Goal: Information Seeking & Learning: Learn about a topic

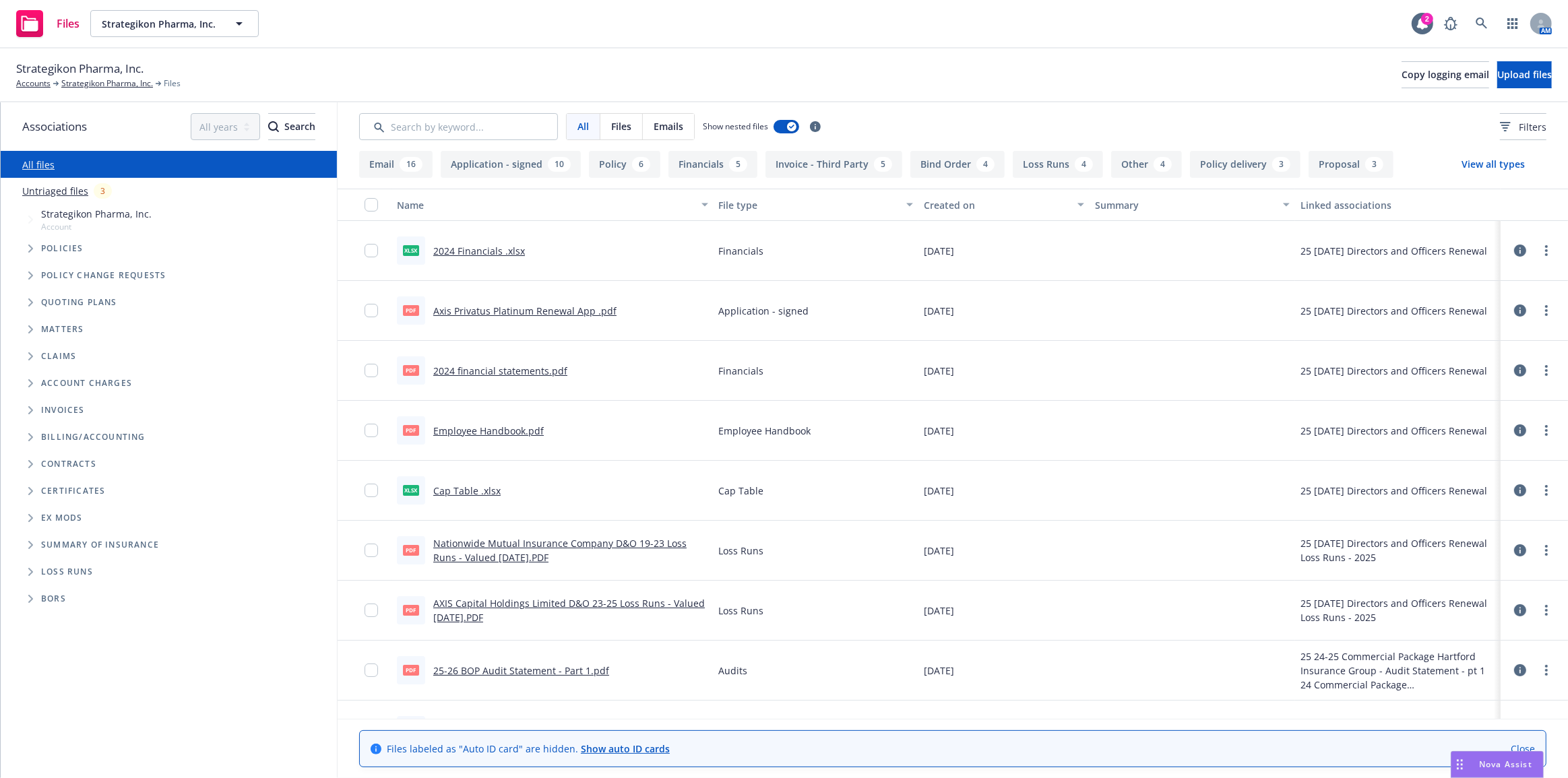
click at [24, 471] on span "Folder Tree Example" at bounding box center [29, 463] width 21 height 21
click at [41, 497] on span "Folder Tree Example" at bounding box center [40, 487] width 21 height 21
click at [39, 496] on span "Folder Tree Example" at bounding box center [40, 487] width 21 height 21
click at [34, 523] on span "Folder Tree Example" at bounding box center [40, 515] width 21 height 21
click at [39, 521] on span "Folder Tree Example" at bounding box center [40, 515] width 21 height 21
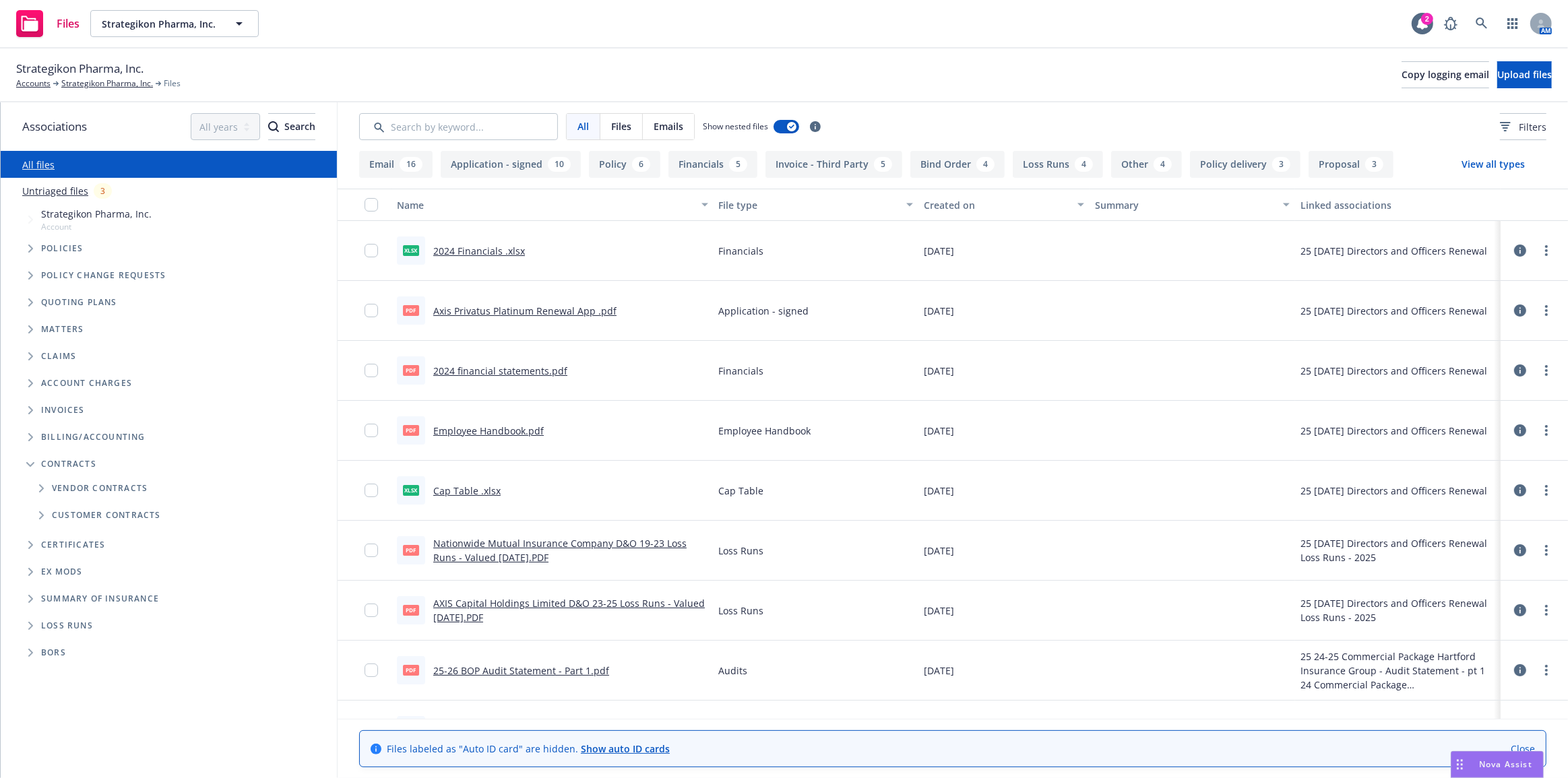
click at [761, 204] on div "File type" at bounding box center [809, 205] width 180 height 14
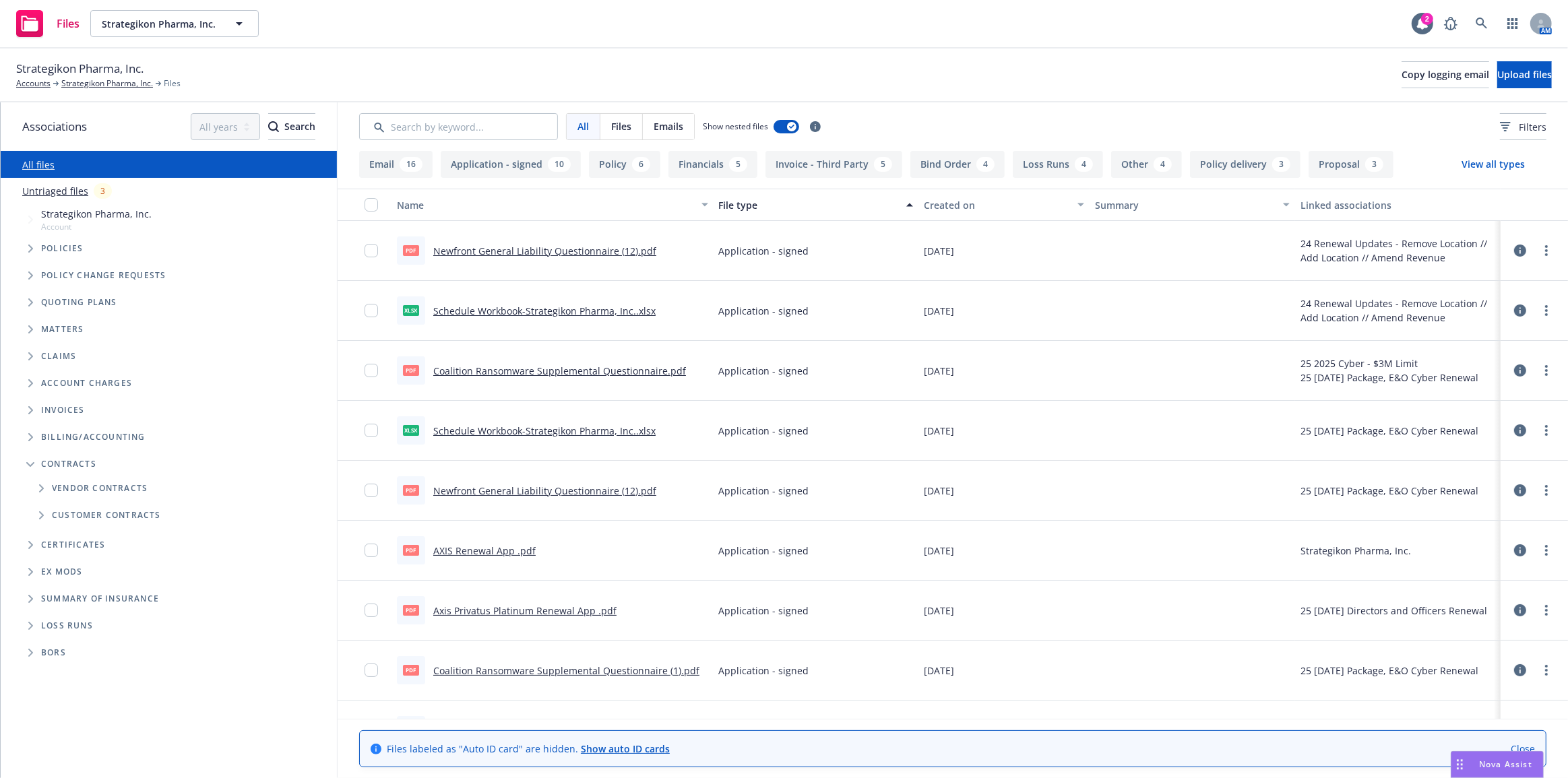
click at [768, 206] on div "File type" at bounding box center [809, 205] width 180 height 14
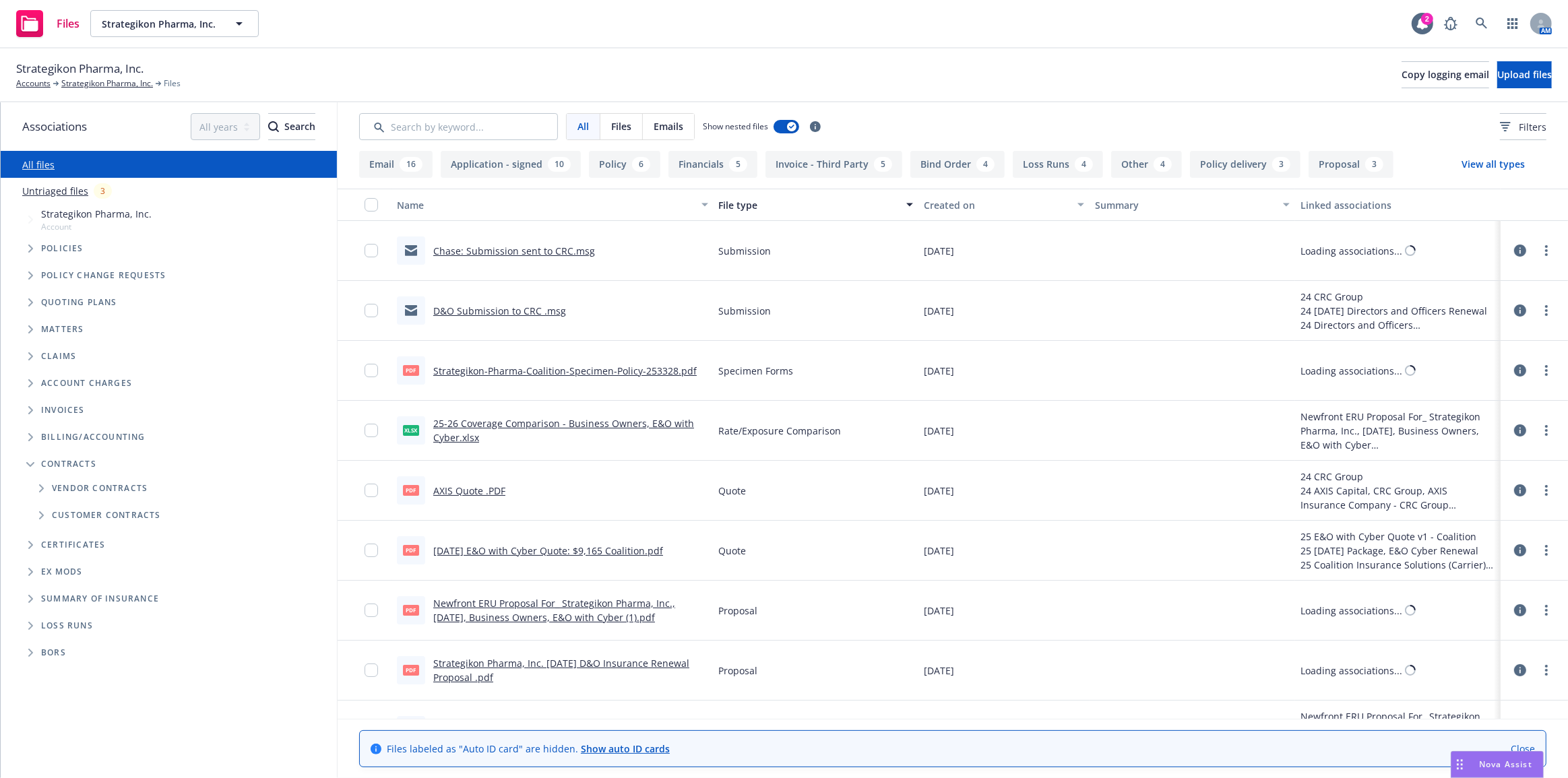
click at [768, 206] on div "File type" at bounding box center [809, 205] width 180 height 14
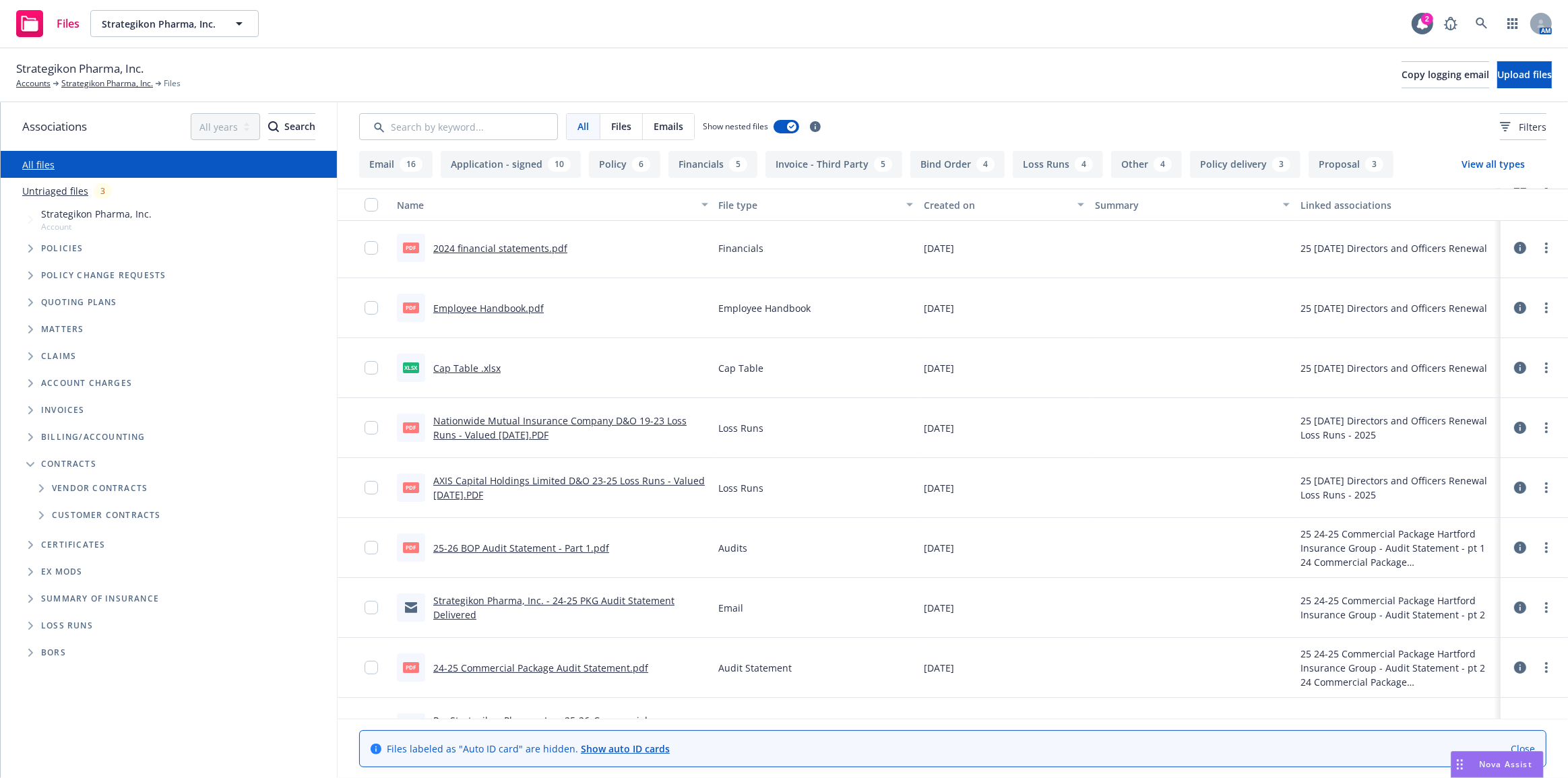
click at [764, 217] on button "File type" at bounding box center [816, 205] width 206 height 32
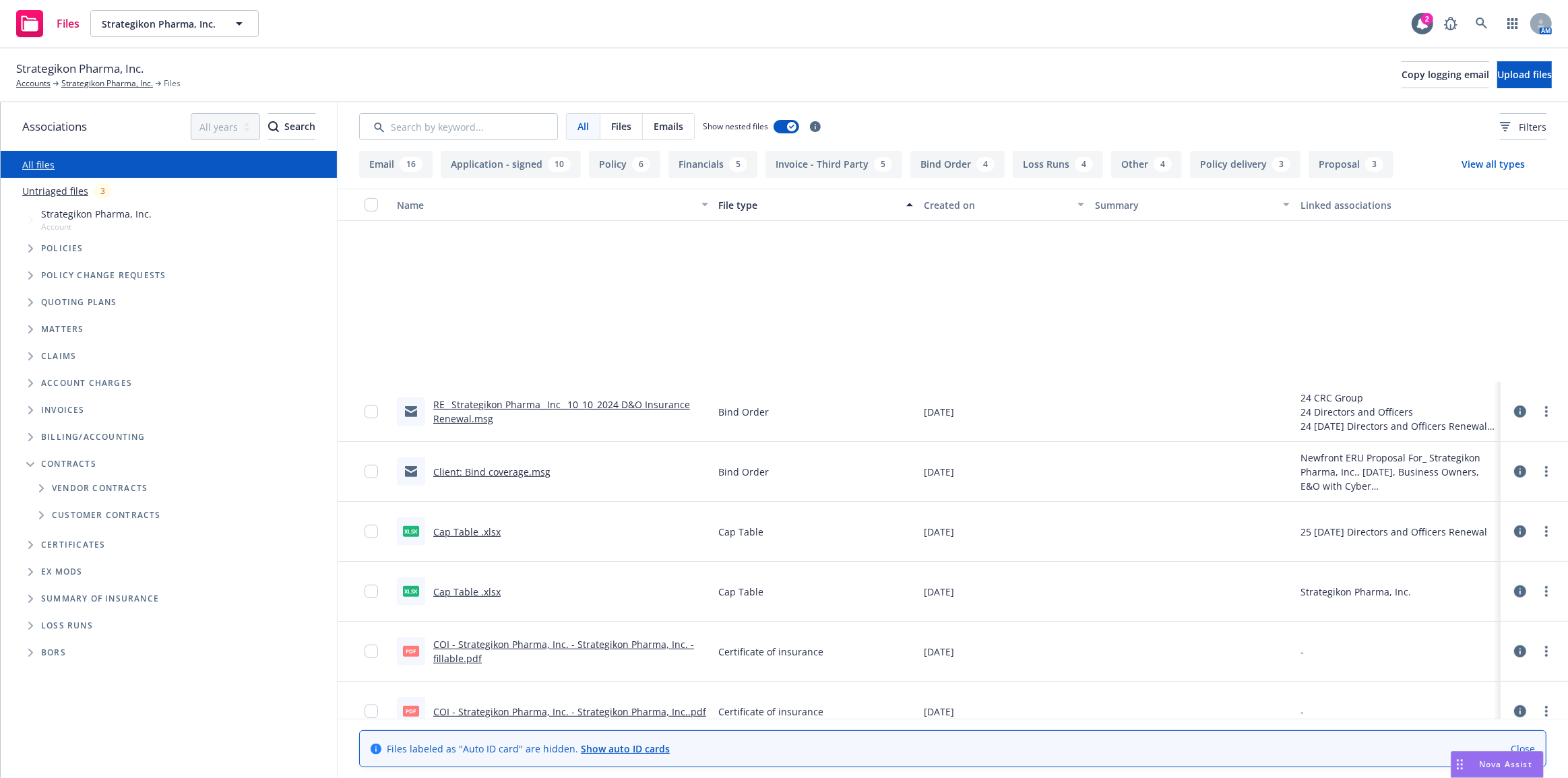
scroll to position [972, 0]
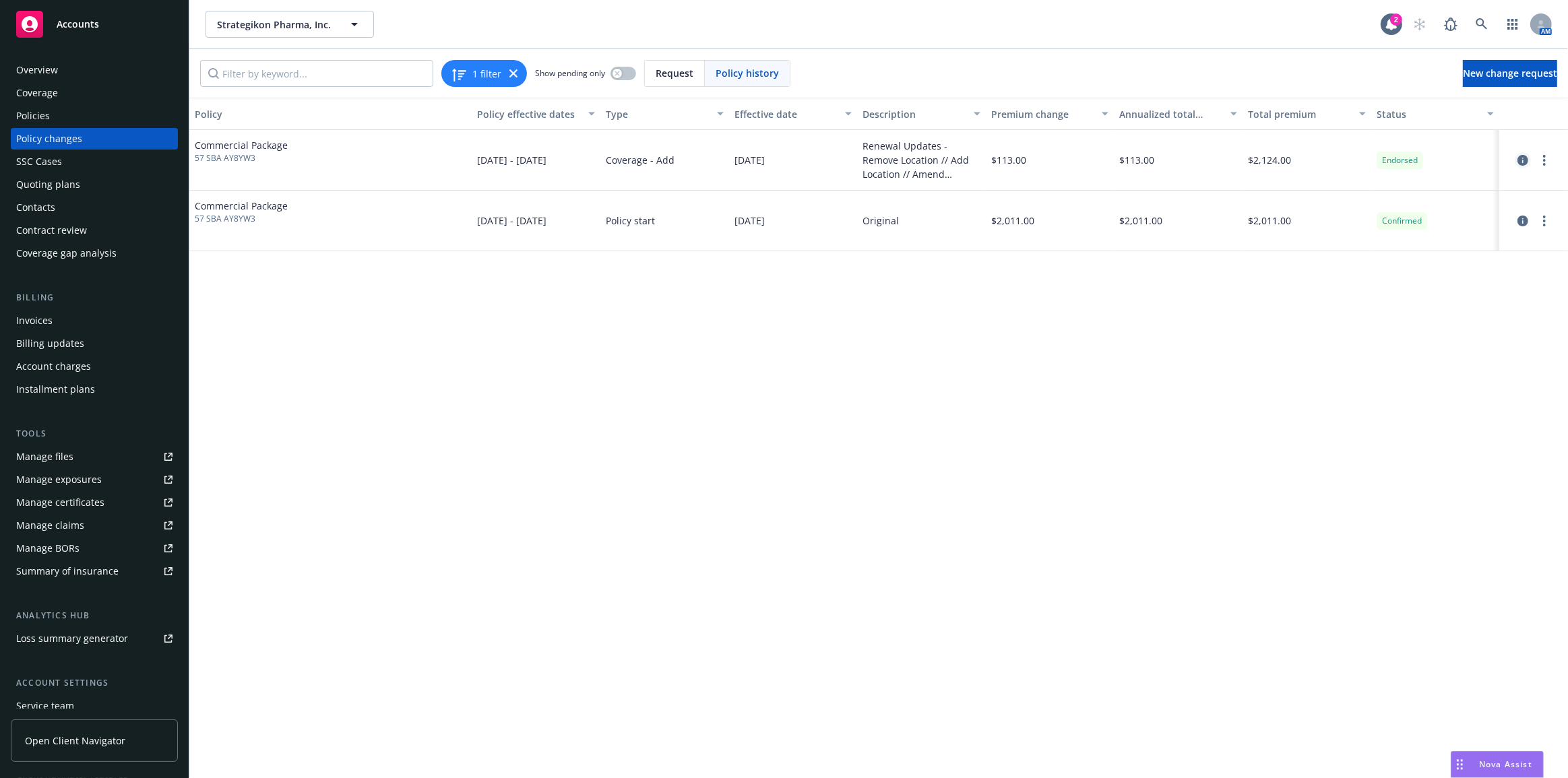
click at [1523, 161] on icon "circleInformation" at bounding box center [1523, 161] width 11 height 11
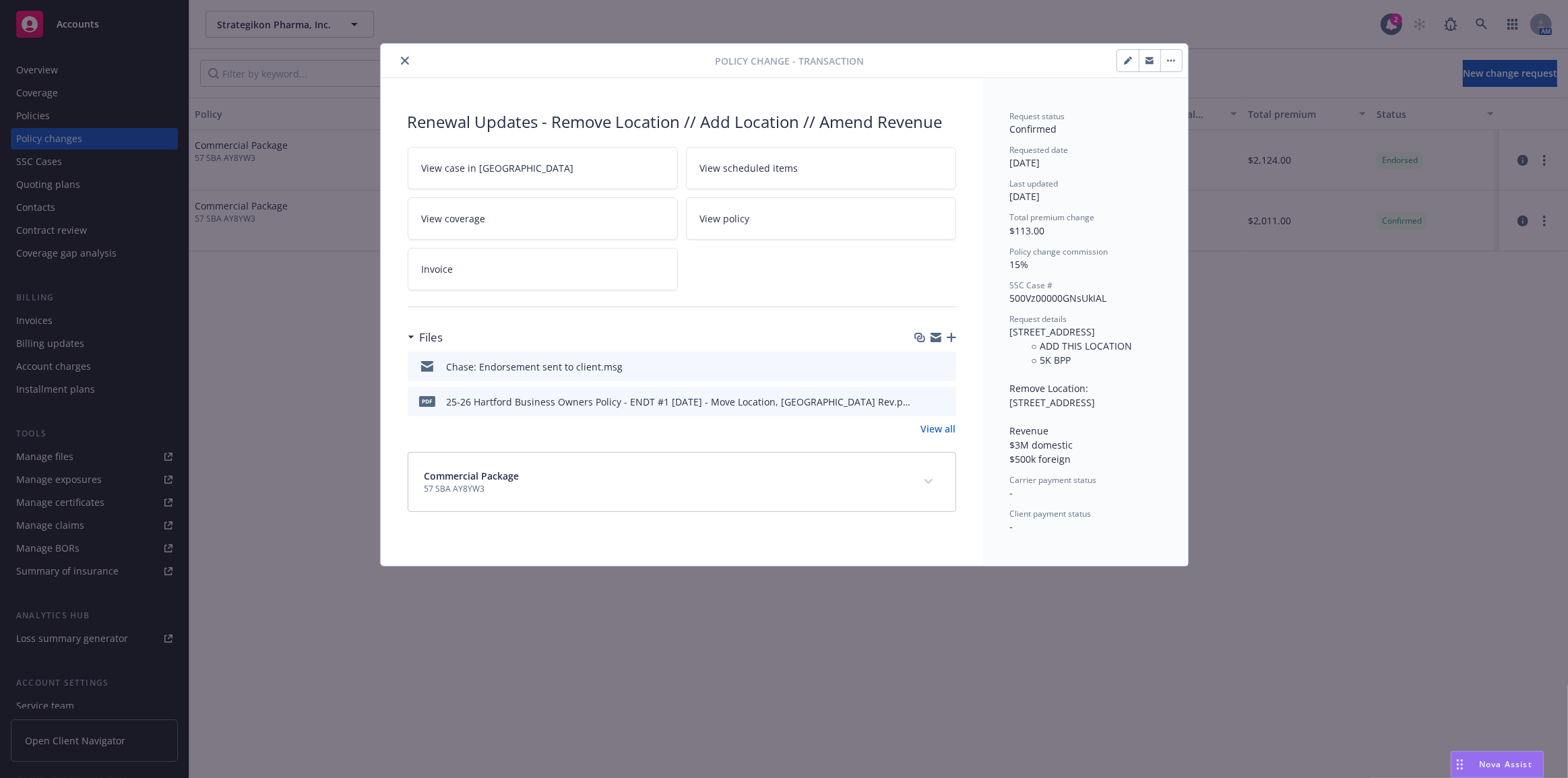
drag, startPoint x: 408, startPoint y: 56, endPoint x: 883, endPoint y: 261, distance: 517.3
click at [408, 57] on icon "close" at bounding box center [405, 61] width 8 height 8
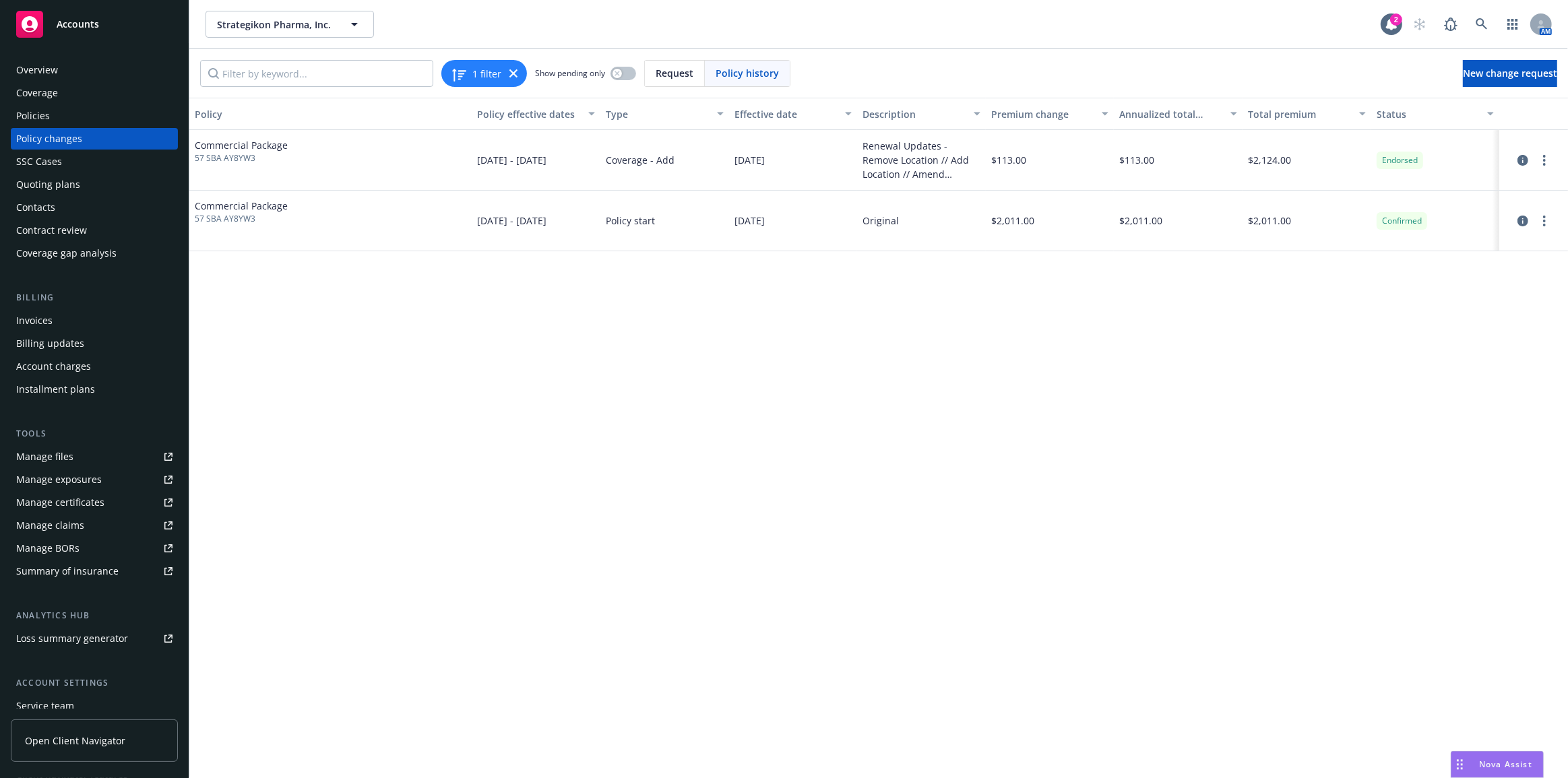
click at [129, 123] on div "Policies" at bounding box center [95, 115] width 156 height 21
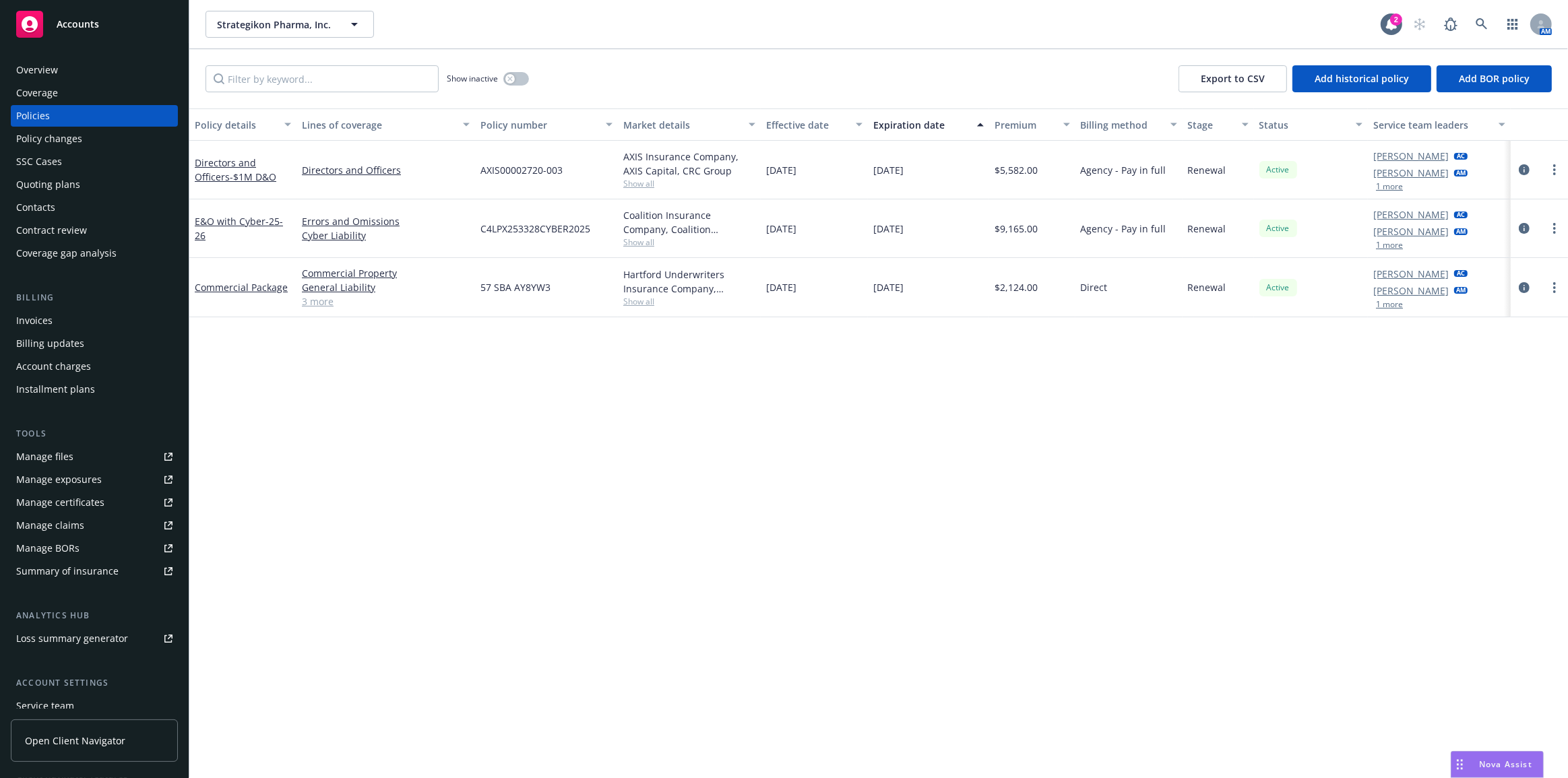
click at [91, 181] on div "Quoting plans" at bounding box center [95, 183] width 156 height 21
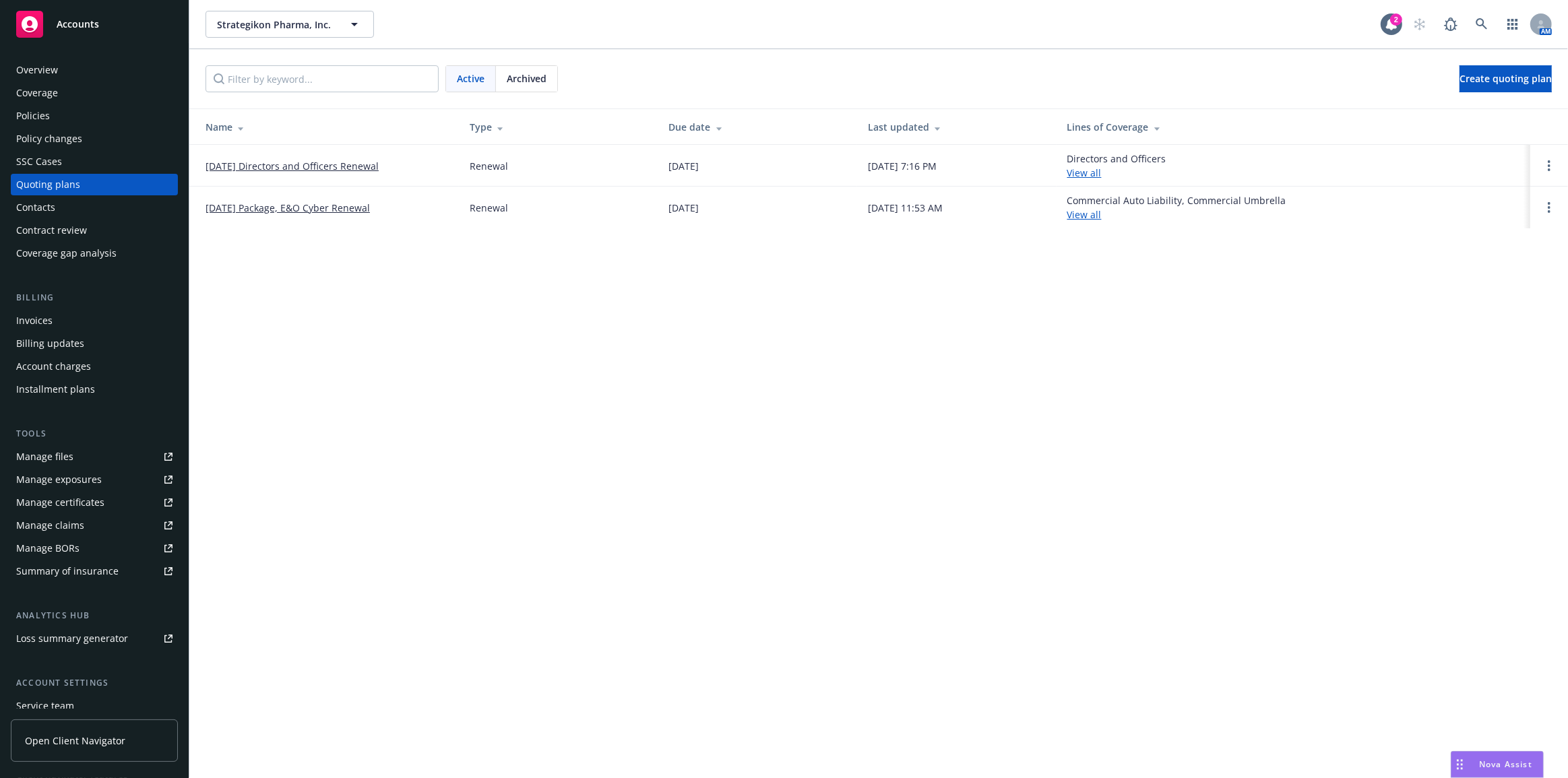
click at [368, 168] on link "10/10/25 Directors and Officers Renewal" at bounding box center [292, 165] width 174 height 14
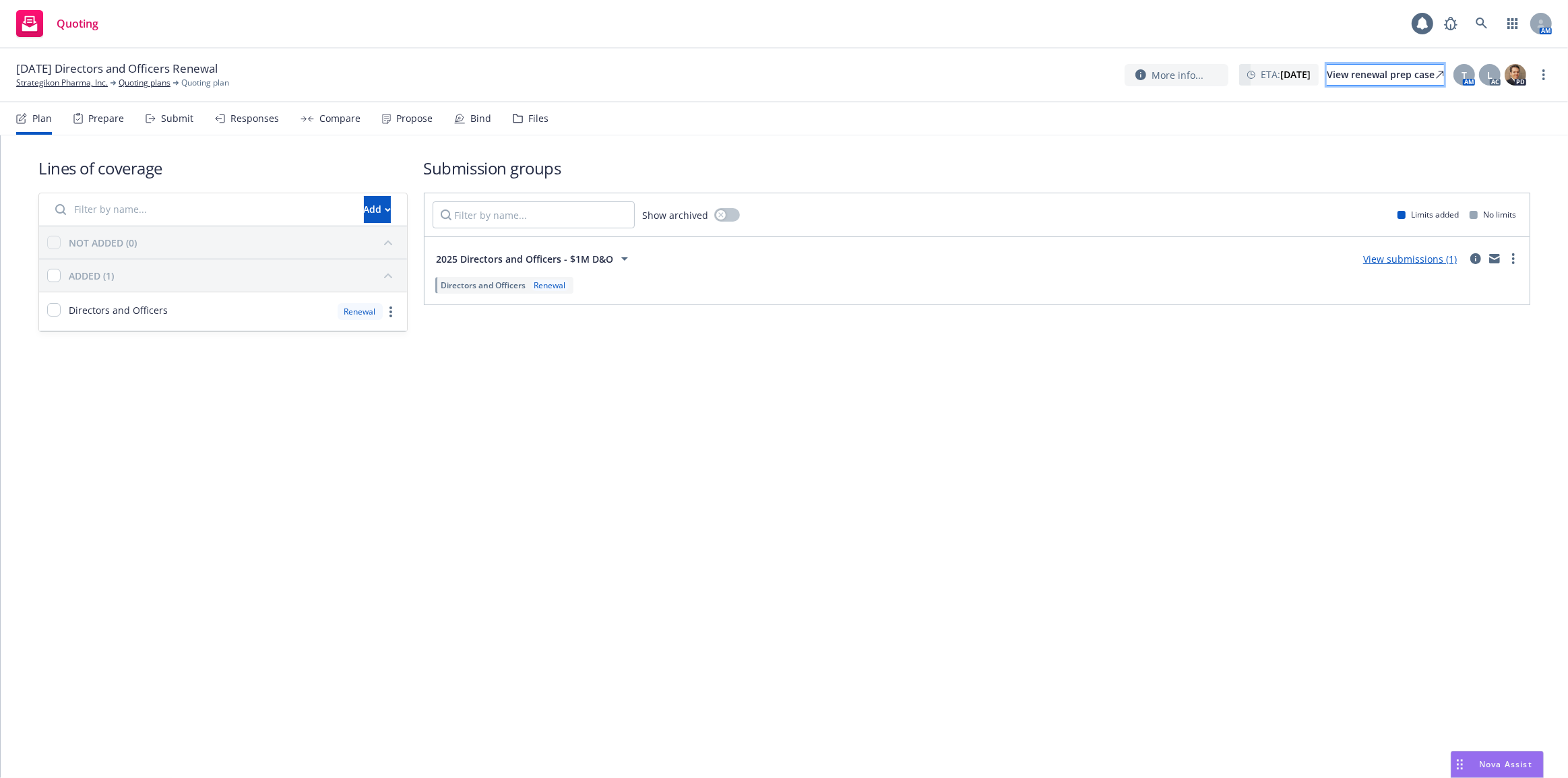
click at [1406, 82] on div "View renewal prep case" at bounding box center [1385, 74] width 118 height 20
click at [634, 464] on div "Lines of coverage Add NOT ADDED (0) ADDED (1) Directors and Officers Renewal Su…" at bounding box center [784, 457] width 1567 height 642
drag, startPoint x: 39, startPoint y: 85, endPoint x: 117, endPoint y: 93, distance: 78.4
click at [39, 85] on link "Strategikon Pharma, Inc." at bounding box center [62, 83] width 92 height 12
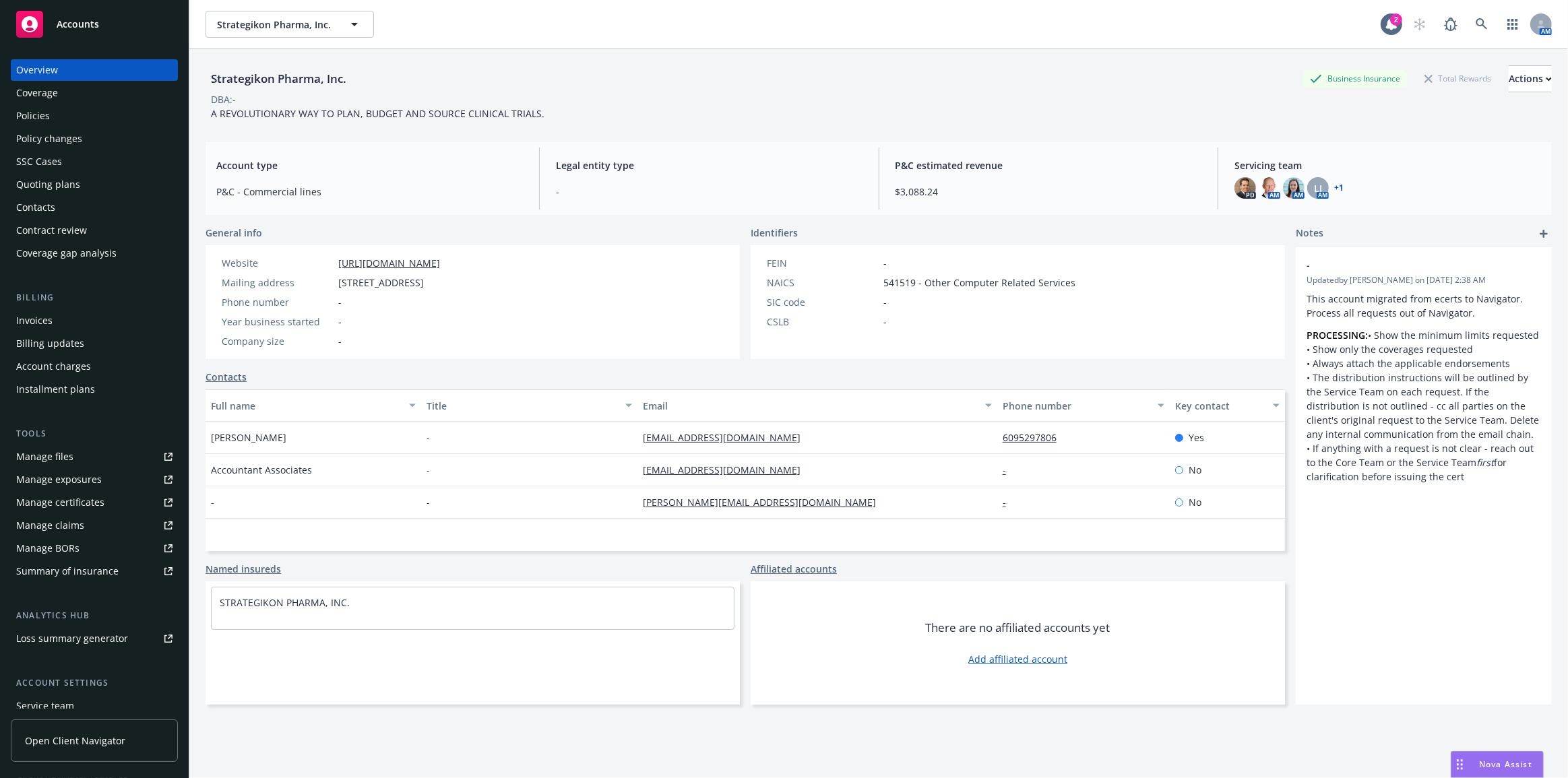
drag, startPoint x: 62, startPoint y: 182, endPoint x: 331, endPoint y: 217, distance: 271.3
click at [63, 182] on div "Quoting plans" at bounding box center [49, 183] width 64 height 21
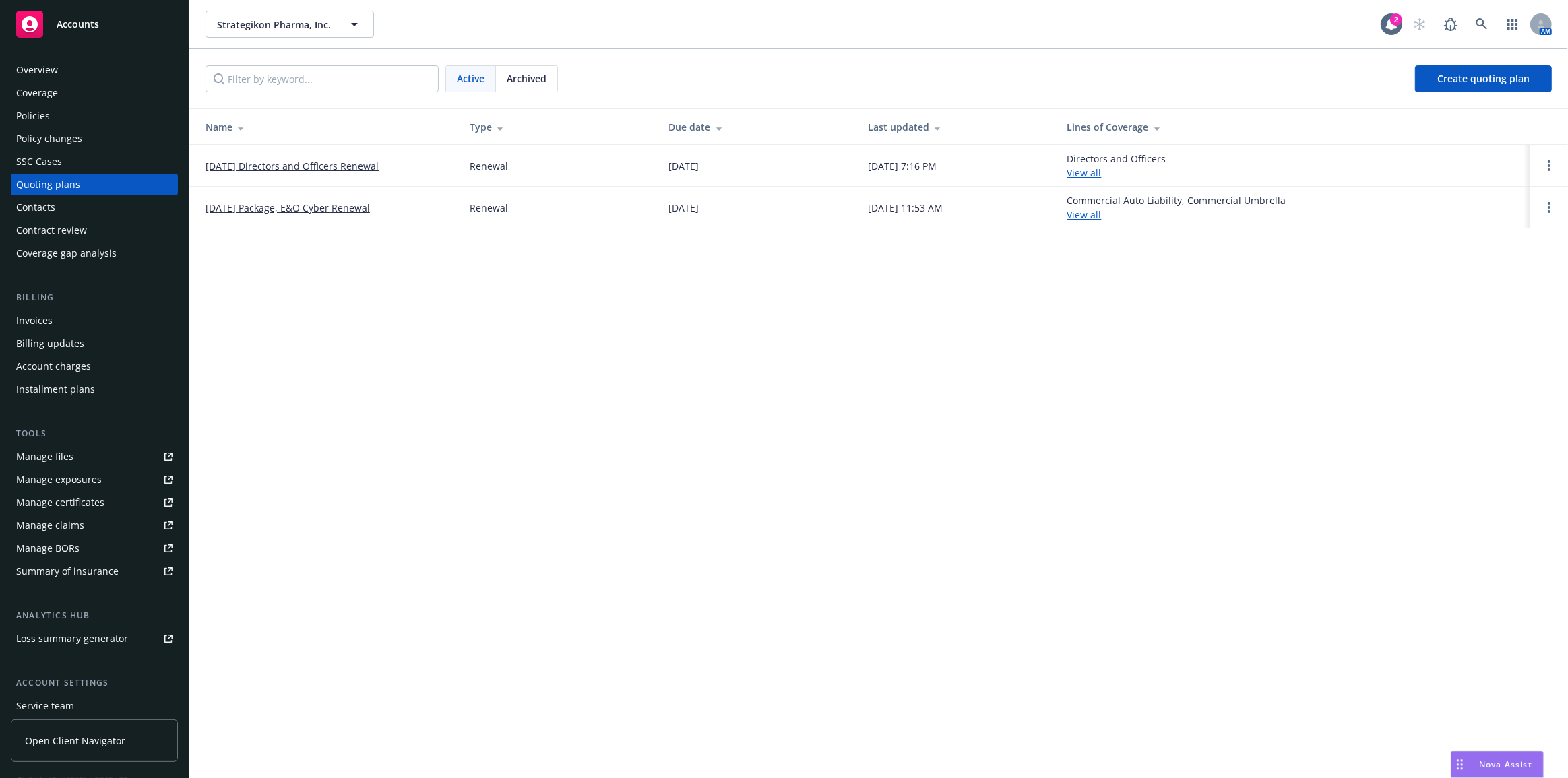
click at [336, 166] on link "[DATE] Directors and Officers Renewal" at bounding box center [292, 165] width 174 height 14
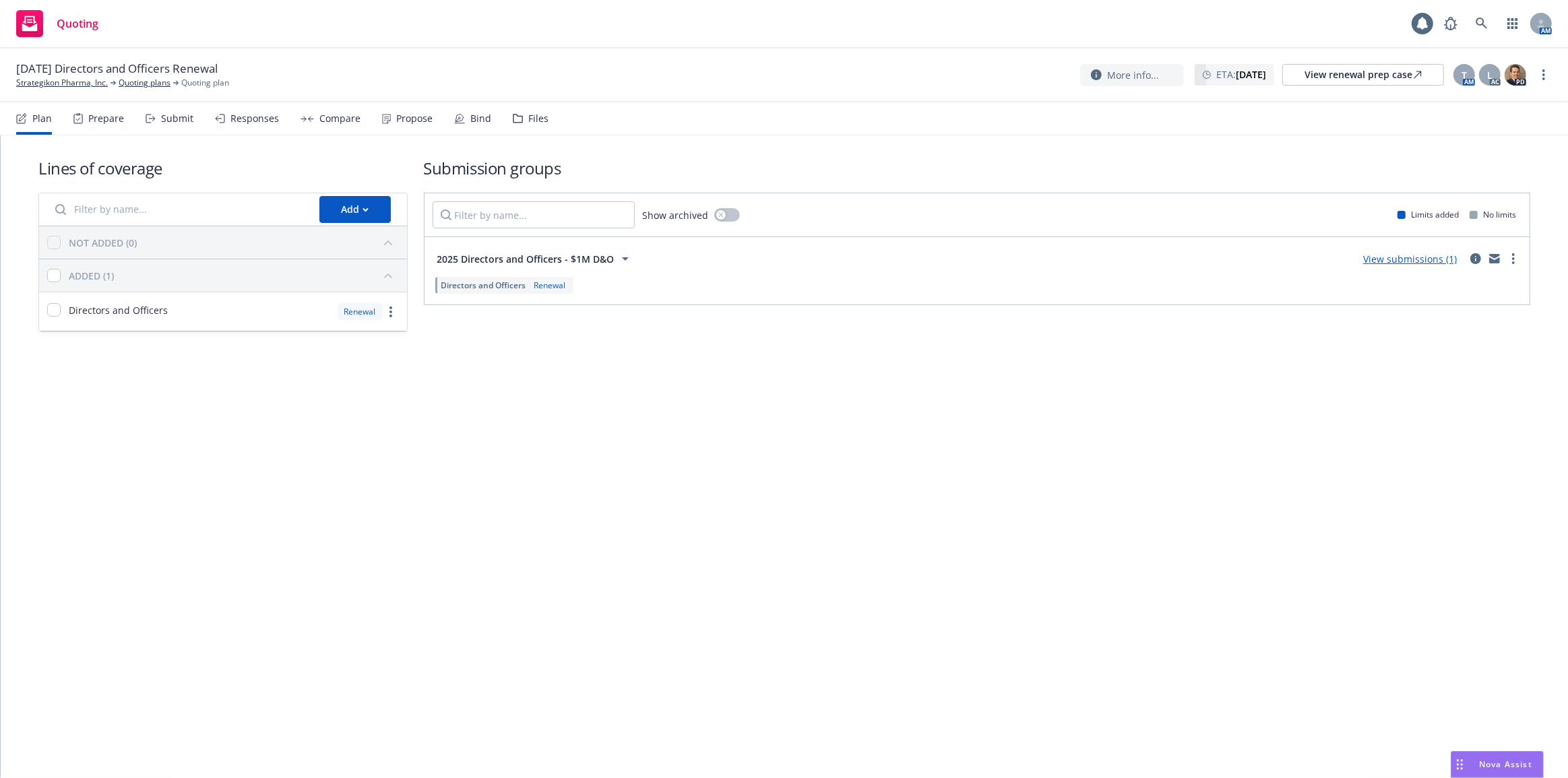
click at [514, 115] on icon at bounding box center [518, 118] width 10 height 9
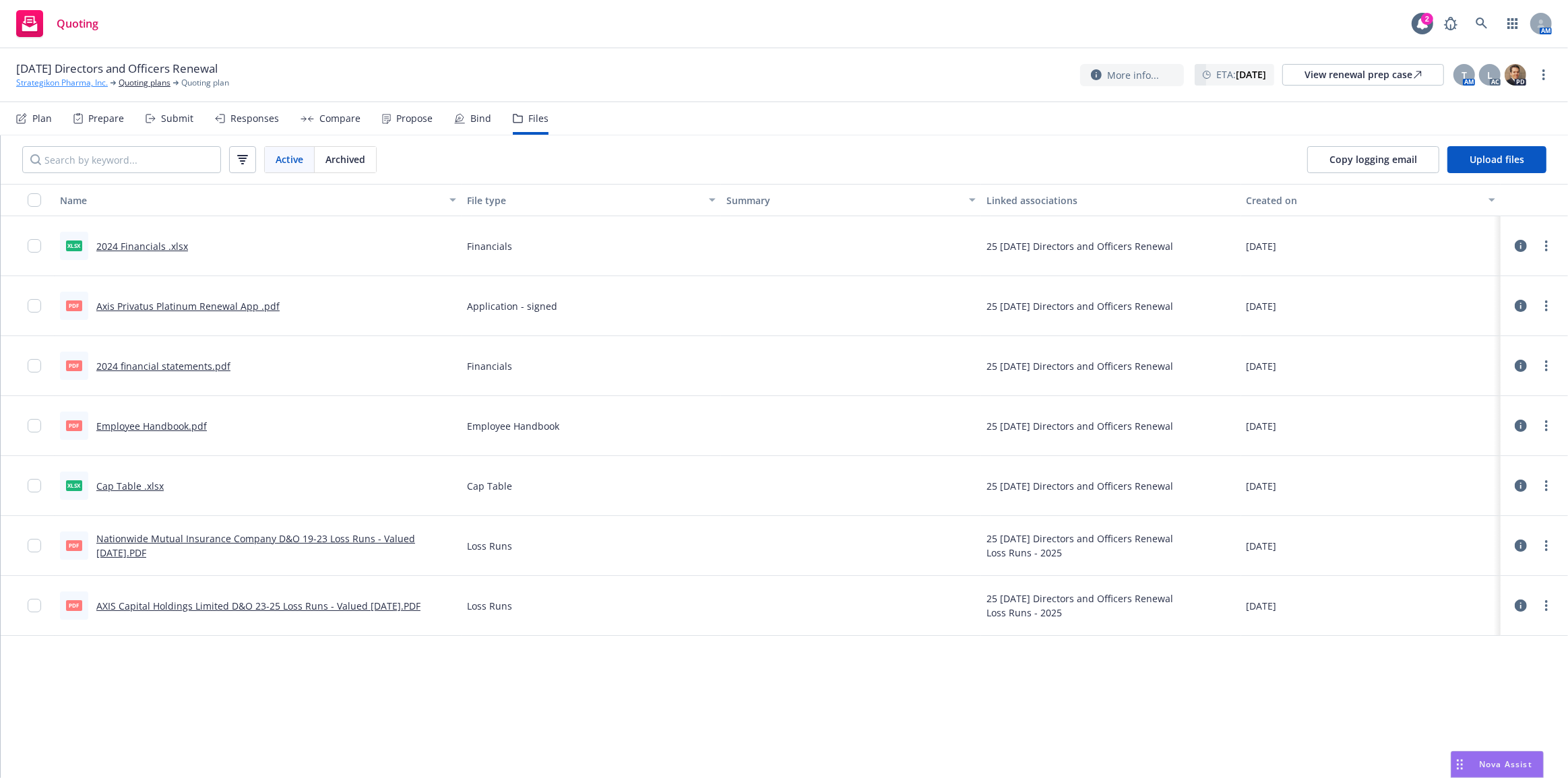
click at [58, 86] on link "Strategikon Pharma, Inc." at bounding box center [62, 83] width 92 height 12
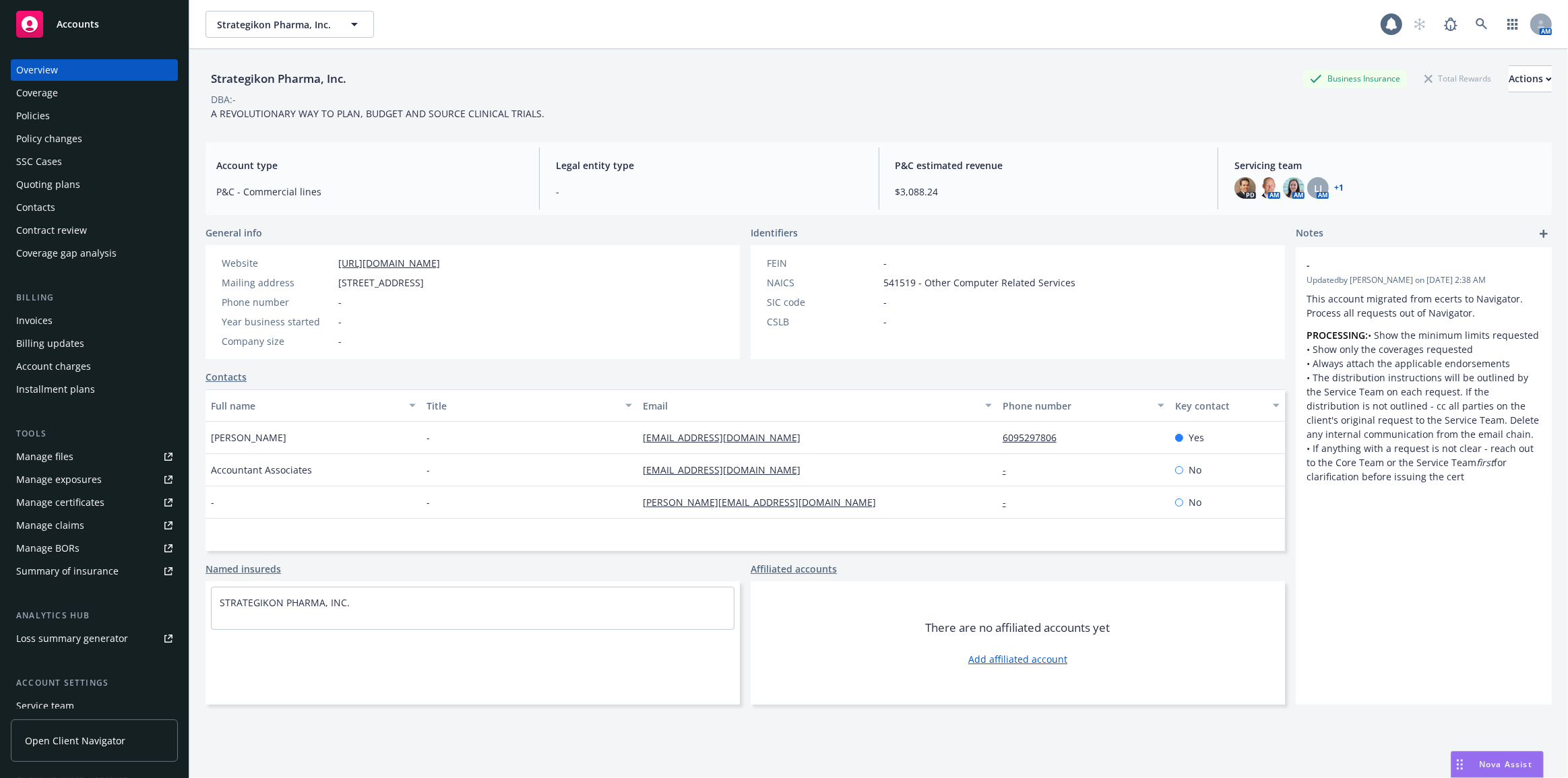
click at [159, 117] on div "Policies" at bounding box center [95, 115] width 156 height 21
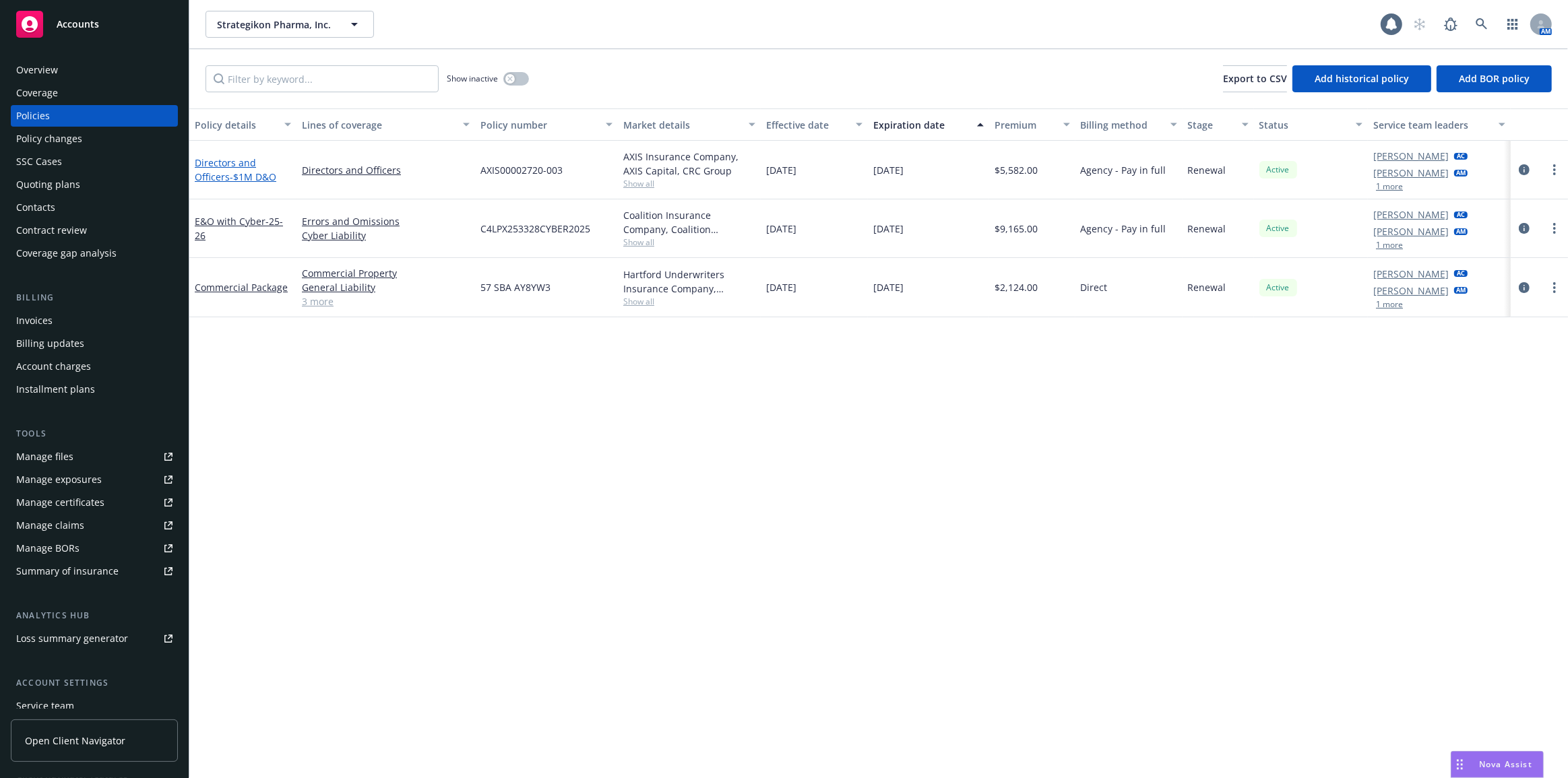
click at [241, 177] on span "- $1M D&O" at bounding box center [252, 177] width 47 height 13
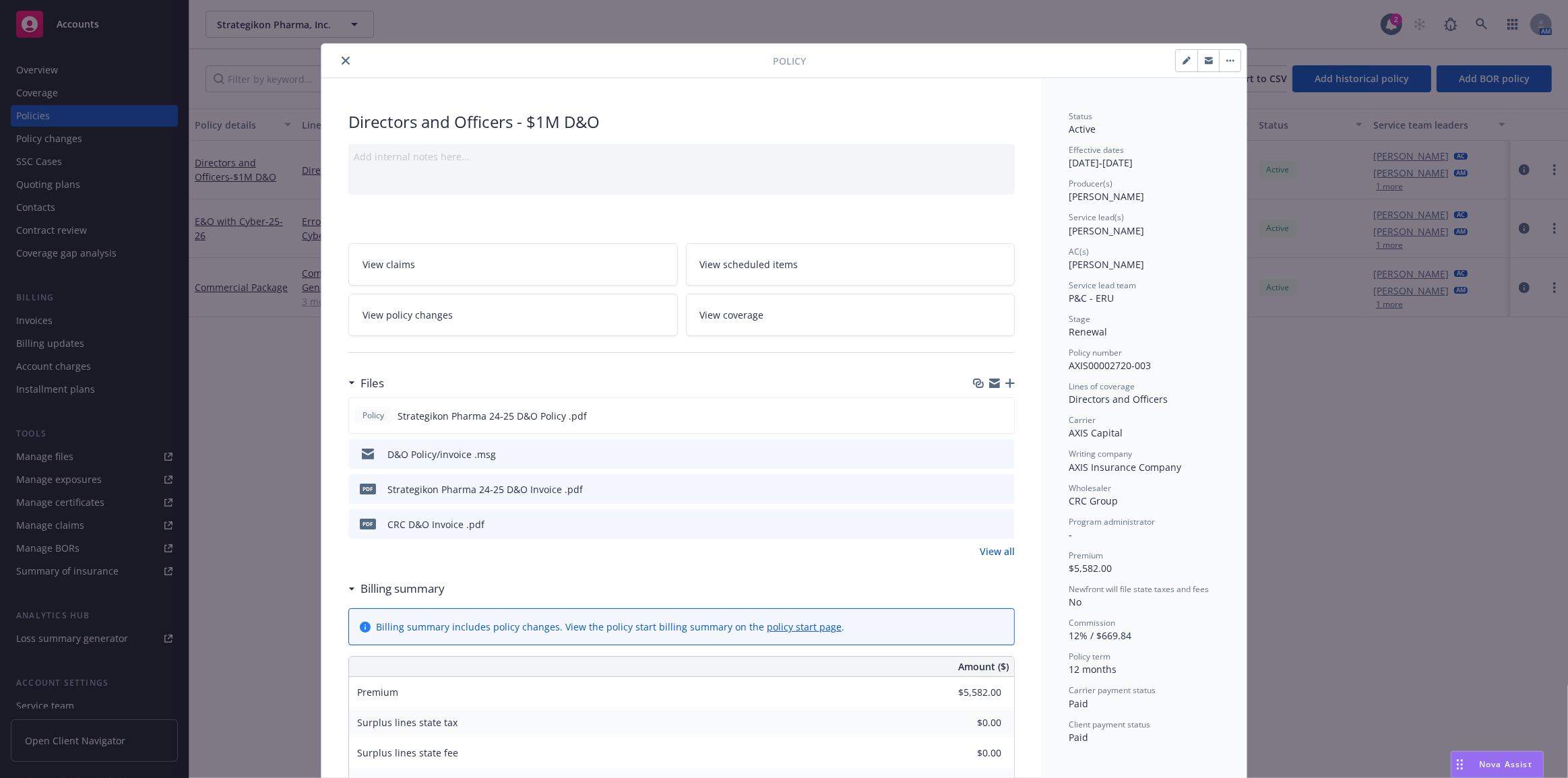
click at [996, 451] on icon "preview file" at bounding box center [1002, 453] width 12 height 9
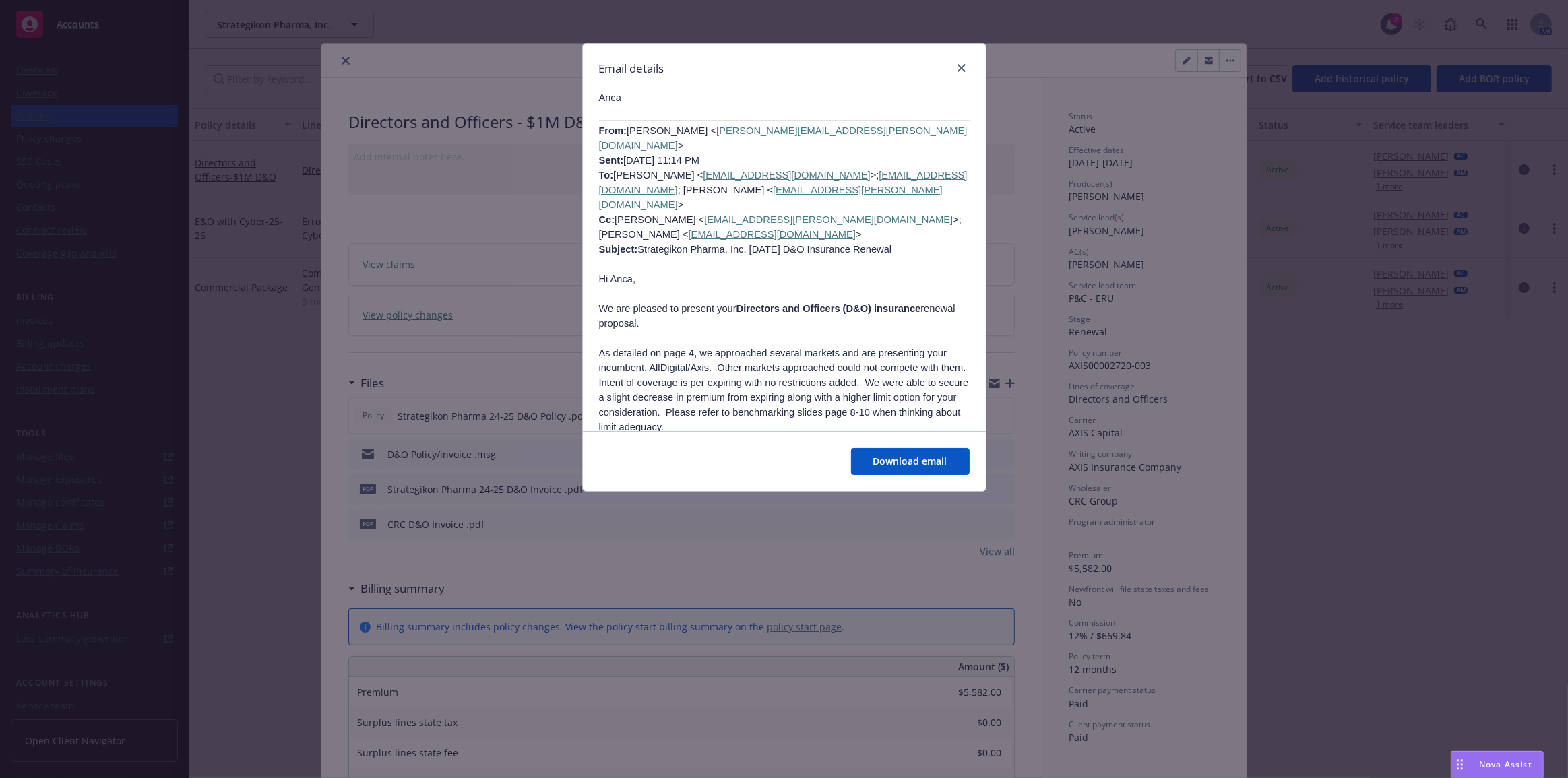
scroll to position [2257, 0]
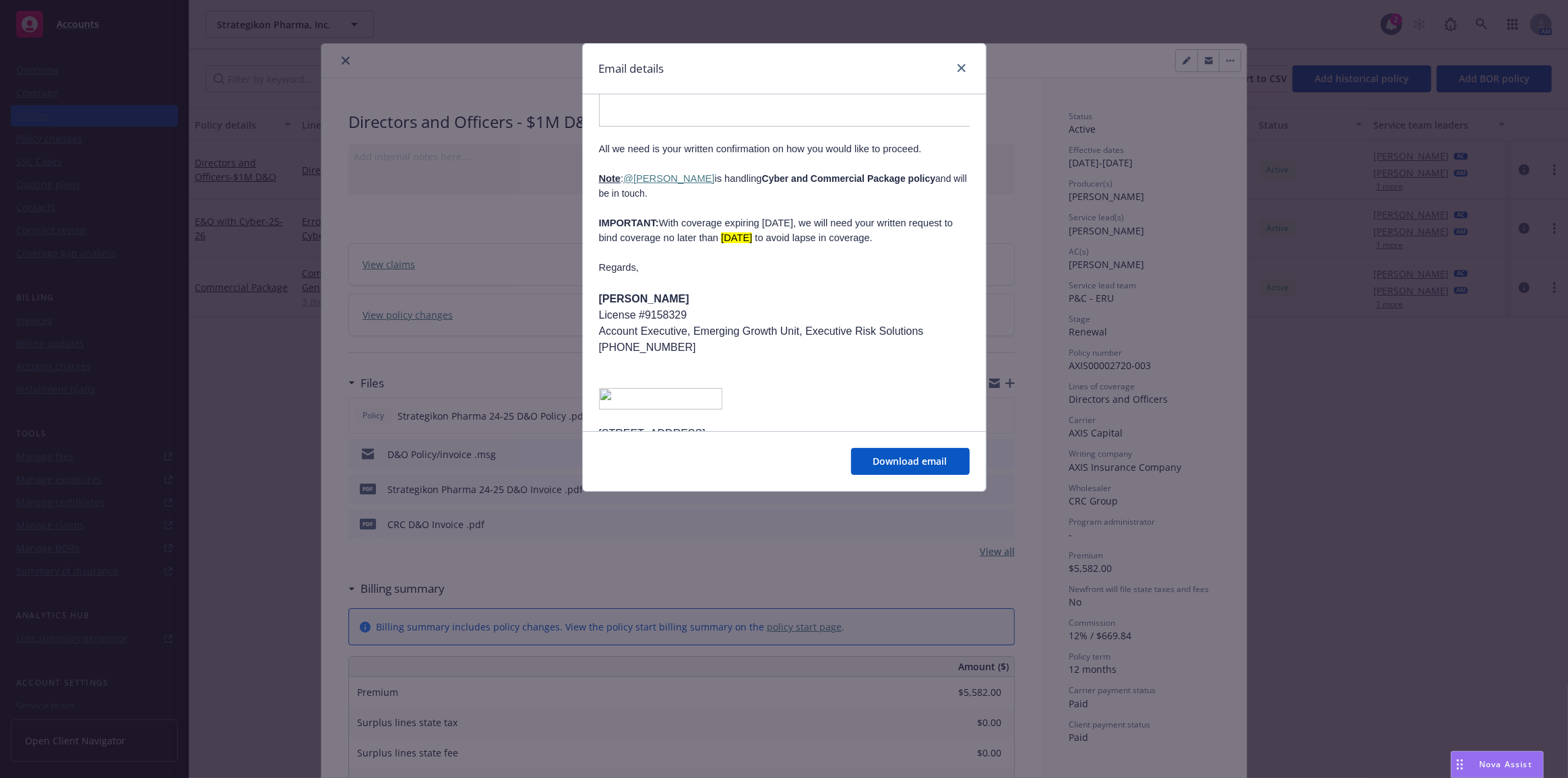
click at [487, 308] on div "Email details Strategikon Pharma, Inc. 10/10/2024 D&O Insurance Renewal Policy …" at bounding box center [784, 389] width 1568 height 778
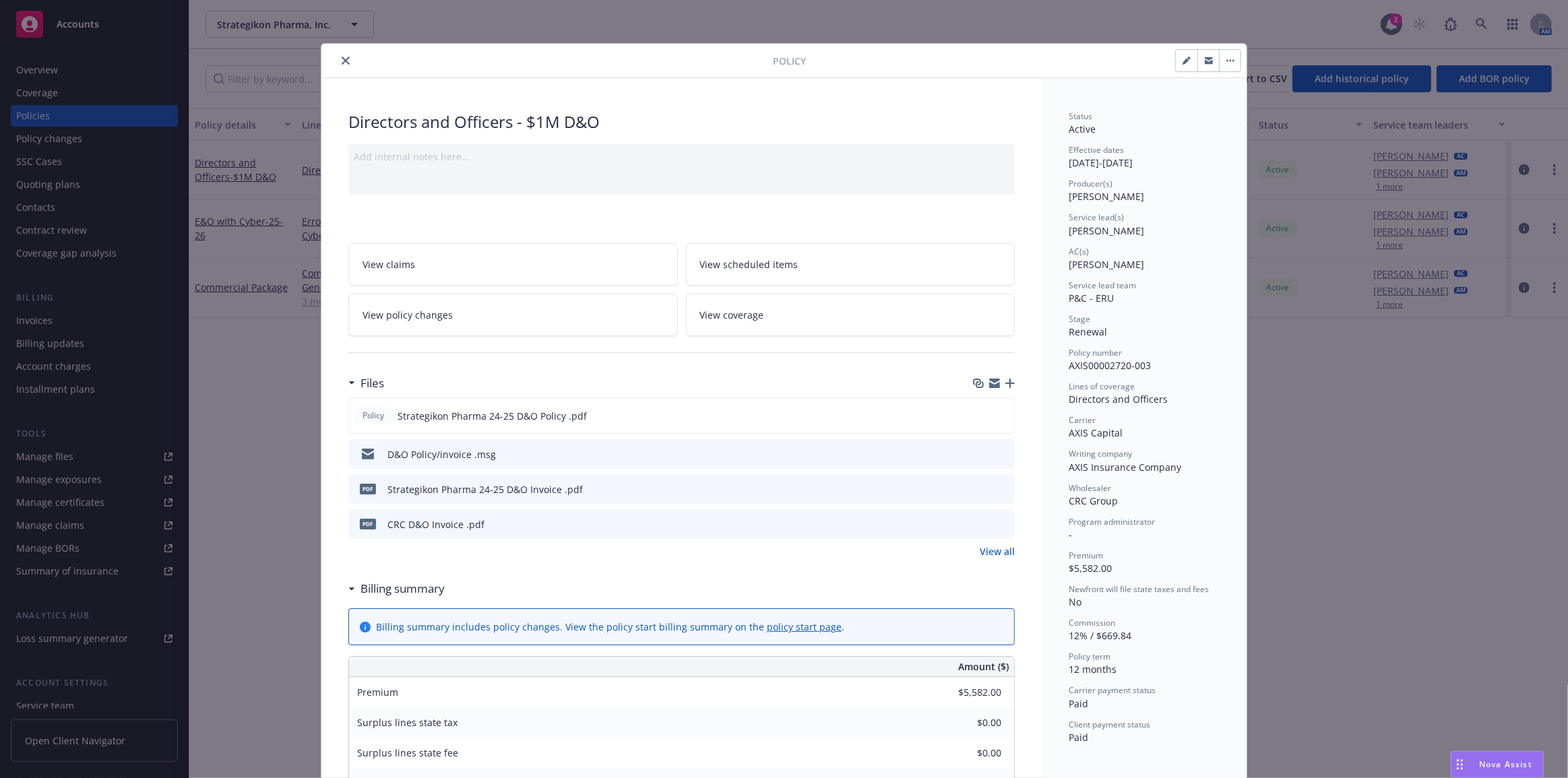
click at [991, 550] on link "View all" at bounding box center [997, 550] width 35 height 14
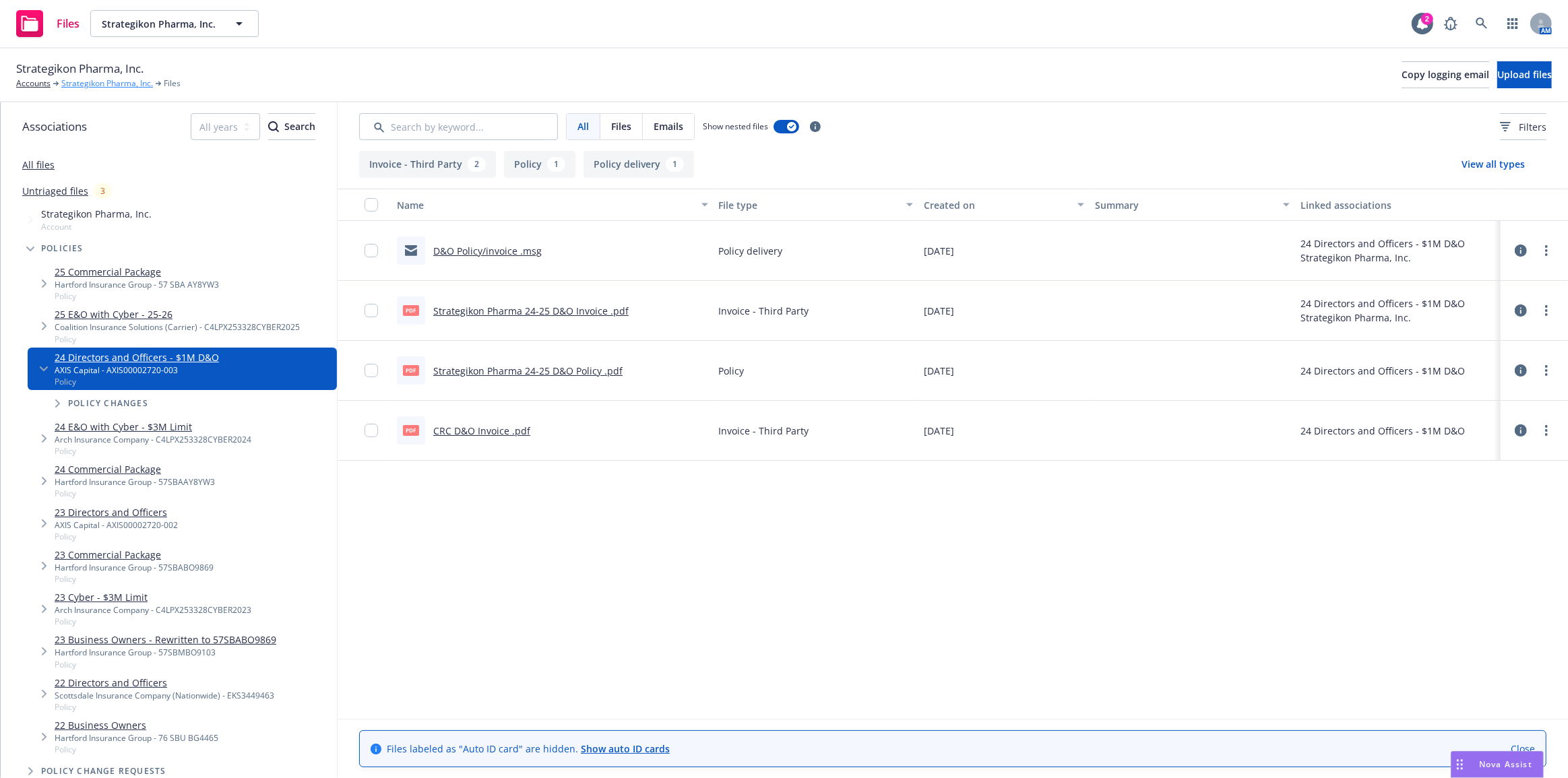
click at [118, 79] on link "Strategikon Pharma, Inc." at bounding box center [107, 83] width 92 height 12
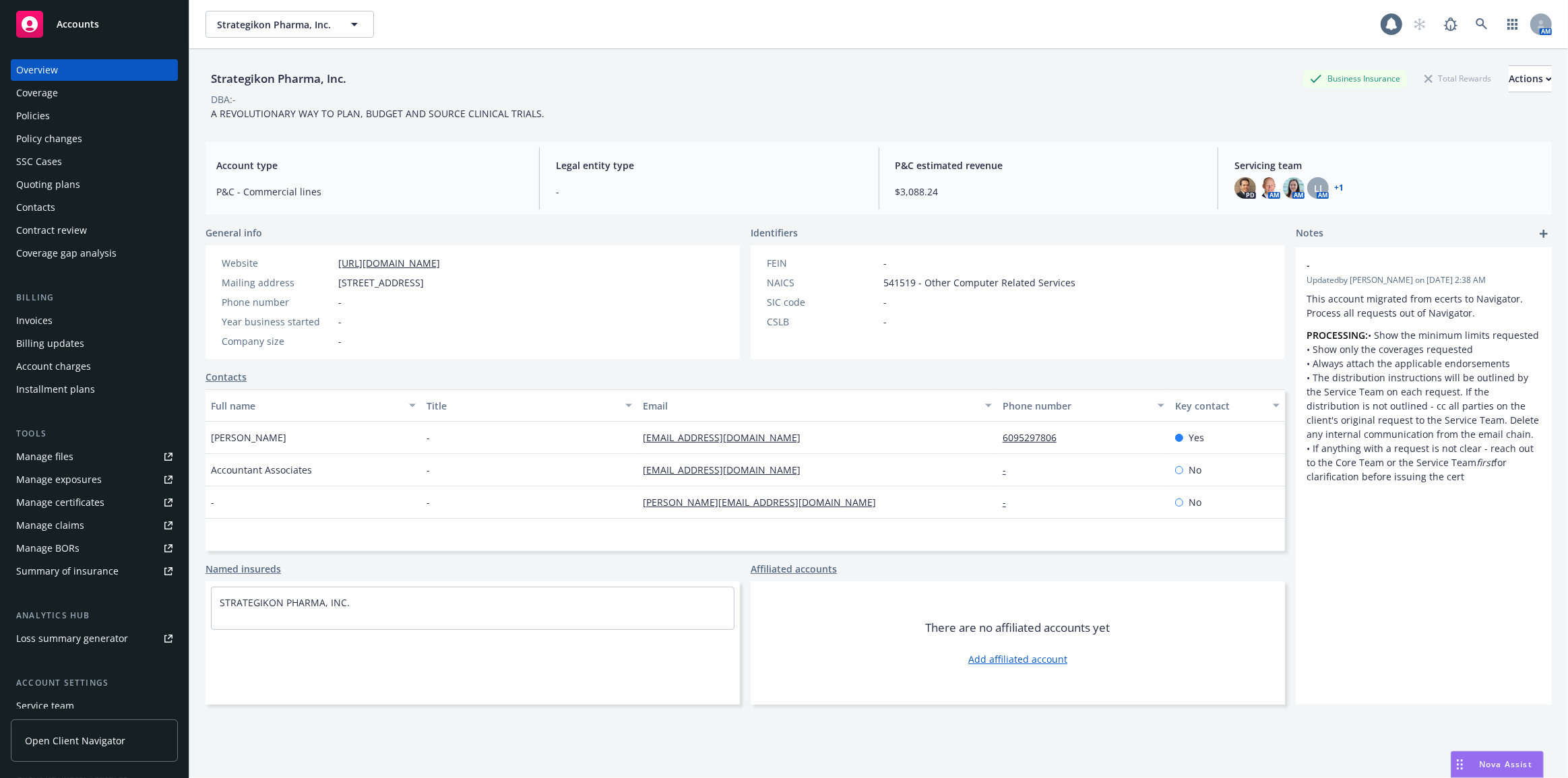
click at [138, 190] on div "Quoting plans" at bounding box center [95, 183] width 156 height 21
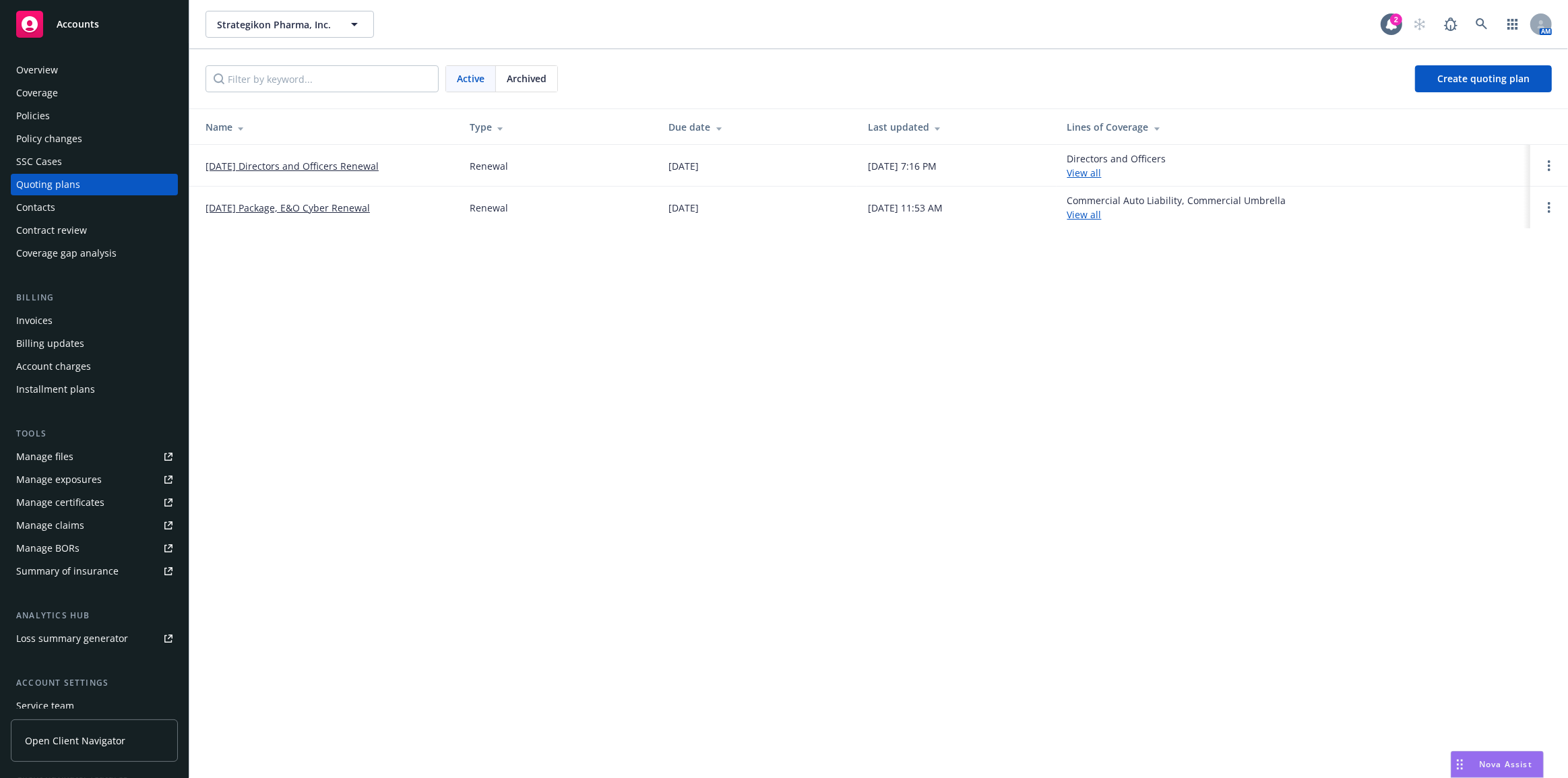
click at [543, 70] on div "Archived" at bounding box center [526, 79] width 62 height 26
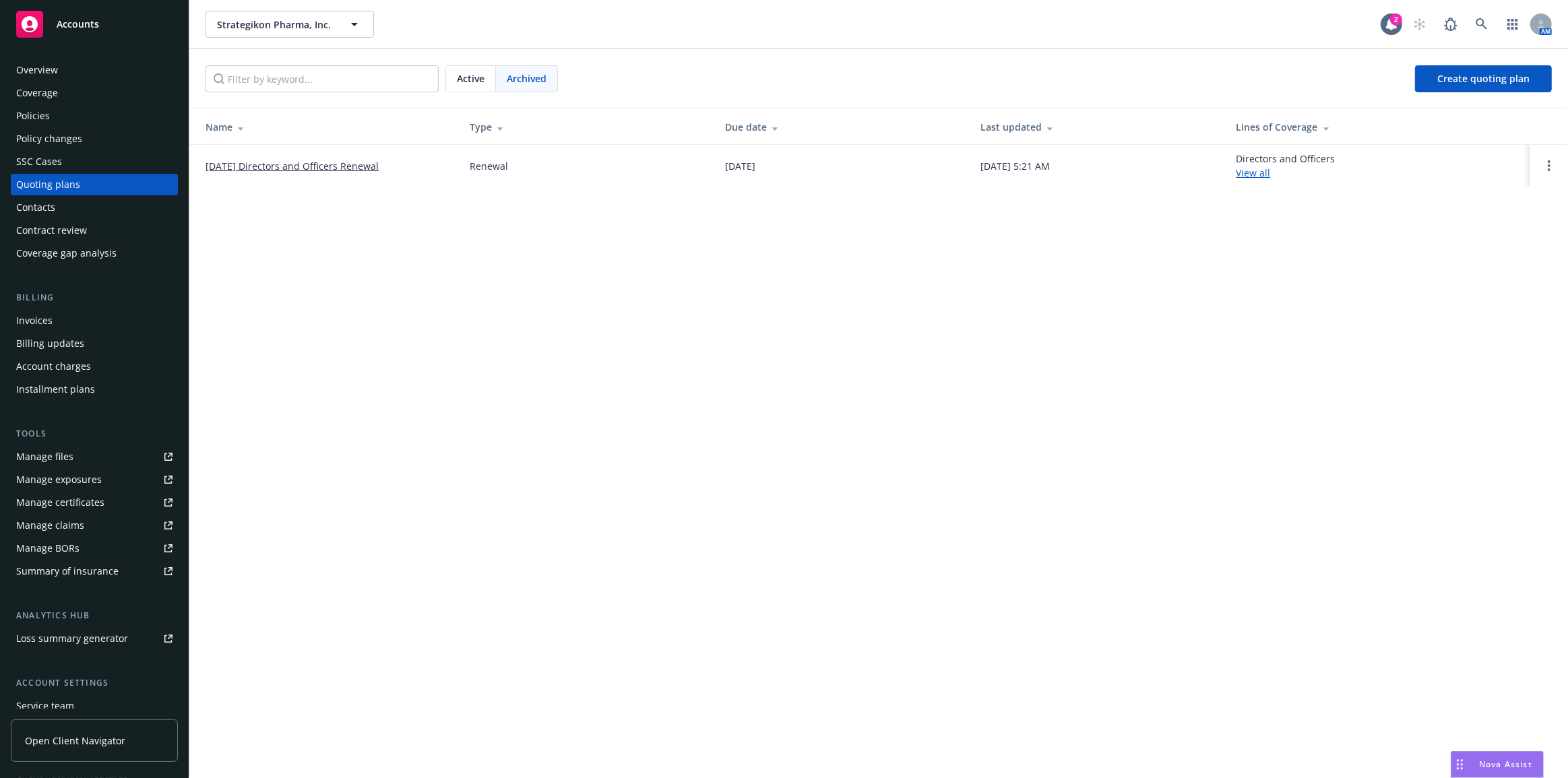
click at [320, 171] on link "[DATE] Directors and Officers Renewal" at bounding box center [292, 165] width 174 height 14
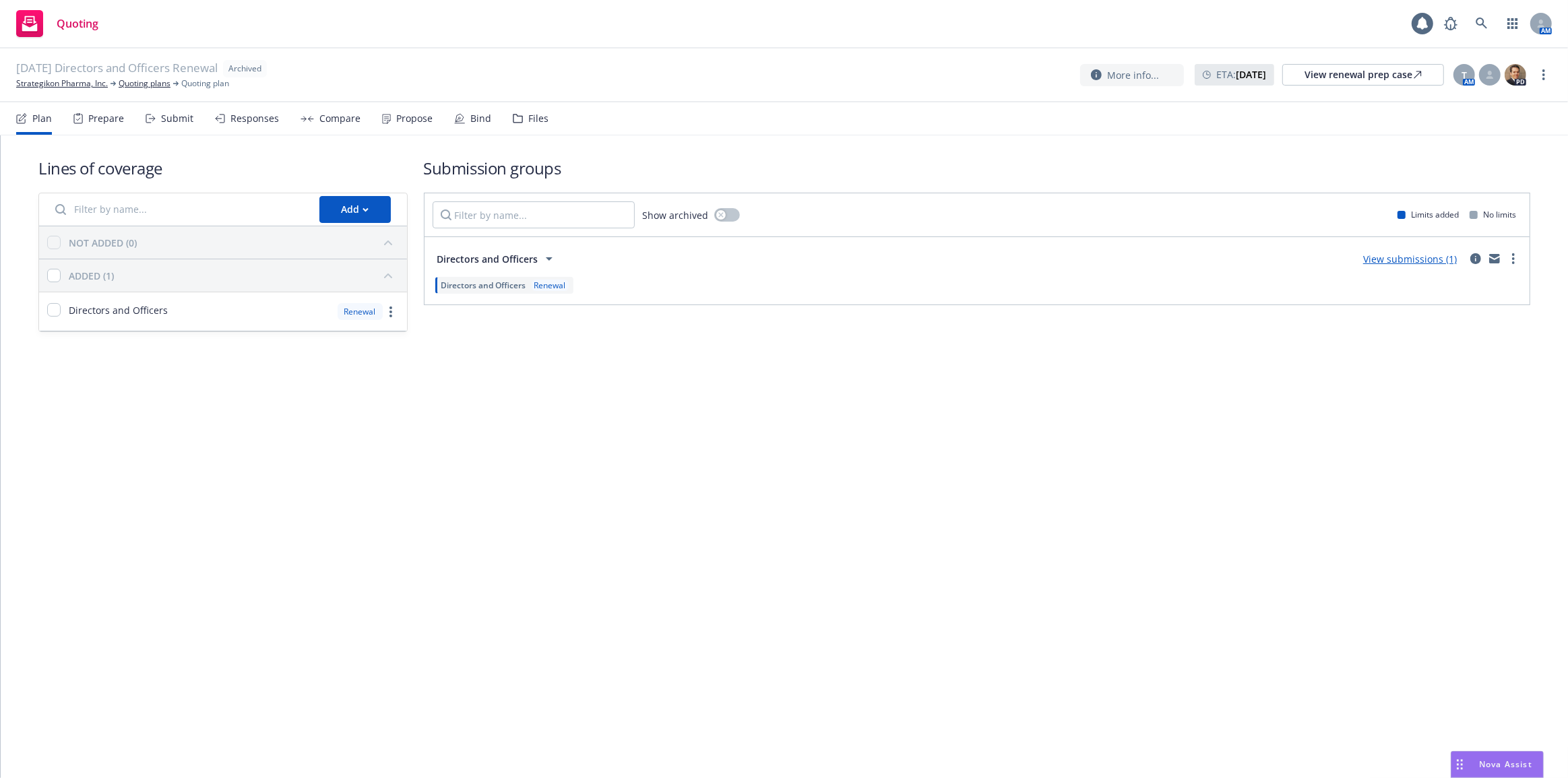
click at [454, 120] on icon at bounding box center [460, 118] width 11 height 11
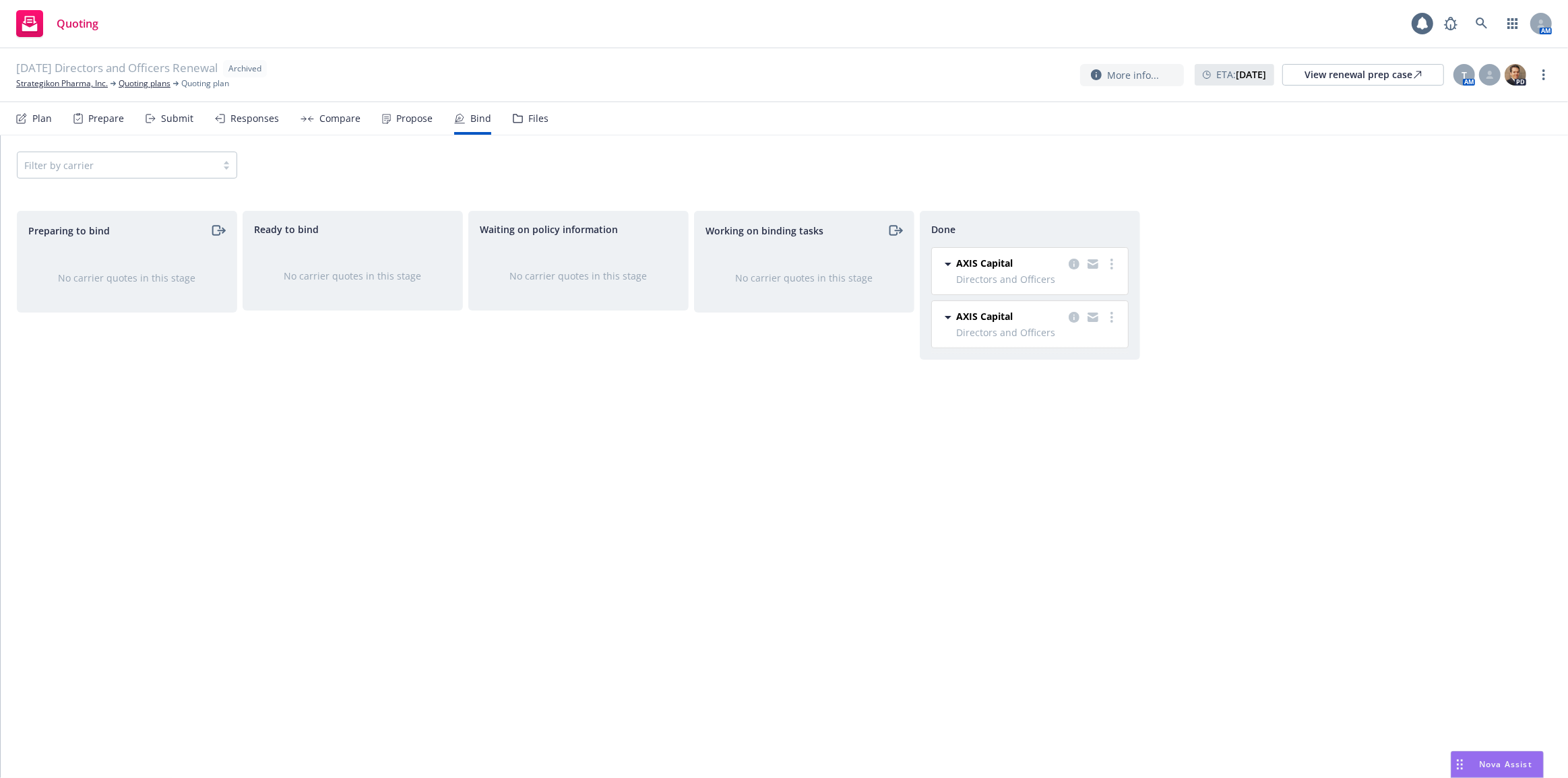
click at [515, 120] on icon at bounding box center [518, 118] width 10 height 9
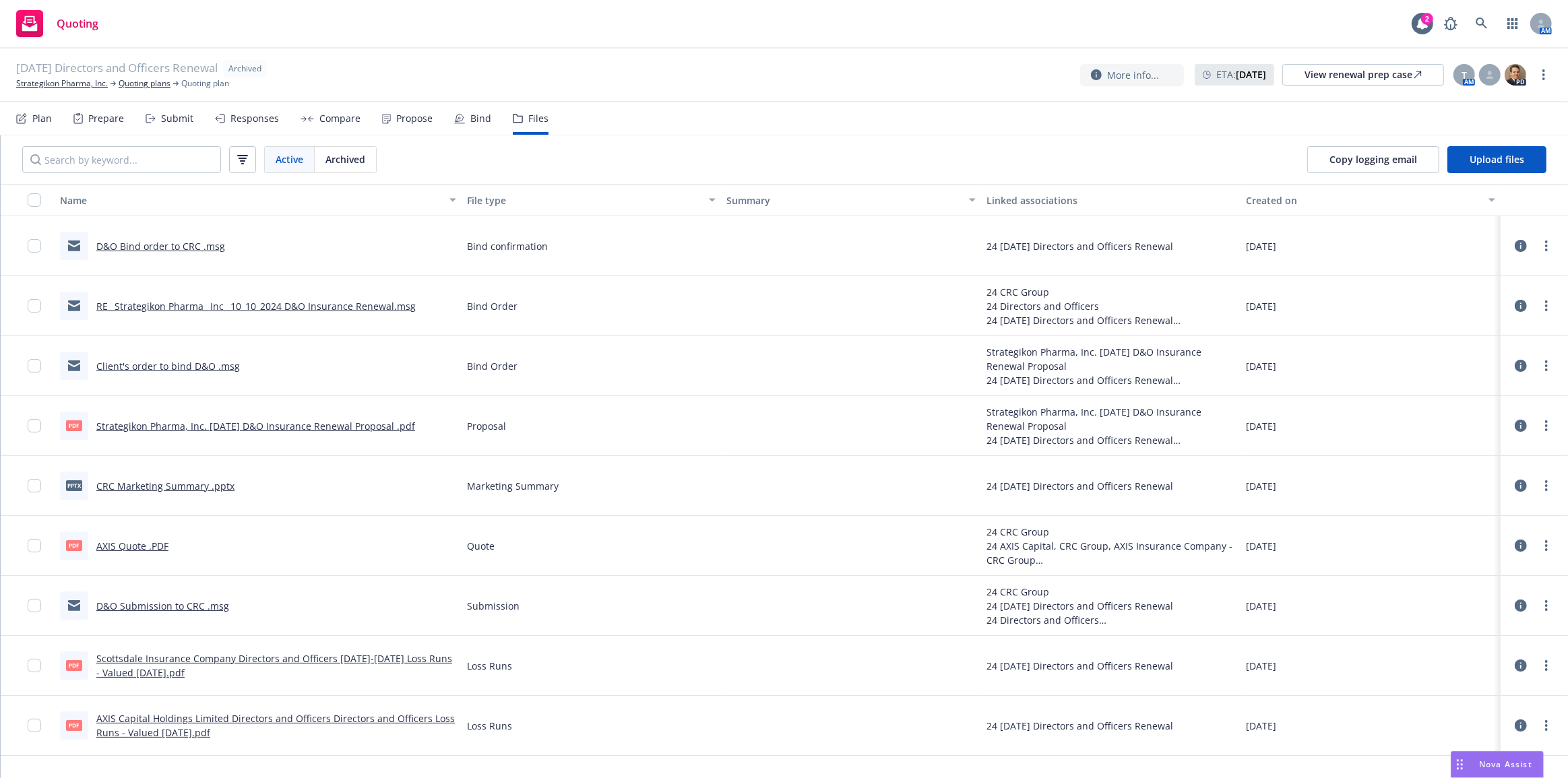
click at [227, 299] on div "RE_ Strategikon Pharma_ Inc_ 10_10_2024 D&O Insurance Renewal.msg" at bounding box center [256, 306] width 319 height 14
click at [227, 305] on link "RE_ Strategikon Pharma_ Inc_ 10_10_2024 D&O Insurance Renewal.msg" at bounding box center [256, 306] width 319 height 13
click at [202, 248] on link "D&O Bind order to CRC .msg" at bounding box center [161, 246] width 129 height 13
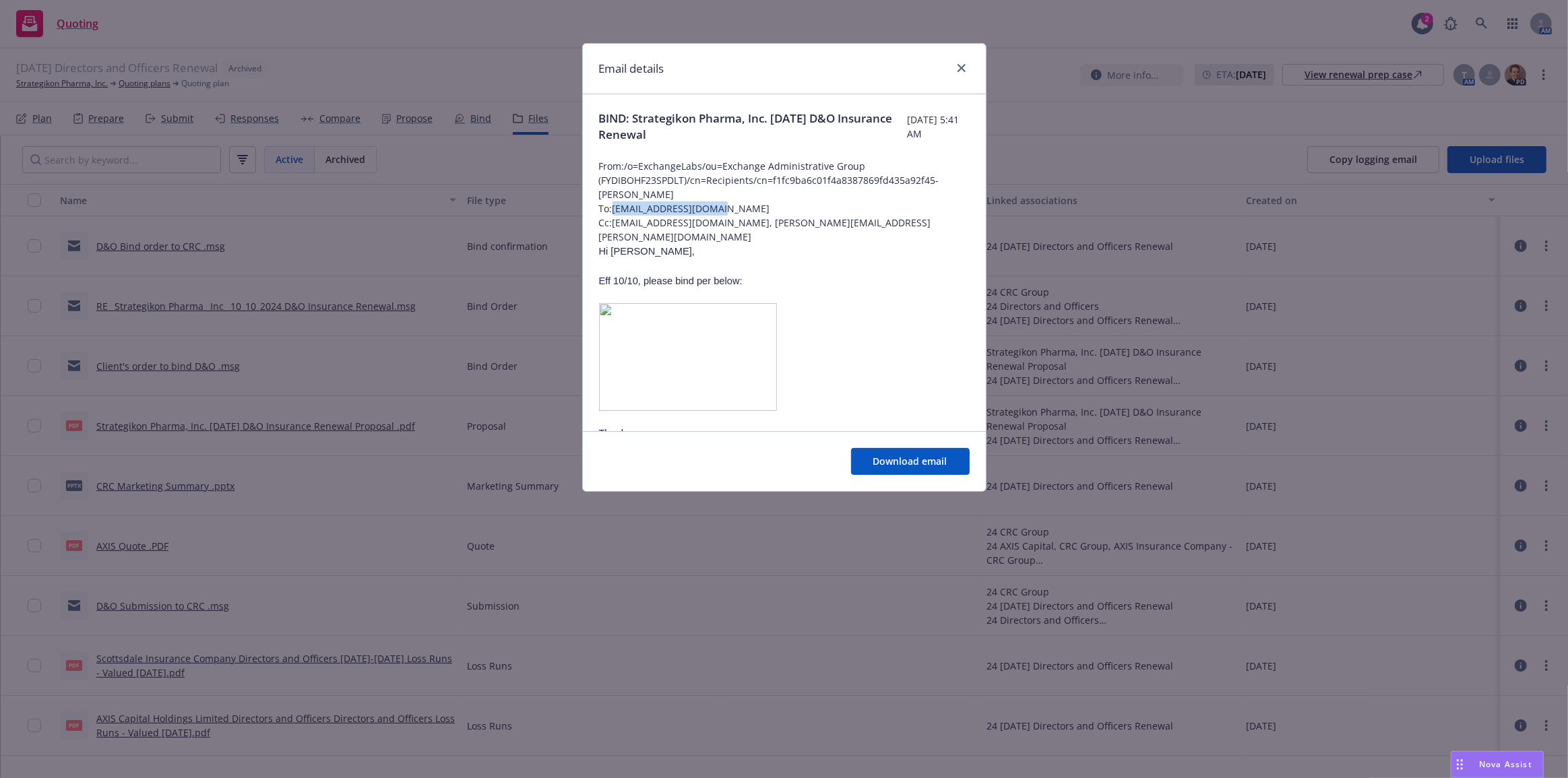
drag, startPoint x: 617, startPoint y: 206, endPoint x: 756, endPoint y: 207, distance: 139.0
click at [749, 206] on span "To: [EMAIL_ADDRESS][DOMAIN_NAME]" at bounding box center [784, 207] width 371 height 14
copy span "[EMAIL_ADDRESS][DOMAIN_NAME]"
click at [783, 196] on span "From: /o=ExchangeLabs/ou=Exchange Administrative Group (FYDIBOHF23SPDLT)/cn=Rec…" at bounding box center [784, 180] width 371 height 42
drag, startPoint x: 614, startPoint y: 220, endPoint x: 694, endPoint y: 238, distance: 82.0
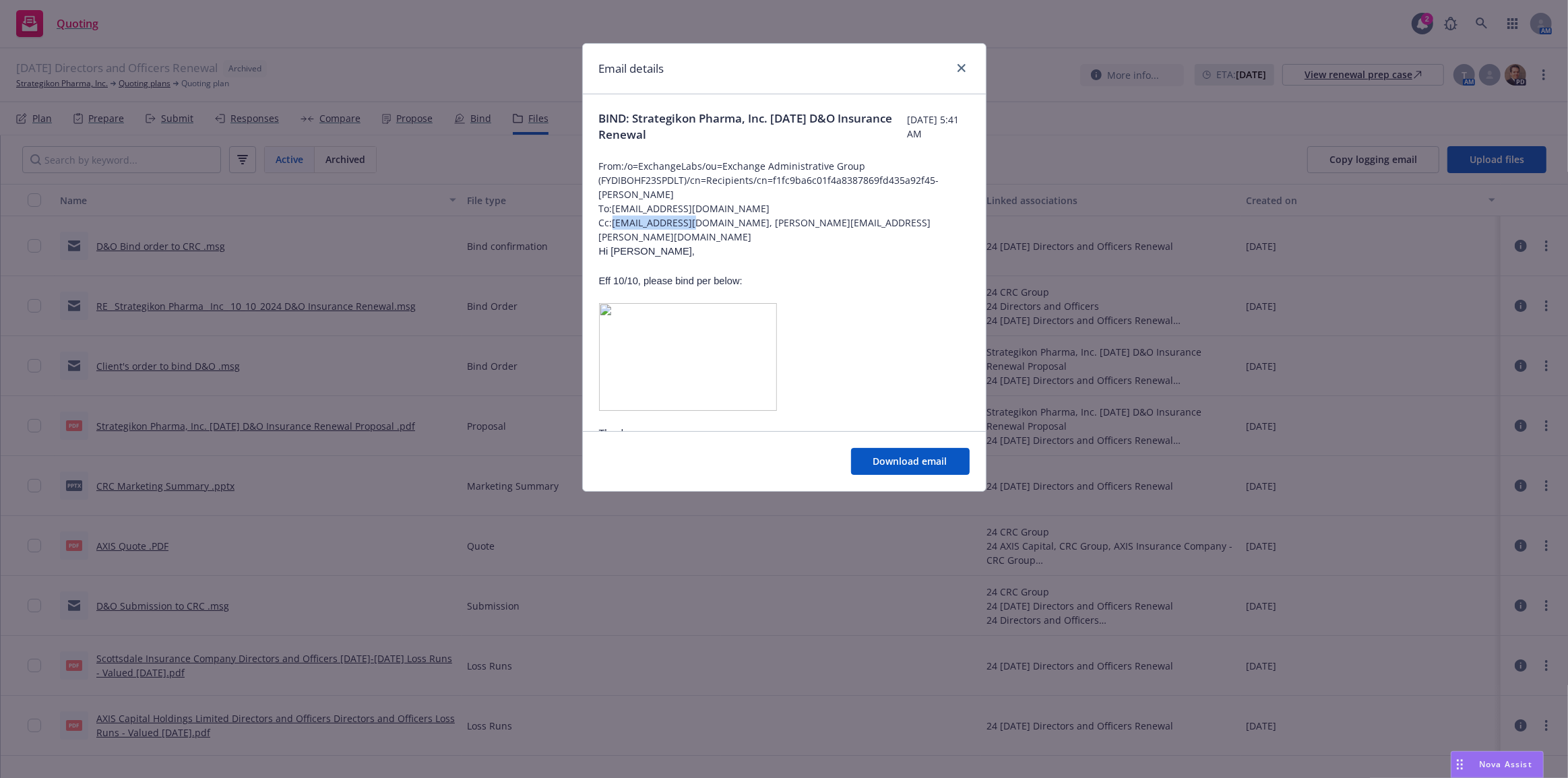
click at [703, 225] on span "Cc: TLy@CRCGroup.com, Tracy.Froelich@newfront.com" at bounding box center [784, 229] width 371 height 28
copy span "TLy@CRCGroup.com"
drag, startPoint x: 958, startPoint y: 67, endPoint x: 650, endPoint y: 199, distance: 335.1
click at [958, 67] on icon "close" at bounding box center [961, 68] width 8 height 8
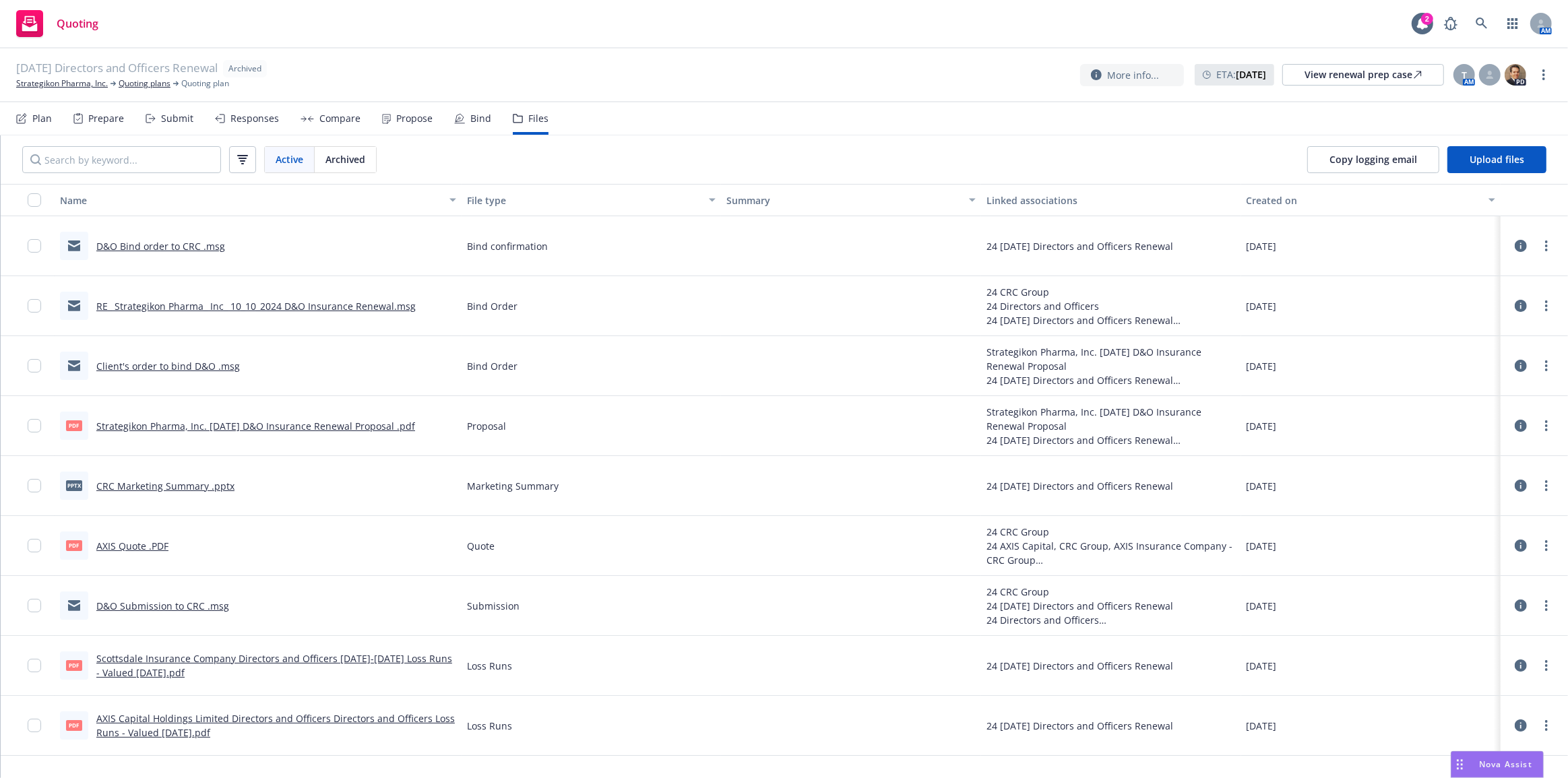
click at [176, 608] on link "D&O Submission to CRC .msg" at bounding box center [162, 606] width 133 height 13
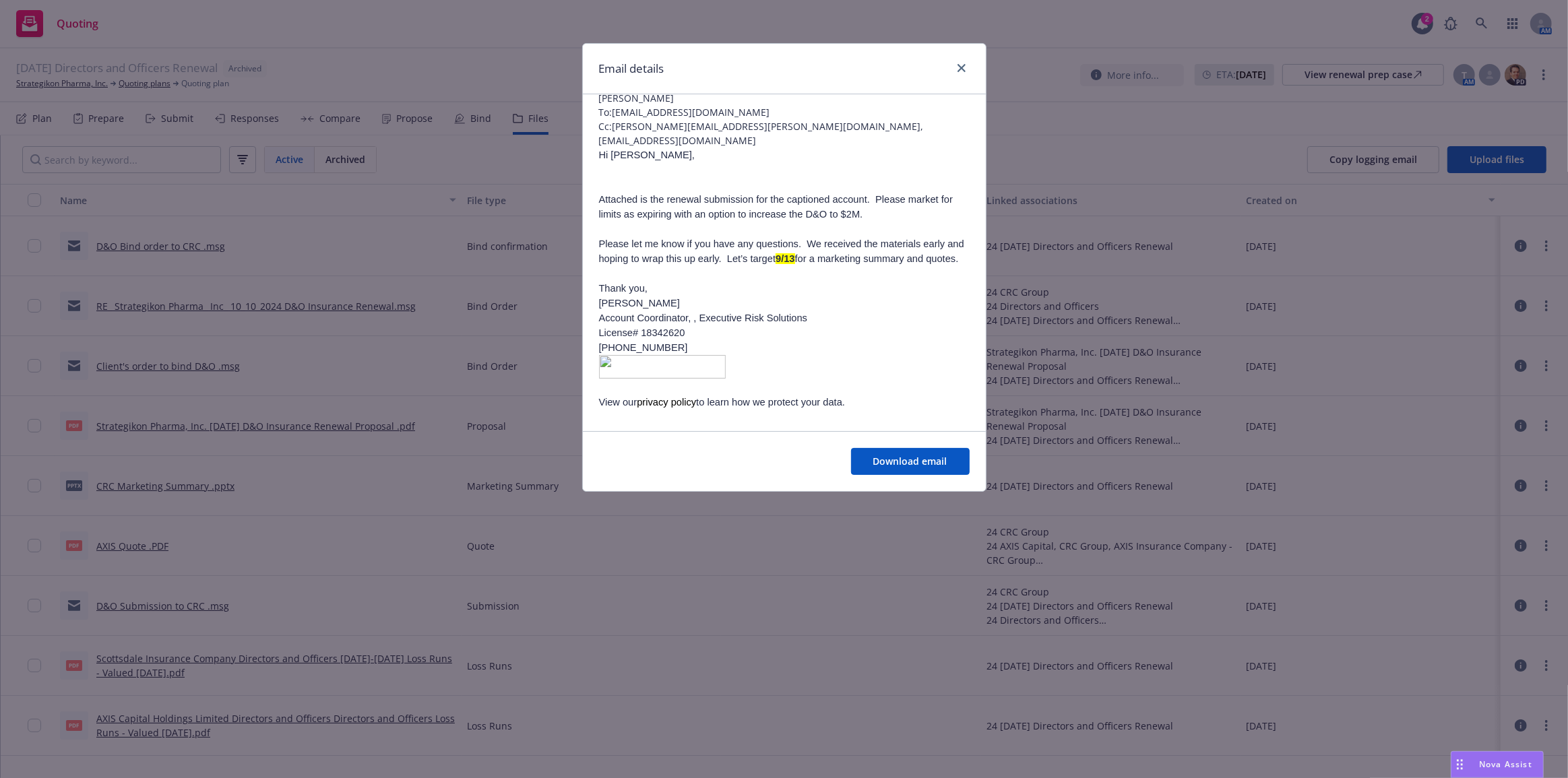
scroll to position [132, 0]
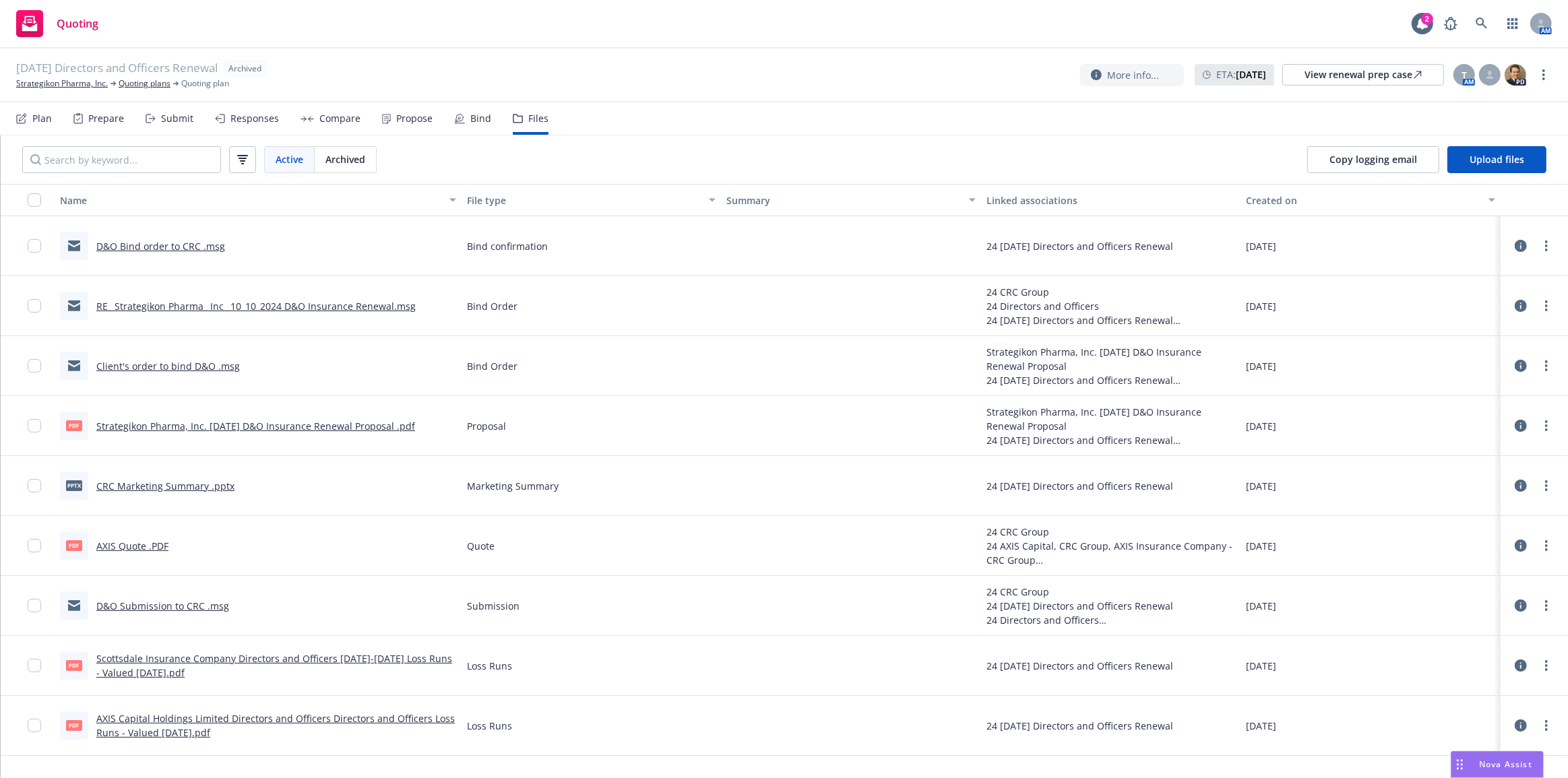
click at [195, 248] on link "D&O Bind order to CRC .msg" at bounding box center [161, 246] width 129 height 13
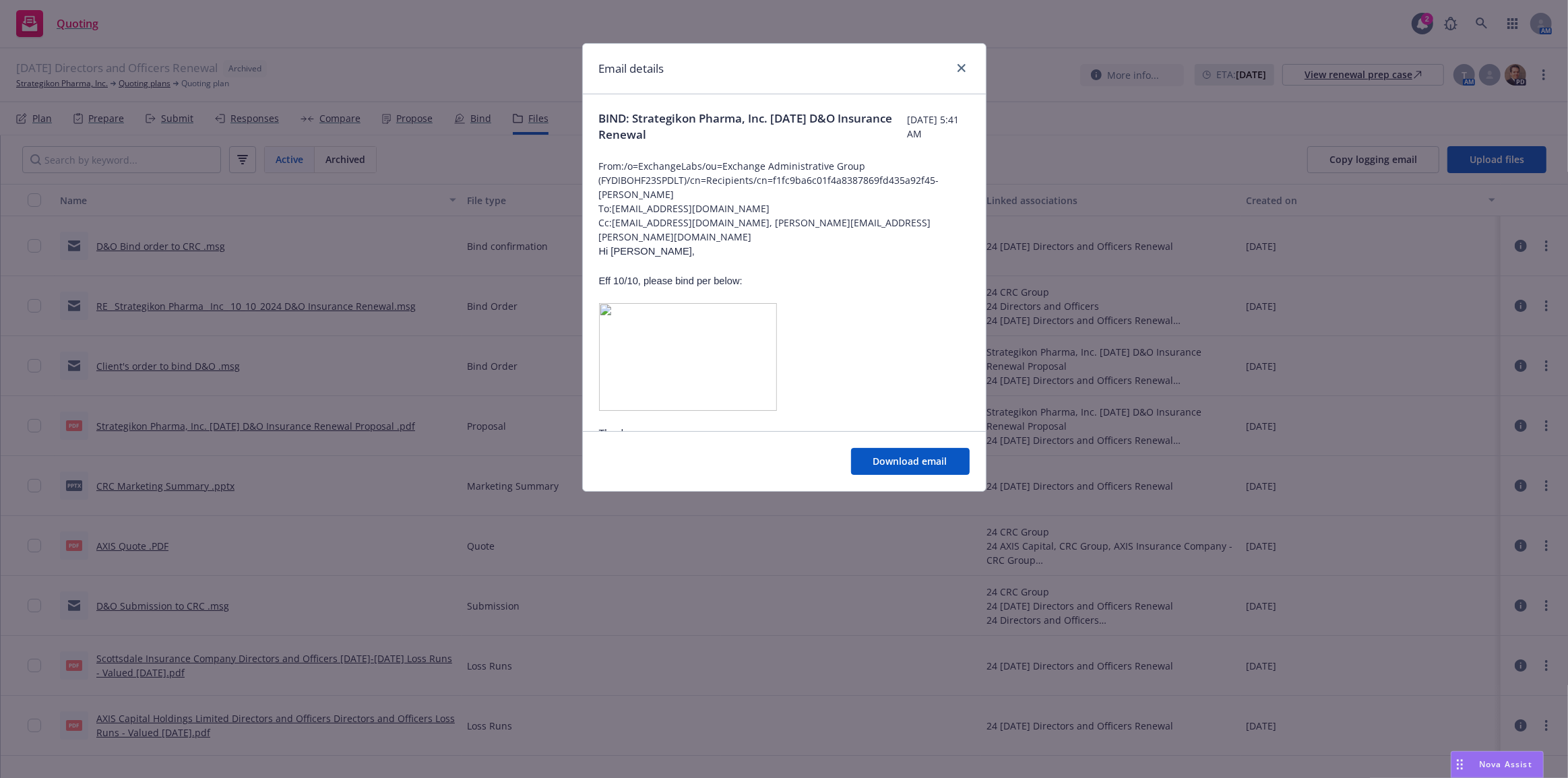
click at [247, 271] on div "Email details BIND: Strategikon Pharma, Inc. 10/10/2024 D&O Insurance Renewal M…" at bounding box center [784, 389] width 1568 height 778
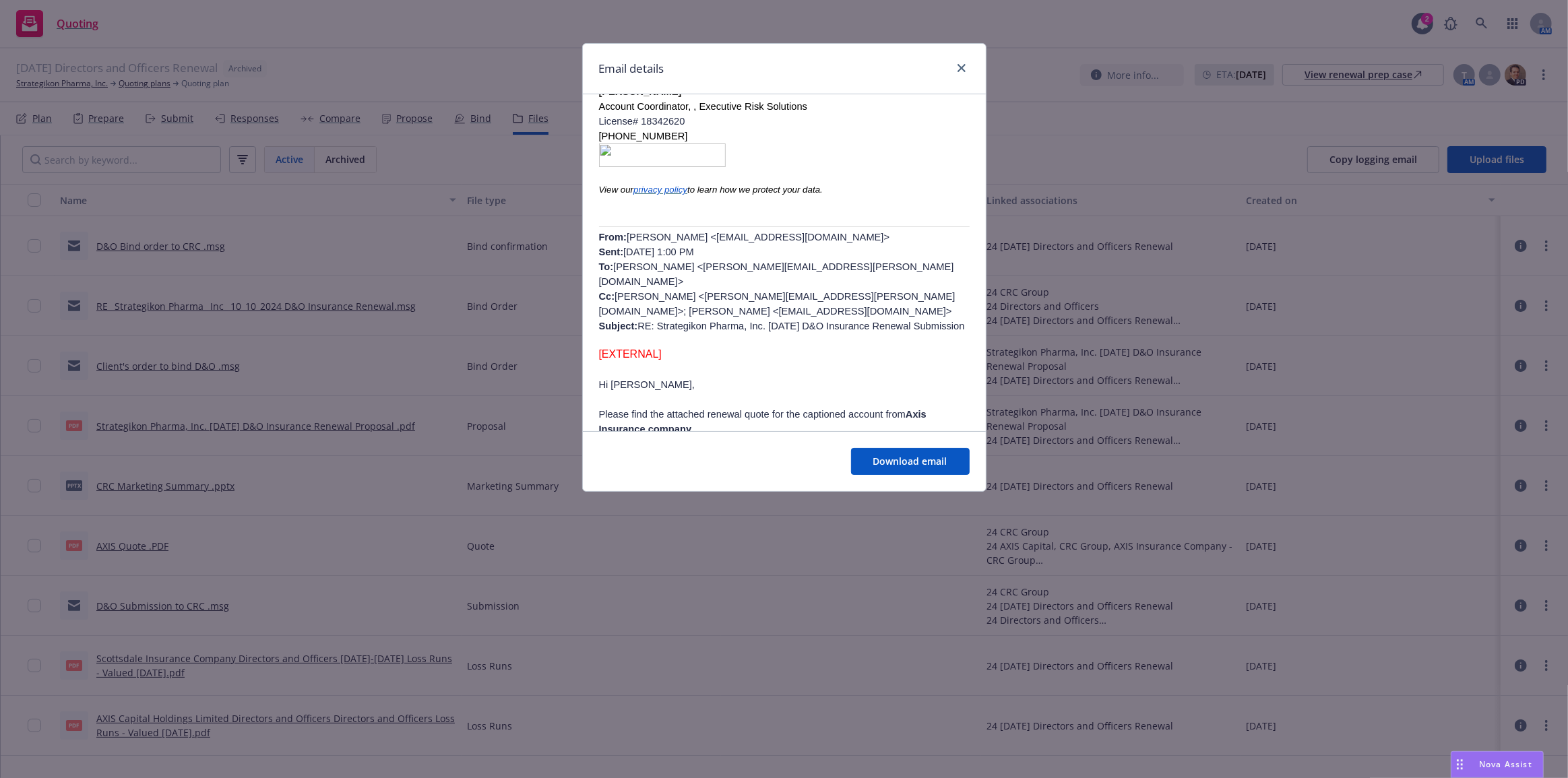
scroll to position [356, 0]
drag, startPoint x: 888, startPoint y: 63, endPoint x: 954, endPoint y: 71, distance: 66.5
click at [888, 63] on div "Email details" at bounding box center [784, 69] width 403 height 50
click at [958, 67] on icon "close" at bounding box center [961, 68] width 8 height 8
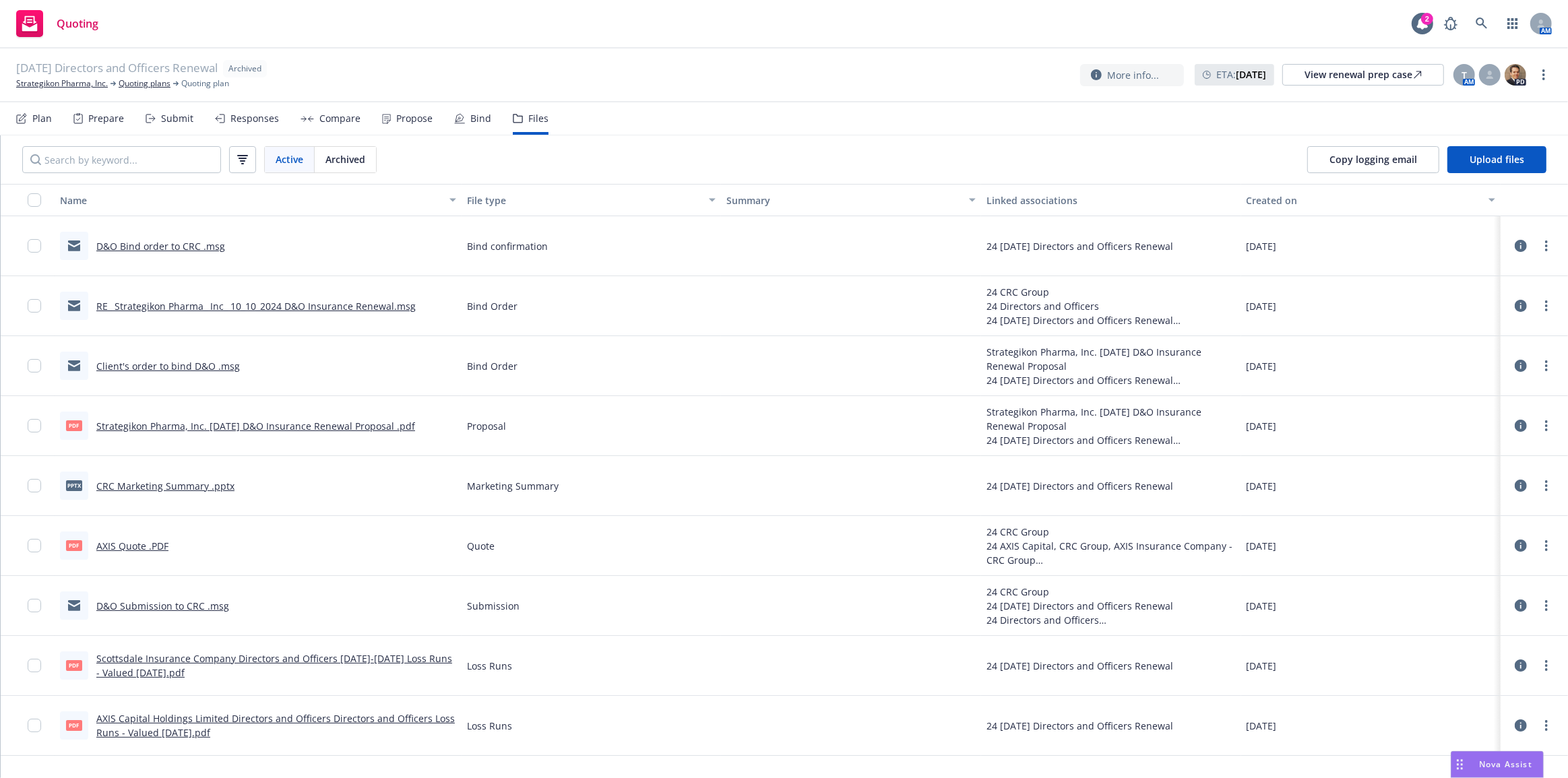
drag, startPoint x: 62, startPoint y: 85, endPoint x: 161, endPoint y: 2, distance: 129.2
click at [62, 85] on link "Strategikon Pharma, Inc." at bounding box center [62, 83] width 92 height 12
click at [60, 83] on link "Strategikon Pharma, Inc." at bounding box center [62, 83] width 92 height 12
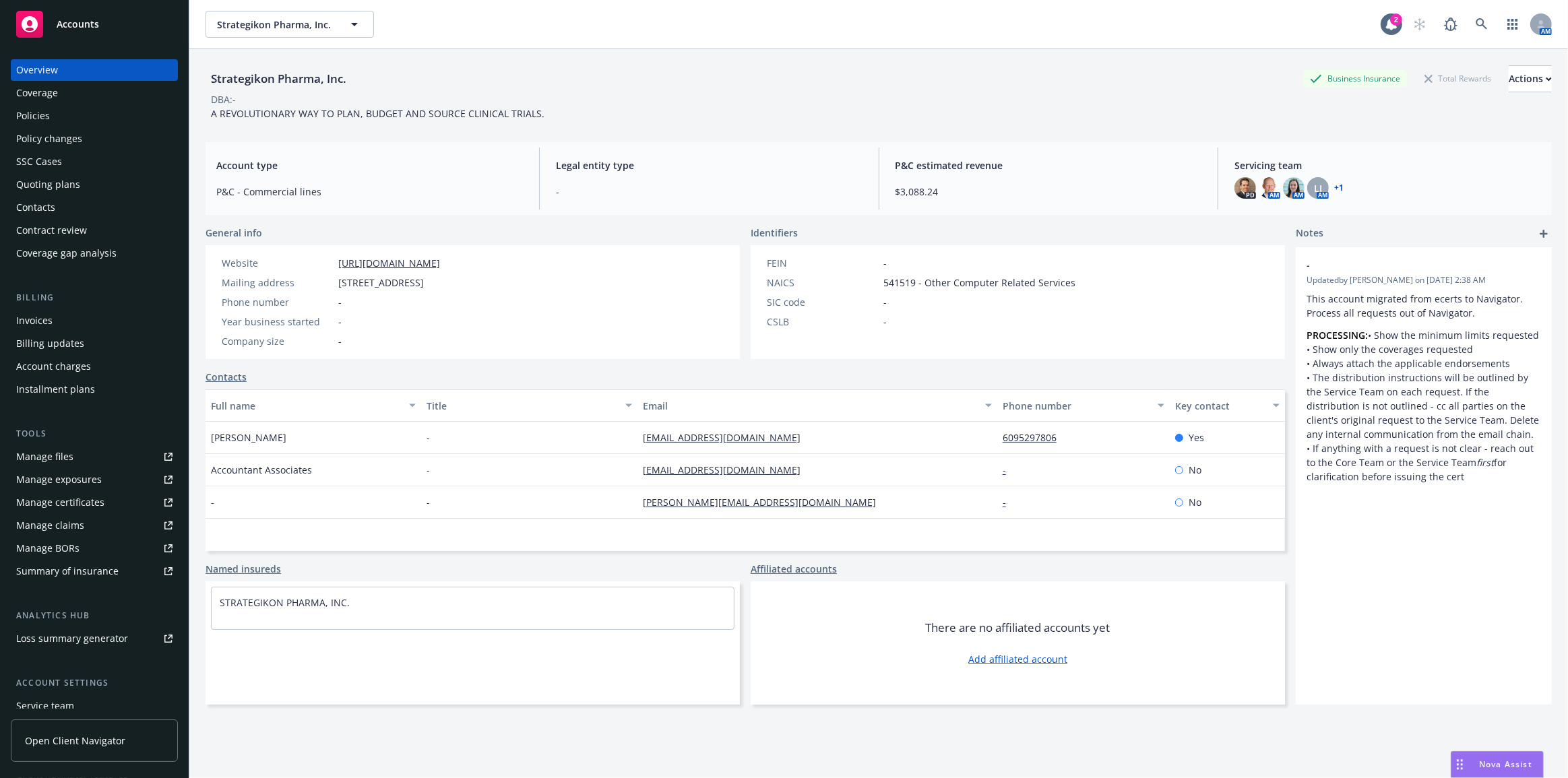
click at [125, 109] on div "Policies" at bounding box center [95, 115] width 156 height 21
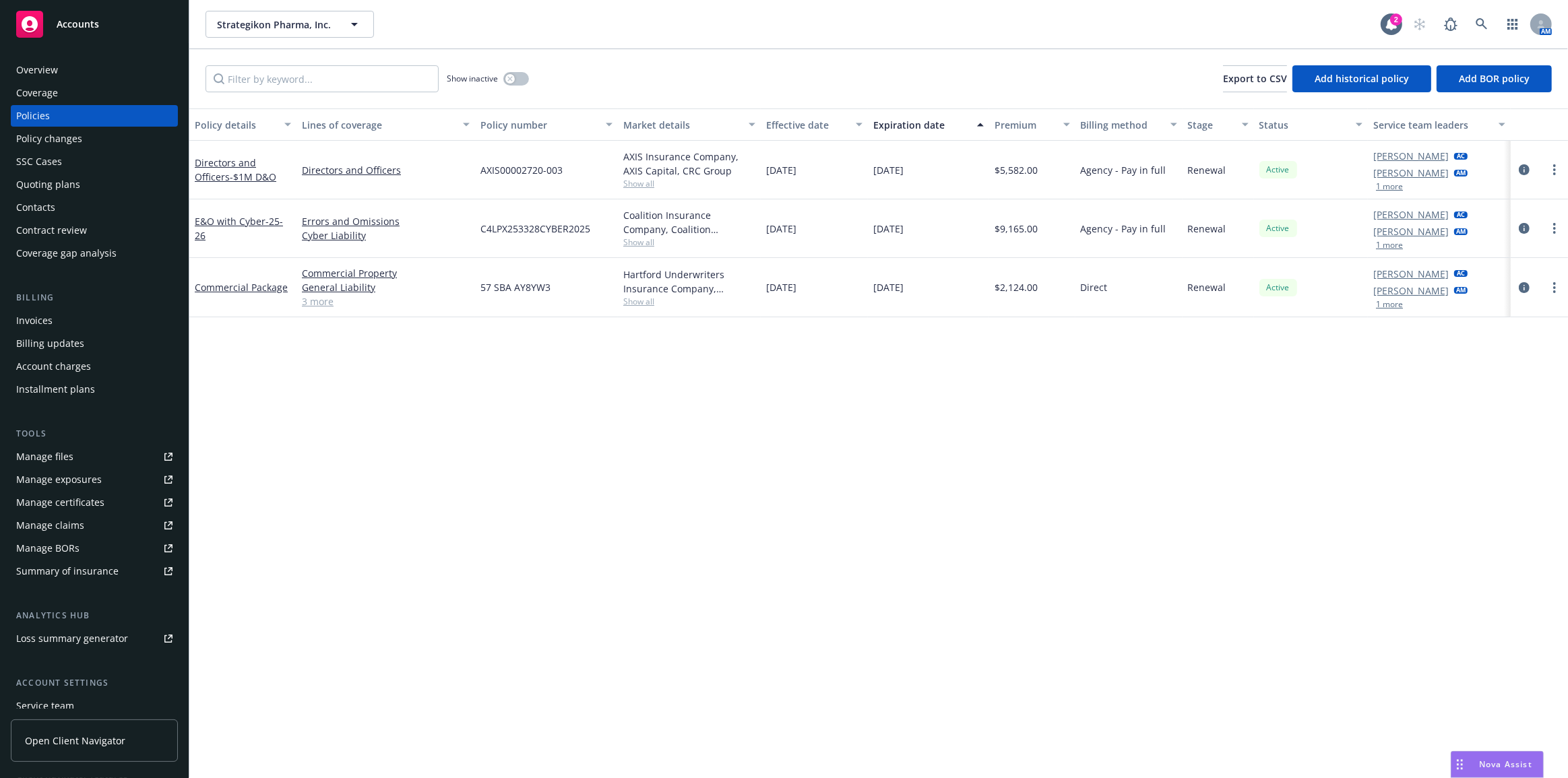
click at [543, 172] on span "AXIS00002720-003" at bounding box center [521, 170] width 83 height 14
copy span "AXIS00002720-003"
drag, startPoint x: 791, startPoint y: 710, endPoint x: 801, endPoint y: 695, distance: 18.0
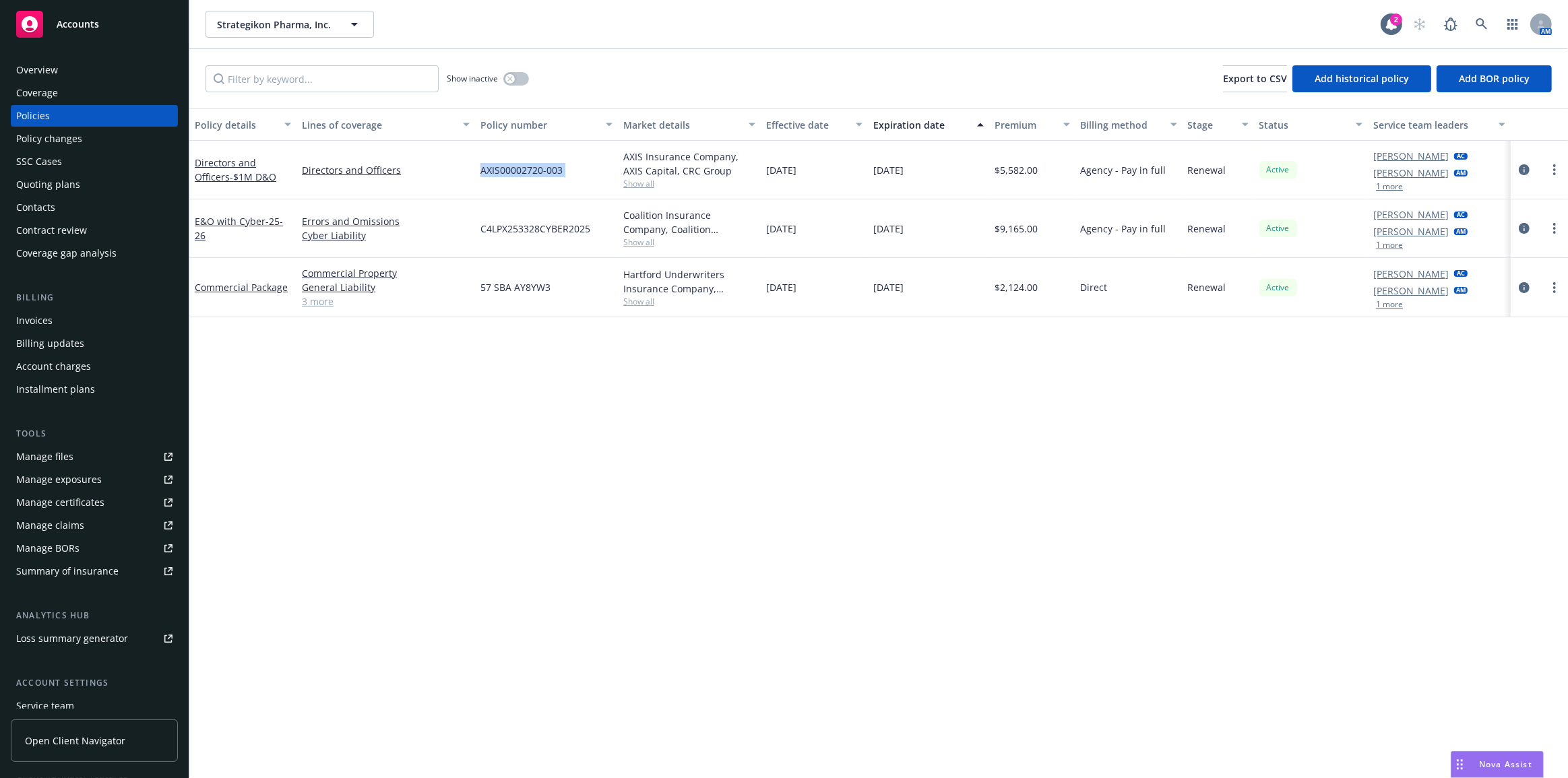
click at [791, 710] on div "Policy details Lines of coverage Policy number Market details Effective date Ex…" at bounding box center [879, 443] width 1379 height 670
click at [431, 30] on div "Strategikon Pharma, Inc." at bounding box center [361, 30] width 293 height 19
drag, startPoint x: 219, startPoint y: 27, endPoint x: 310, endPoint y: 31, distance: 91.1
click at [310, 31] on strong "Strategikon Pharma, Inc." at bounding box center [277, 30] width 114 height 13
copy strong "Strategikon Pharma"
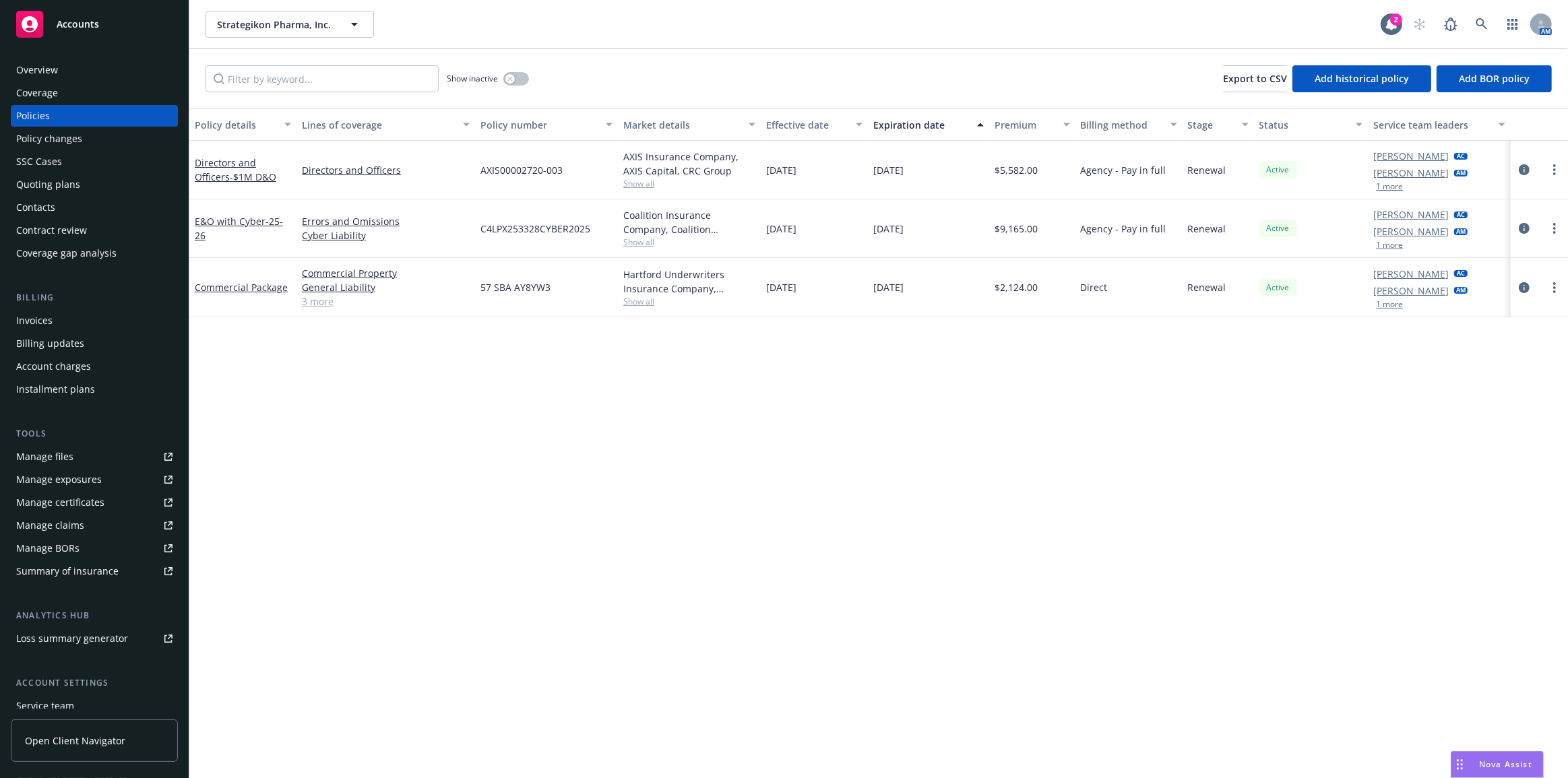
click at [129, 192] on div "Quoting plans" at bounding box center [95, 183] width 156 height 21
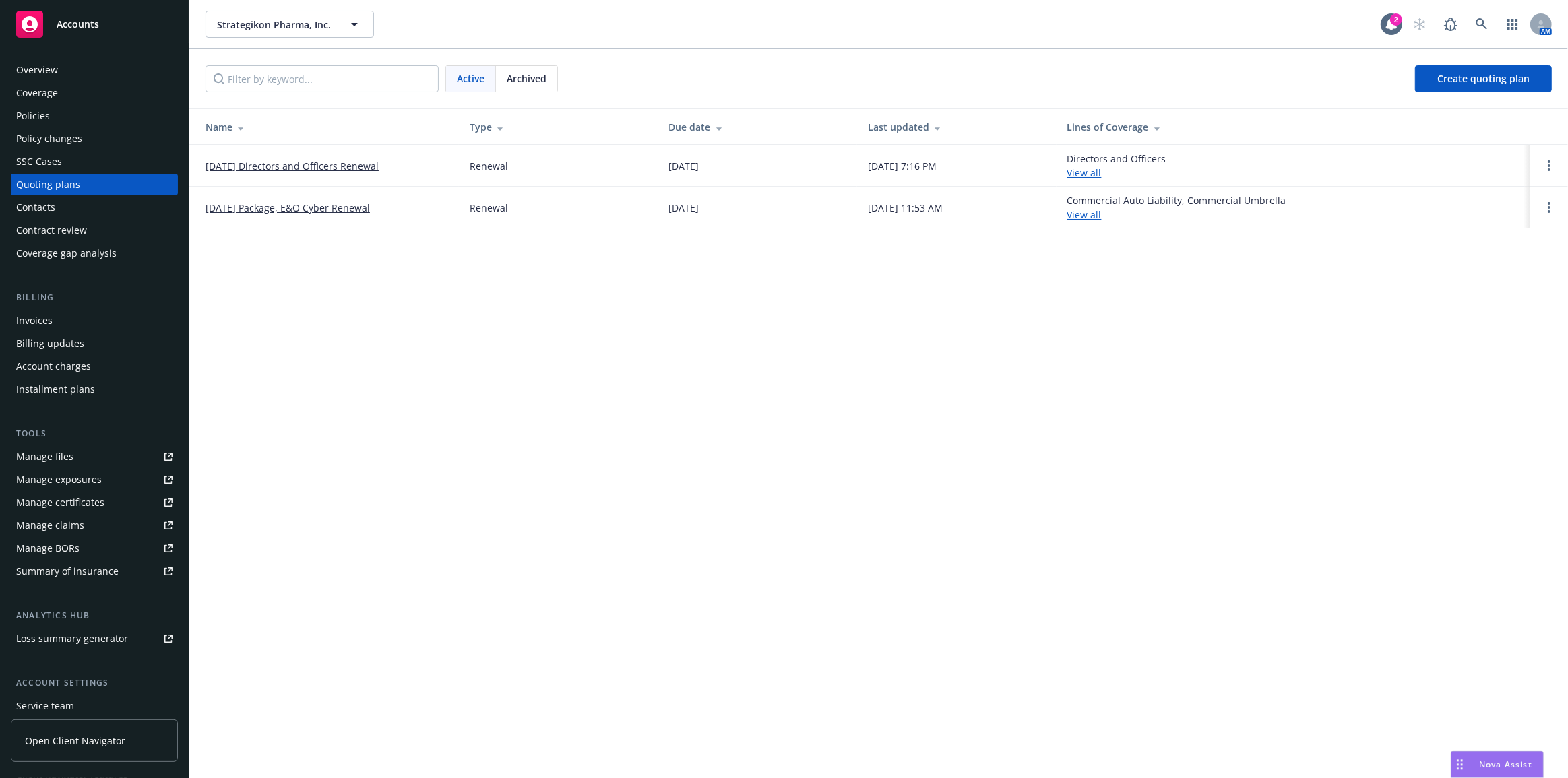
click at [223, 168] on link "10/10/25 Directors and Officers Renewal" at bounding box center [292, 165] width 174 height 14
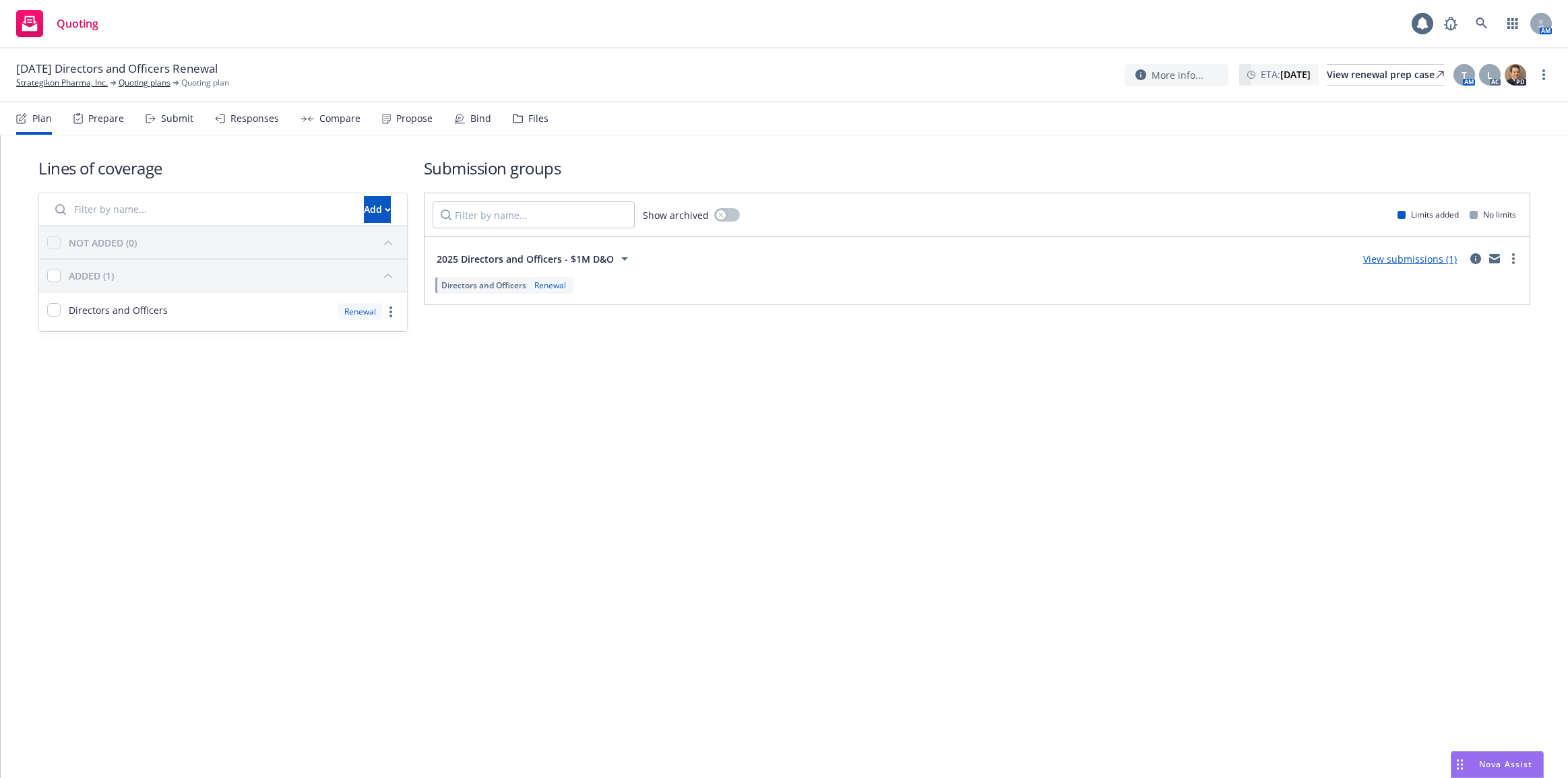
click at [534, 117] on div "Files" at bounding box center [538, 118] width 20 height 11
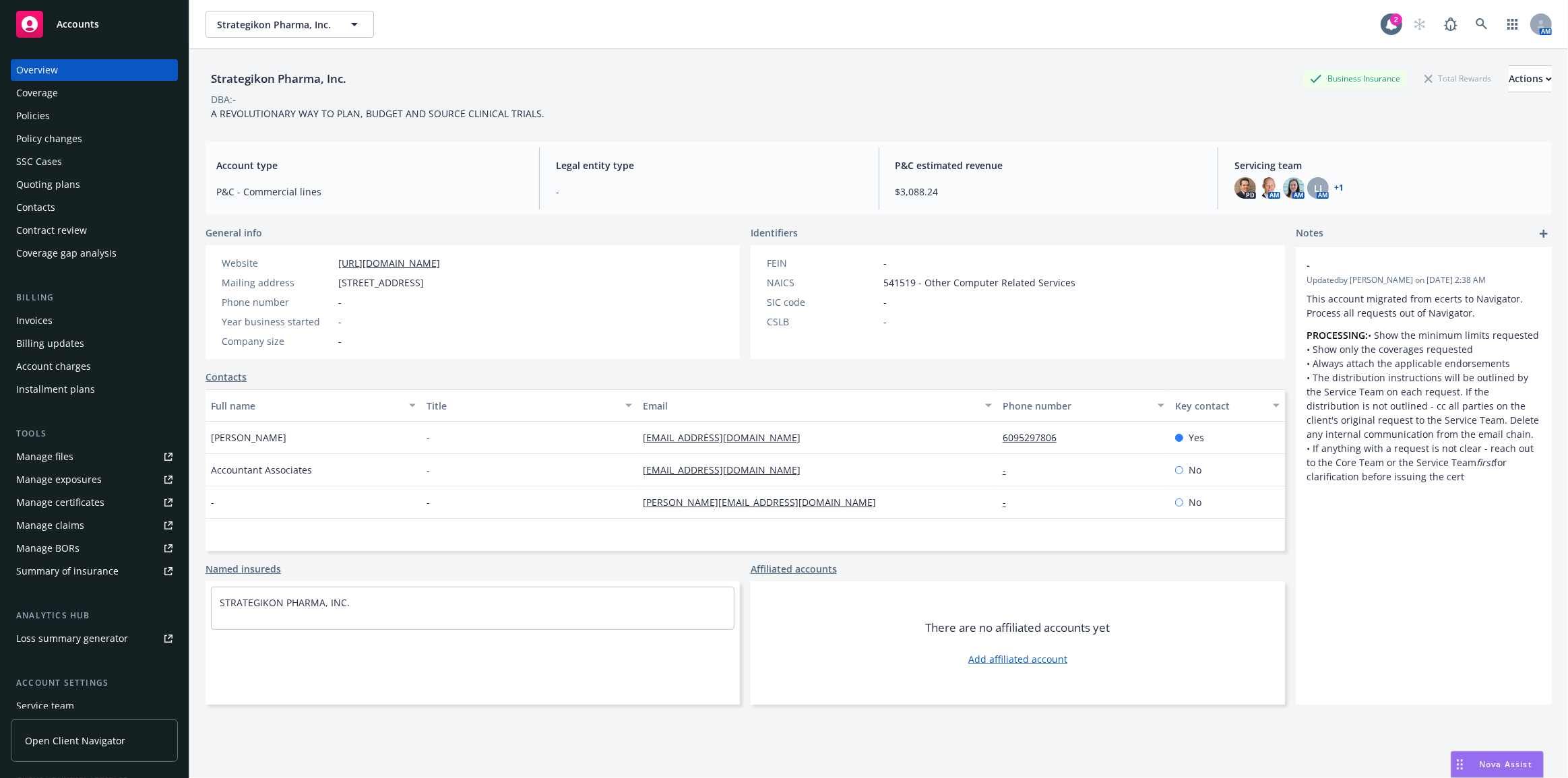
click at [1433, 666] on div "- Updated by [PERSON_NAME] on [DATE] 2:38 AM This account migrated from ecerts …" at bounding box center [1423, 475] width 256 height 457
click at [357, 24] on icon "button" at bounding box center [354, 25] width 17 height 17
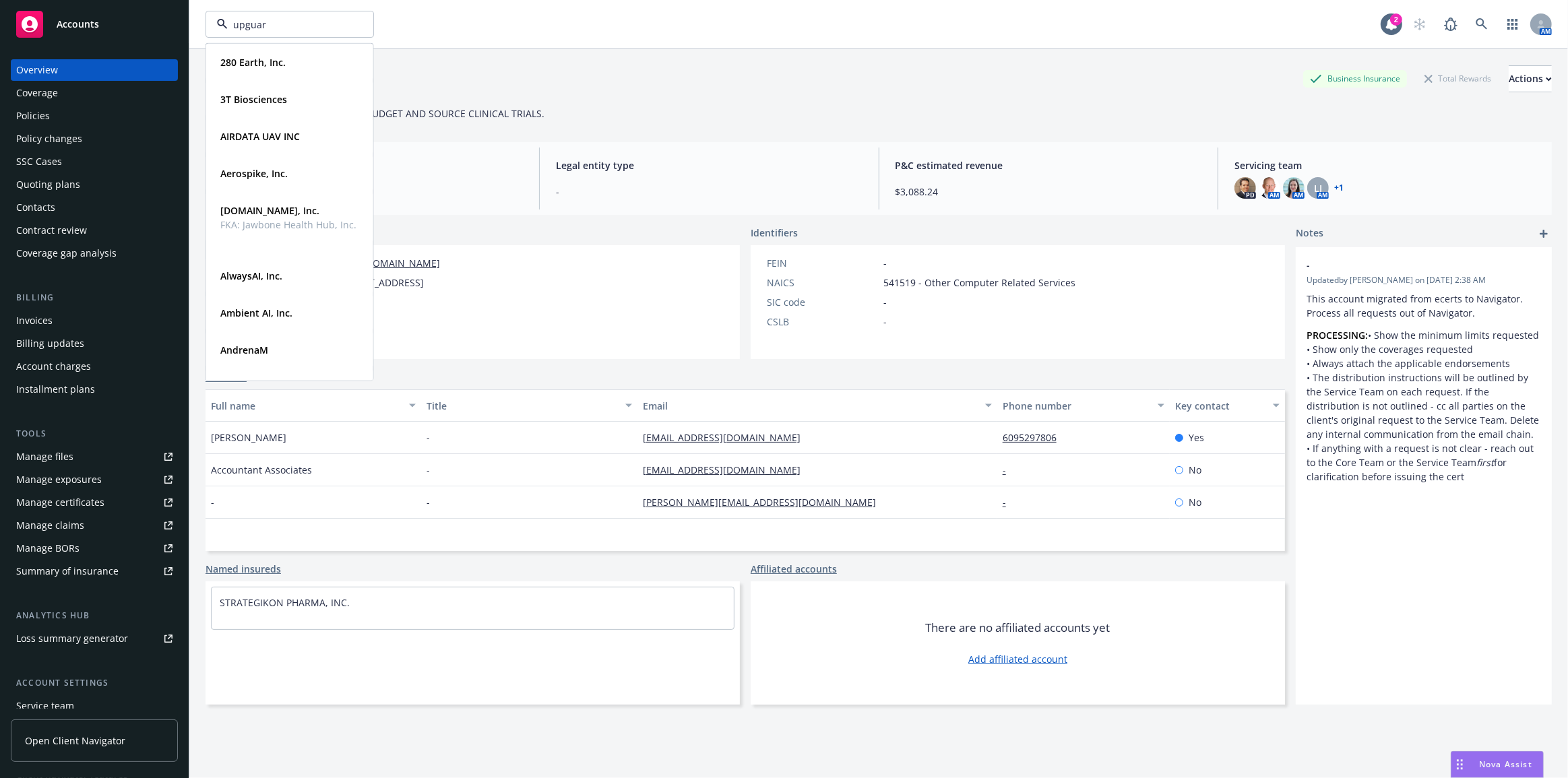
type input "upguard"
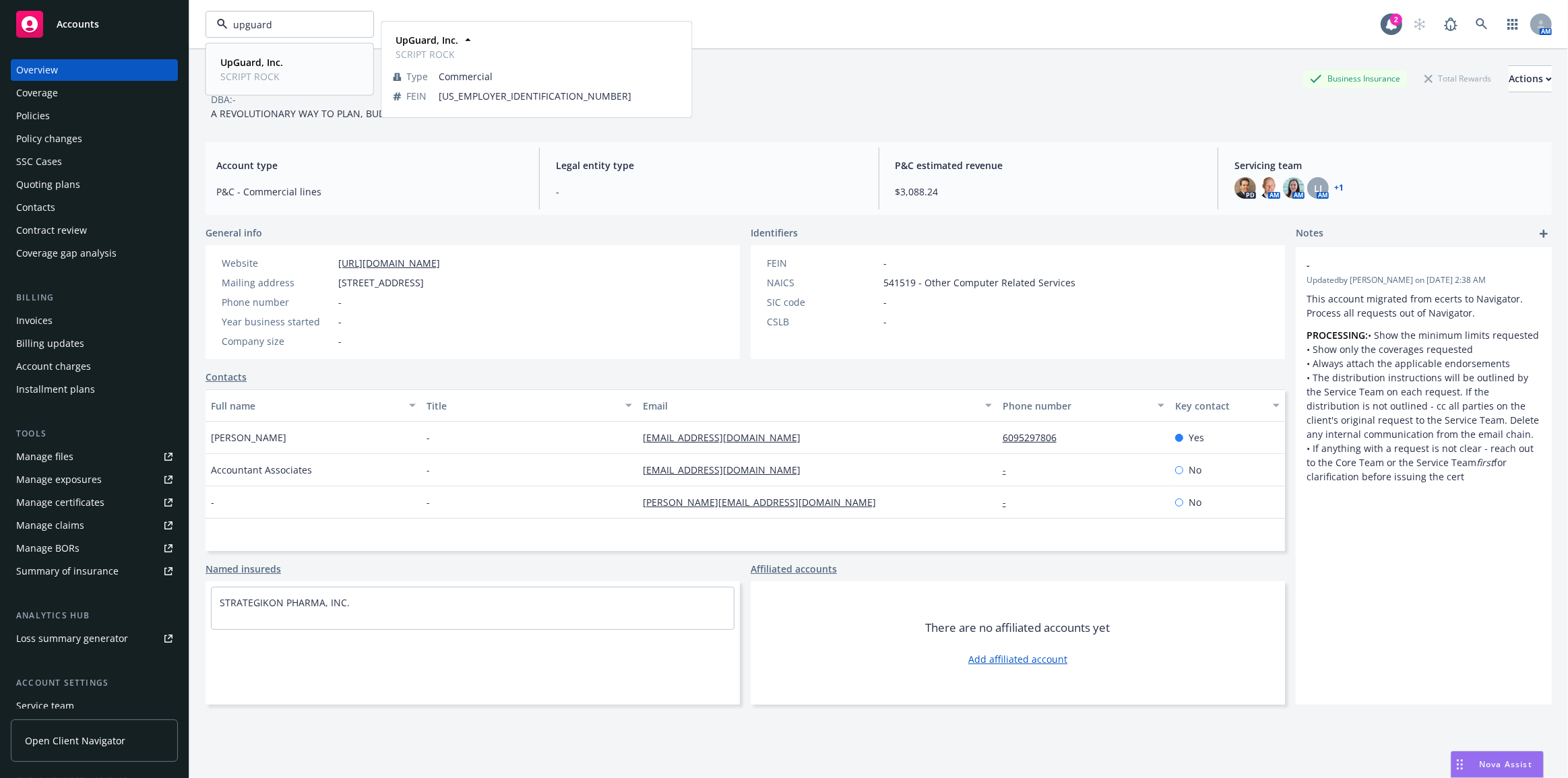
drag, startPoint x: 333, startPoint y: 75, endPoint x: 253, endPoint y: 93, distance: 82.0
click at [333, 76] on div "UpGuard, Inc. SCRIPT ROCK" at bounding box center [289, 69] width 150 height 34
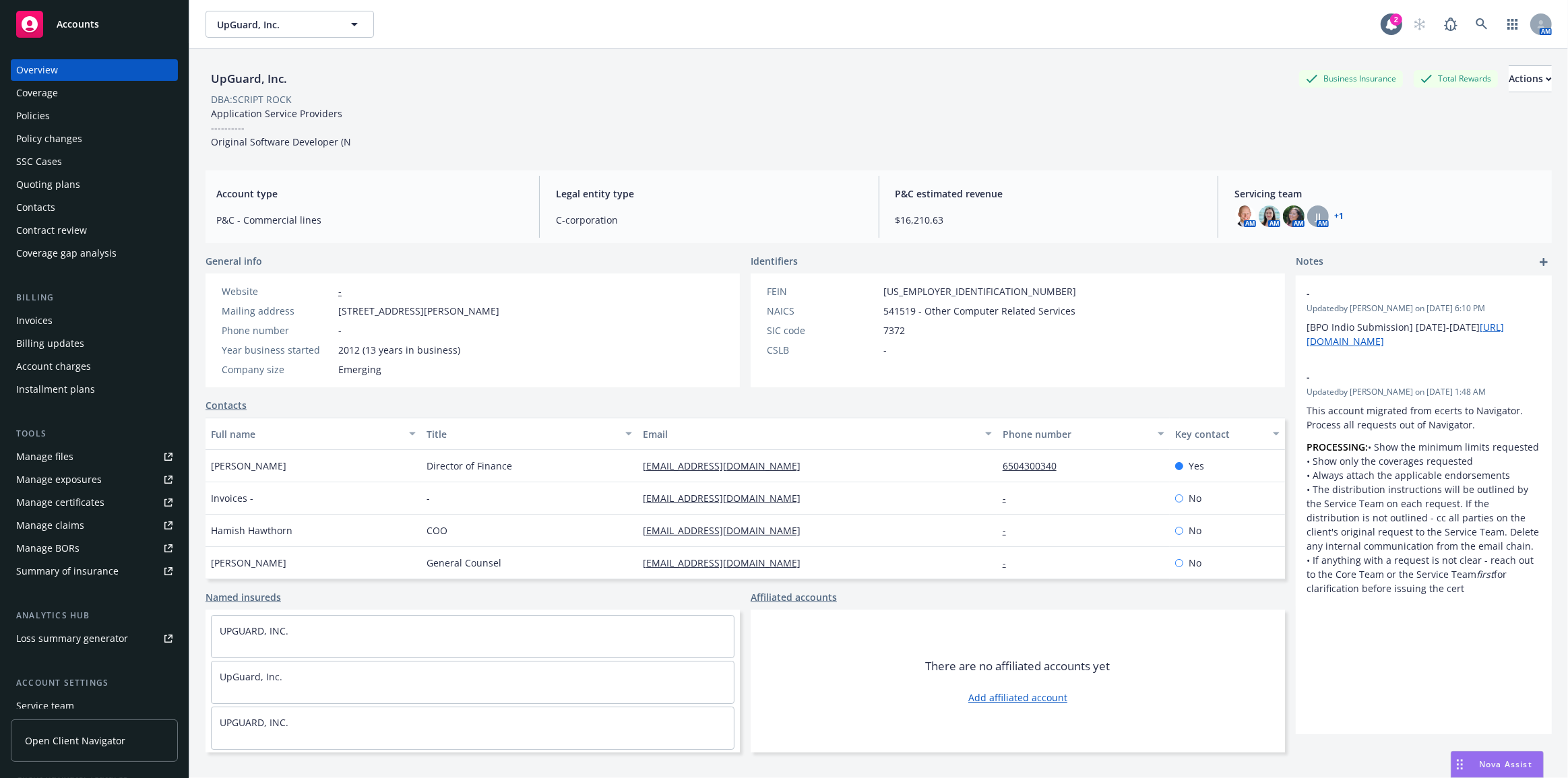
click at [73, 118] on div "Policies" at bounding box center [95, 115] width 156 height 21
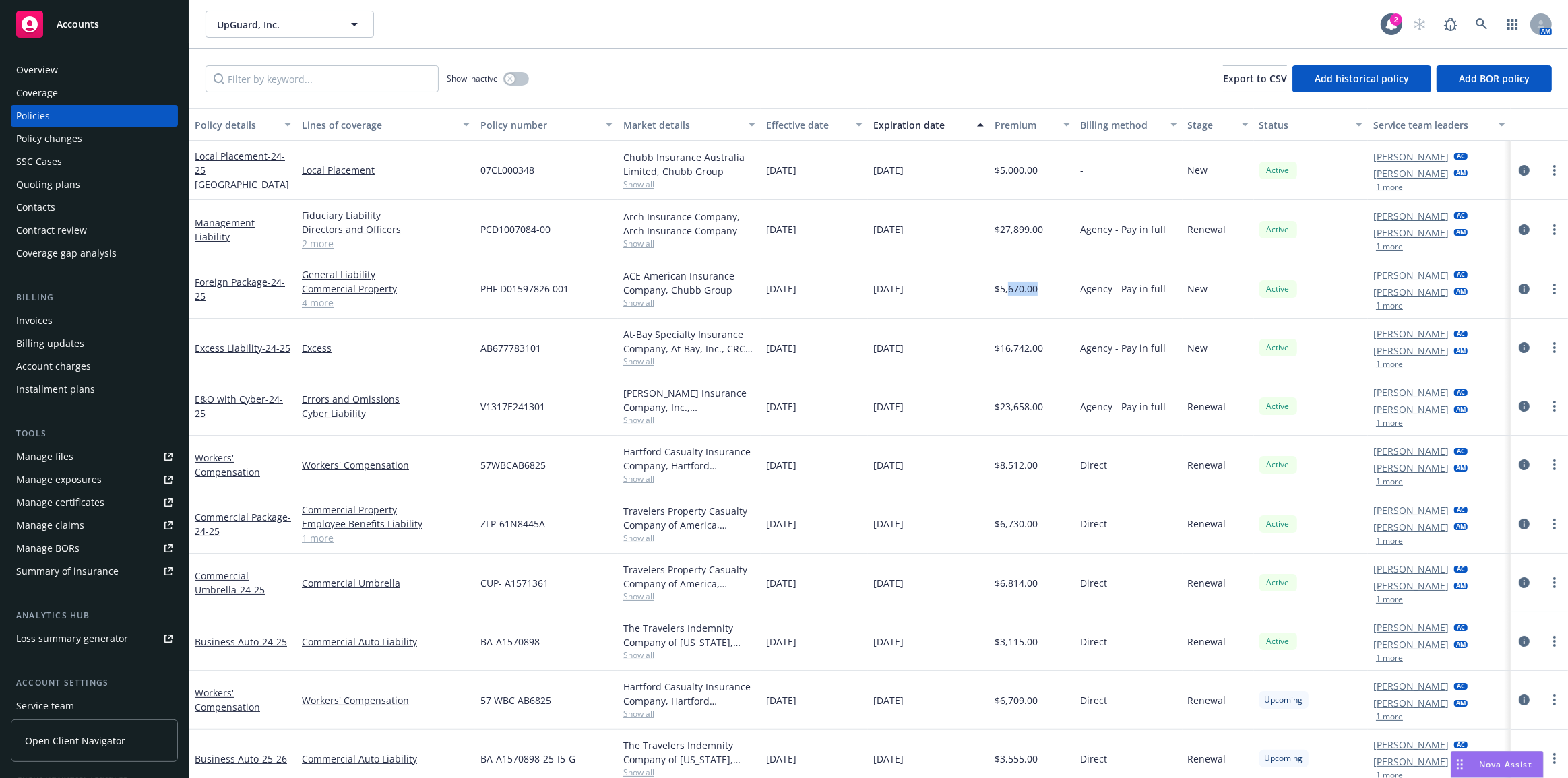
drag, startPoint x: 997, startPoint y: 287, endPoint x: 996, endPoint y: 295, distance: 8.1
click at [991, 288] on div "$5,670.00" at bounding box center [1031, 289] width 85 height 60
drag, startPoint x: 989, startPoint y: 227, endPoint x: 1026, endPoint y: 227, distance: 37.0
click at [1026, 227] on div "$27,899.00" at bounding box center [1031, 229] width 85 height 60
click at [218, 237] on div "Management Liability" at bounding box center [242, 229] width 107 height 60
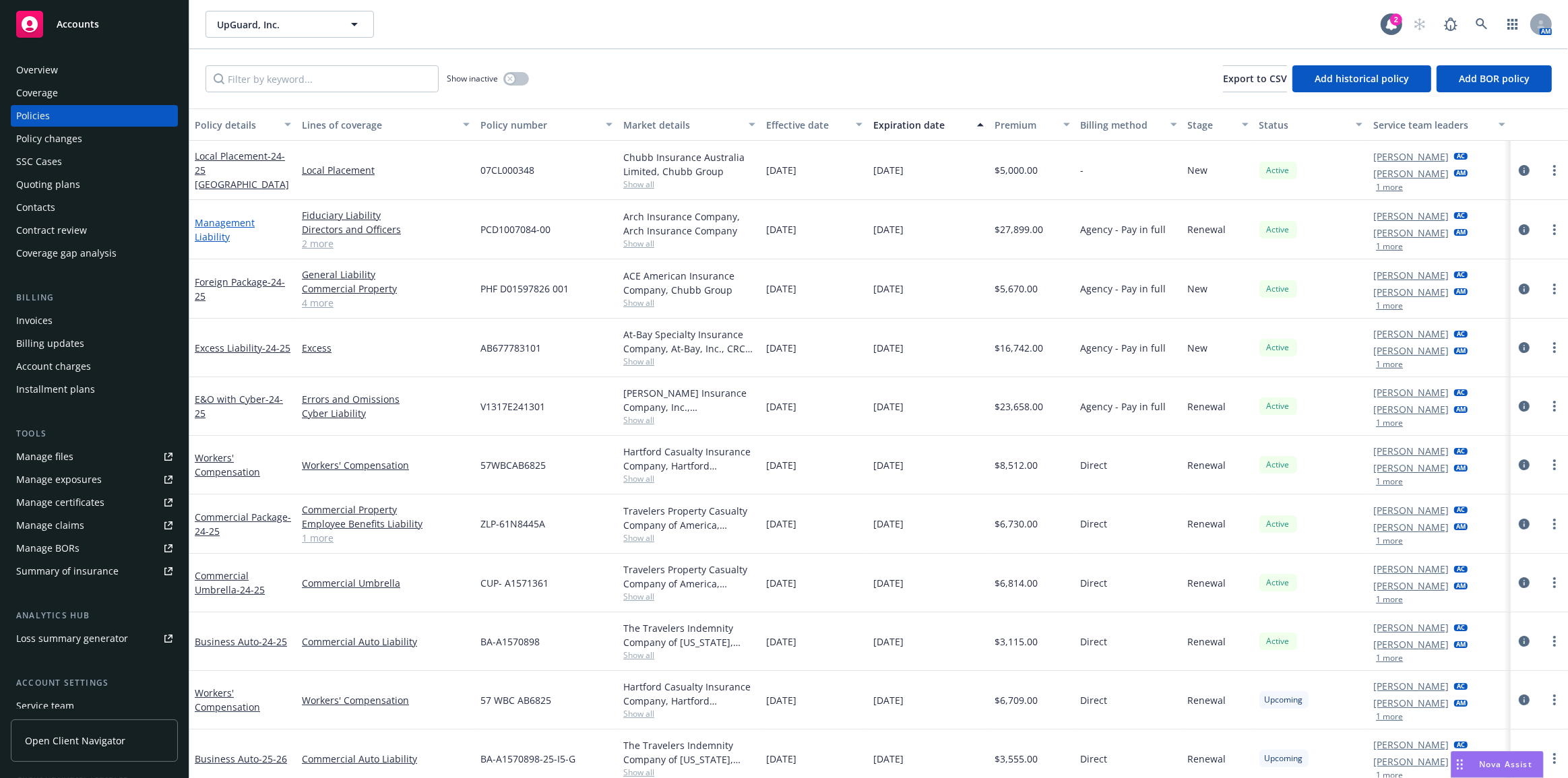
click at [218, 228] on link "Management Liability" at bounding box center [224, 229] width 60 height 27
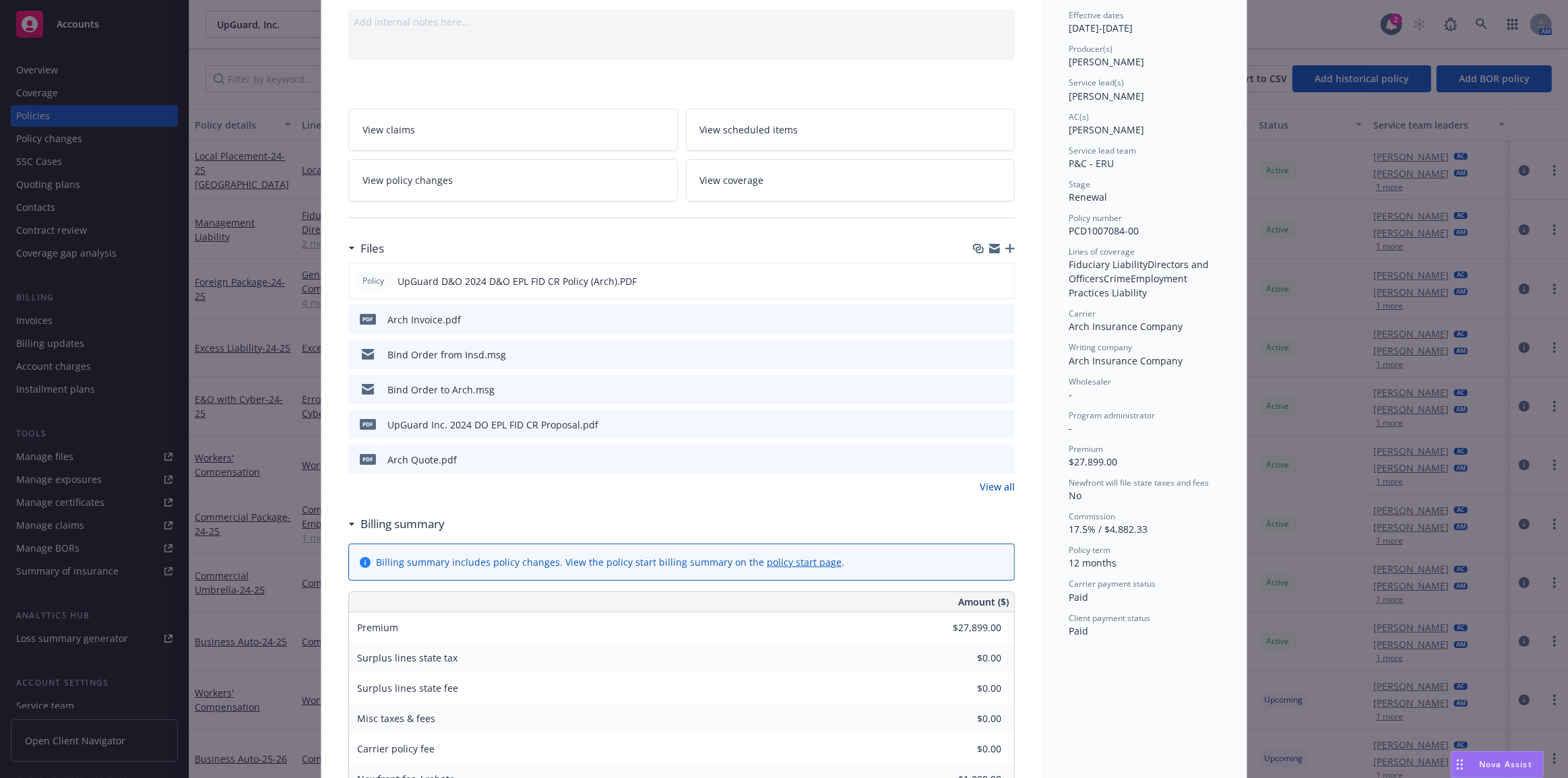
scroll to position [306, 0]
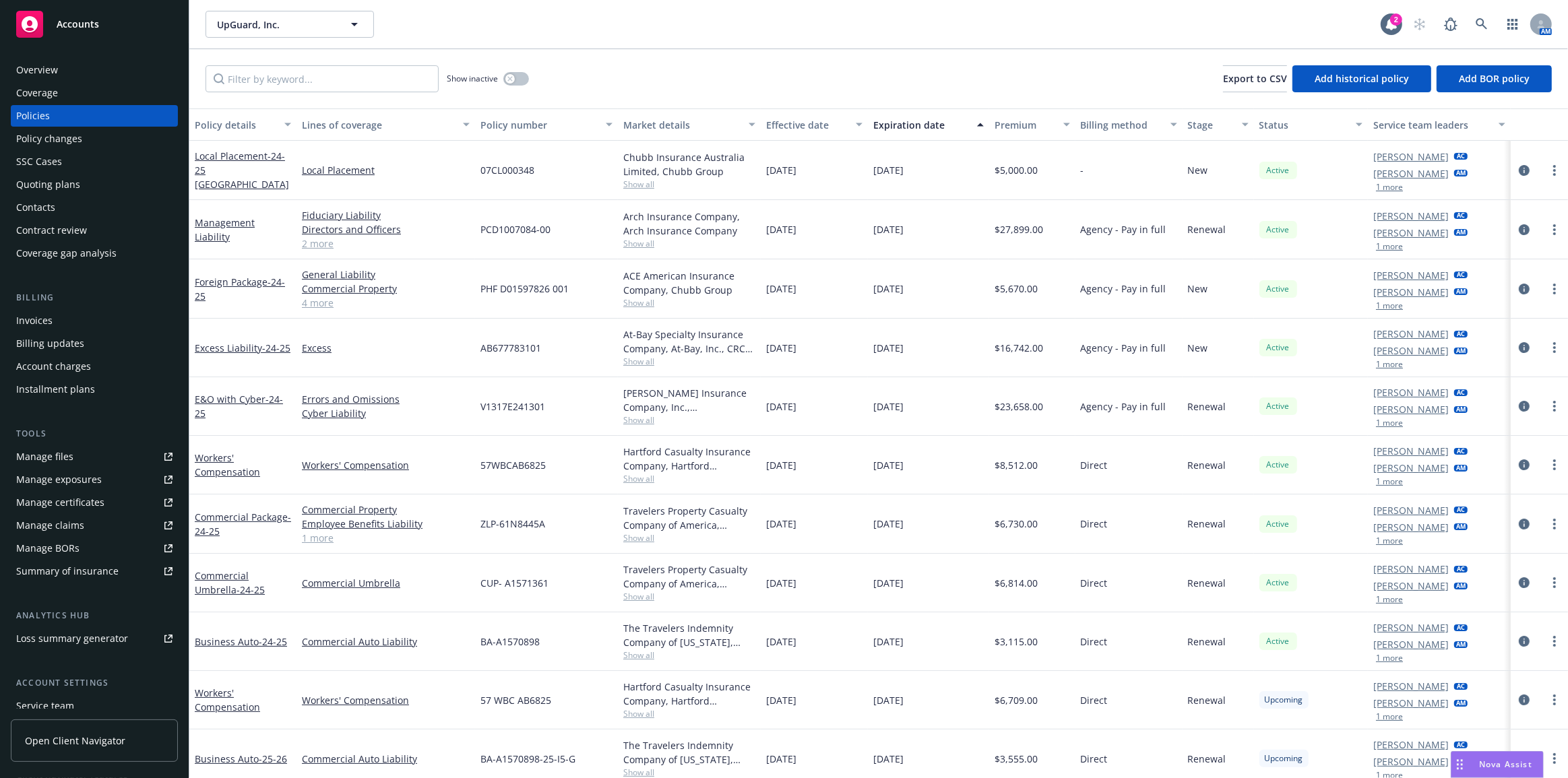
click at [128, 317] on div "Invoices" at bounding box center [95, 320] width 156 height 21
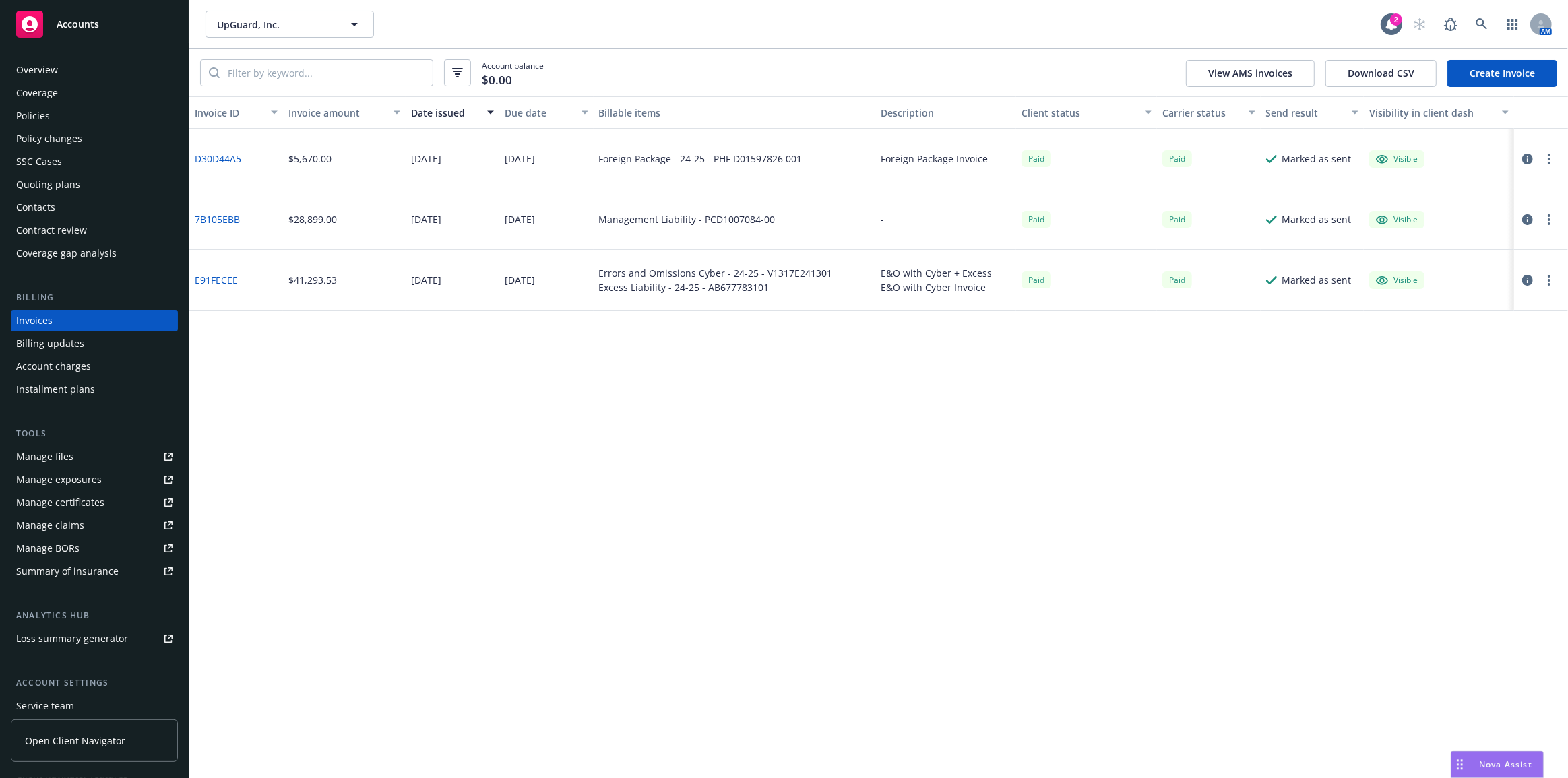
click at [219, 281] on link "E91FECEE" at bounding box center [216, 279] width 43 height 14
click at [120, 191] on div "Quoting plans" at bounding box center [95, 183] width 156 height 21
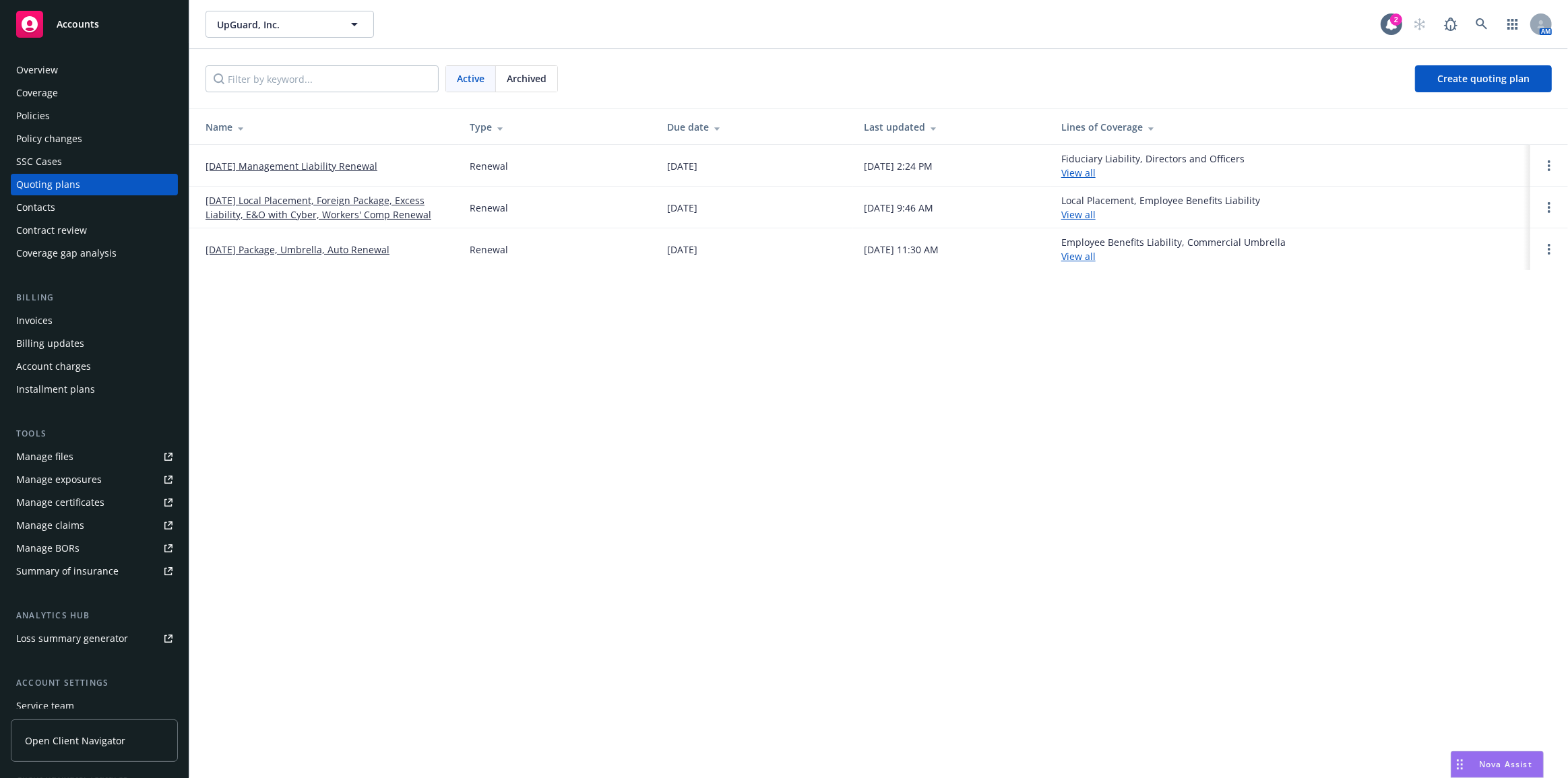
click at [293, 166] on link "[DATE] Management Liability Renewal" at bounding box center [291, 165] width 172 height 14
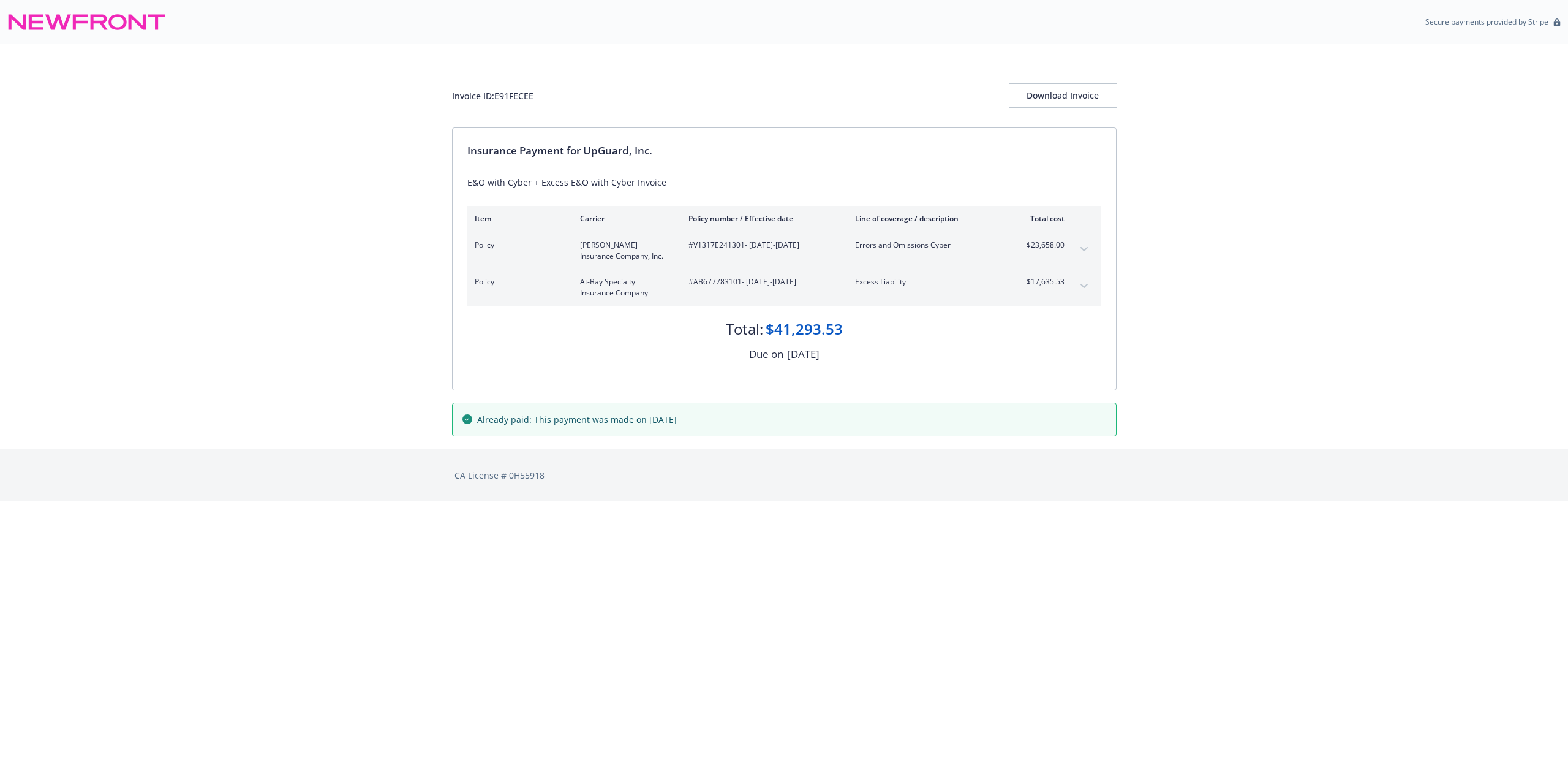
click at [1092, 242] on div "Policy [PERSON_NAME] Insurance Company, Inc. #V1317E241301 - [DATE]-[DATE] Erro…" at bounding box center [784, 250] width 634 height 37
click at [1087, 249] on icon "expand content" at bounding box center [1083, 249] width 8 height 4
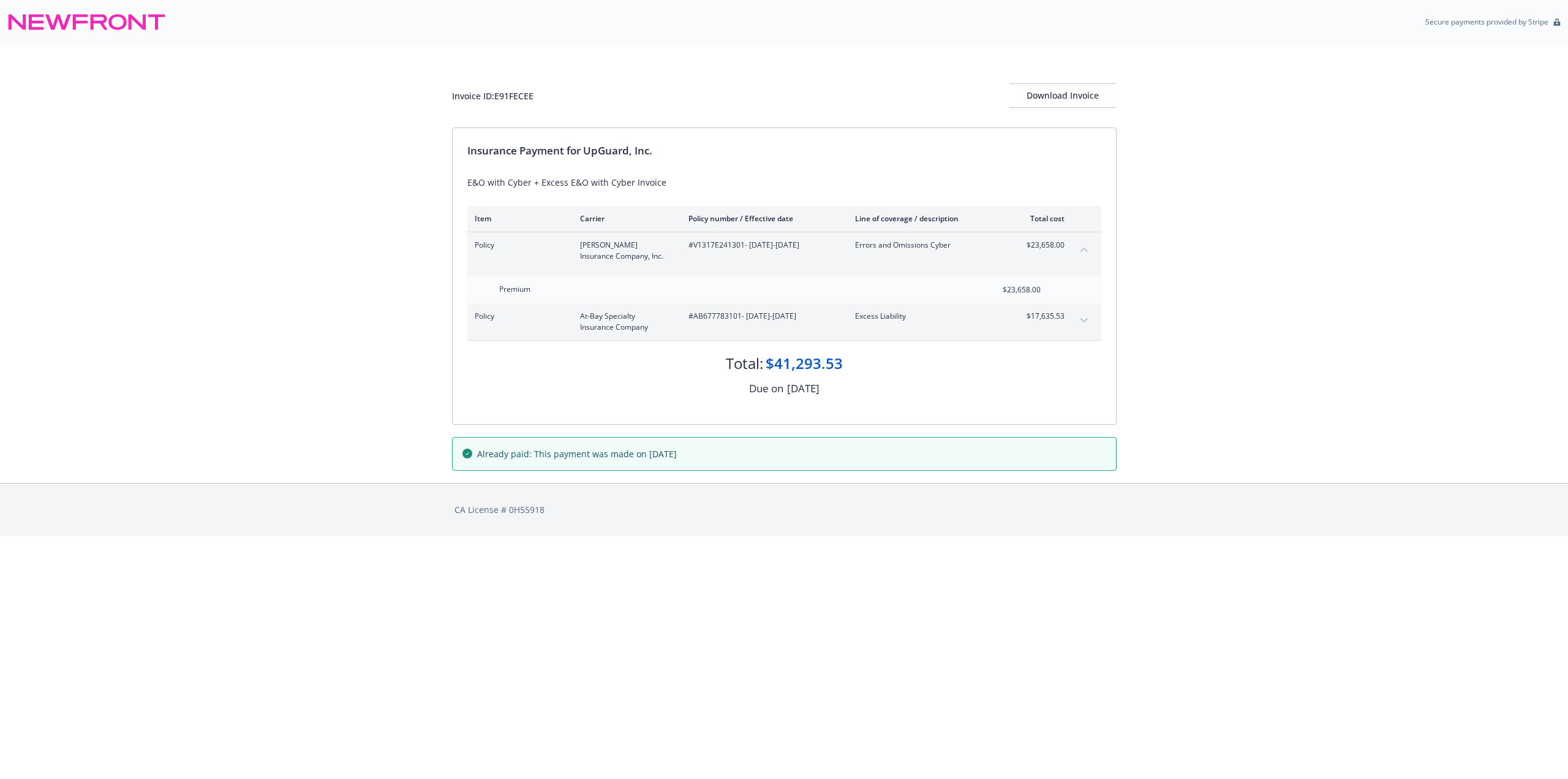
drag, startPoint x: 1087, startPoint y: 326, endPoint x: 953, endPoint y: 321, distance: 134.1
click at [1087, 326] on button "expand content" at bounding box center [1083, 320] width 19 height 19
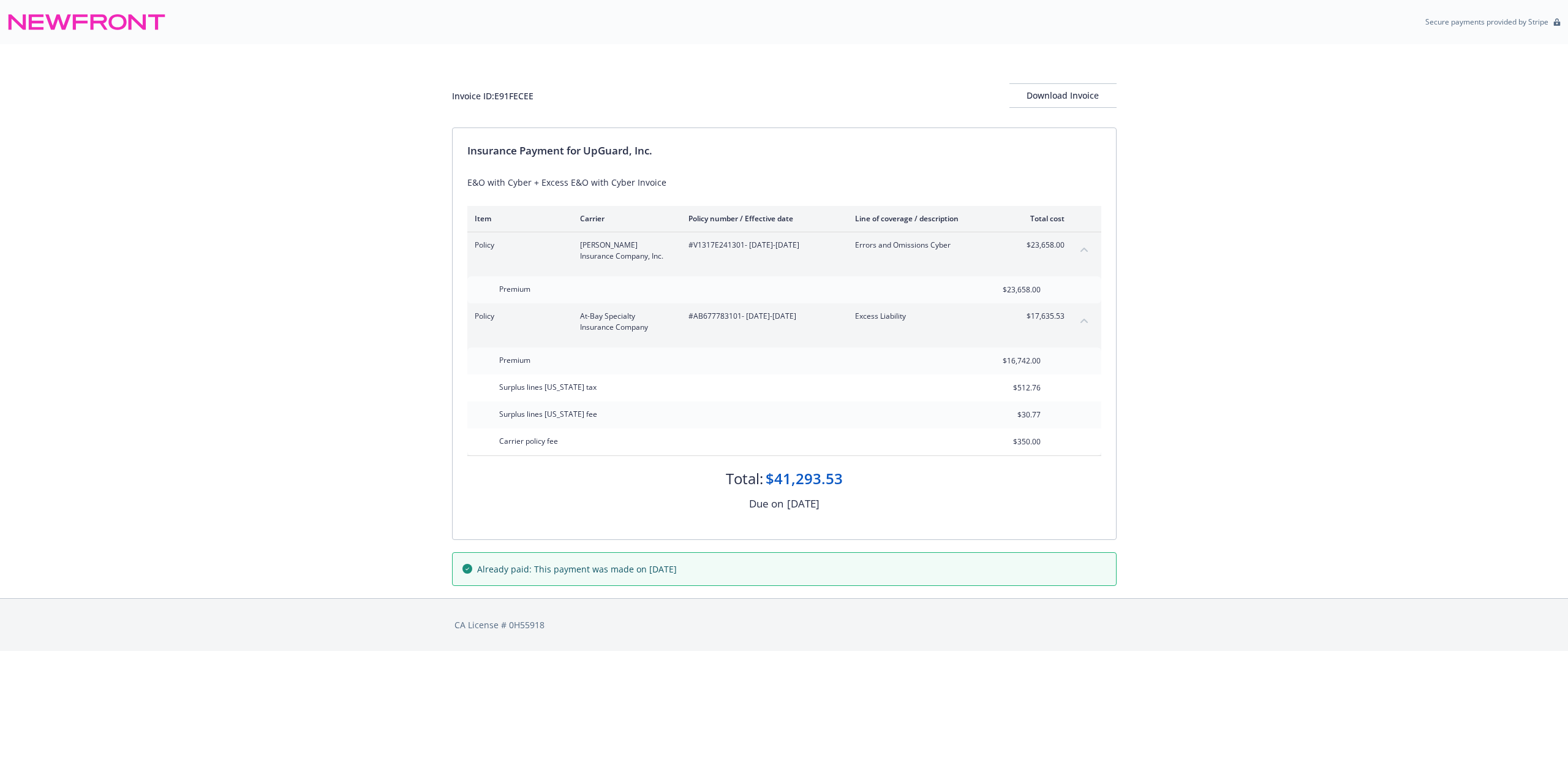
click at [1054, 362] on div "Premium $16,742.00" at bounding box center [784, 361] width 634 height 27
click at [1056, 386] on div "Surplus lines [US_STATE] tax $512.76" at bounding box center [784, 387] width 634 height 27
click at [1078, 422] on div "Surplus lines [US_STATE] fee $30.77" at bounding box center [784, 415] width 634 height 27
drag, startPoint x: 310, startPoint y: 193, endPoint x: 305, endPoint y: 1, distance: 192.1
click at [310, 193] on div "Invoice ID: E91FECEE Download Invoice Insurance Payment for UpGuard, Inc. E&O w…" at bounding box center [784, 321] width 1568 height 554
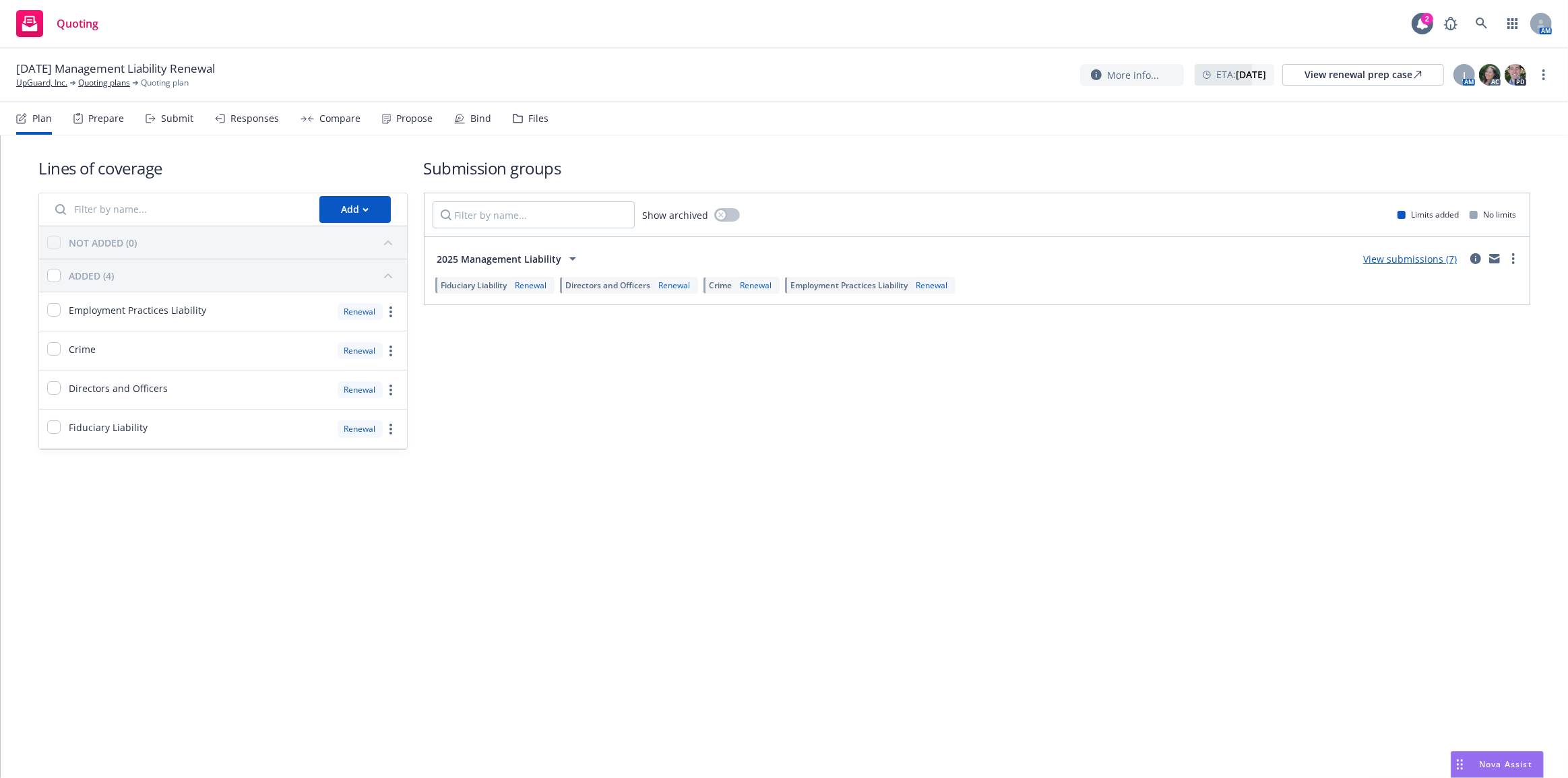
click at [1410, 257] on link "View submissions (7)" at bounding box center [1410, 259] width 94 height 13
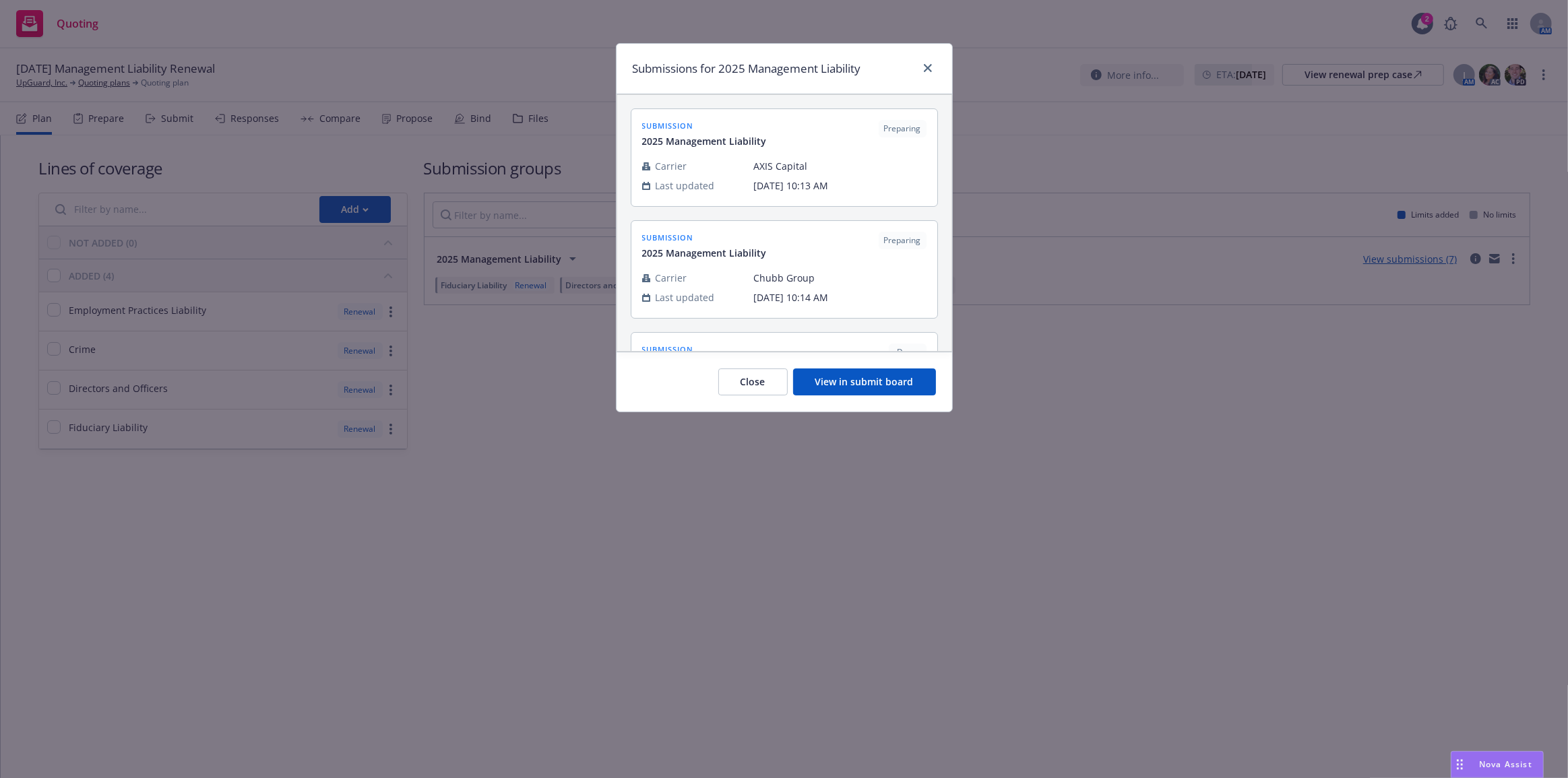
click at [878, 391] on button "View in submit board" at bounding box center [865, 381] width 143 height 27
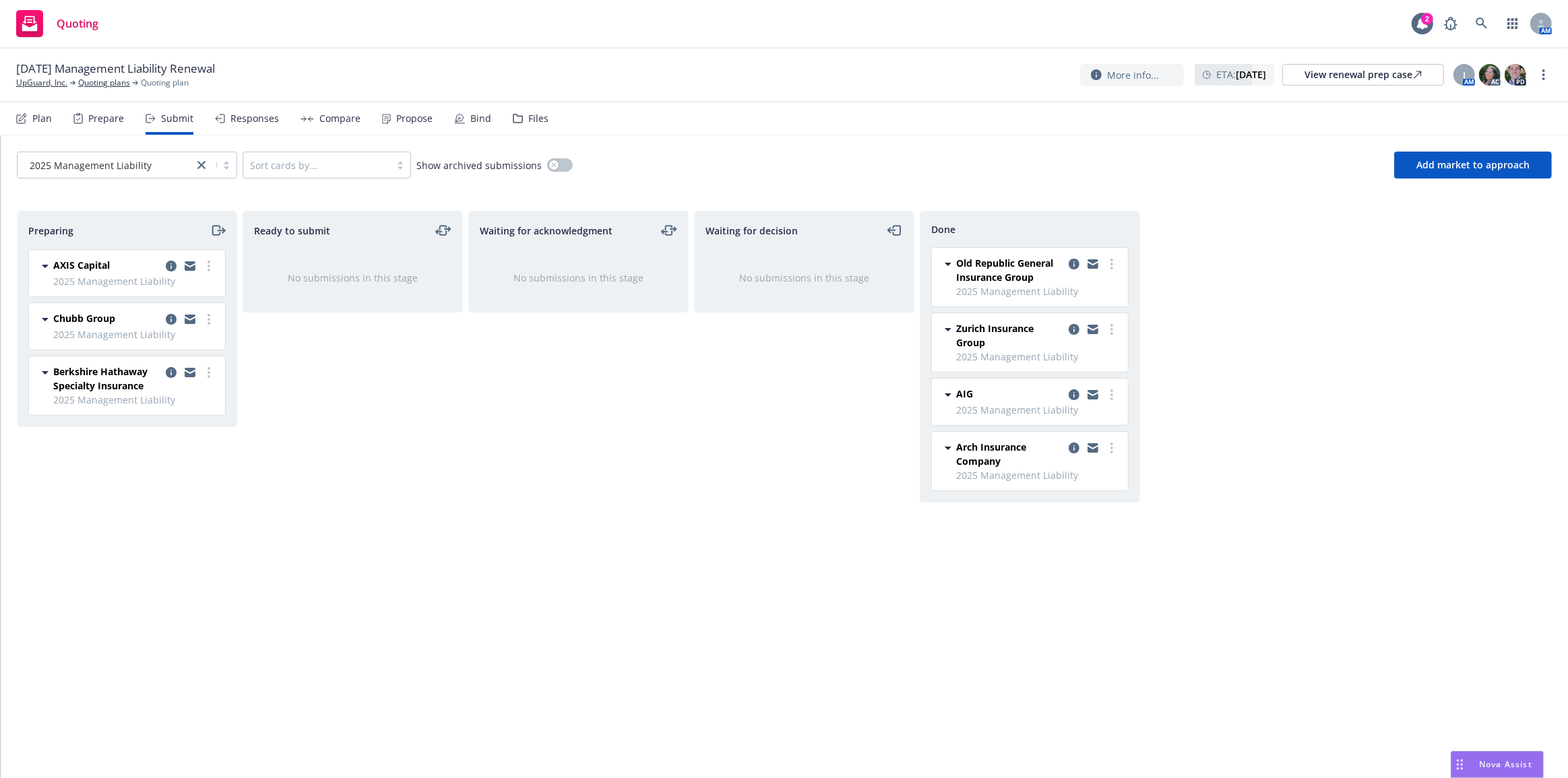
click at [708, 390] on div "Waiting for decision No submissions in this stage" at bounding box center [804, 480] width 220 height 539
click at [772, 438] on div "Waiting for decision No submissions in this stage" at bounding box center [804, 480] width 220 height 539
click at [247, 121] on div "Responses" at bounding box center [254, 118] width 49 height 11
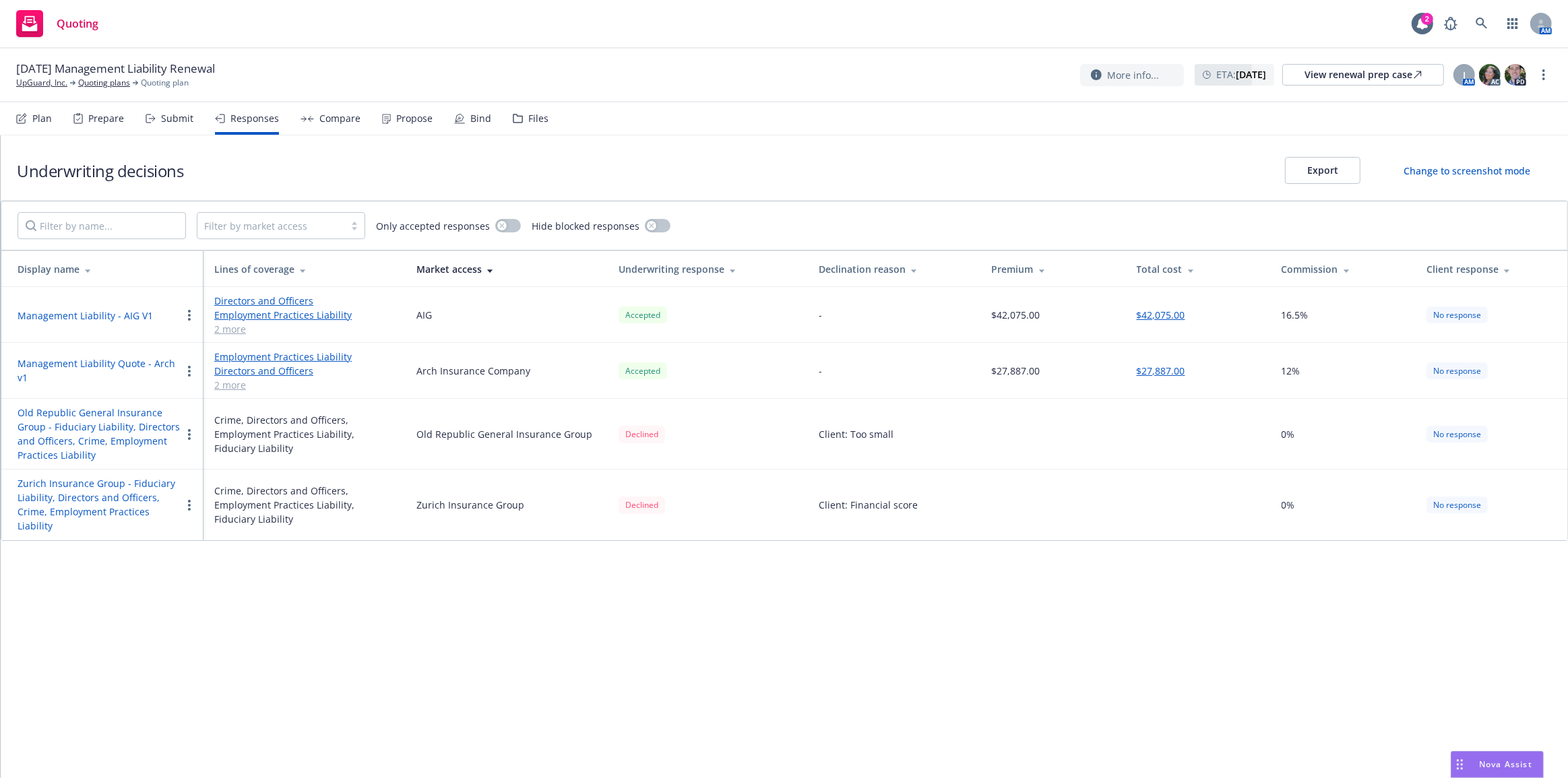
click at [168, 366] on button "Management Liability Quote - Arch v1" at bounding box center [99, 370] width 163 height 28
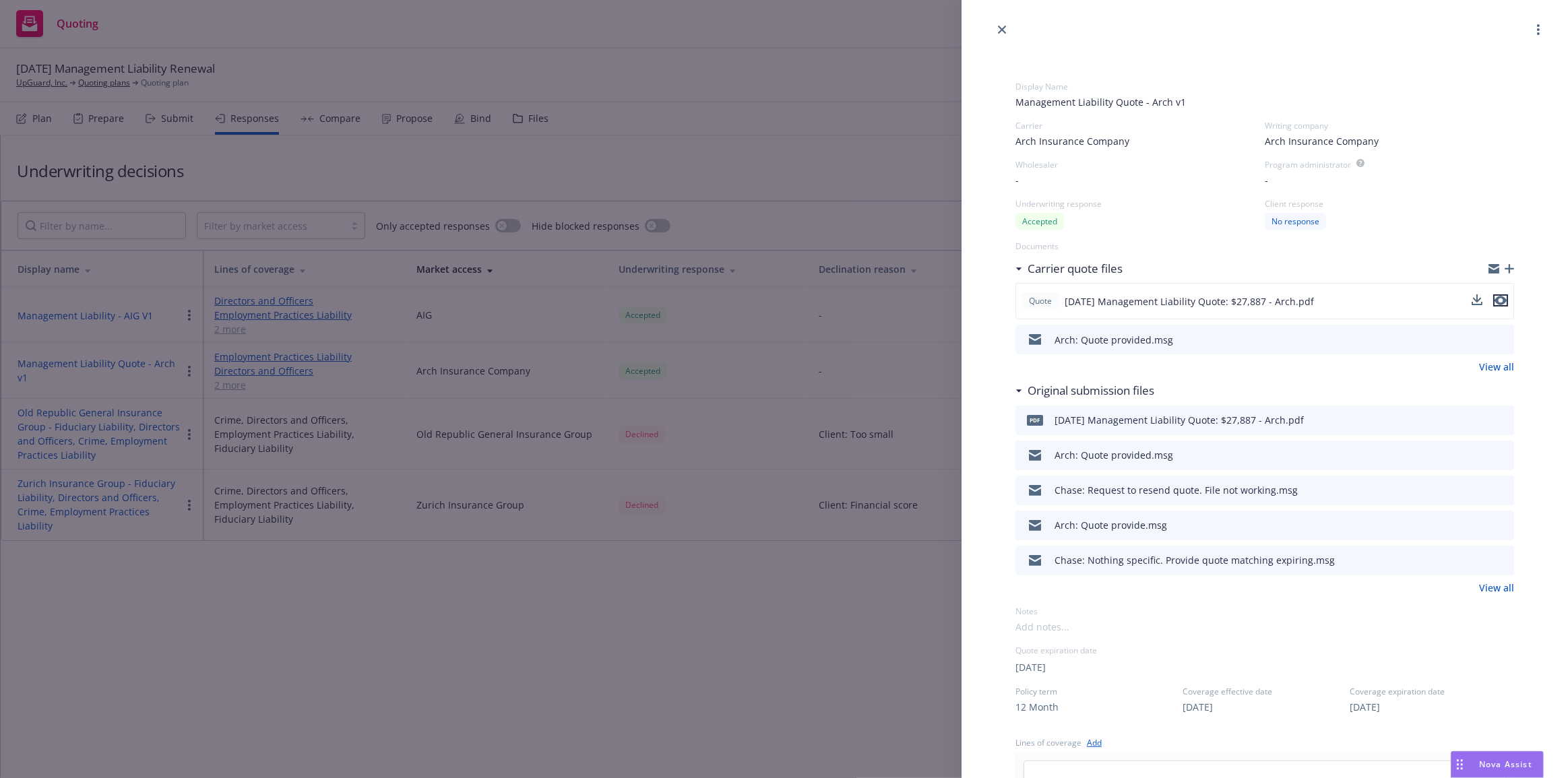
click at [1495, 297] on icon "preview file" at bounding box center [1500, 301] width 12 height 9
click at [880, 646] on div "Display Name Management Liability Quote - Arch v1 Carrier Arch Insurance Compan…" at bounding box center [784, 389] width 1568 height 778
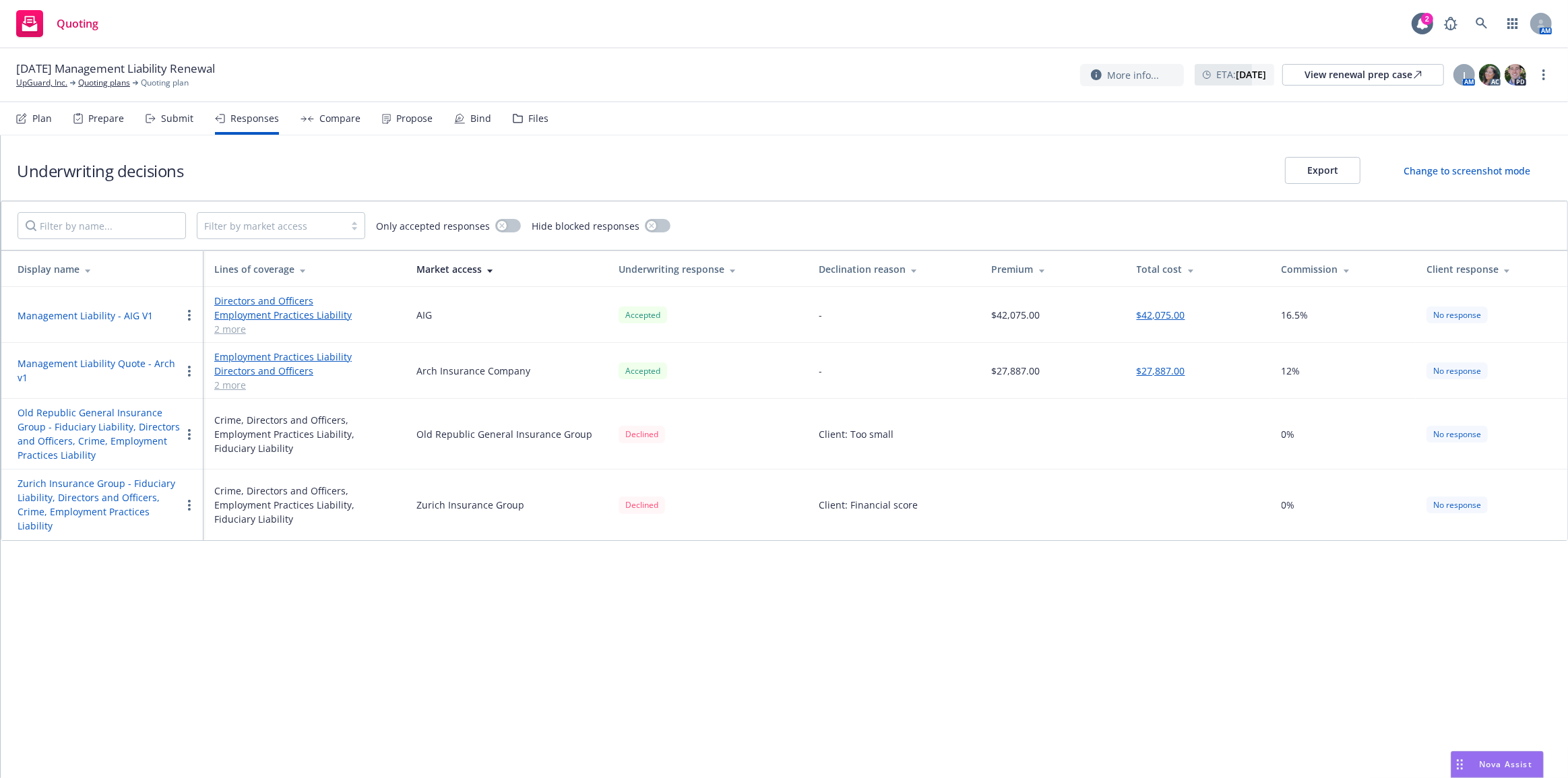
click at [904, 661] on div "Underwriting decisions Export Change to screenshot mode Filter by market access…" at bounding box center [784, 457] width 1567 height 642
click at [106, 83] on link "Quoting plans" at bounding box center [104, 83] width 52 height 12
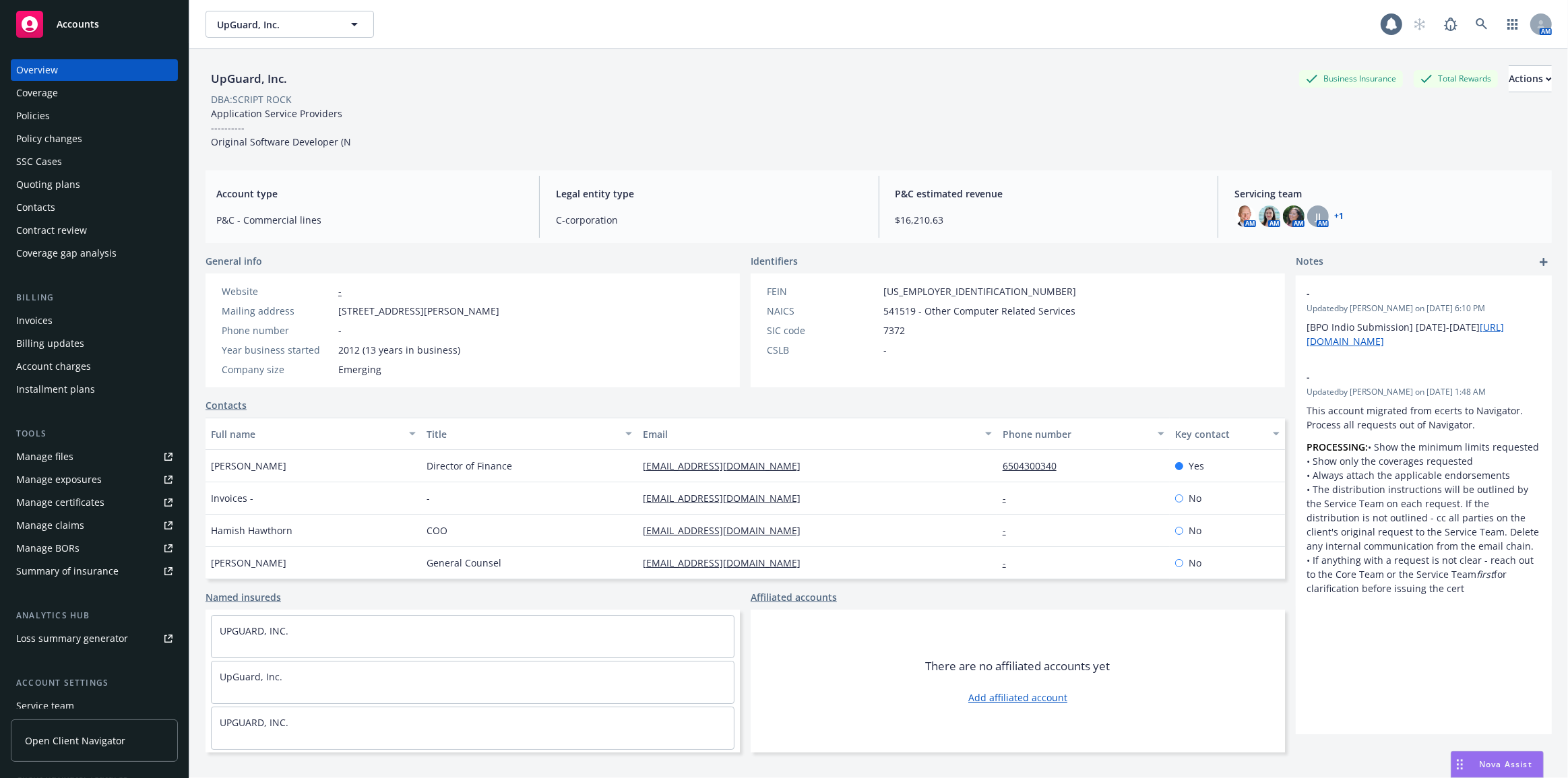
click at [52, 123] on div "Policies" at bounding box center [95, 115] width 156 height 21
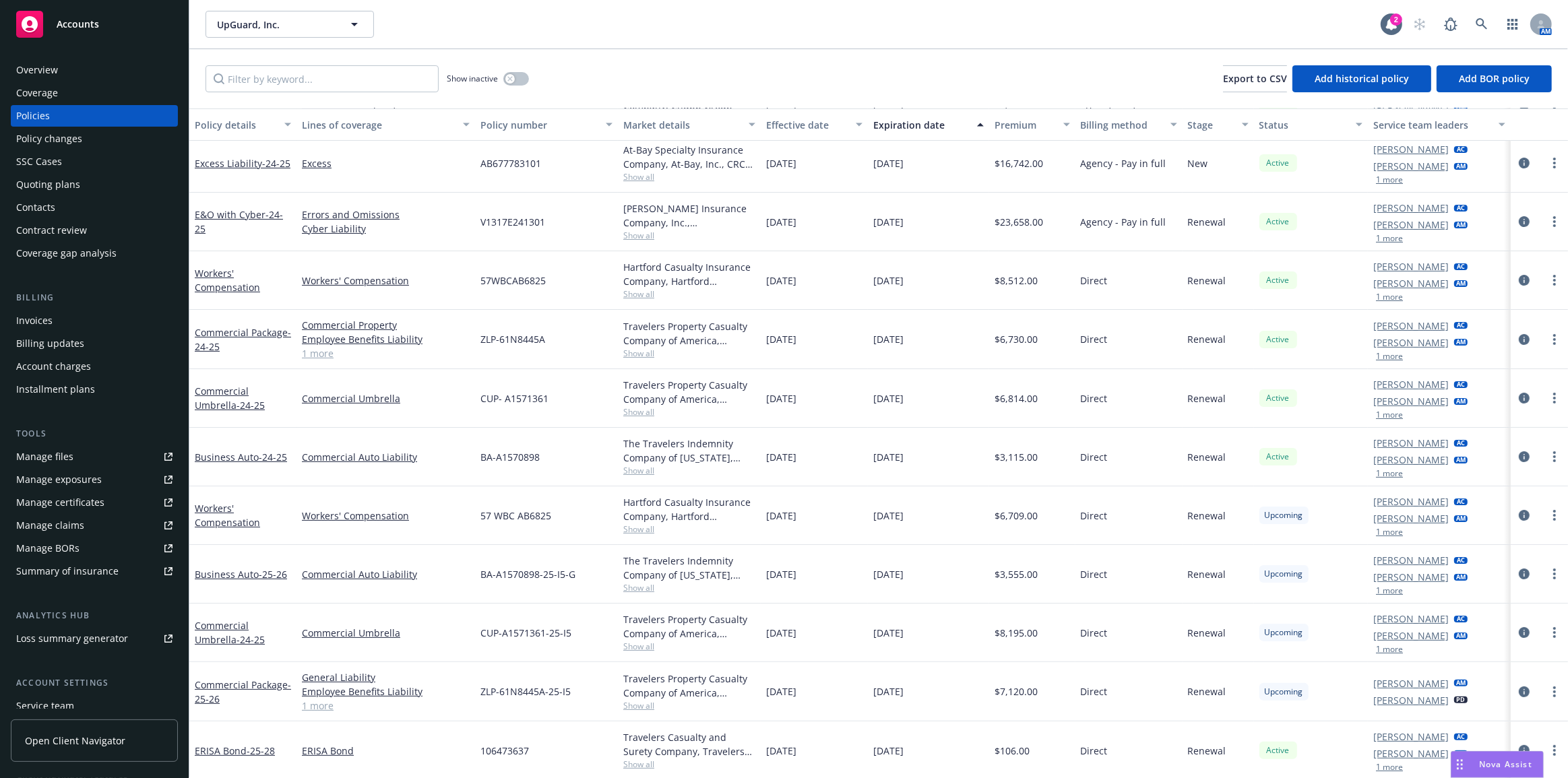
scroll to position [173, 0]
drag, startPoint x: 1019, startPoint y: 514, endPoint x: 991, endPoint y: 515, distance: 28.0
click at [994, 515] on span "$6,709.00" at bounding box center [1015, 515] width 43 height 14
drag, startPoint x: 231, startPoint y: 523, endPoint x: 645, endPoint y: 525, distance: 414.0
click at [231, 523] on link "Workers' Compensation" at bounding box center [227, 515] width 65 height 27
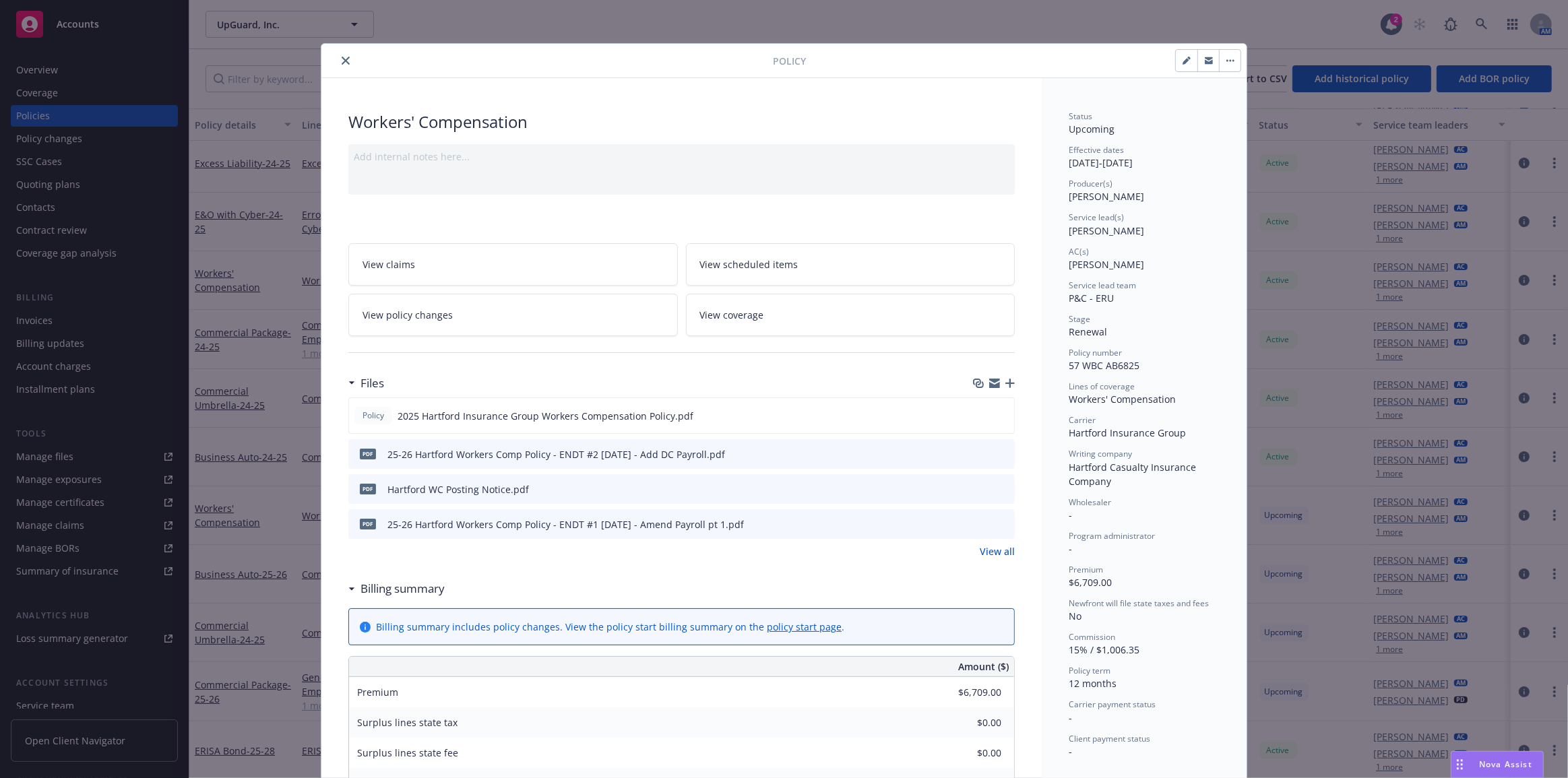
click at [545, 306] on link "View policy changes" at bounding box center [512, 315] width 330 height 42
click at [342, 61] on icon "close" at bounding box center [345, 61] width 8 height 8
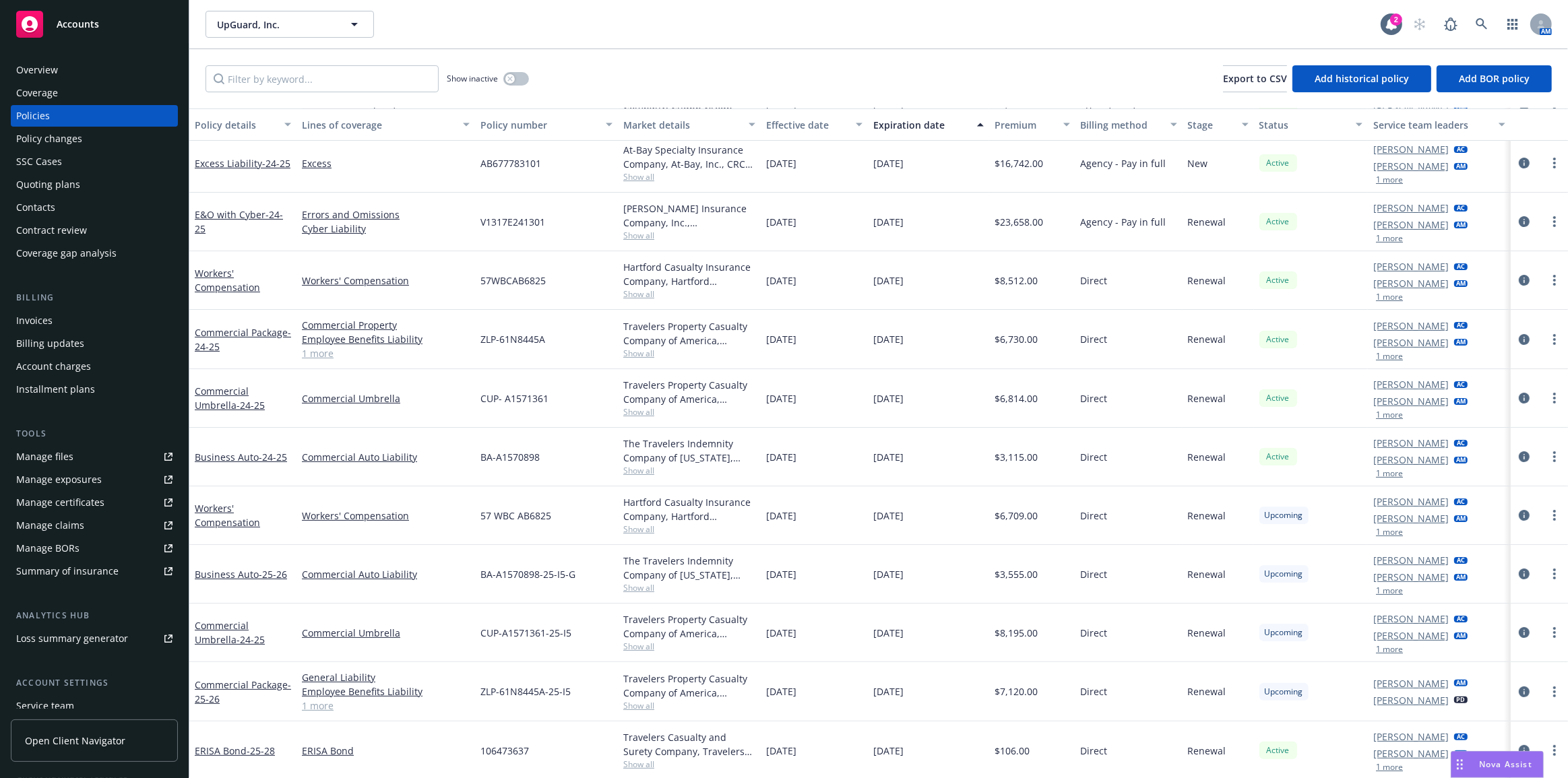
drag, startPoint x: 135, startPoint y: 184, endPoint x: 204, endPoint y: 202, distance: 71.3
click at [135, 184] on div "Quoting plans" at bounding box center [95, 183] width 156 height 21
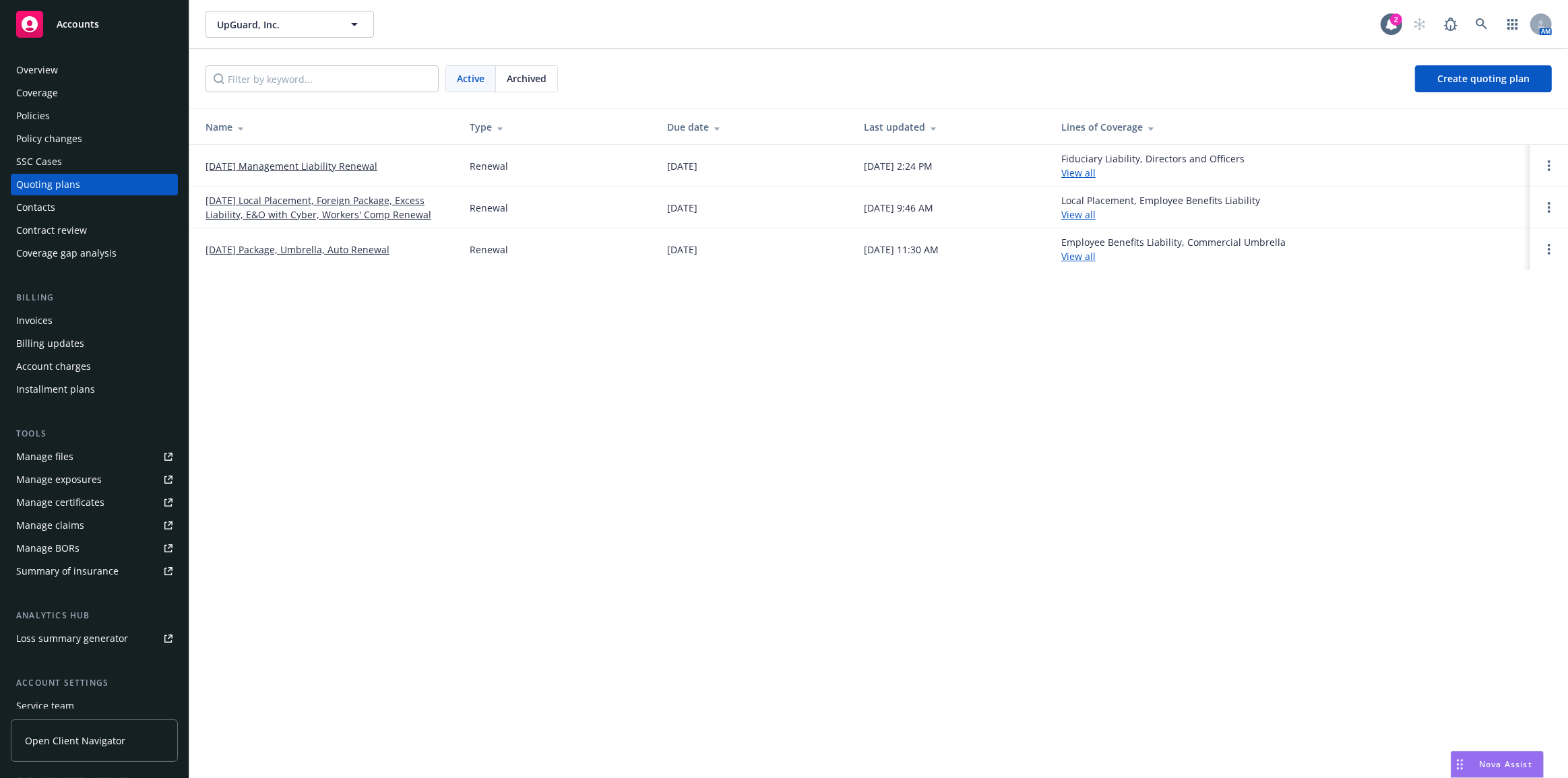
click at [252, 201] on link "09/05/25 Local Placement, Foreign Package, Excess Liability, E&O with Cyber, Wo…" at bounding box center [327, 207] width 242 height 28
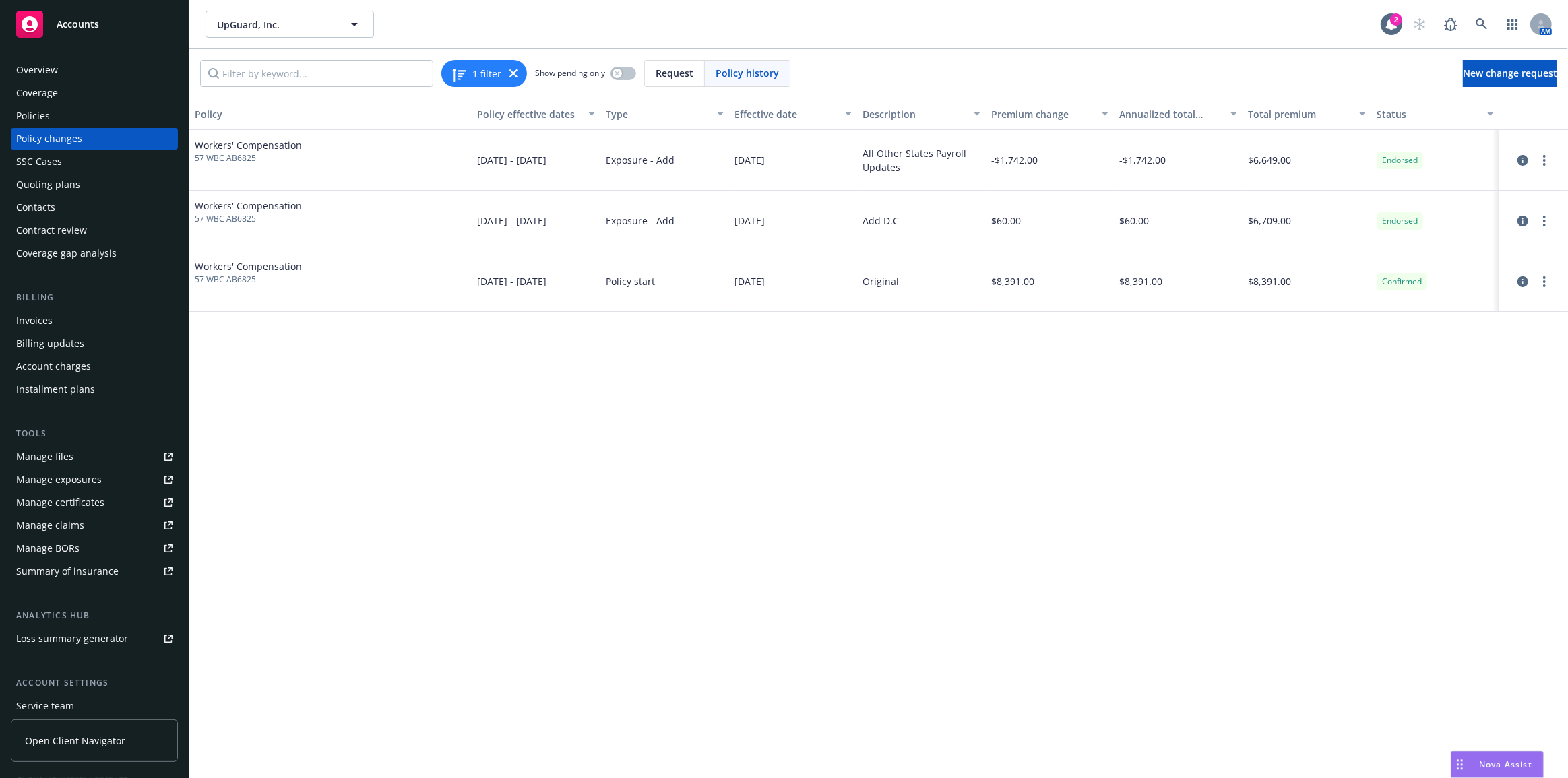
click at [795, 192] on div "[DATE]" at bounding box center [793, 221] width 129 height 61
drag, startPoint x: 868, startPoint y: 349, endPoint x: 578, endPoint y: 277, distance: 298.8
click at [868, 349] on div "Policy Policy effective dates Type Effective date Description Premium change An…" at bounding box center [879, 438] width 1379 height 681
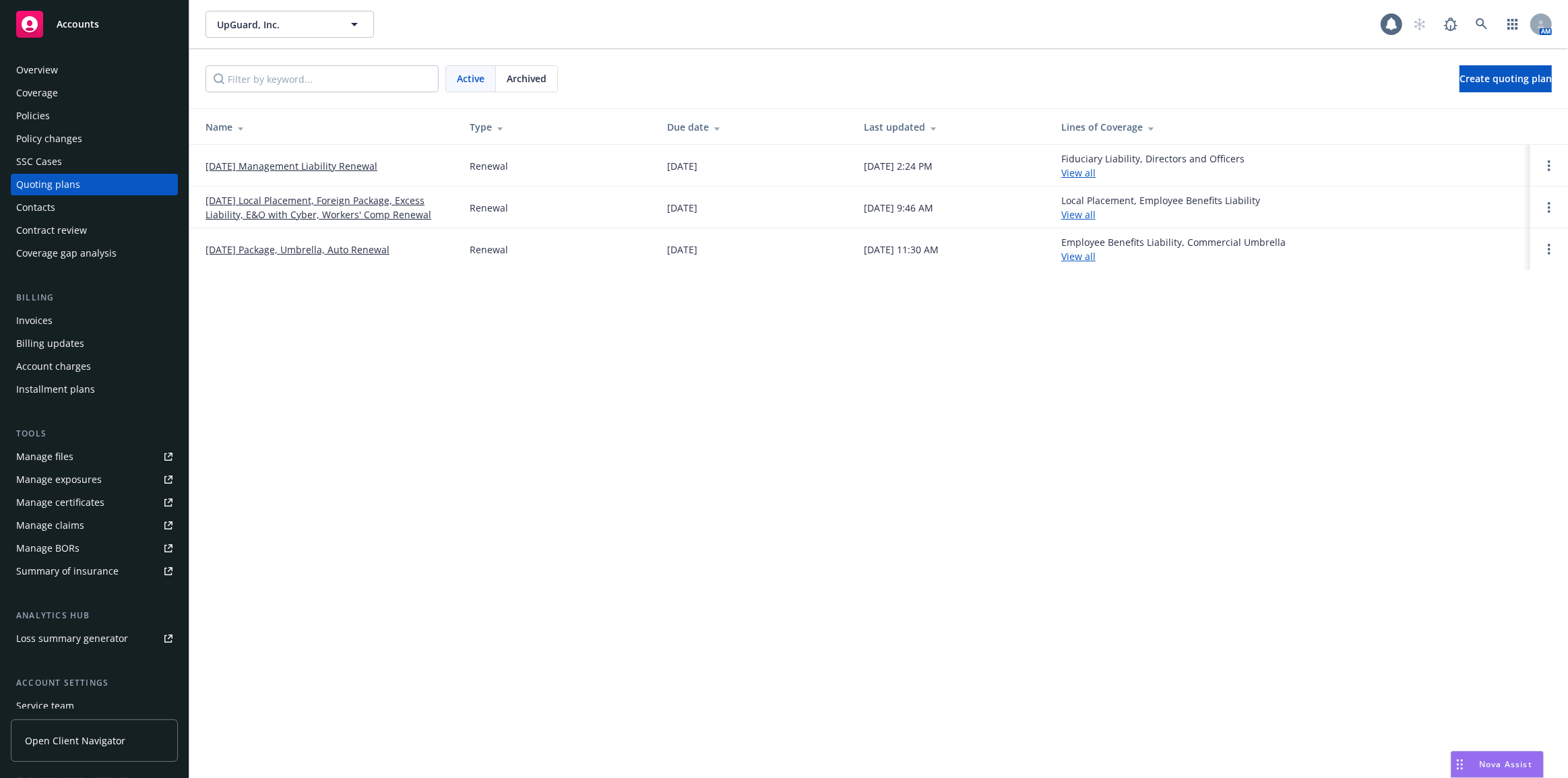
click at [250, 202] on link "[DATE] Local Placement, Foreign Package, Excess Liability, E&O with Cyber, Work…" at bounding box center [327, 207] width 242 height 28
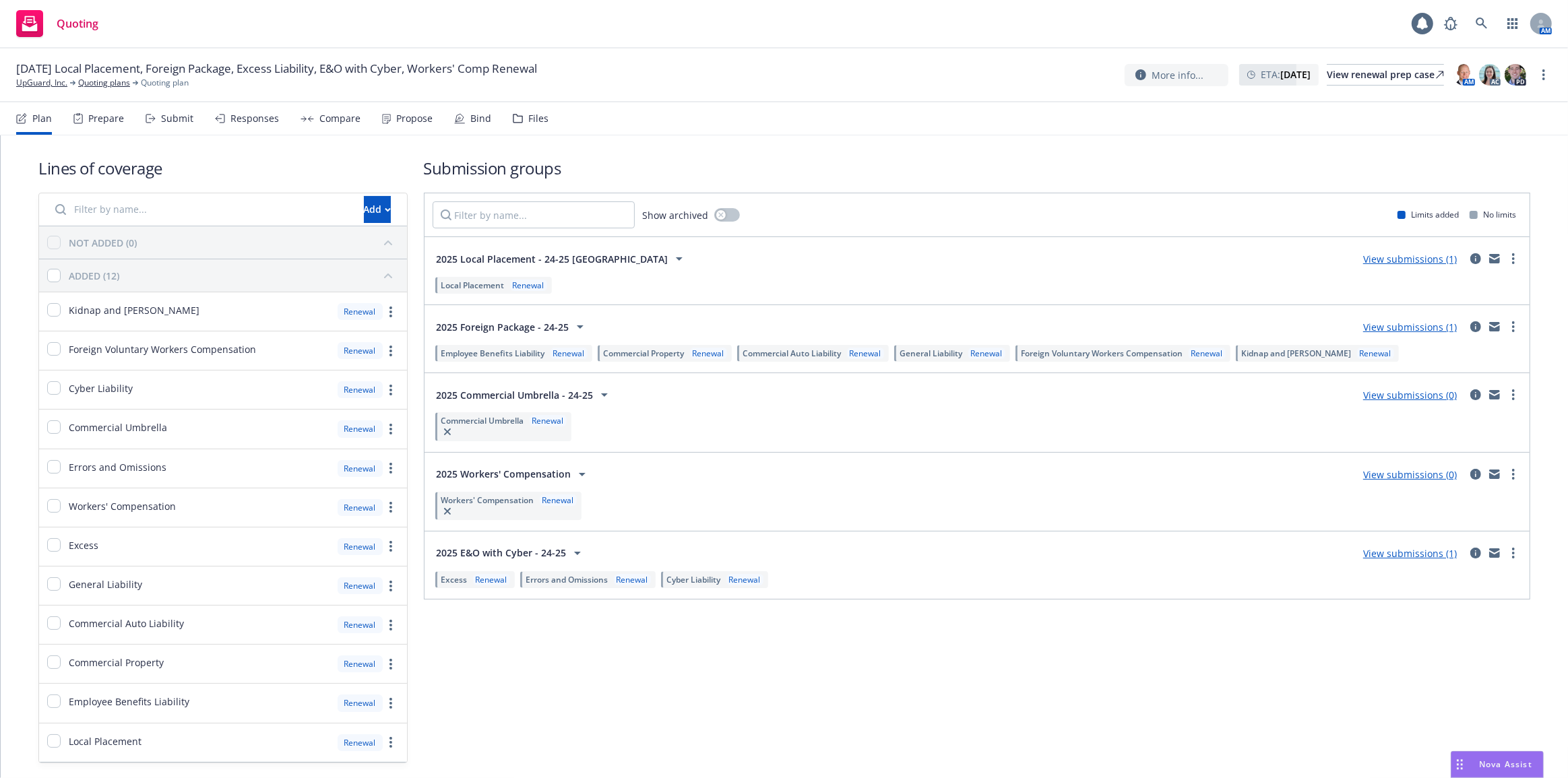
click at [224, 130] on div "Responses" at bounding box center [247, 118] width 64 height 32
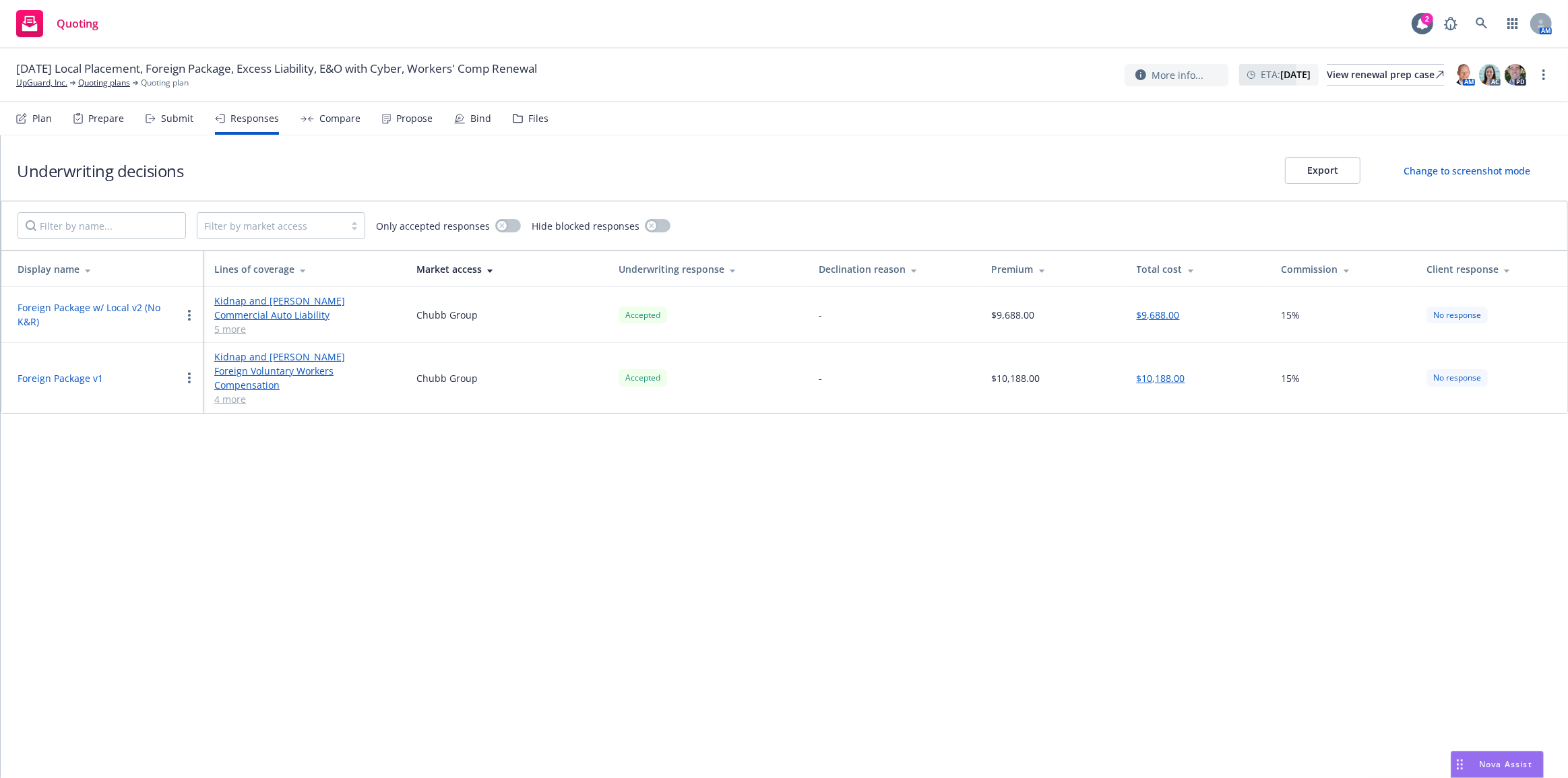
click at [132, 306] on button "Foreign Package w/ Local v2 (No K&R)" at bounding box center [99, 314] width 163 height 28
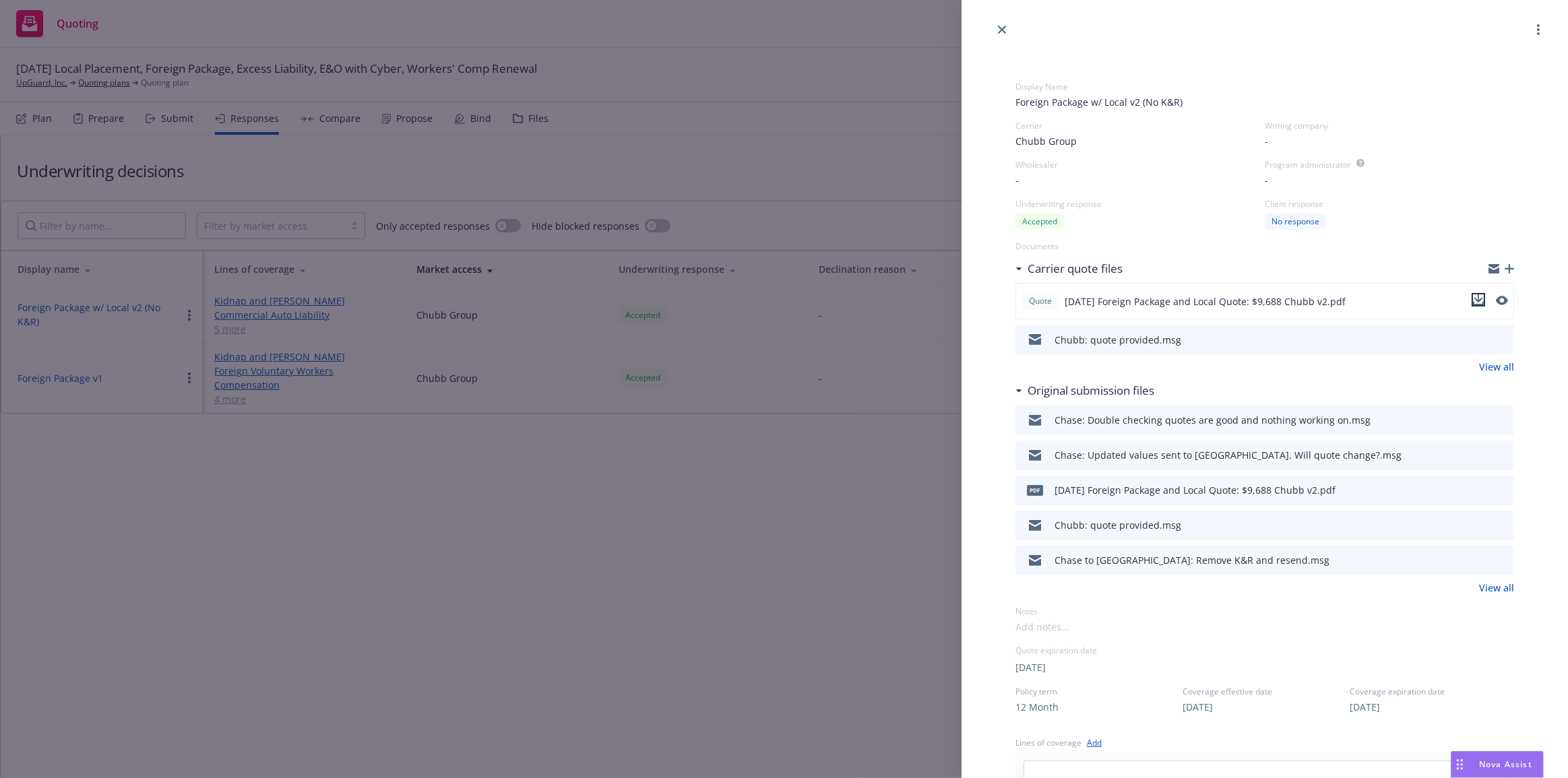
click at [1475, 301] on button "download file" at bounding box center [1478, 299] width 14 height 14
click at [393, 270] on div "Display Name Foreign Package w/ Local v2 (No K&R) Carrier Chubb Group Writing c…" at bounding box center [784, 389] width 1568 height 778
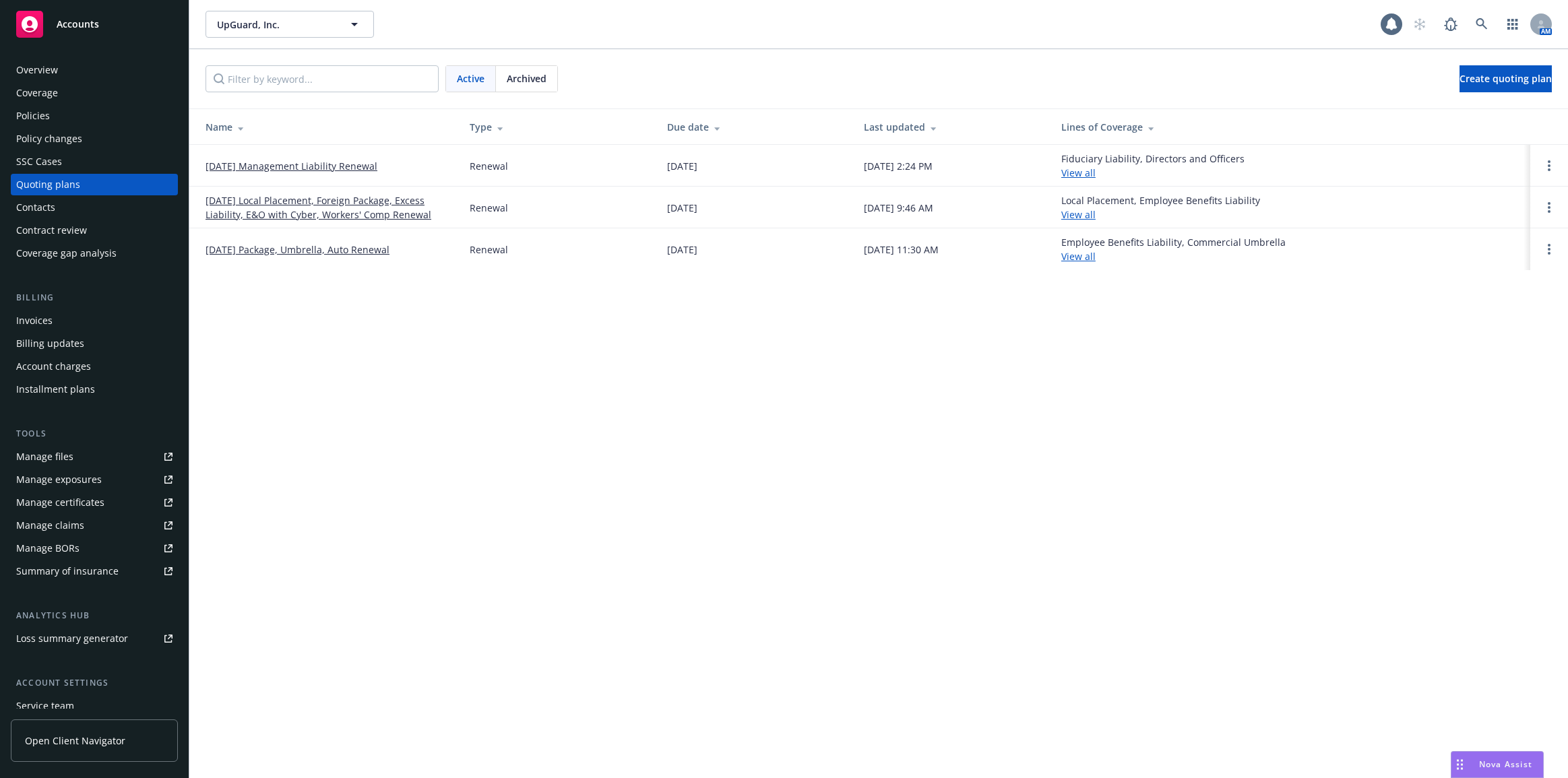
click at [255, 160] on link "[DATE] Management Liability Renewal" at bounding box center [291, 165] width 172 height 14
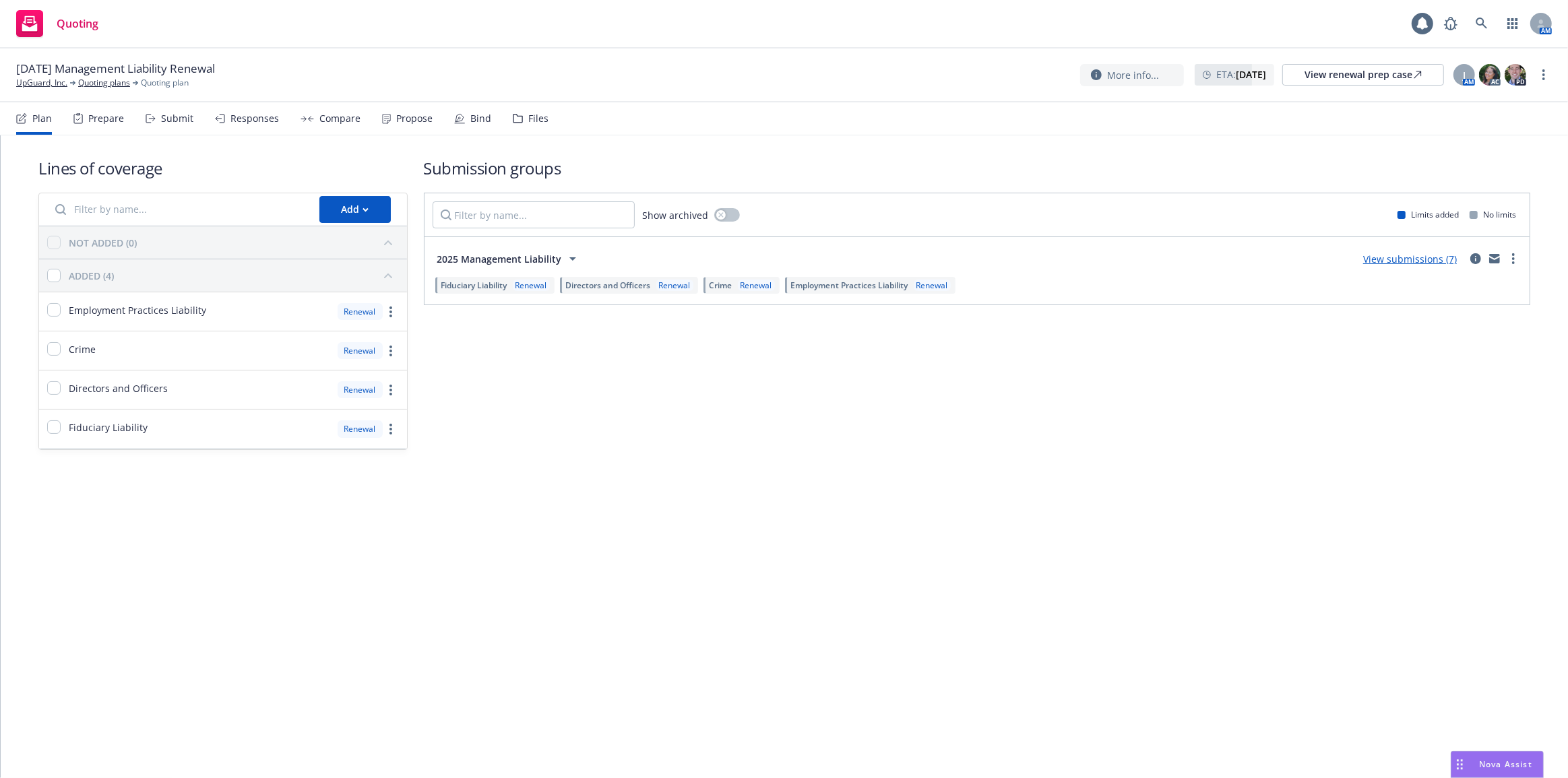
click at [252, 121] on div "Responses" at bounding box center [254, 118] width 49 height 11
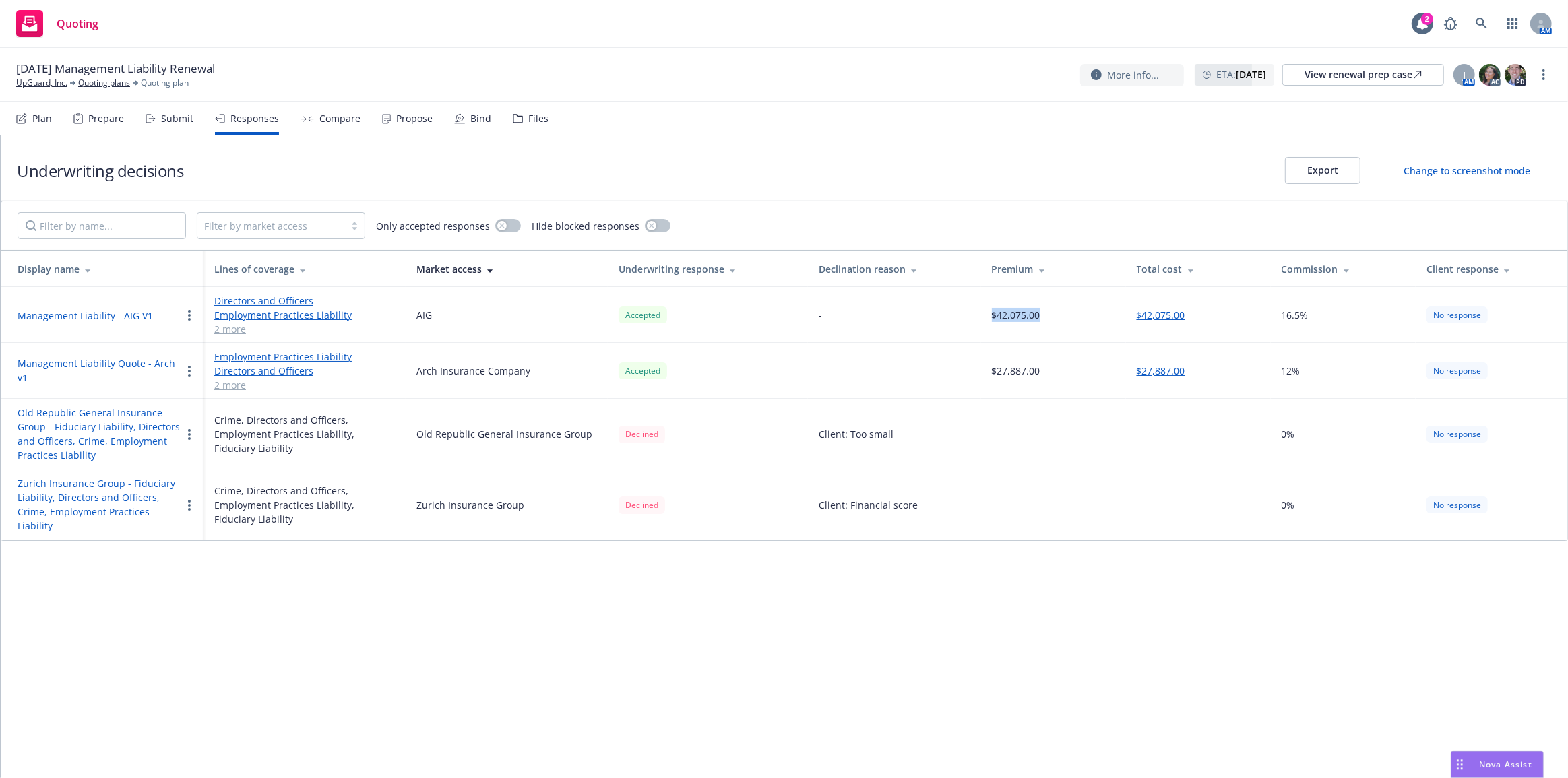
drag, startPoint x: 1051, startPoint y: 310, endPoint x: 979, endPoint y: 310, distance: 72.0
click at [976, 310] on tr "Management Liability - AIG V1 Directors and Officers Employment Practices Liabi…" at bounding box center [784, 315] width 1566 height 56
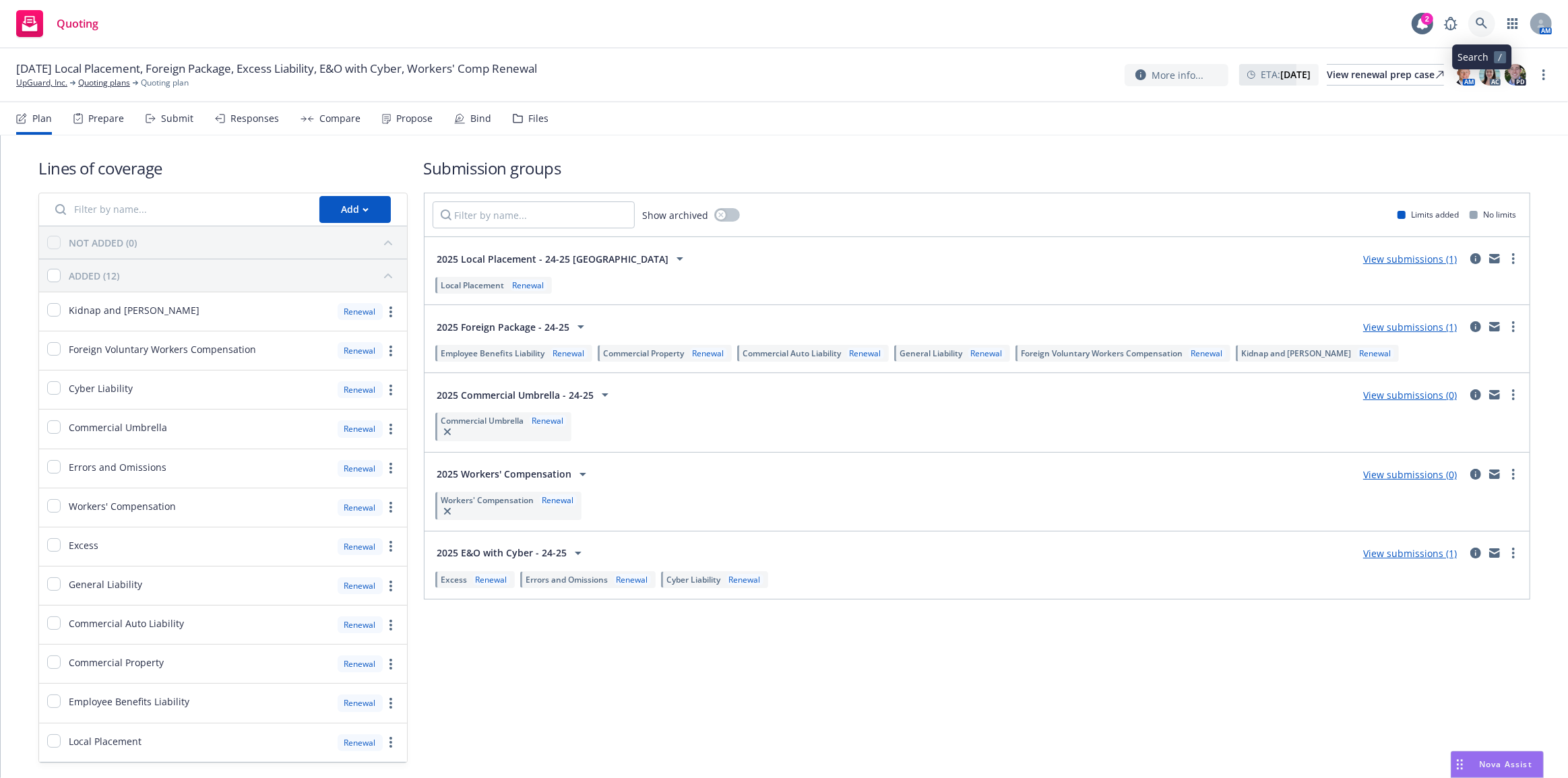
click at [1489, 20] on link at bounding box center [1481, 23] width 27 height 27
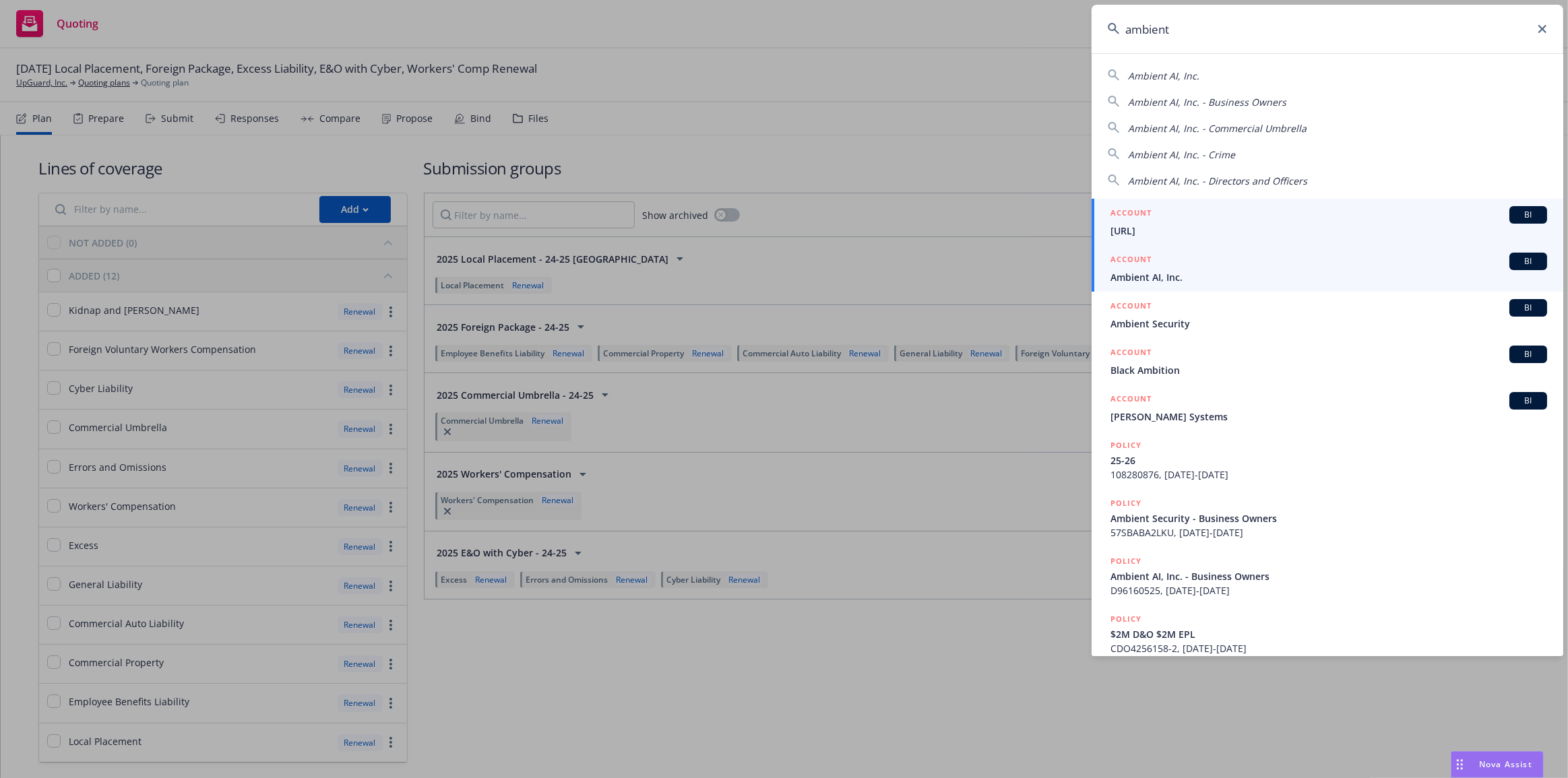
type input "ambient"
click at [1379, 264] on div "ACCOUNT BI" at bounding box center [1329, 261] width 437 height 17
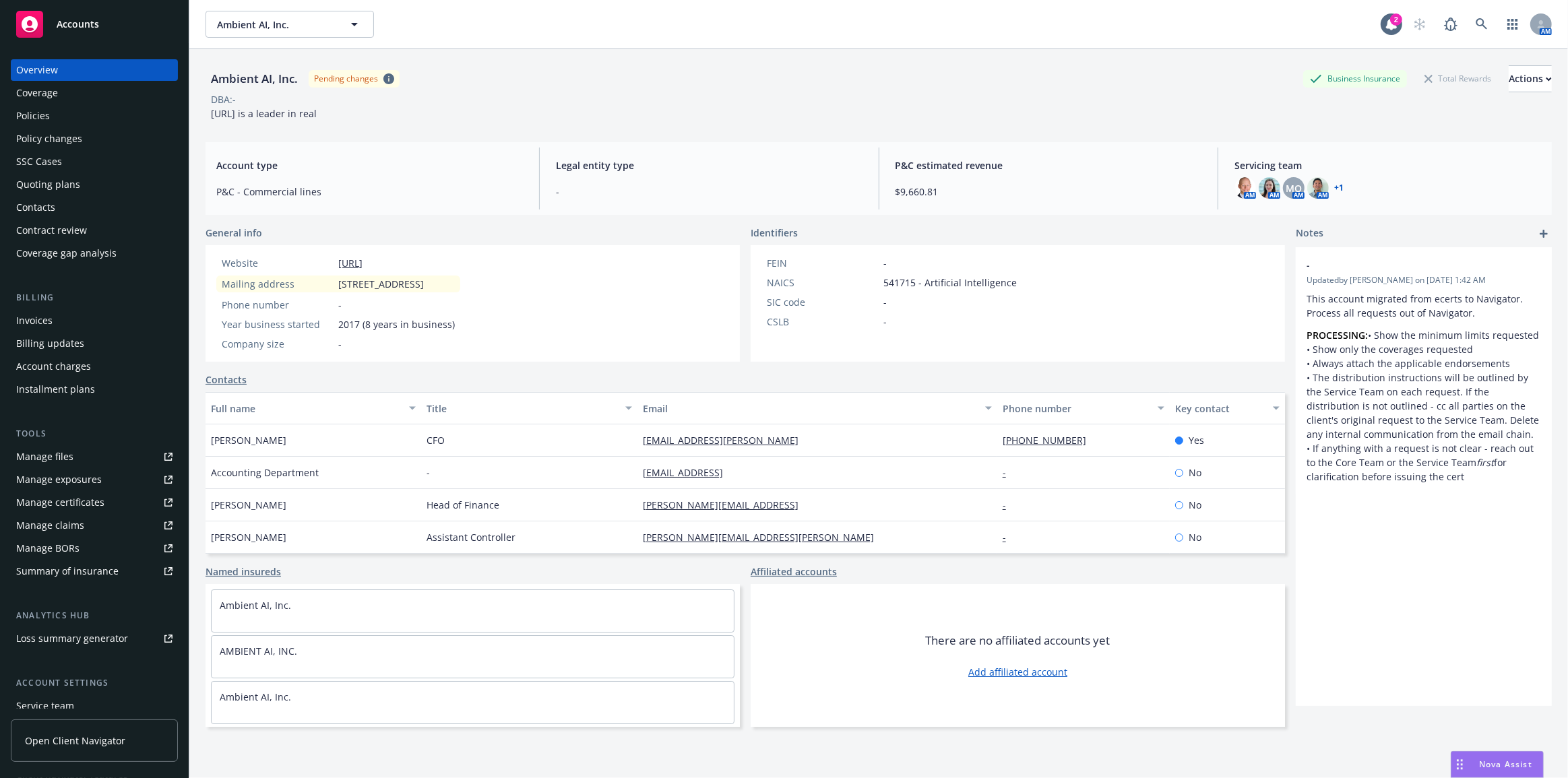
drag, startPoint x: 120, startPoint y: 188, endPoint x: 216, endPoint y: 247, distance: 112.7
click at [120, 188] on div "Quoting plans" at bounding box center [95, 183] width 156 height 21
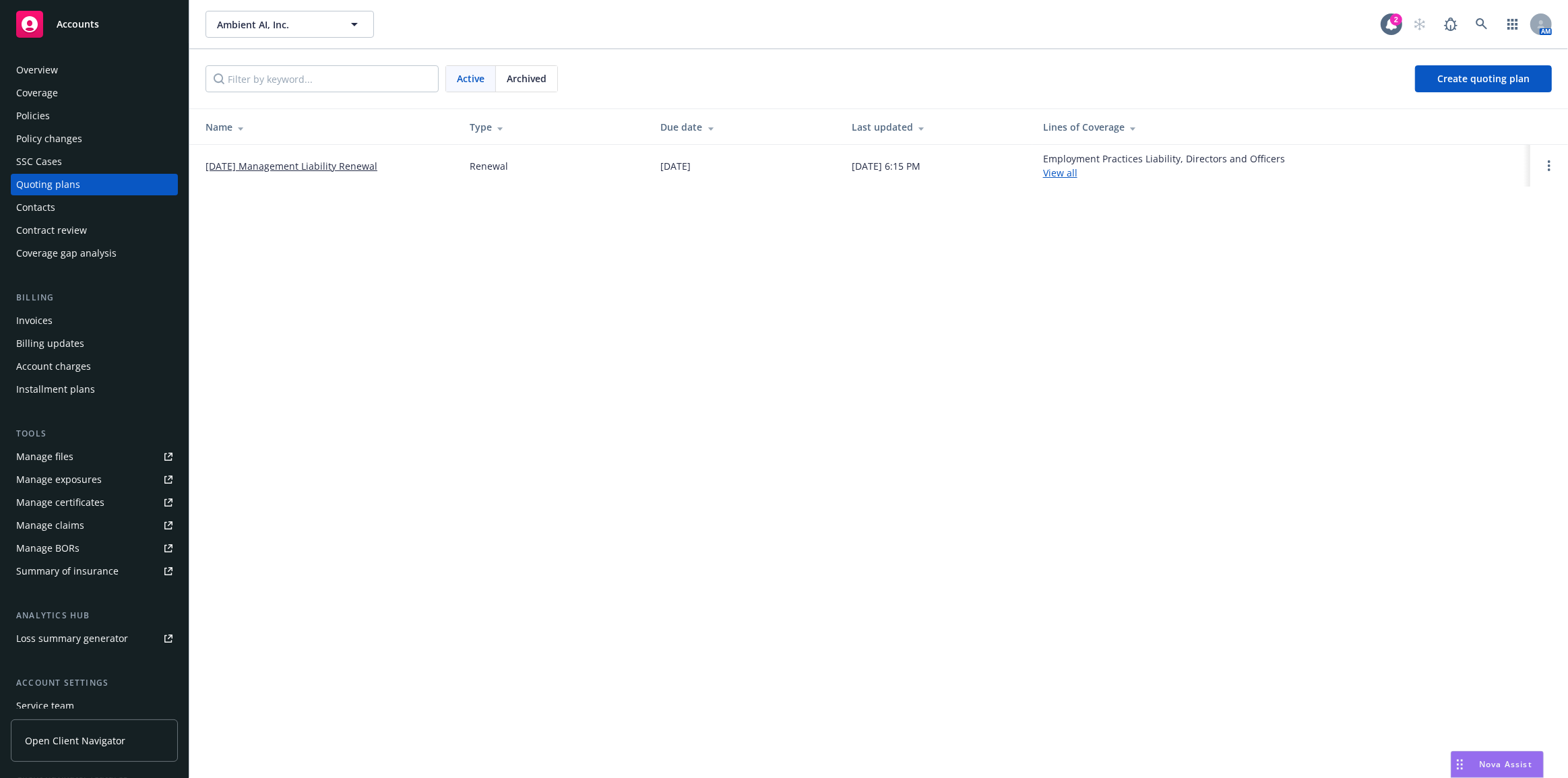
click at [148, 323] on div "Invoices" at bounding box center [95, 320] width 156 height 21
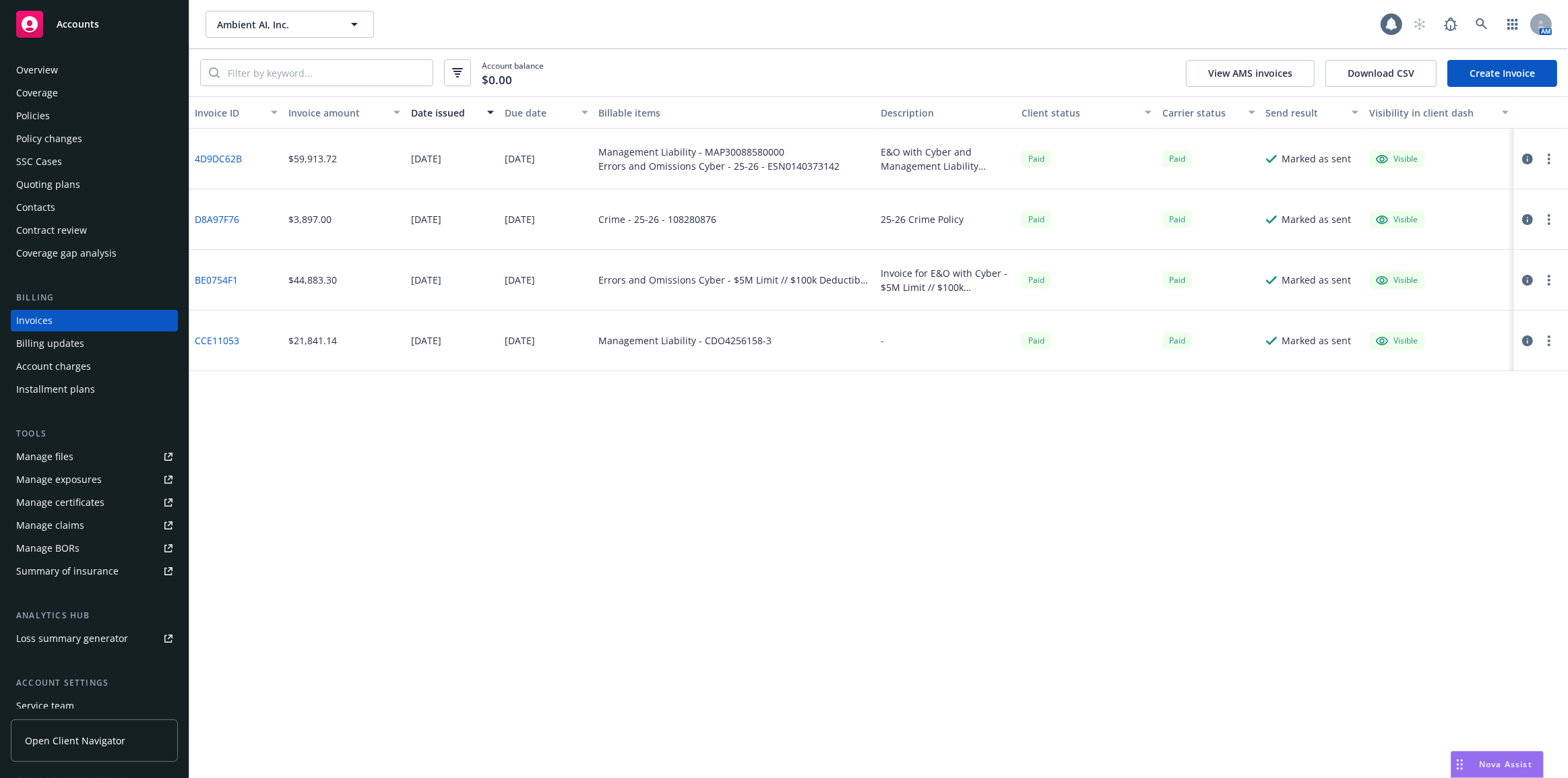
click at [137, 457] on link "Manage files" at bounding box center [95, 456] width 167 height 21
click at [62, 117] on div "Policies" at bounding box center [95, 115] width 156 height 21
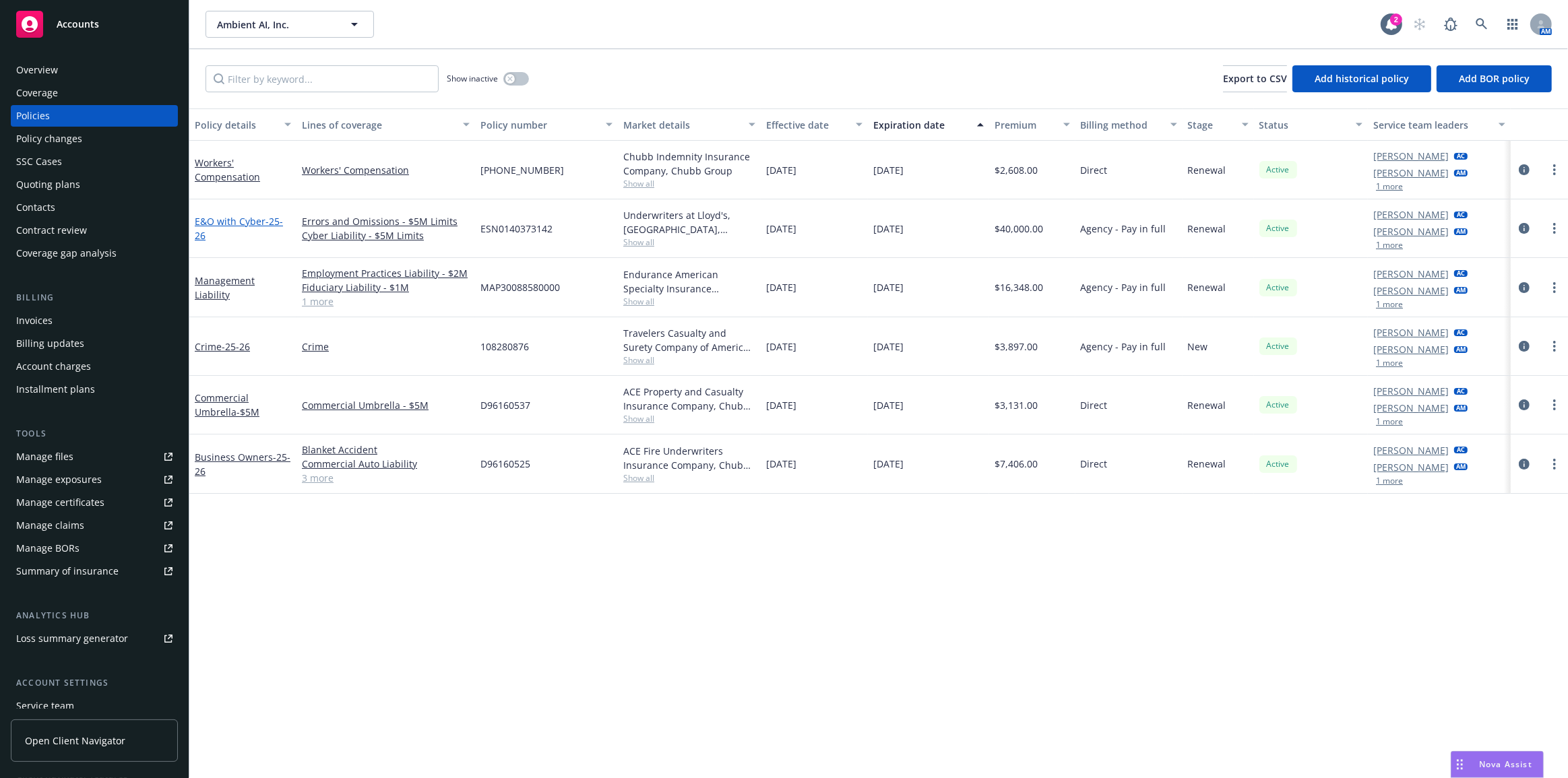
click at [230, 222] on link "E&O with Cyber - 25-26" at bounding box center [239, 228] width 88 height 27
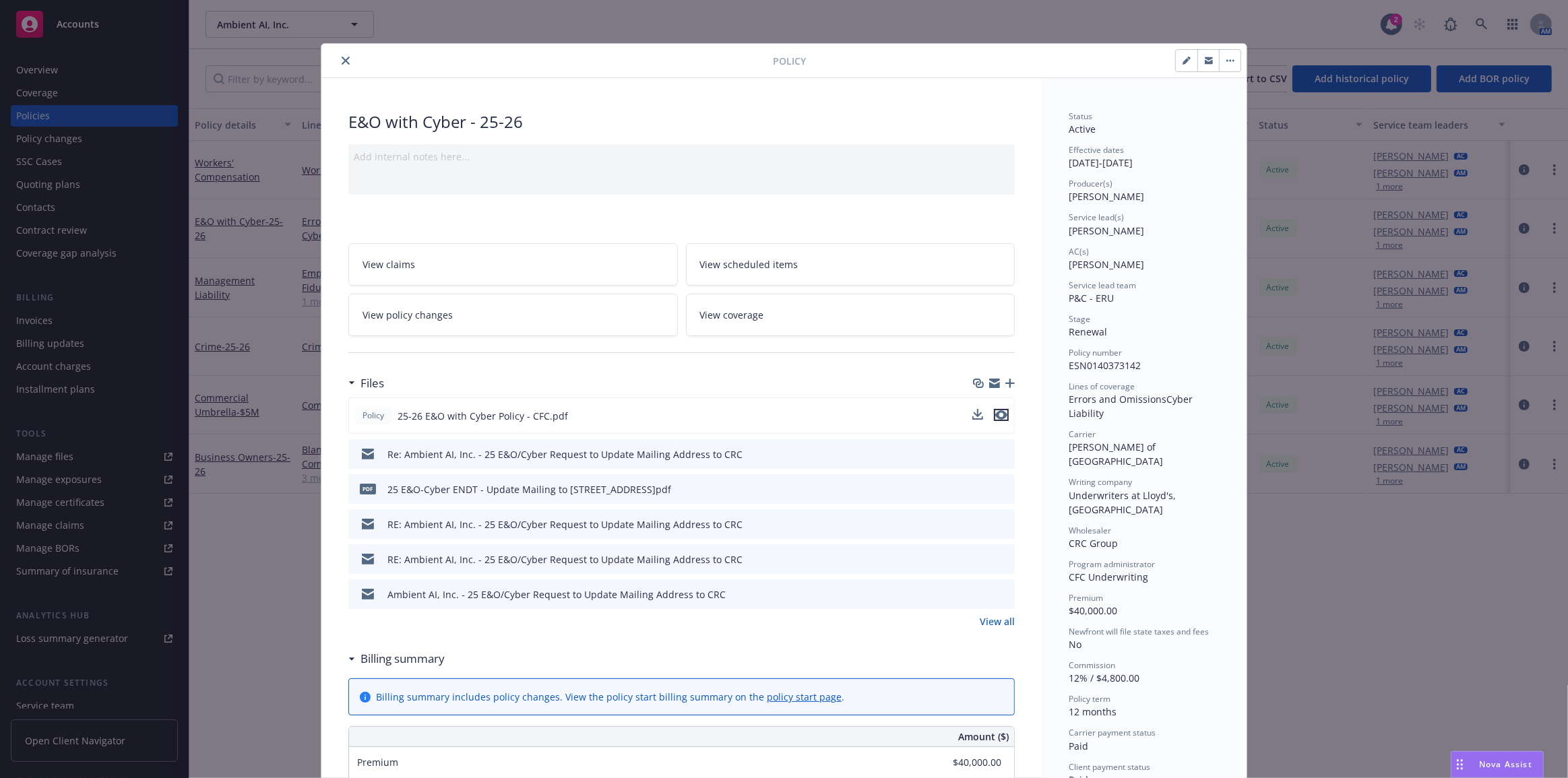
click at [1003, 411] on button "preview file" at bounding box center [1002, 415] width 15 height 12
click at [338, 59] on button "close" at bounding box center [346, 61] width 17 height 17
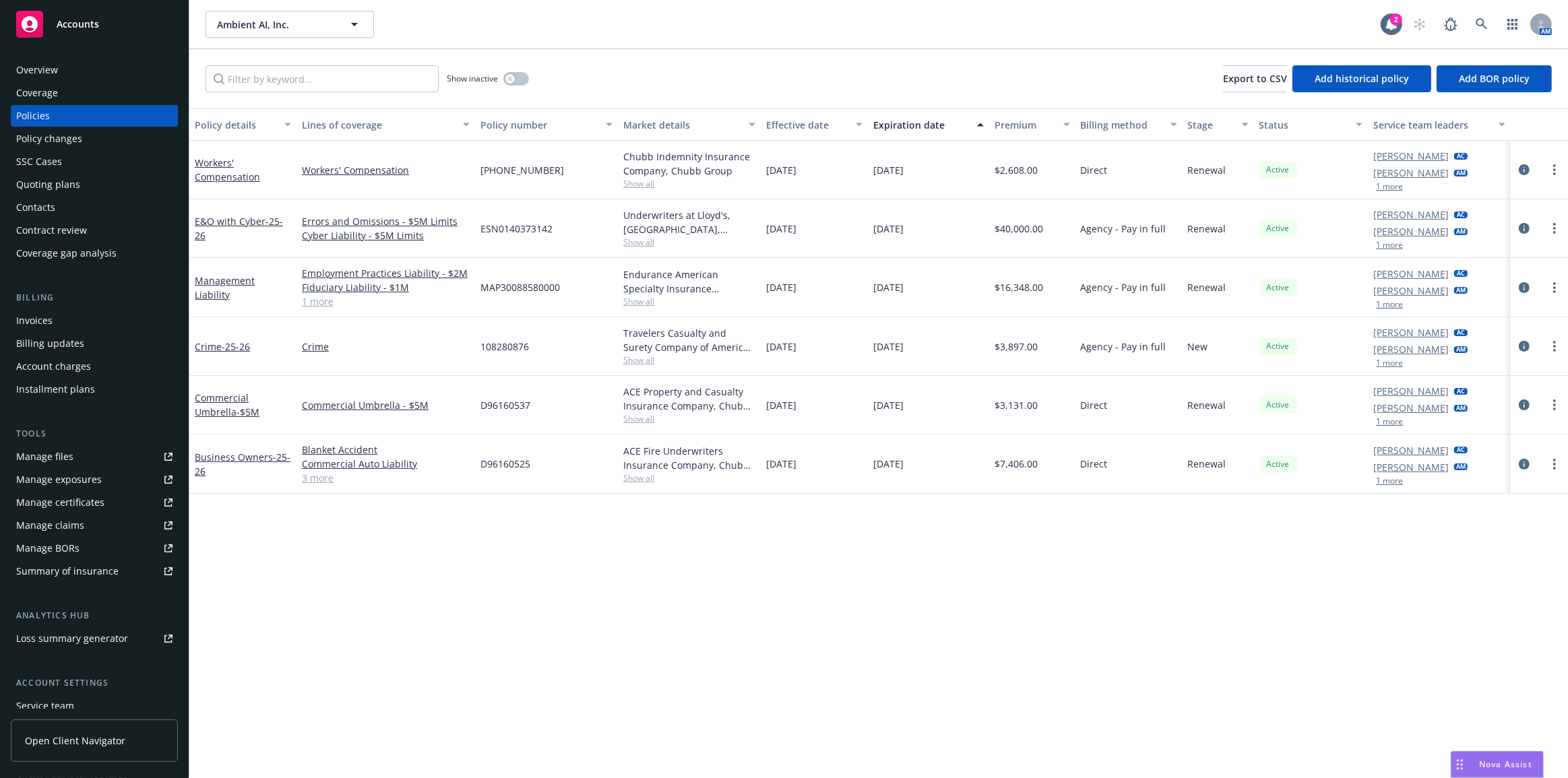
click at [145, 141] on div "Policy changes" at bounding box center [95, 138] width 156 height 21
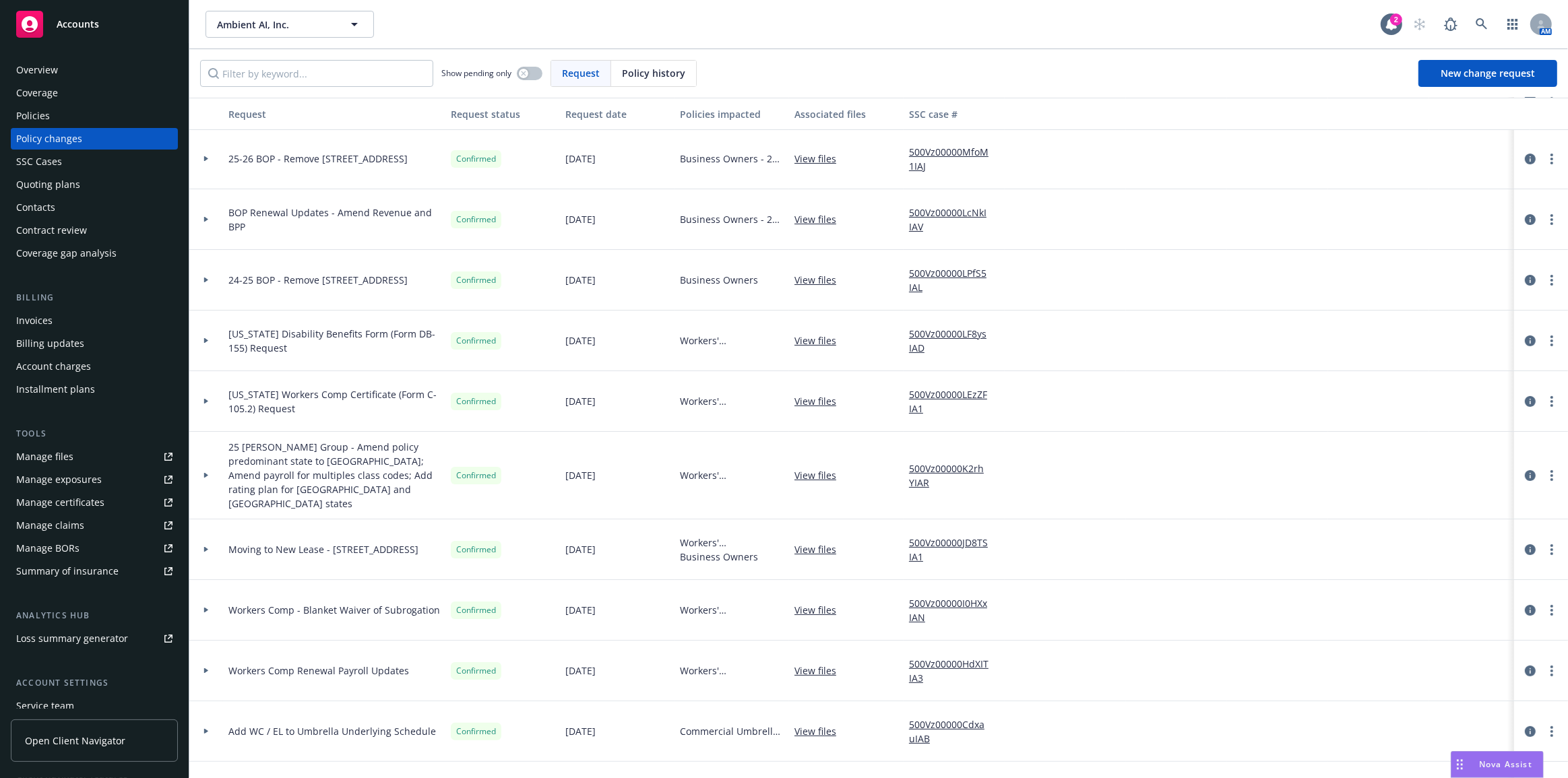
scroll to position [244, 0]
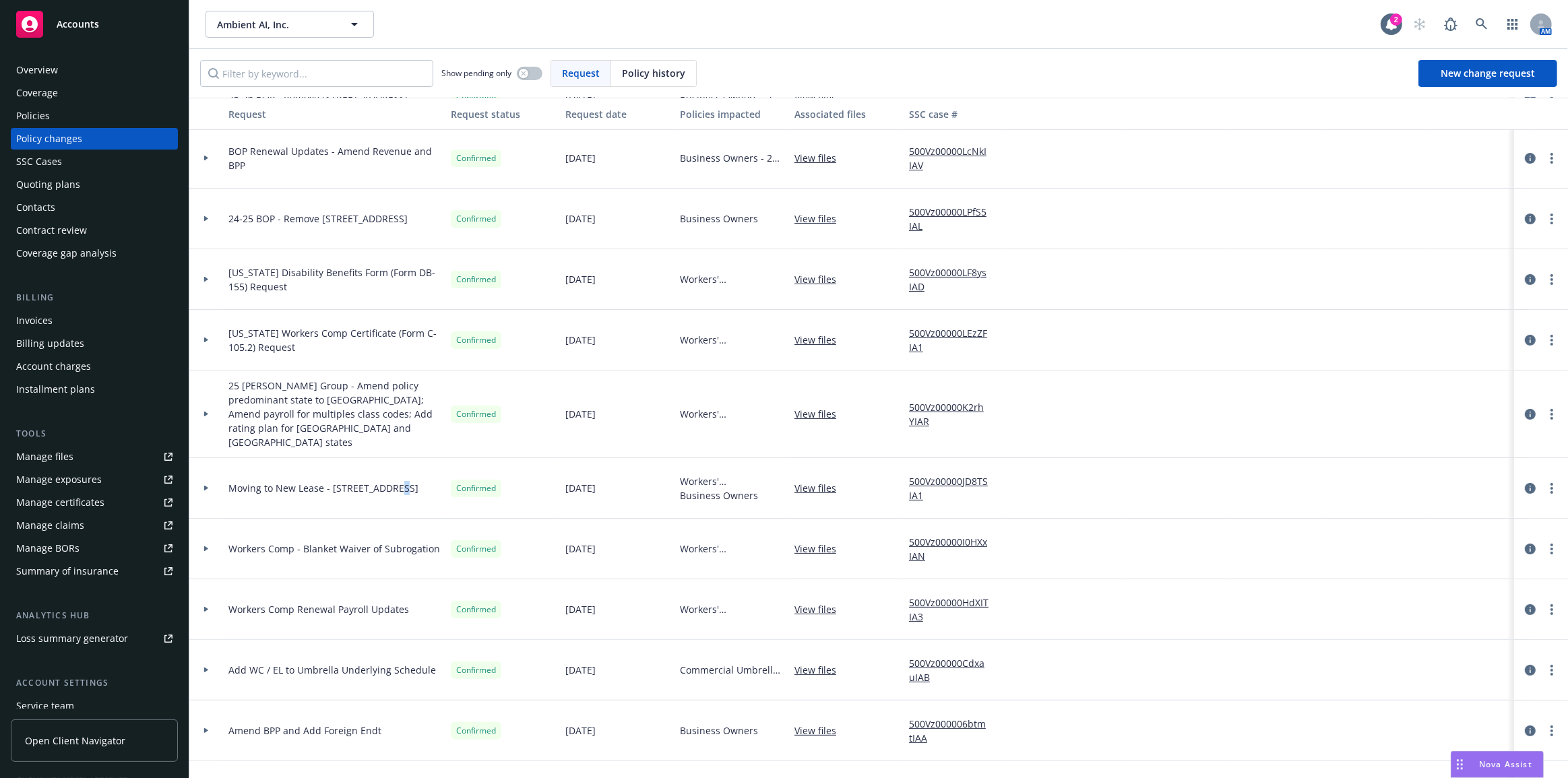
drag, startPoint x: 395, startPoint y: 499, endPoint x: 405, endPoint y: 498, distance: 10.0
click at [397, 498] on div "Moving to New Lease - 555 Twin Dolphin Dr" at bounding box center [334, 488] width 222 height 61
click at [1477, 18] on icon at bounding box center [1481, 24] width 12 height 12
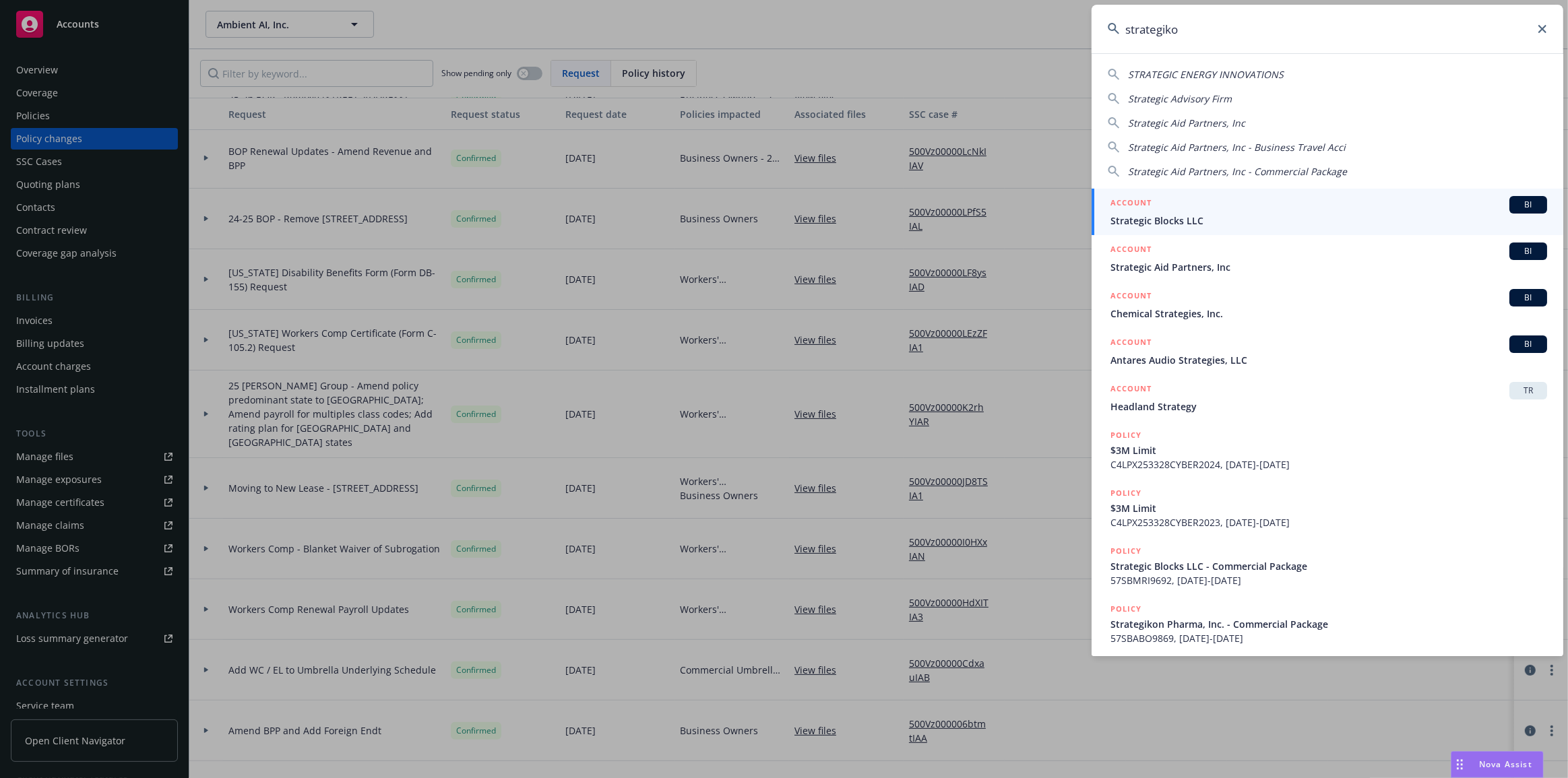
type input "strategikon"
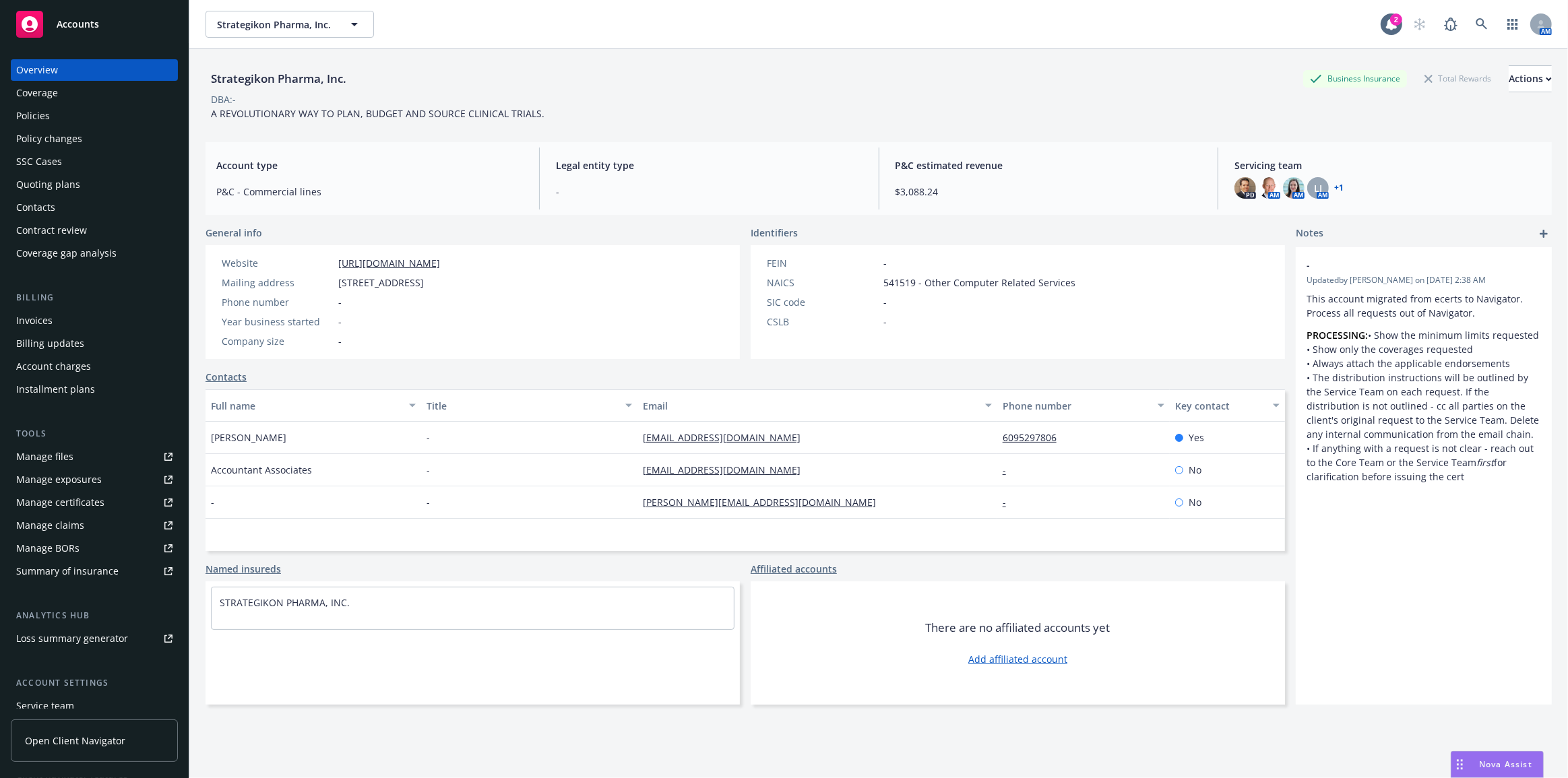
click at [125, 194] on div "Quoting plans" at bounding box center [95, 183] width 156 height 21
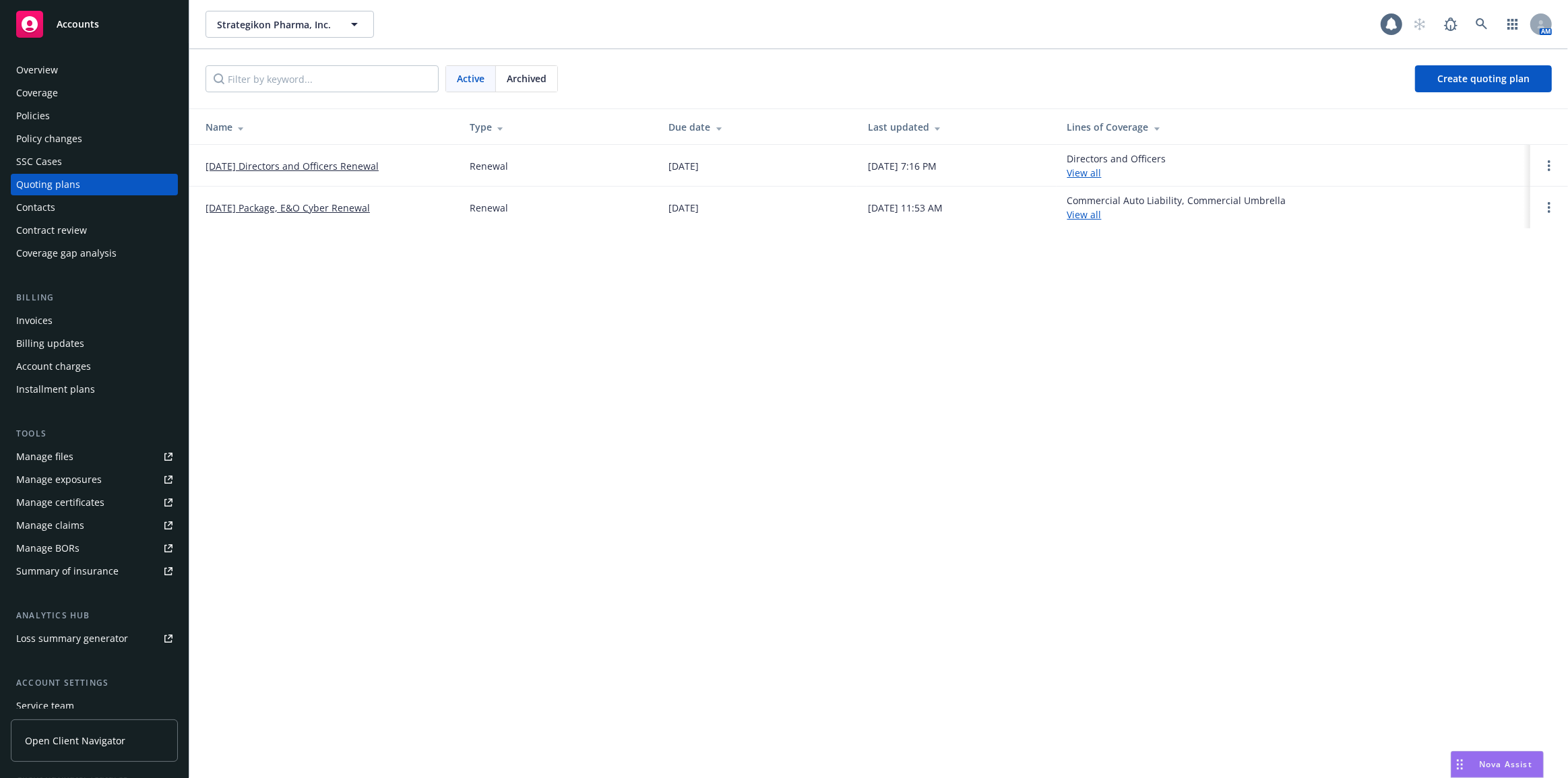
click at [233, 170] on link "10/10/25 Directors and Officers Renewal" at bounding box center [292, 165] width 174 height 14
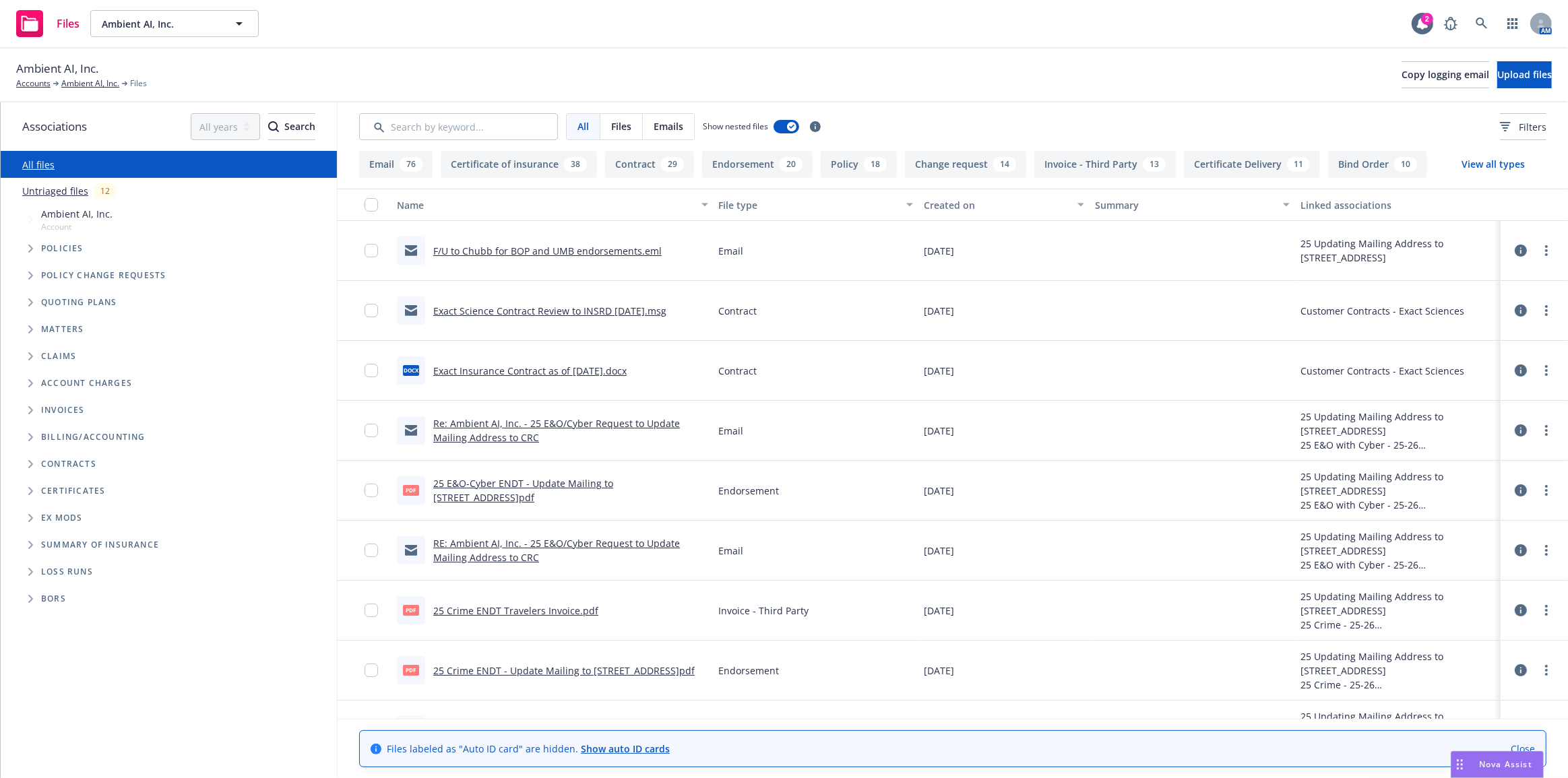
click at [23, 467] on span "Folder Tree Example" at bounding box center [29, 463] width 21 height 21
click at [37, 515] on span "Folder Tree Example" at bounding box center [40, 515] width 21 height 21
click at [87, 544] on link "Create new folder" at bounding box center [108, 538] width 81 height 14
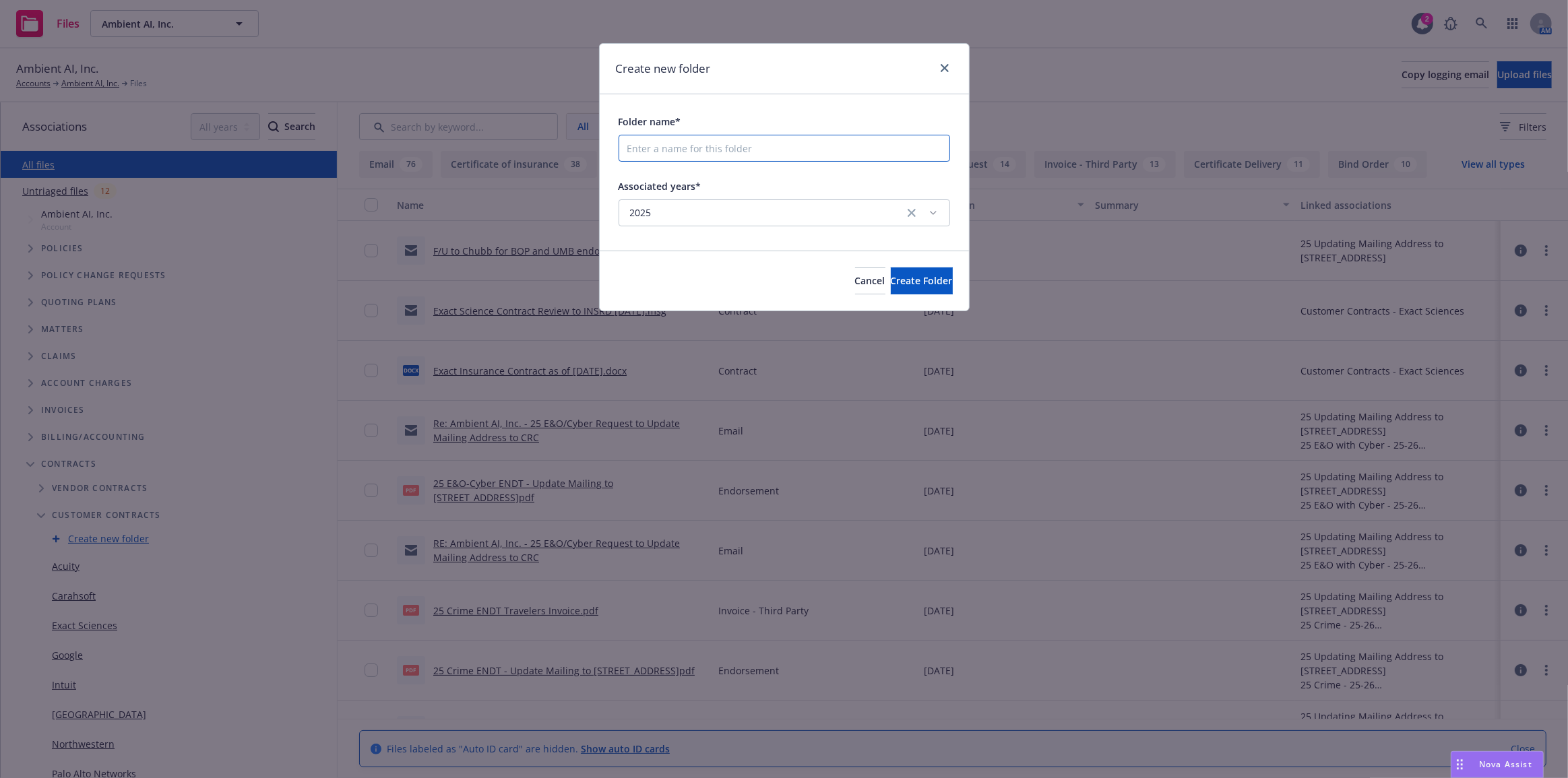
drag, startPoint x: 739, startPoint y: 148, endPoint x: 872, endPoint y: 173, distance: 135.3
click at [739, 148] on input "Folder name*" at bounding box center [784, 148] width 331 height 27
type input "Children's Health of Texas"
click at [926, 272] on button "Create Folder" at bounding box center [922, 280] width 62 height 27
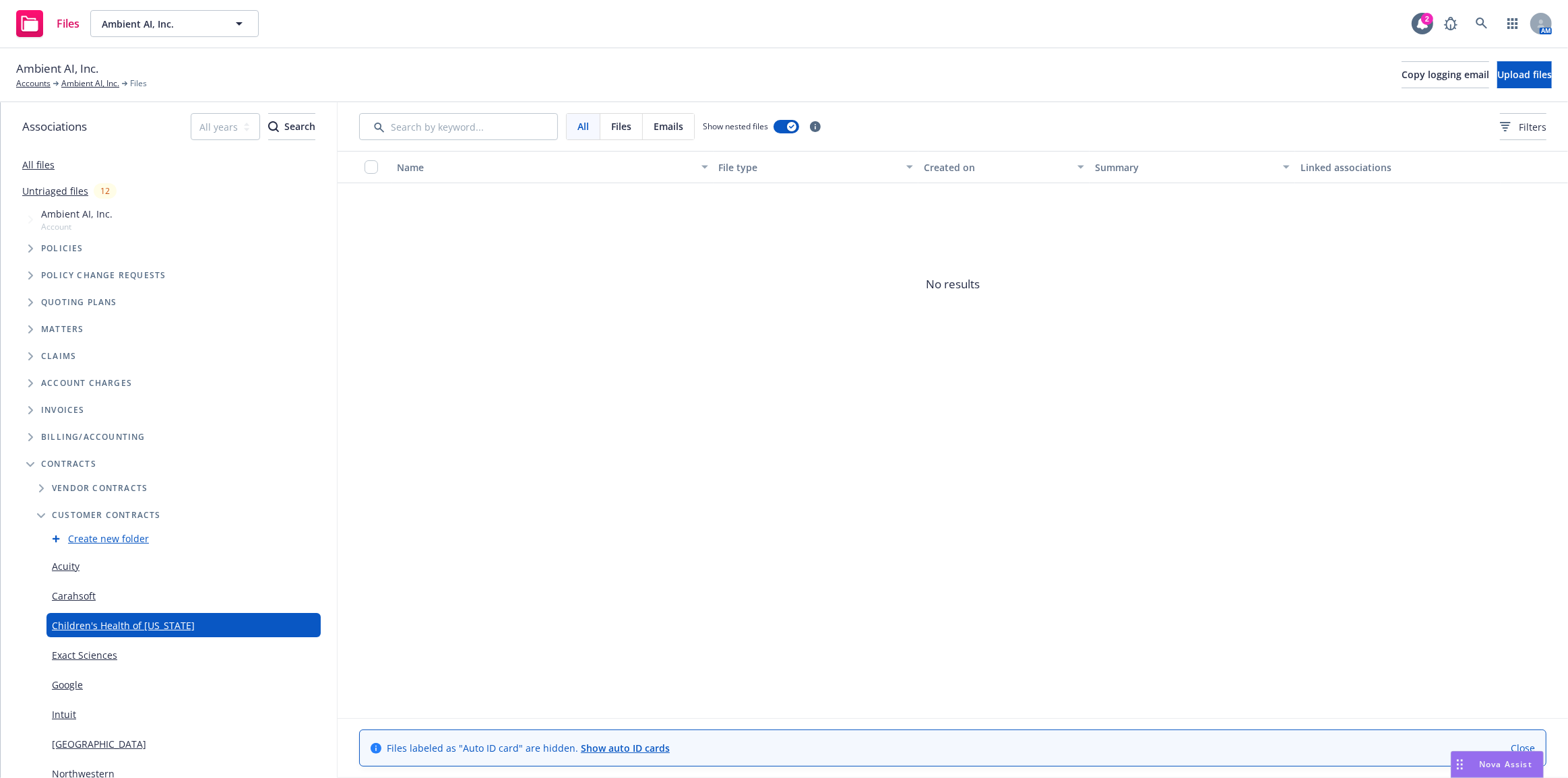
click at [799, 295] on span "No results" at bounding box center [953, 284] width 1230 height 202
click at [1497, 74] on span "Upload files" at bounding box center [1524, 74] width 54 height 13
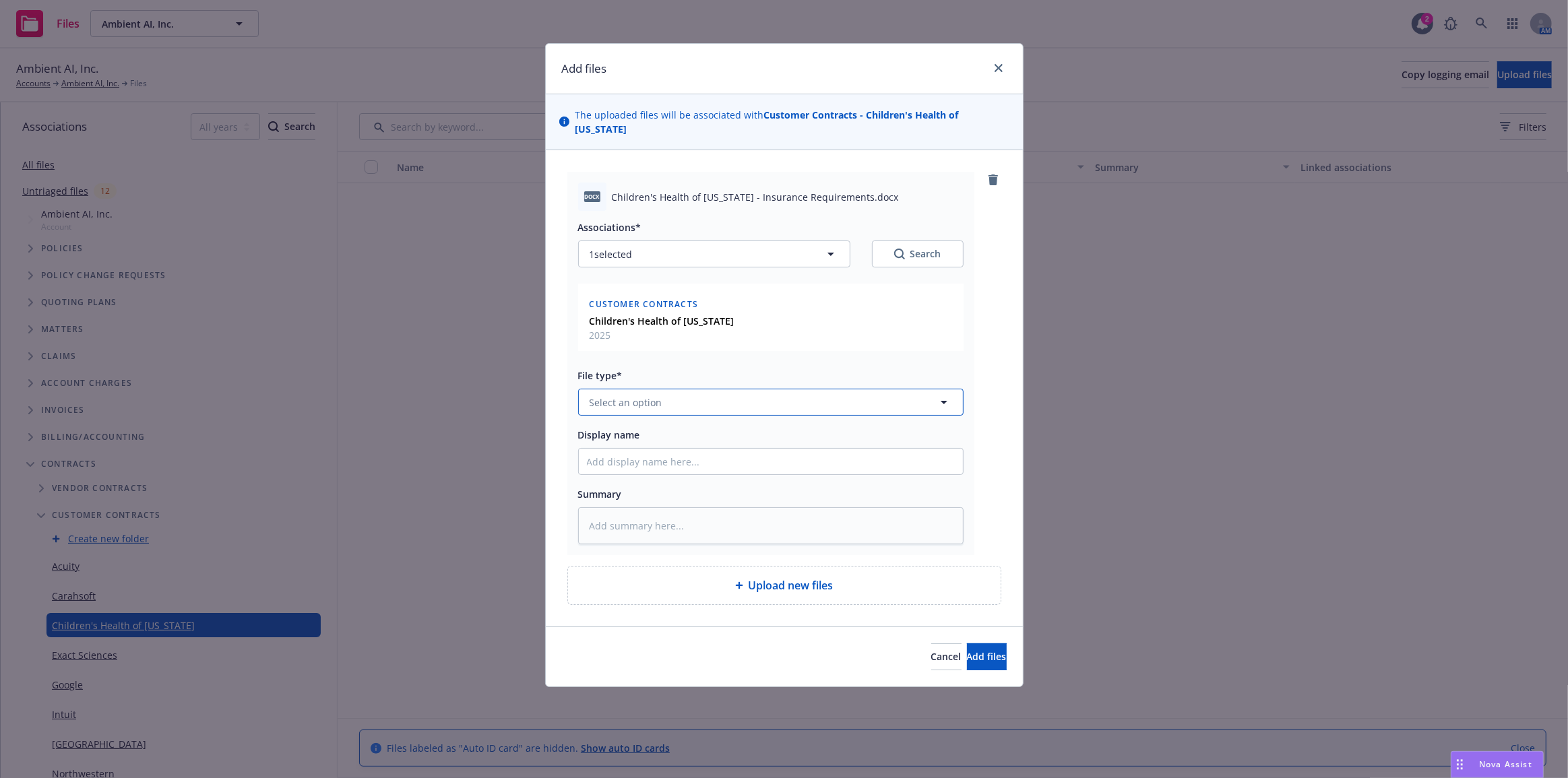
click at [754, 391] on button "Select an option" at bounding box center [771, 401] width 386 height 27
type input "contrac"
type textarea "x"
type input "C"
type textarea "x"
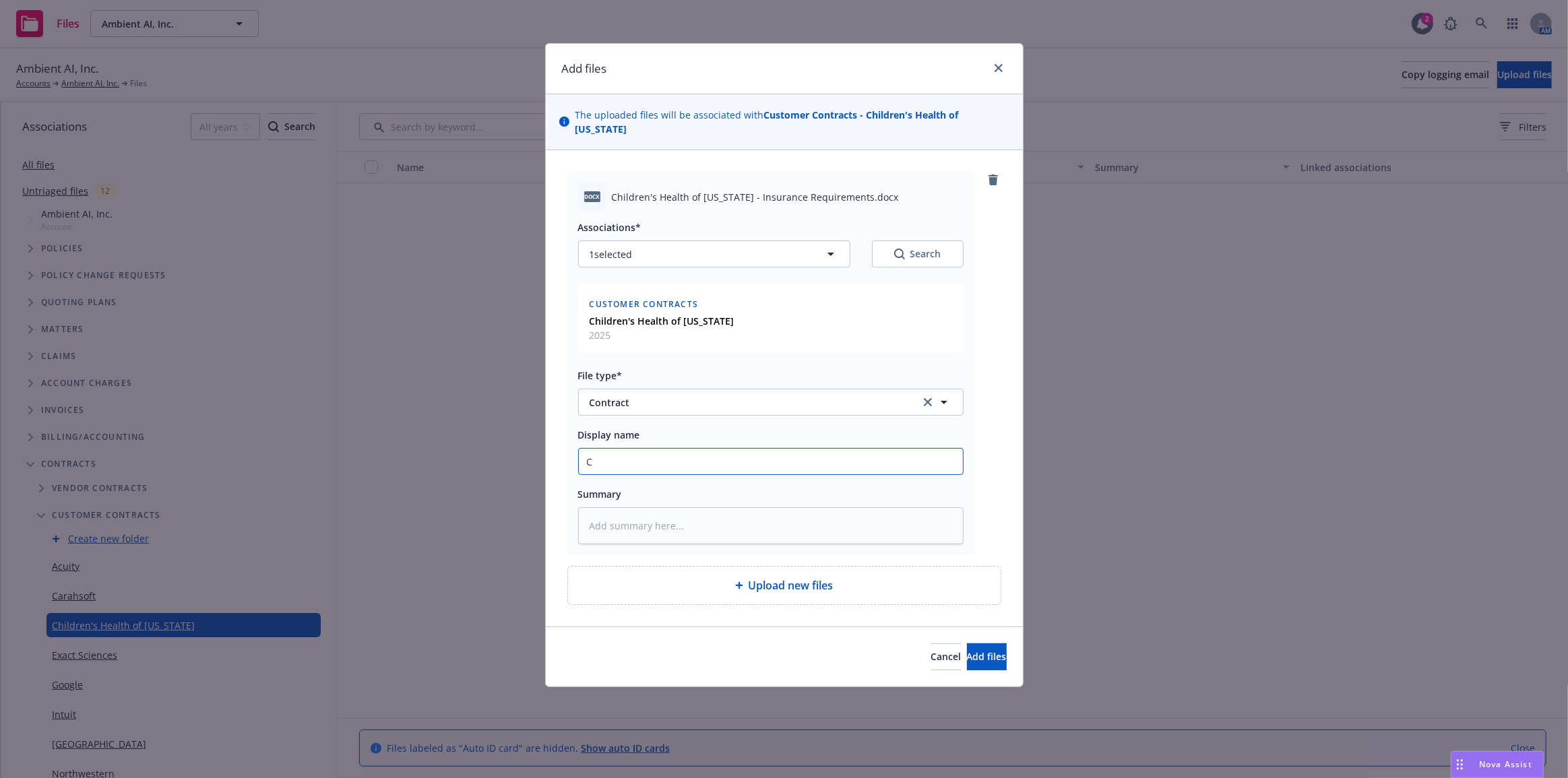
type input "Ch"
type textarea "x"
type input "Chi"
type textarea "x"
type input "Chidl"
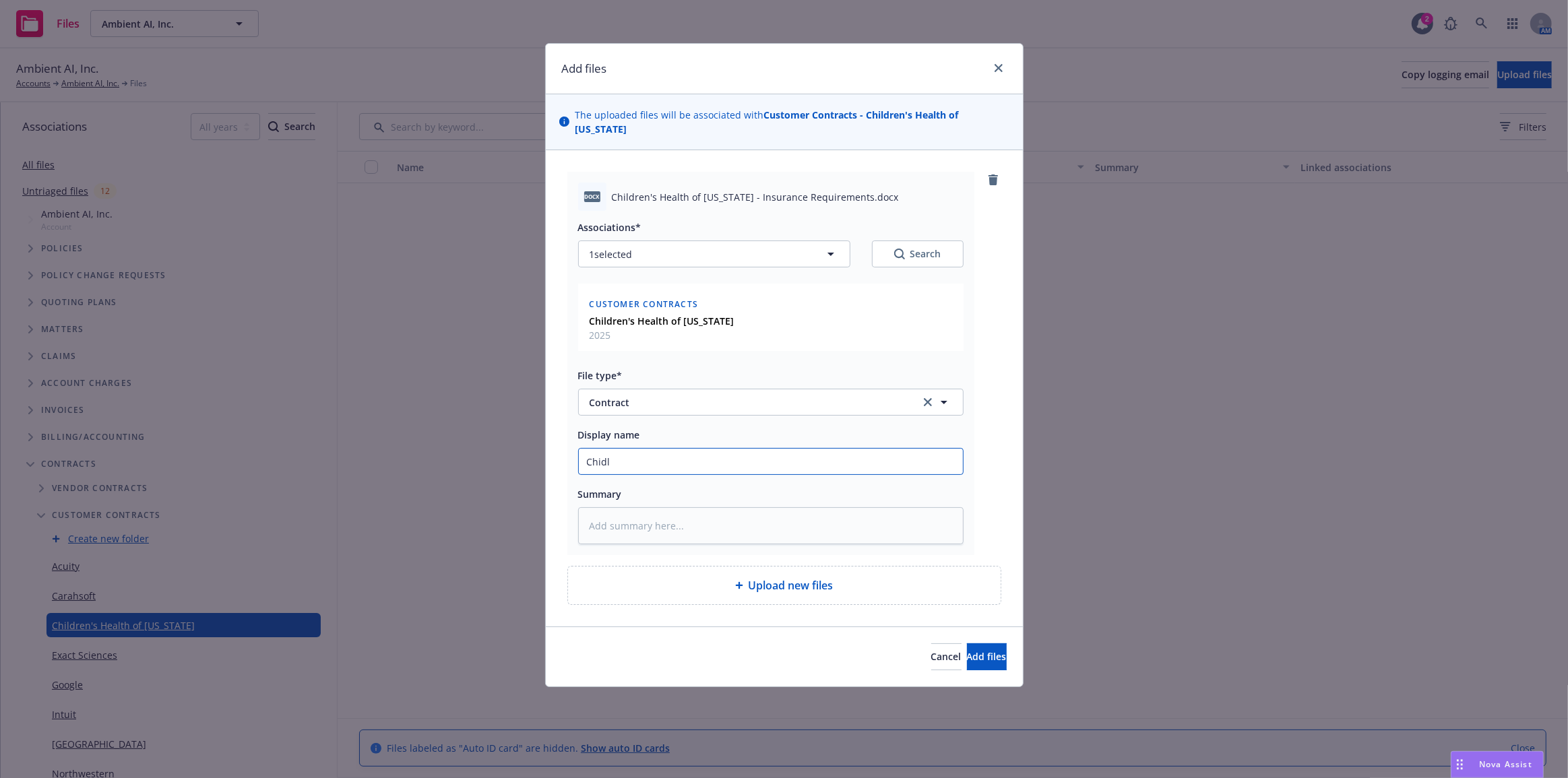
type textarea "x"
type input "Chidlr"
type textarea "x"
type input "Chidlre"
type textarea "x"
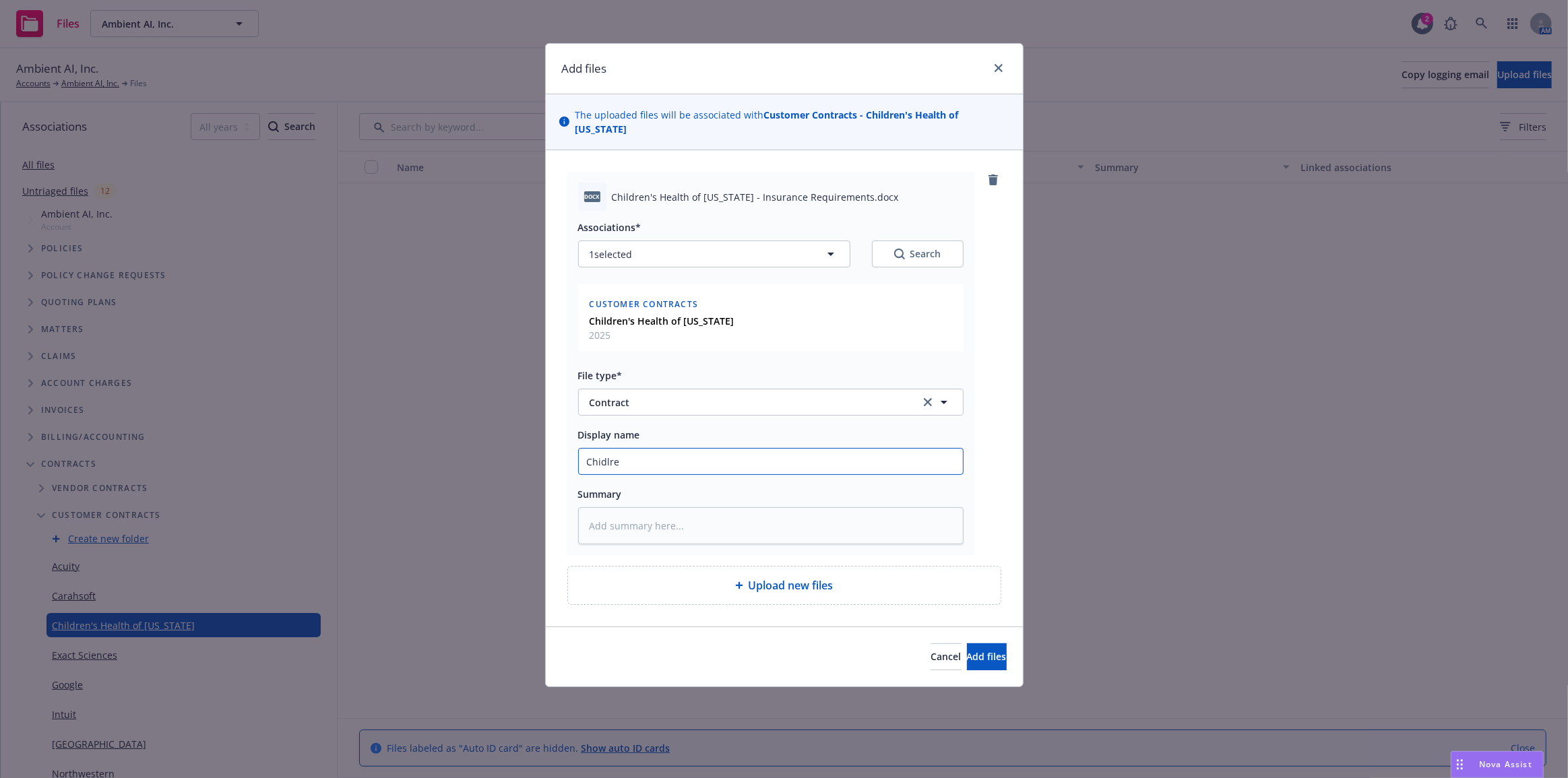
type input "Chidlren"
type textarea "x"
type input "C"
type textarea "x"
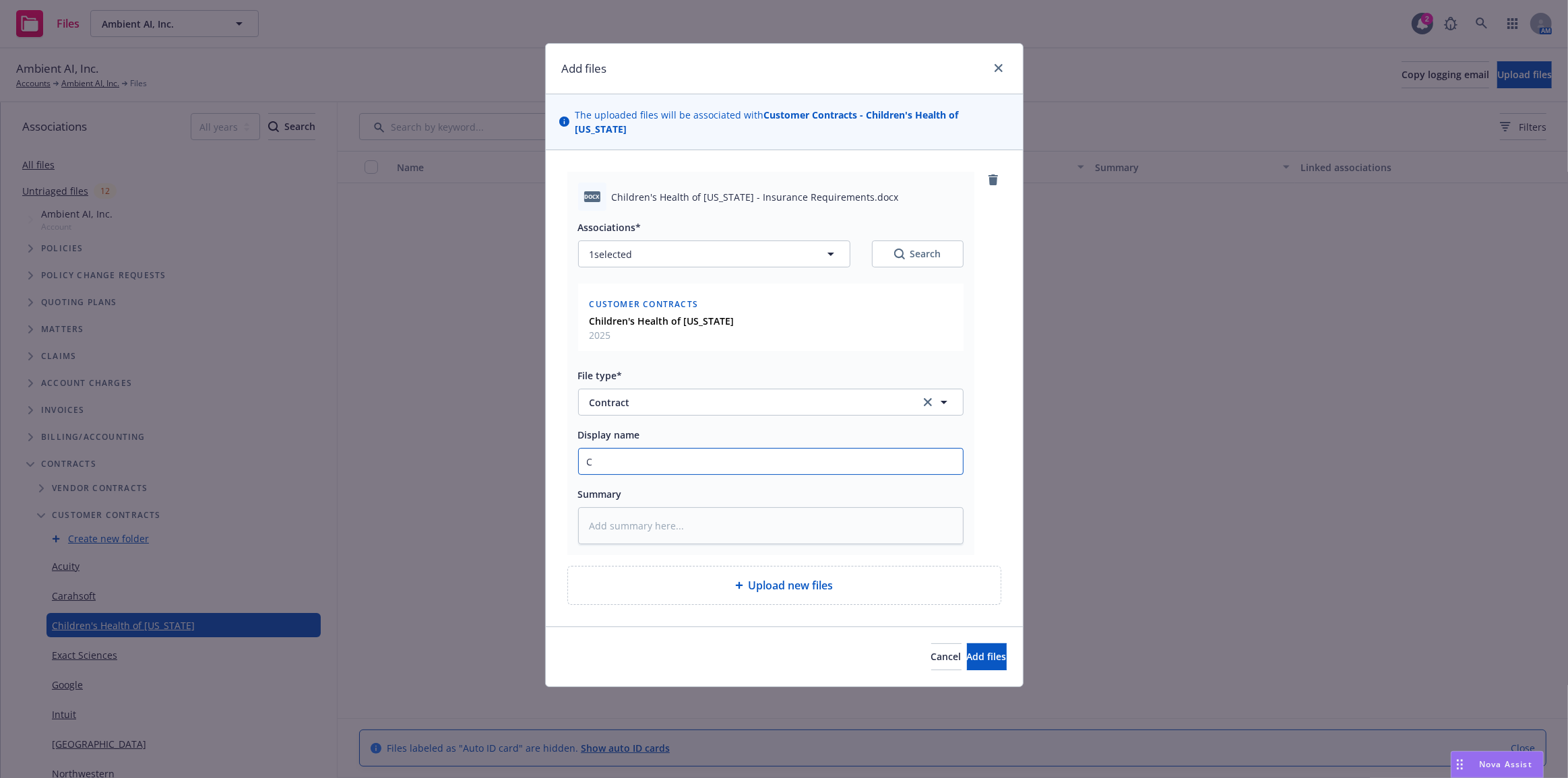
type input "Ch"
type textarea "x"
type input "Chi"
type textarea "x"
type input "Chil"
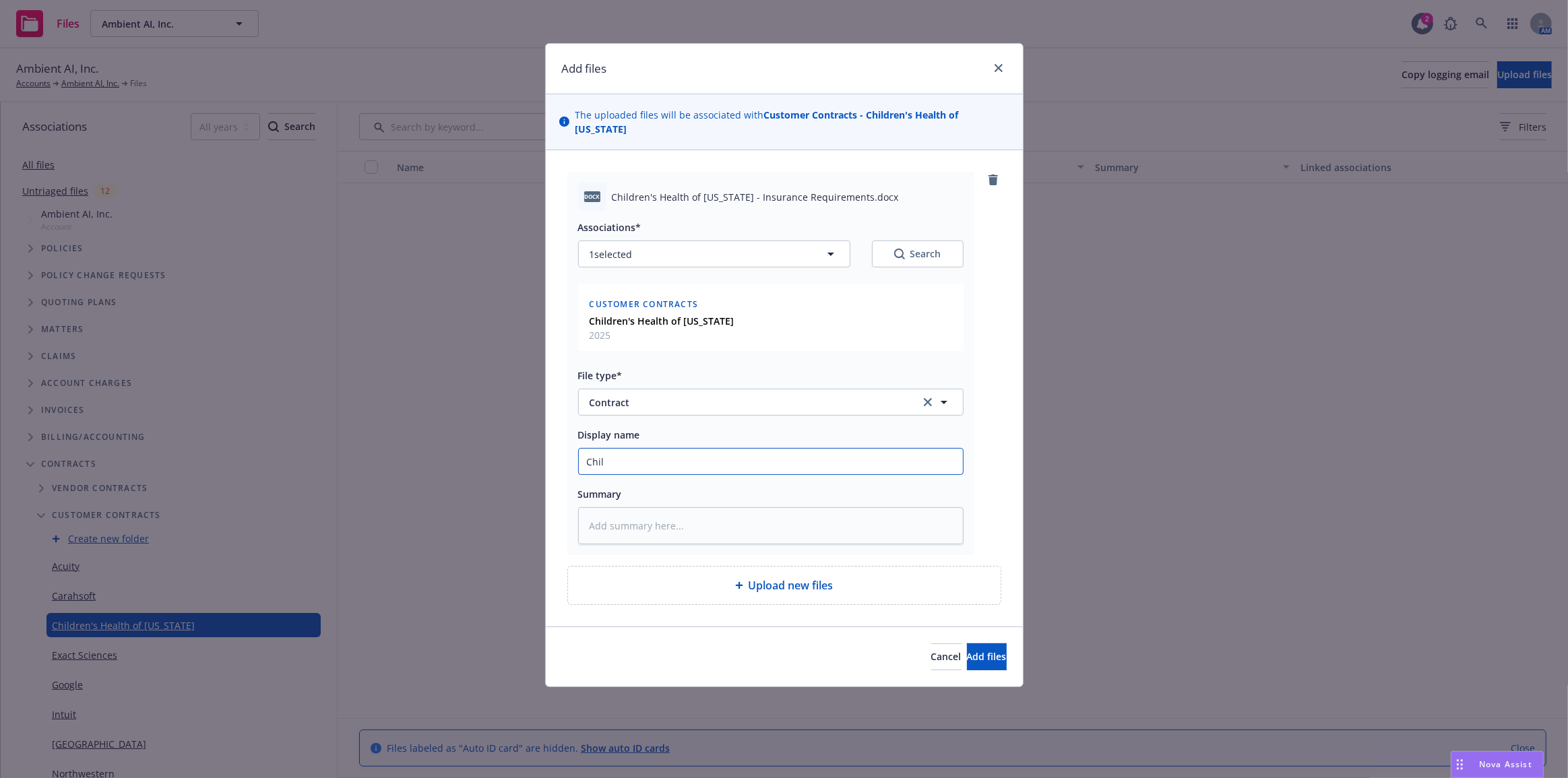
type textarea "x"
type input "Child"
type textarea "x"
type input "Childr"
type textarea "x"
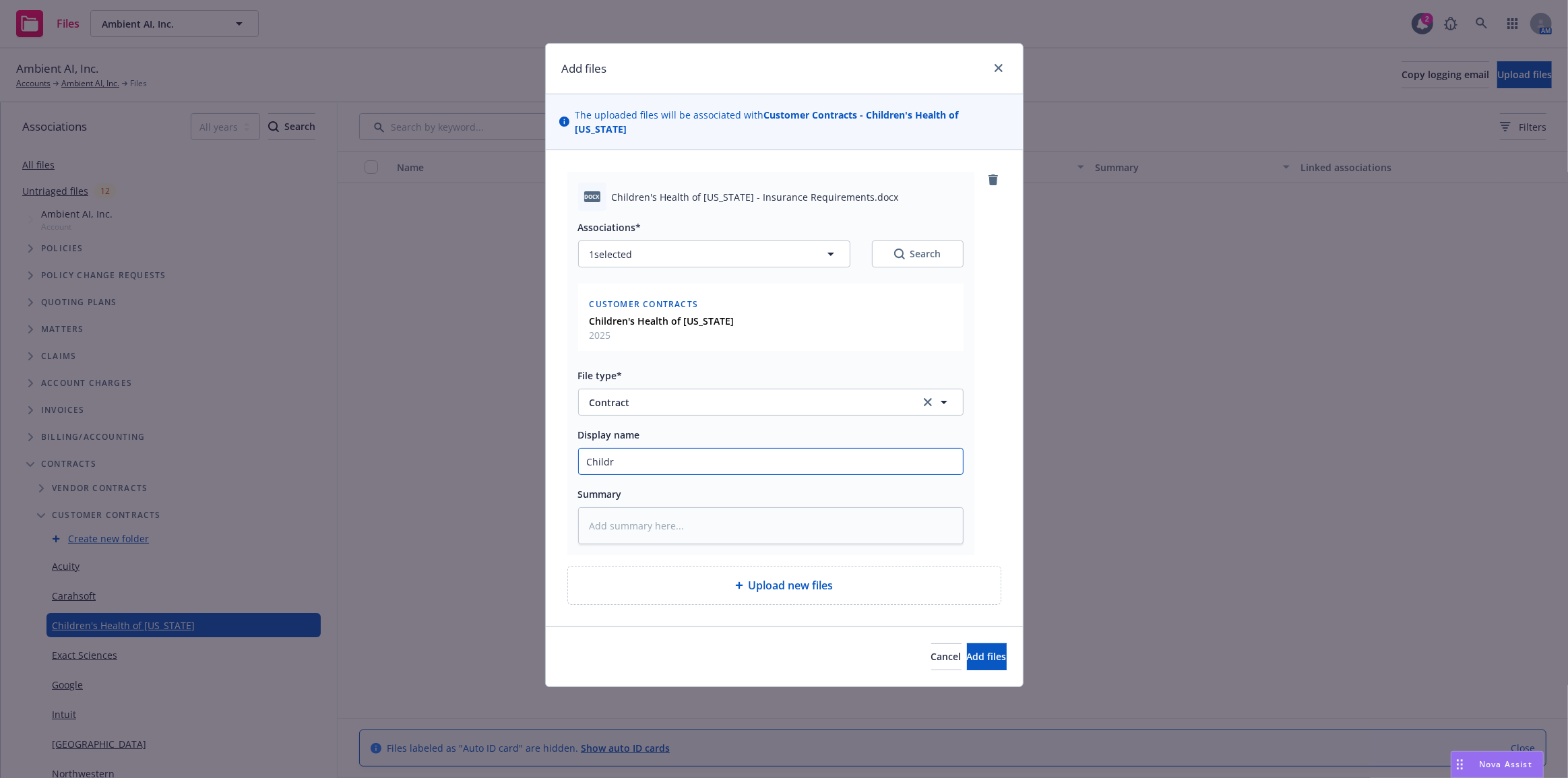
type input "Childre"
type textarea "x"
type input "Children"
type textarea "x"
type input "Childrens"
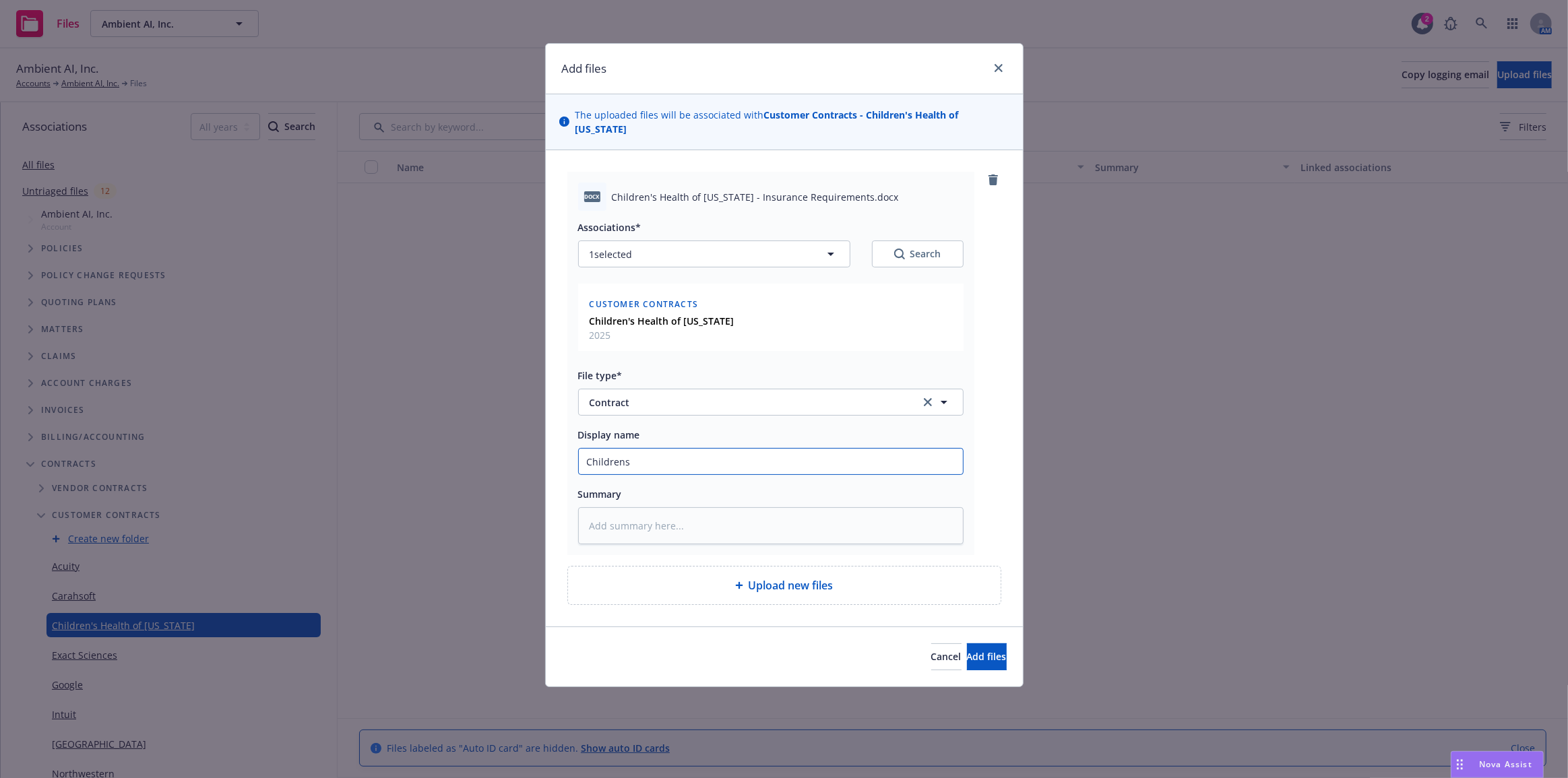
type textarea "x"
type input "Childrens'"
type textarea "x"
type input "Childrens"
type textarea "x"
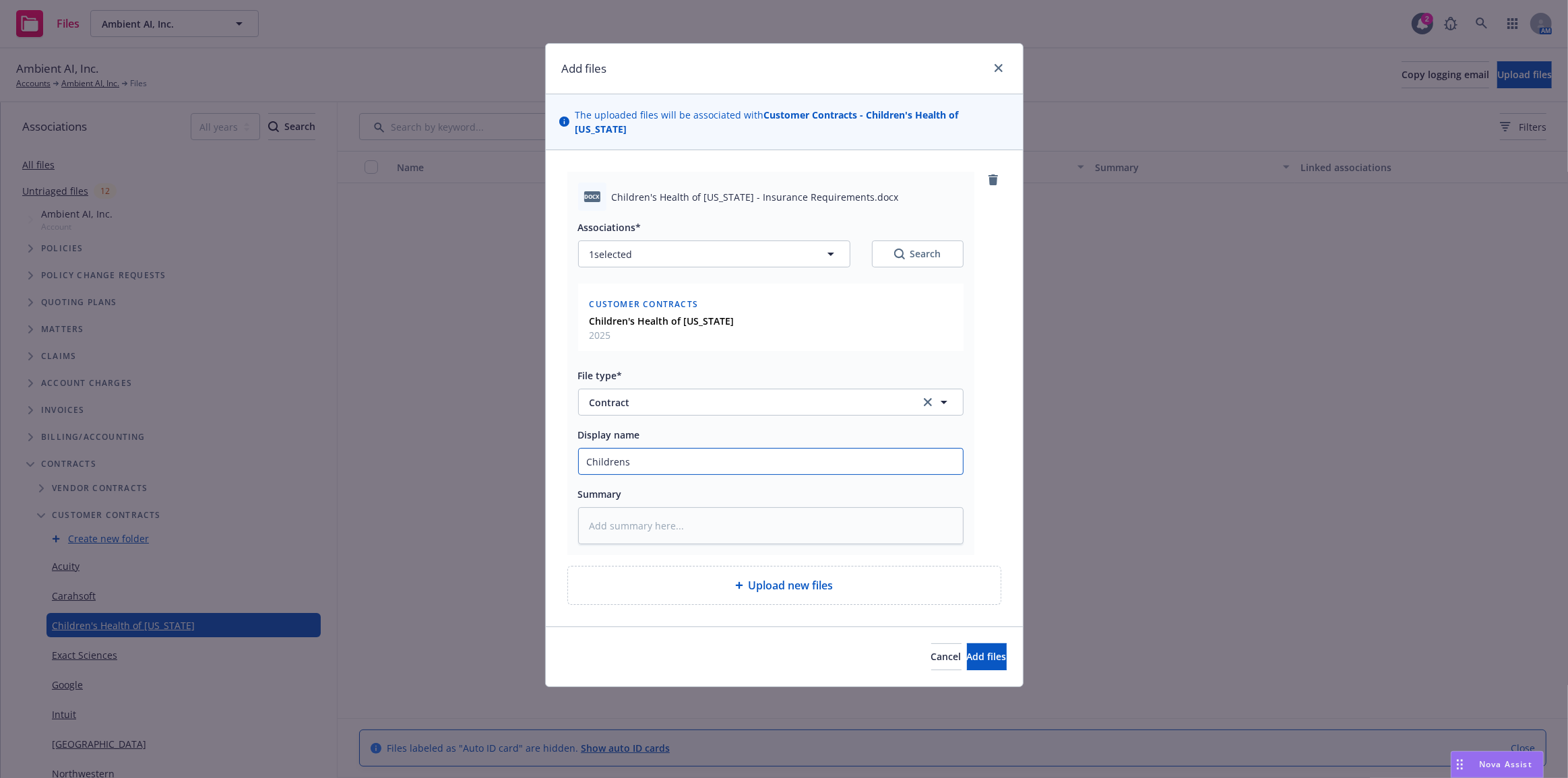
type input "Children"
type textarea "x"
type input "Childrens"
type textarea "x"
type input "Childrens"
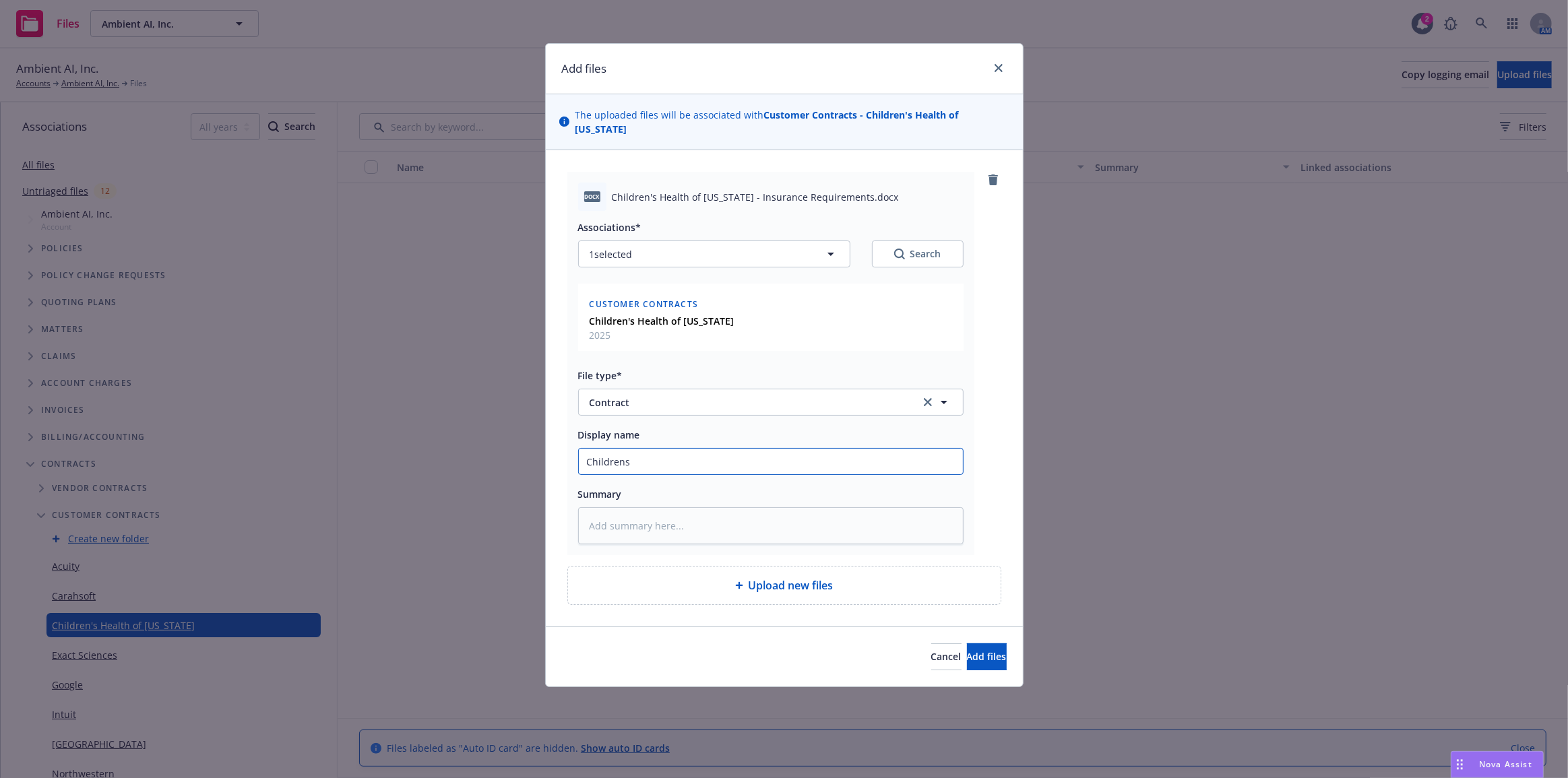
type textarea "x"
type input "Childrens H"
type textarea "x"
type input "Childrens He"
type textarea "x"
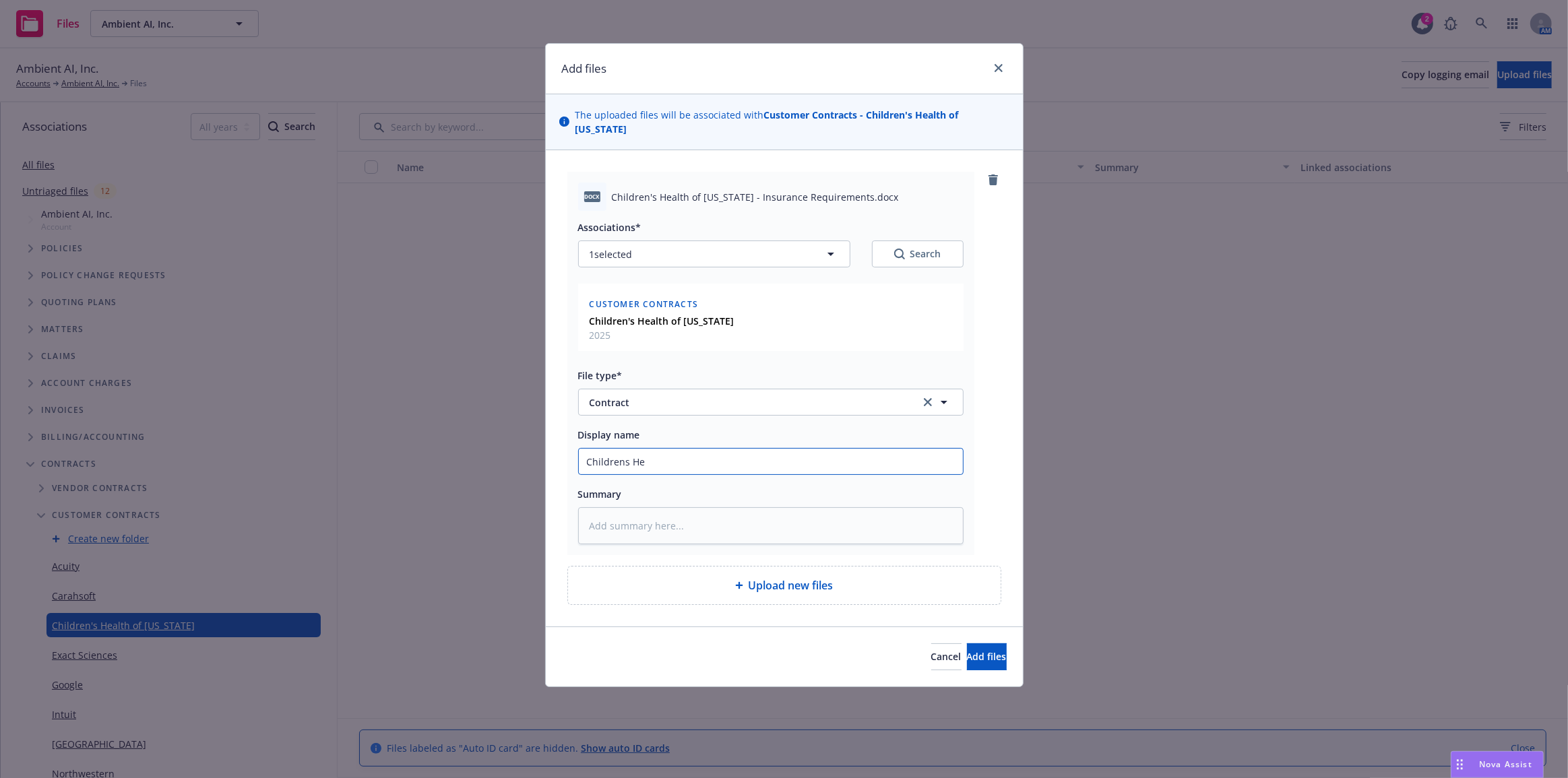
type input "Childrens Hea"
type textarea "x"
type input "Childrens Healt"
type textarea "x"
type input "Childrens Health"
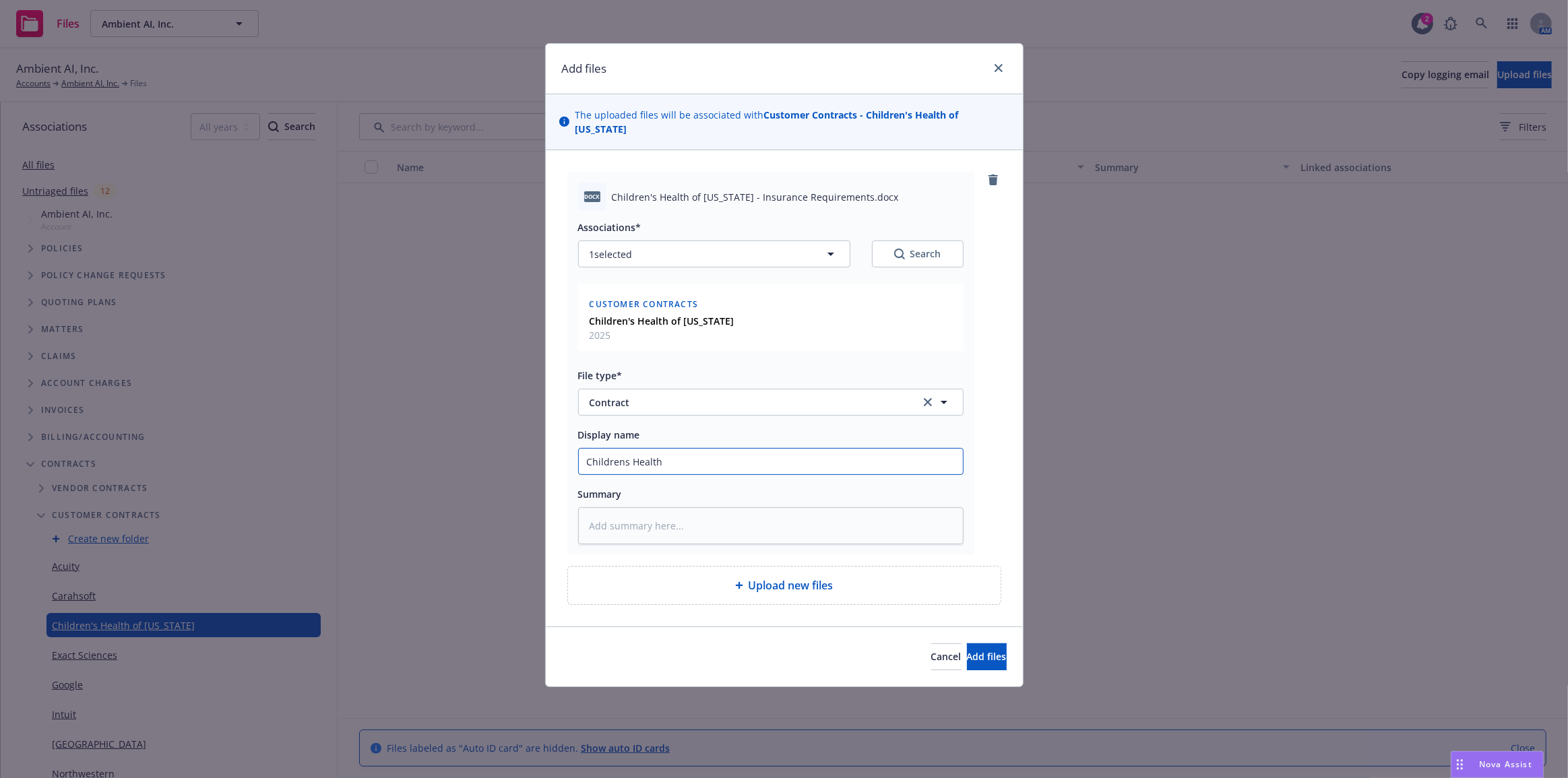
type textarea "x"
type input "Childrens Health"
type textarea "x"
type input "Childrens Health o"
type textarea "x"
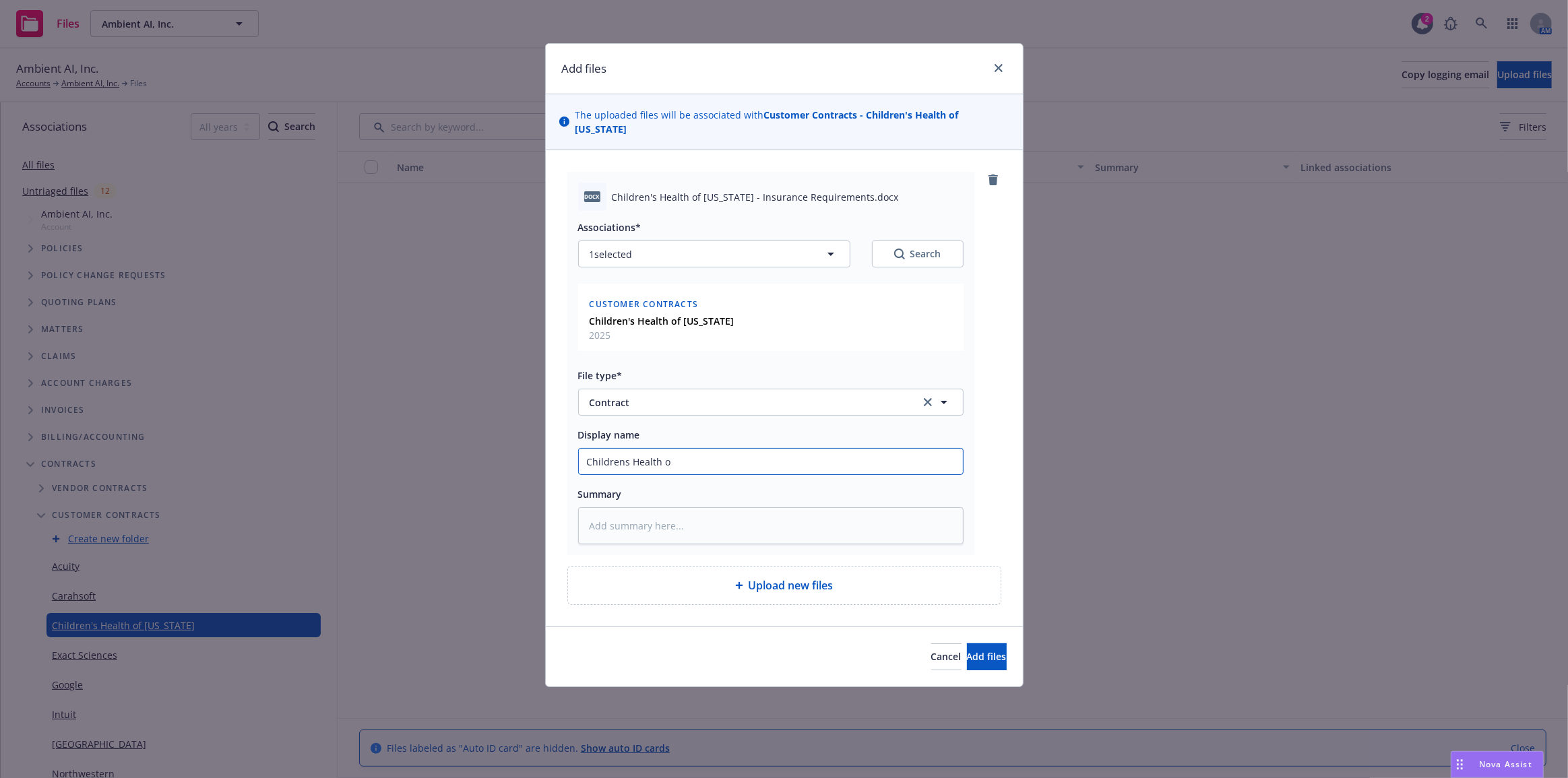
type input "Childrens Health of"
type textarea "x"
type input "Childrens Health of T"
type textarea "x"
type input "Childrens Health of Te"
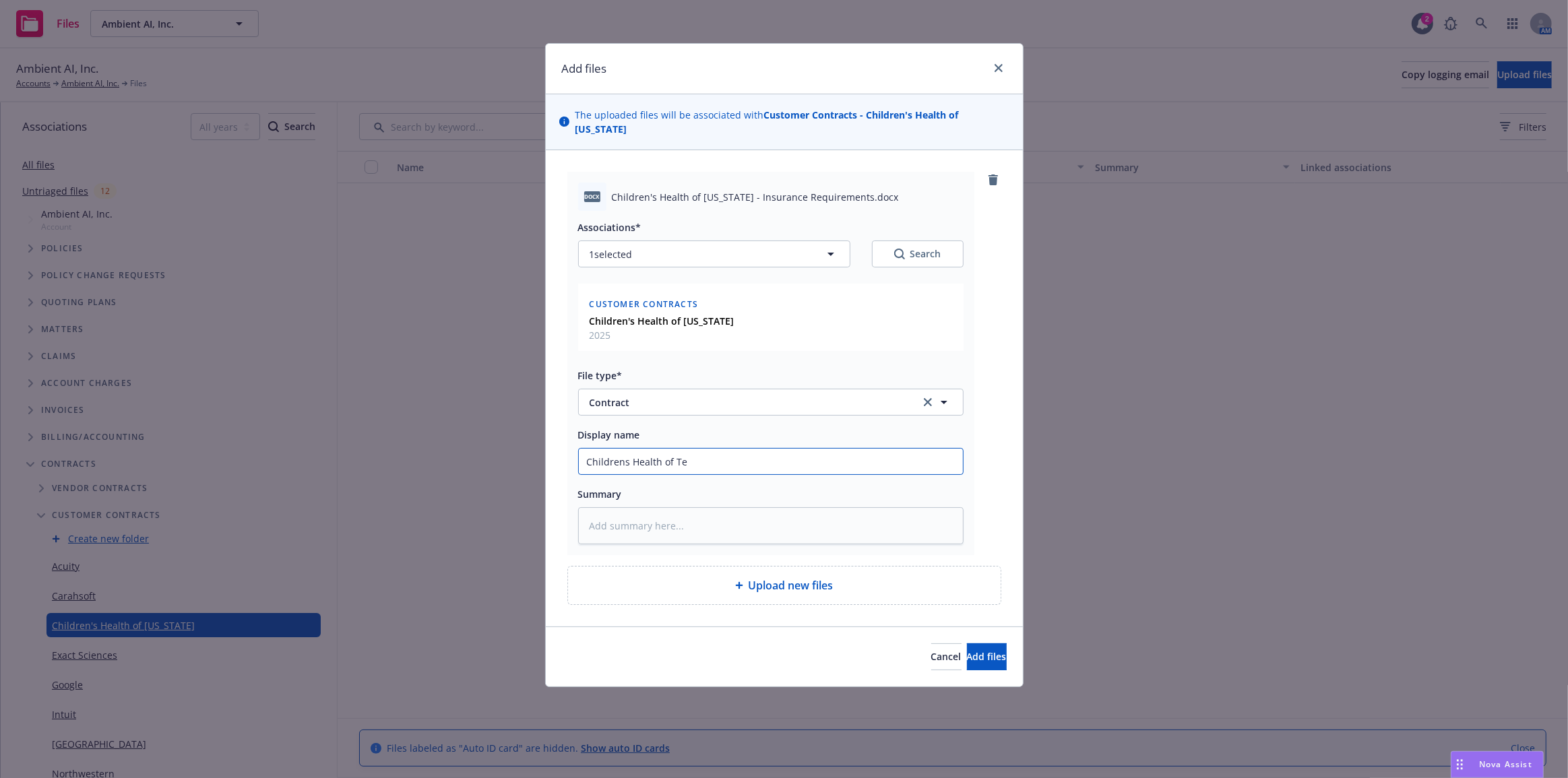
type textarea "x"
type input "Childrens Health of Tex"
type textarea "x"
type input "Childrens Health of Texa"
type textarea "x"
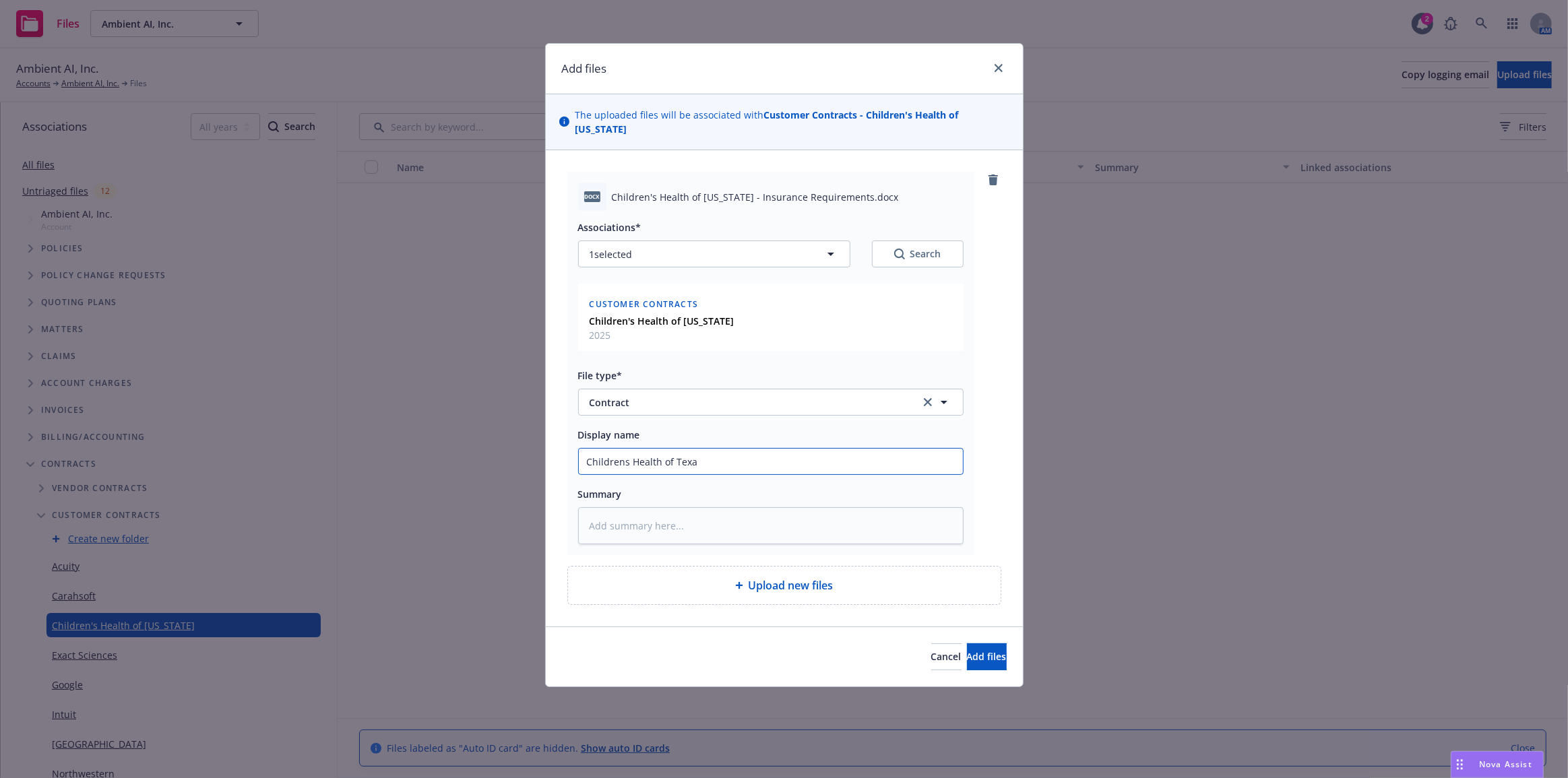
type input "Childrens Health of Texas"
type textarea "x"
type input "Childrens Health of Texas"
type textarea "x"
type input "Childrens Health of Texas C"
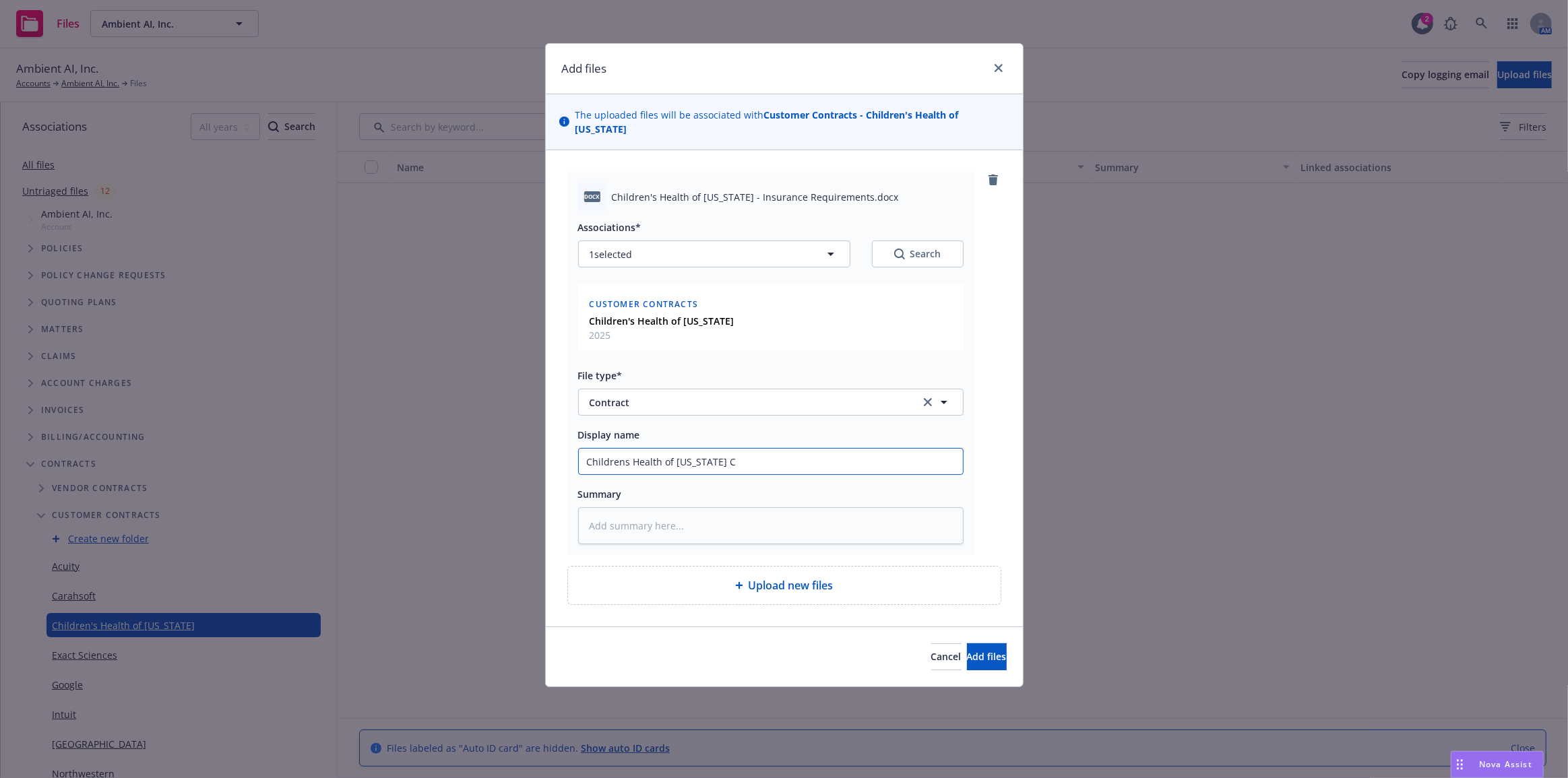
type textarea "x"
type input "Childrens Health of Texas Co"
type textarea "x"
type input "Childrens Health of Texas Cont"
type textarea "x"
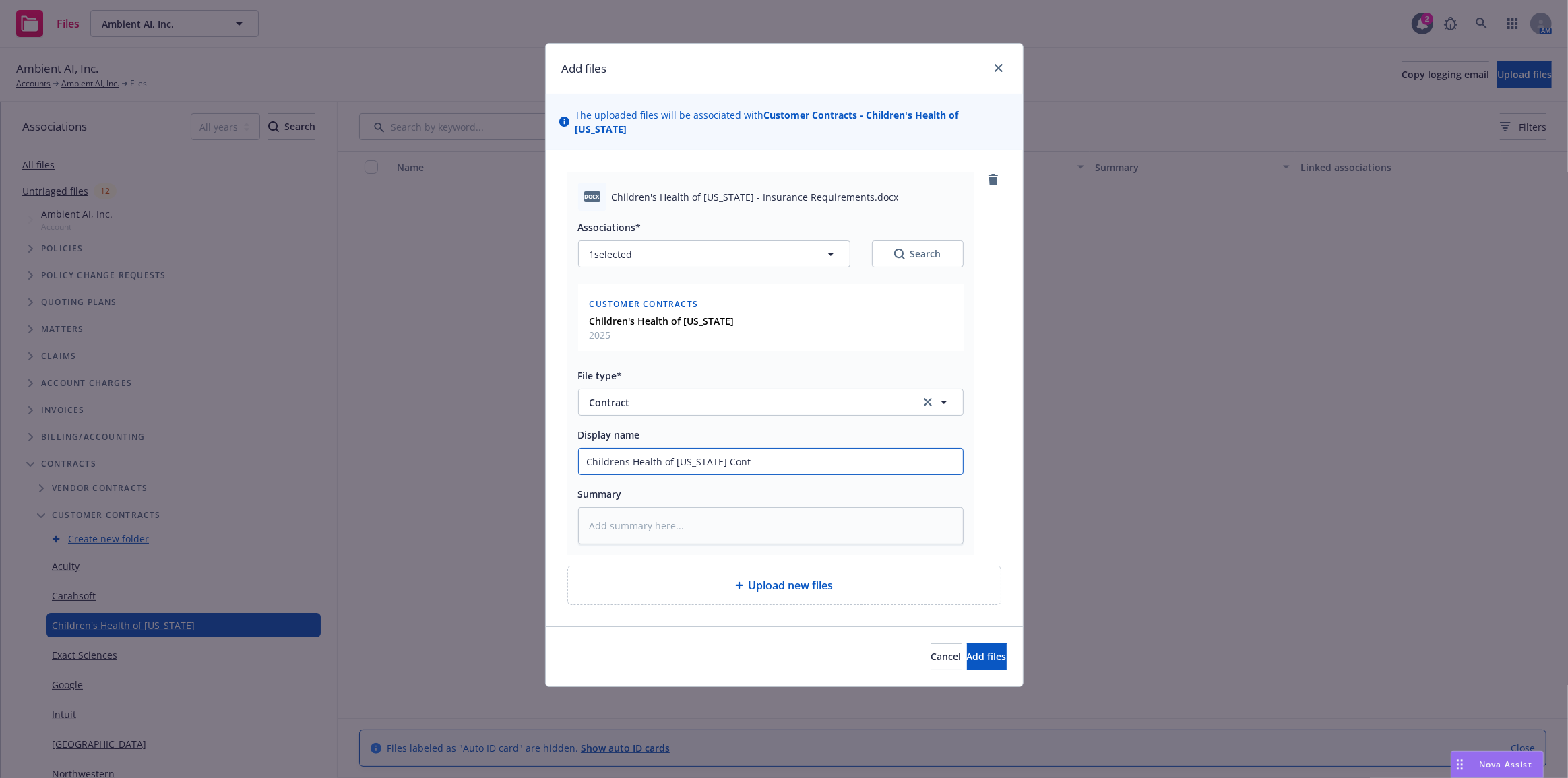
type input "Childrens Health of Texas Contr"
type textarea "x"
type input "Childrens Health of Texas Contra"
type textarea "x"
type input "Childrens Health of Texas Contrac"
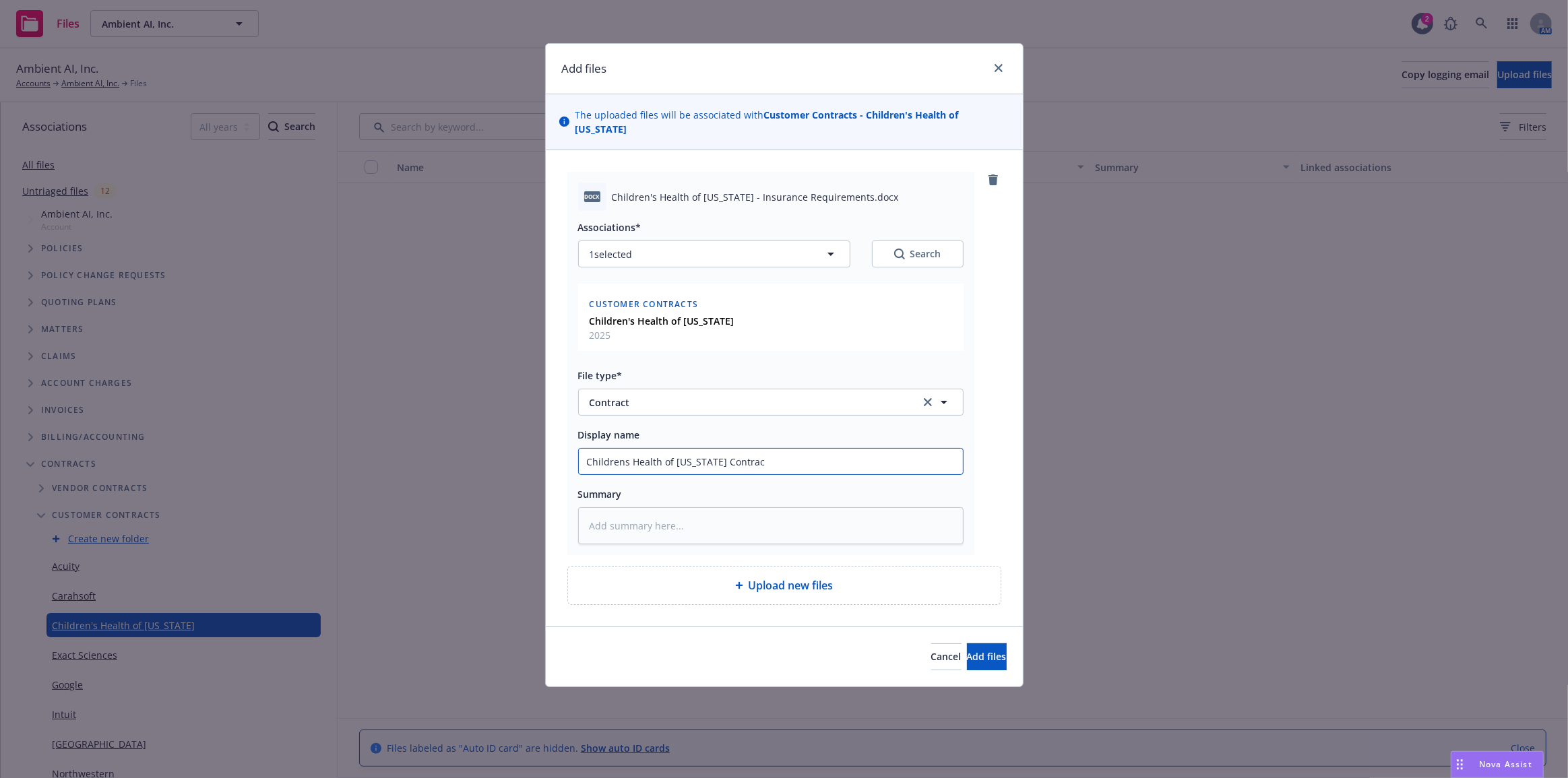
type textarea "x"
type input "Childrens Health of Texas Contract"
type textarea "x"
type input "Childrens Health of Texas Contract"
type textarea "x"
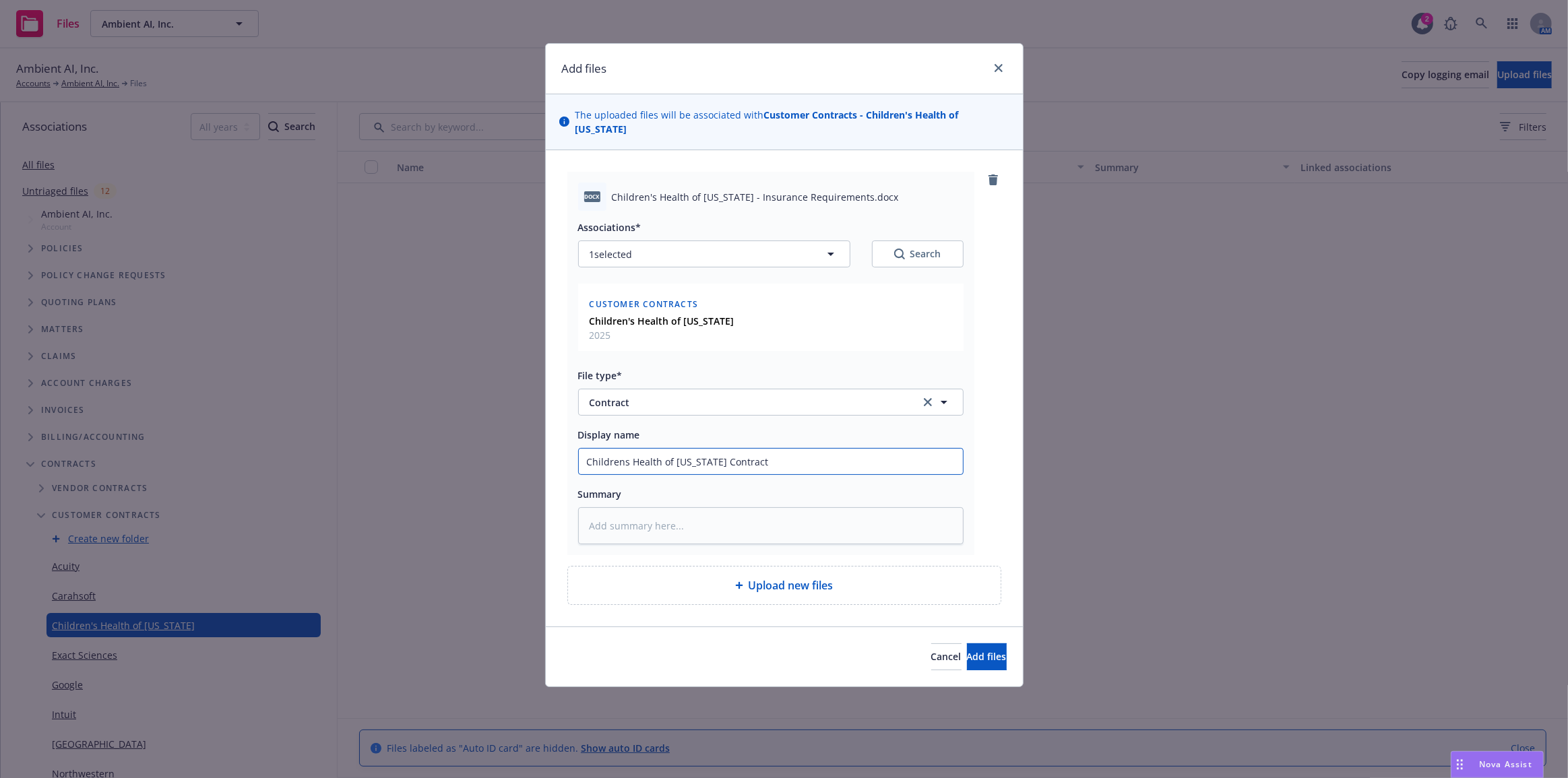
type input "Childrens Health of Texas Contract a"
type textarea "x"
type input "Childrens Health of Texas Contract as"
type textarea "x"
type input "Childrens Health of Texas Contract as o"
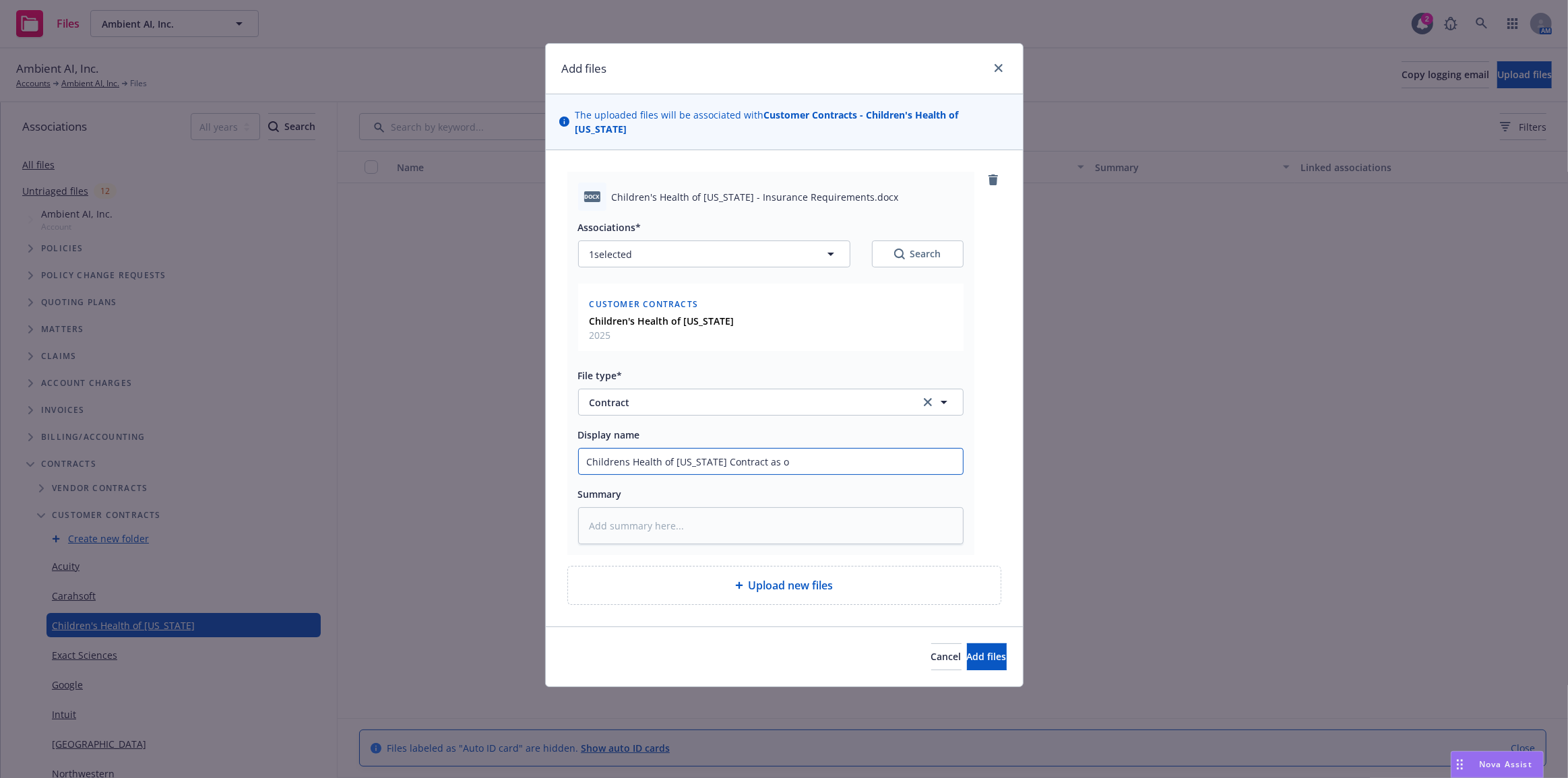
type textarea "x"
type input "Childrens Health of Texas Contract as of"
type textarea "x"
type input "Childrens Health of Texas Contract as of"
type textarea "x"
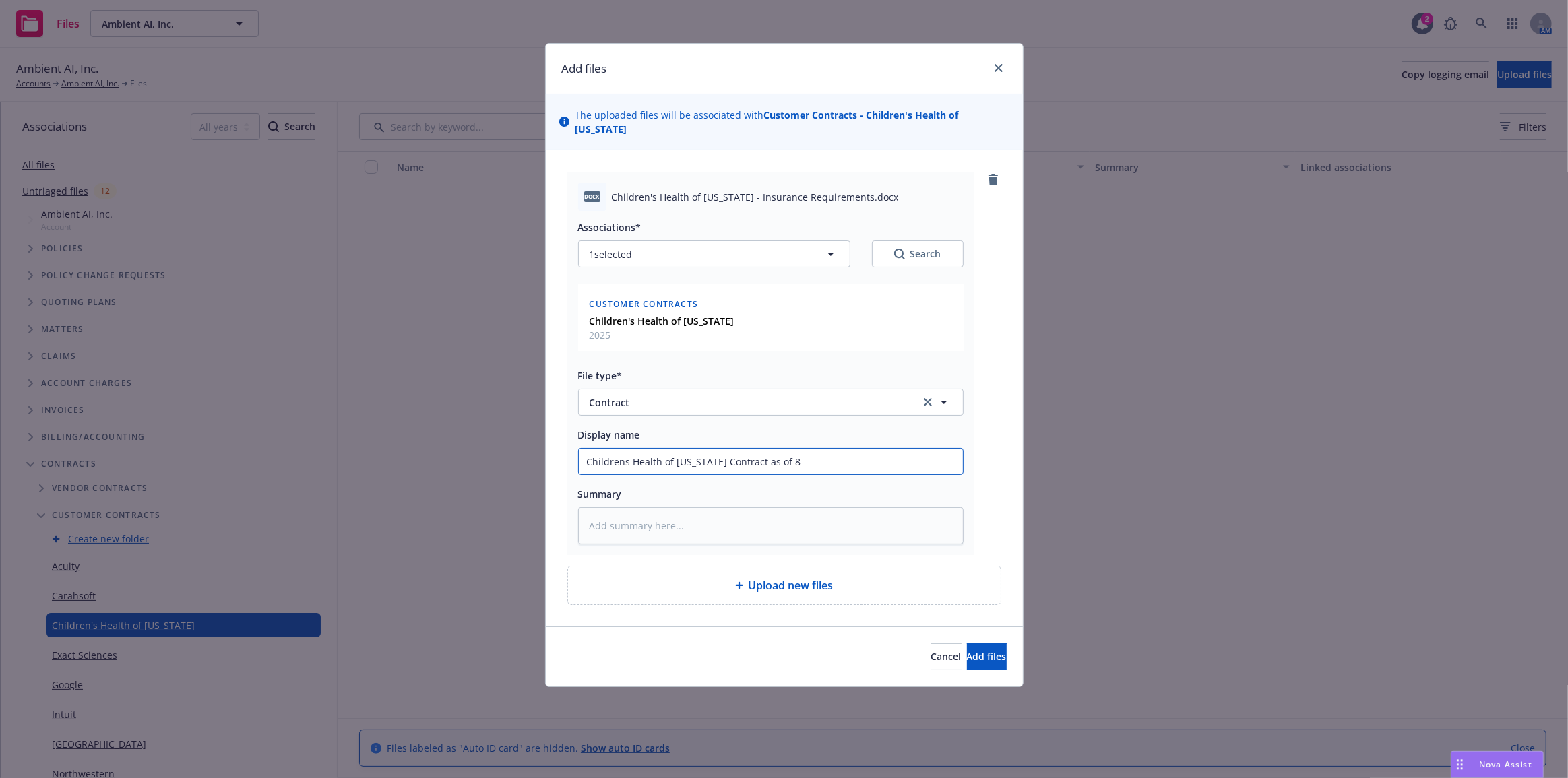
type input "Childrens Health of Texas Contract as of 8-"
type textarea "x"
type input "Childrens Health of Texas Contract as of 8-1"
type textarea "x"
type input "Childrens Health of Texas Contract as of 8-18"
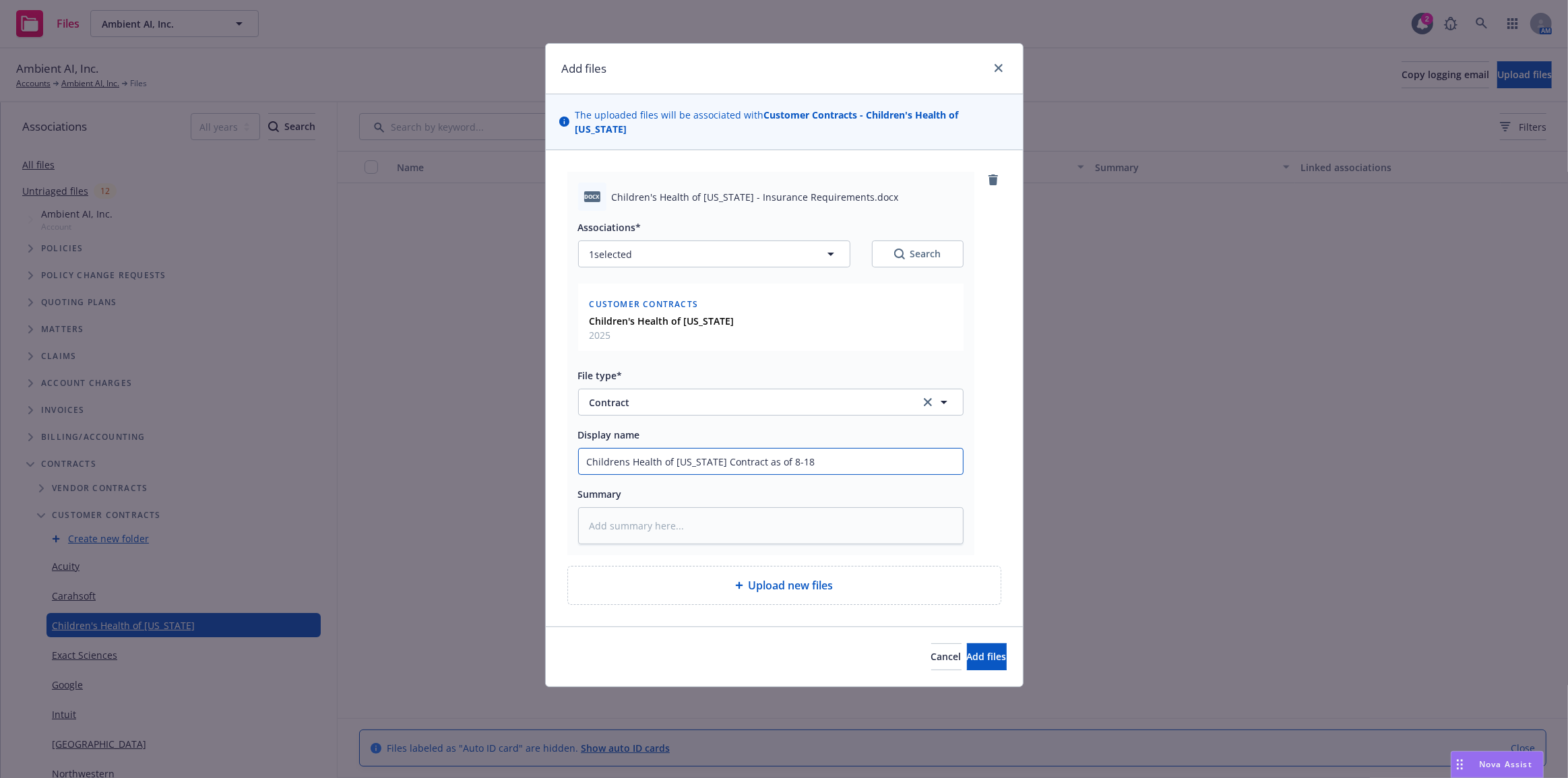
type textarea "x"
type input "Childrens Health of Texas Contract as of 8-18-"
type textarea "x"
type input "Childrens Health of Texas Contract as of 8-18-2"
type textarea "x"
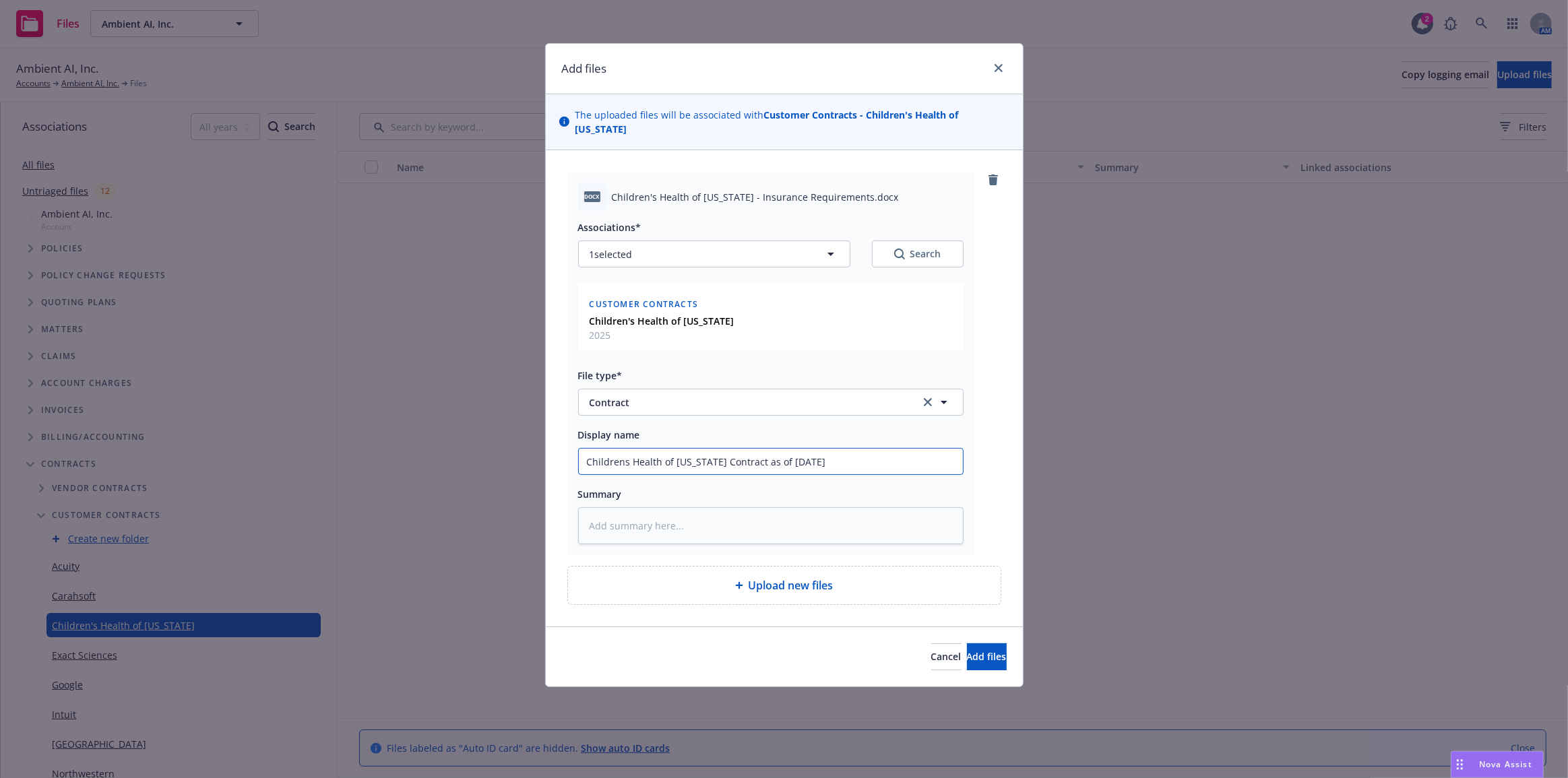
type input "Childrens Health of Texas Contract as of 8-18-25"
click at [967, 643] on button "Add files" at bounding box center [986, 656] width 39 height 27
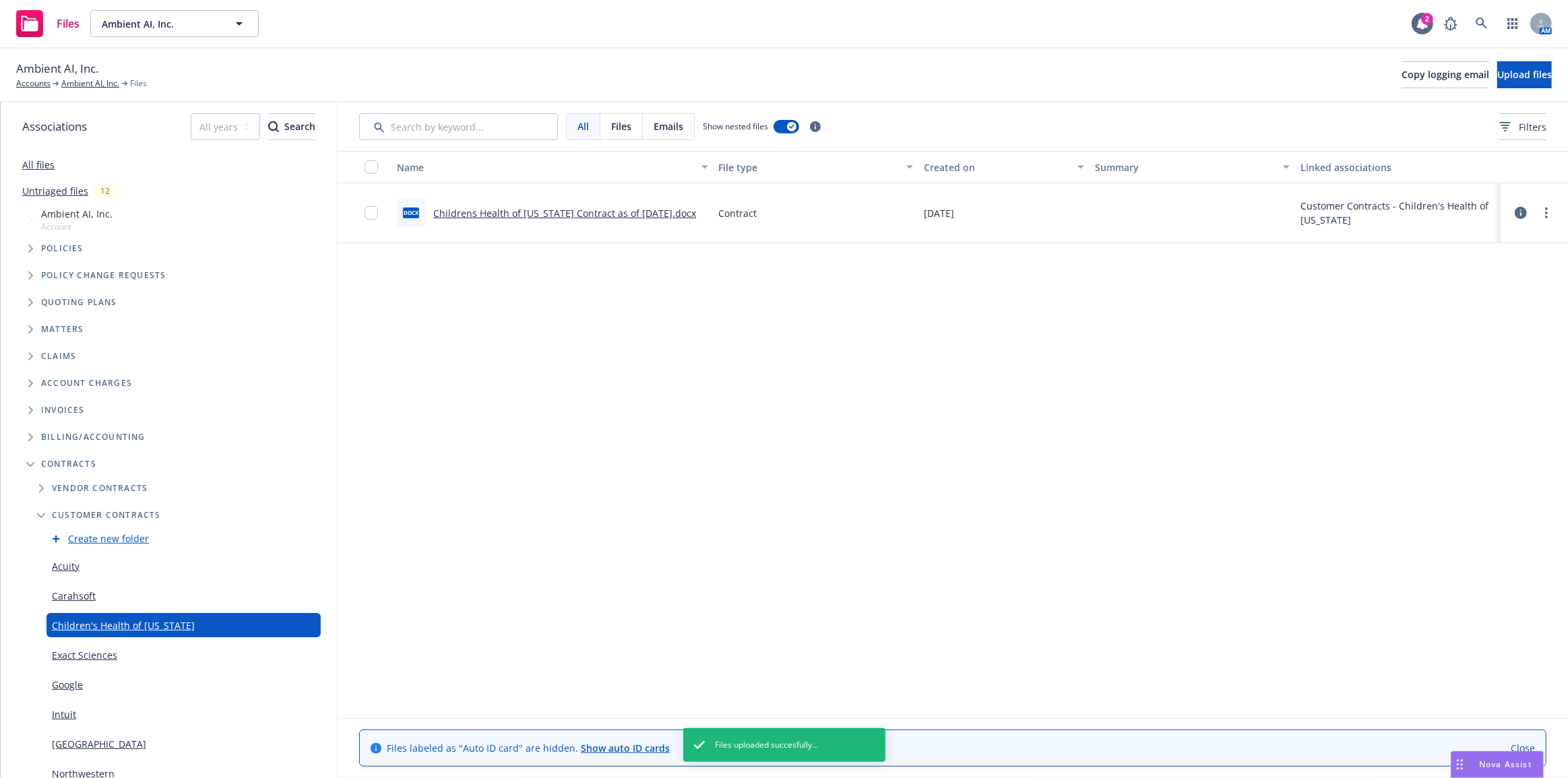
drag, startPoint x: 1058, startPoint y: 381, endPoint x: 1245, endPoint y: 396, distance: 187.6
click at [1109, 378] on div "Name File type Created on Summary Linked associations docx Childrens Health of …" at bounding box center [953, 416] width 1230 height 530
click at [1516, 71] on span "Upload files" at bounding box center [1524, 74] width 54 height 13
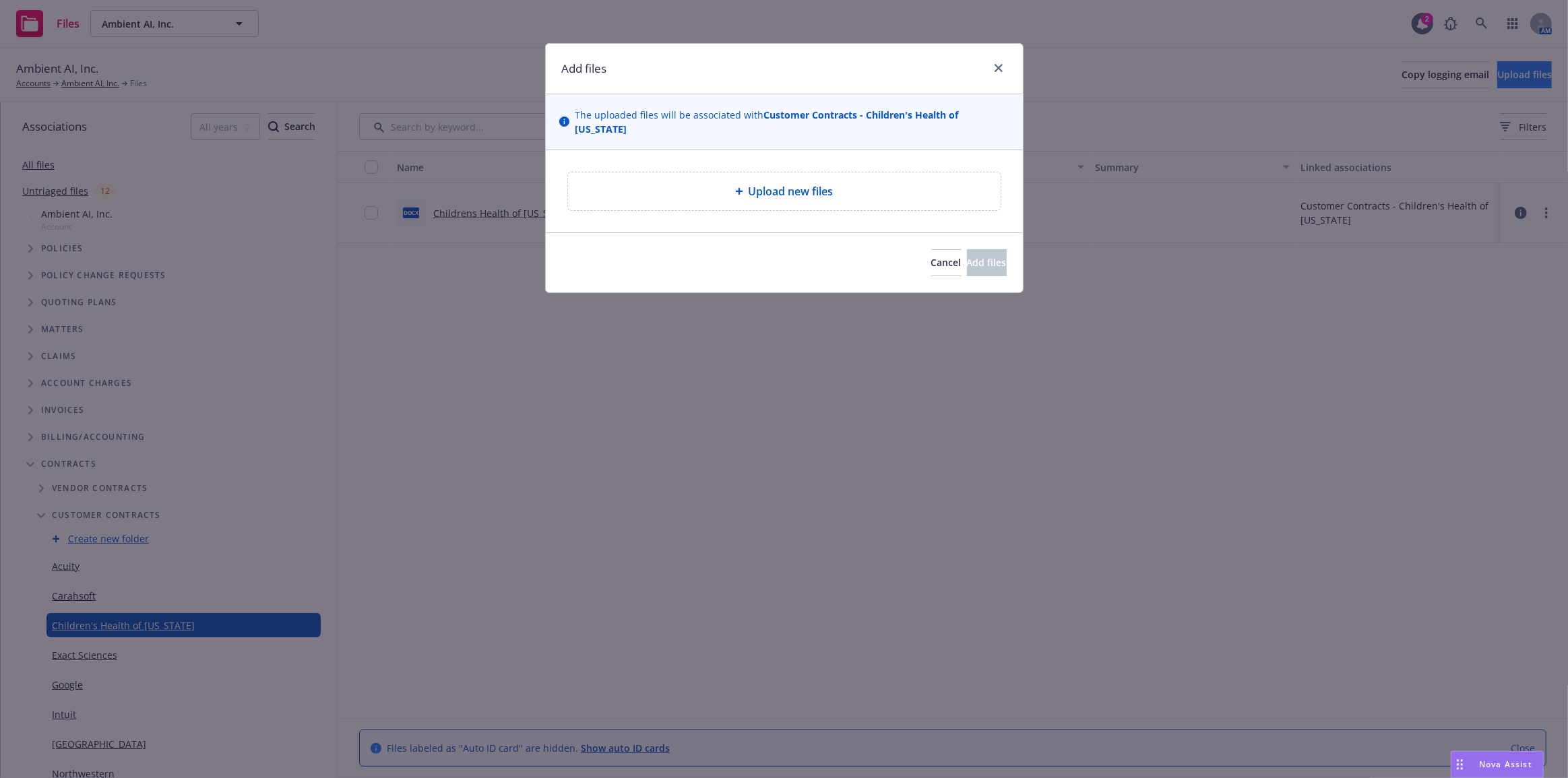
type textarea "x"
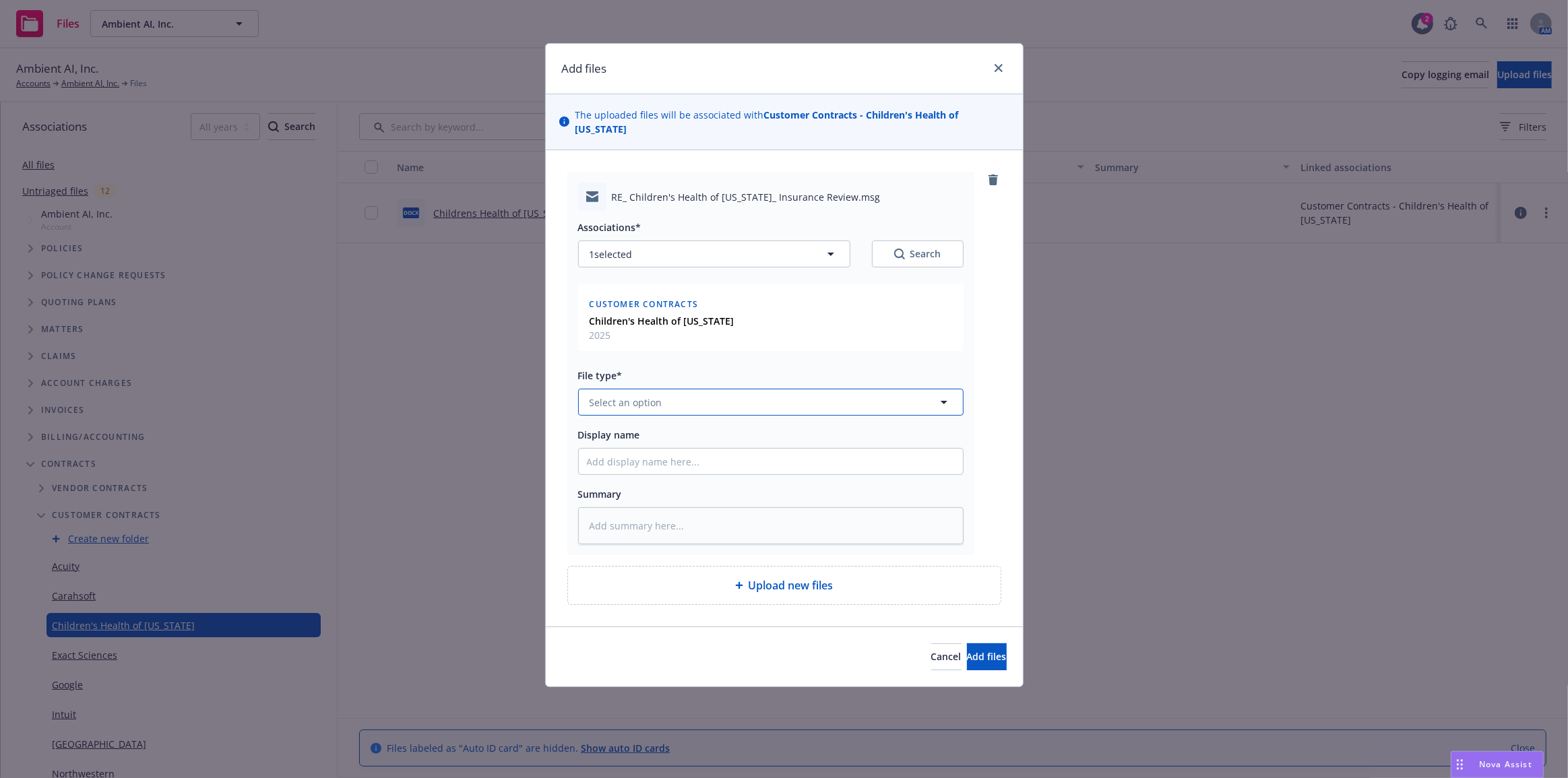
click at [767, 388] on button "Select an option" at bounding box center [771, 401] width 386 height 27
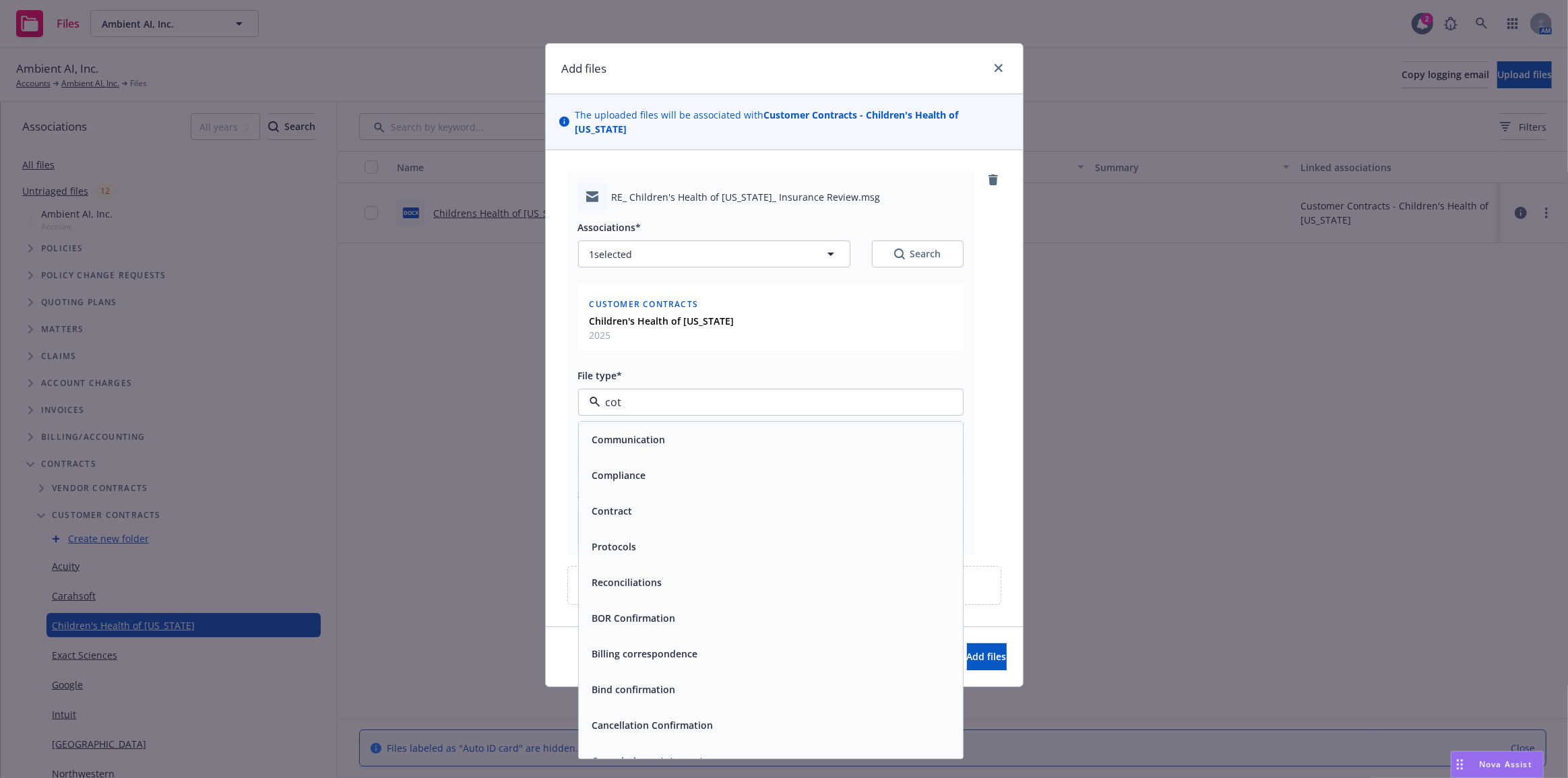
type input "cotn"
type textarea "x"
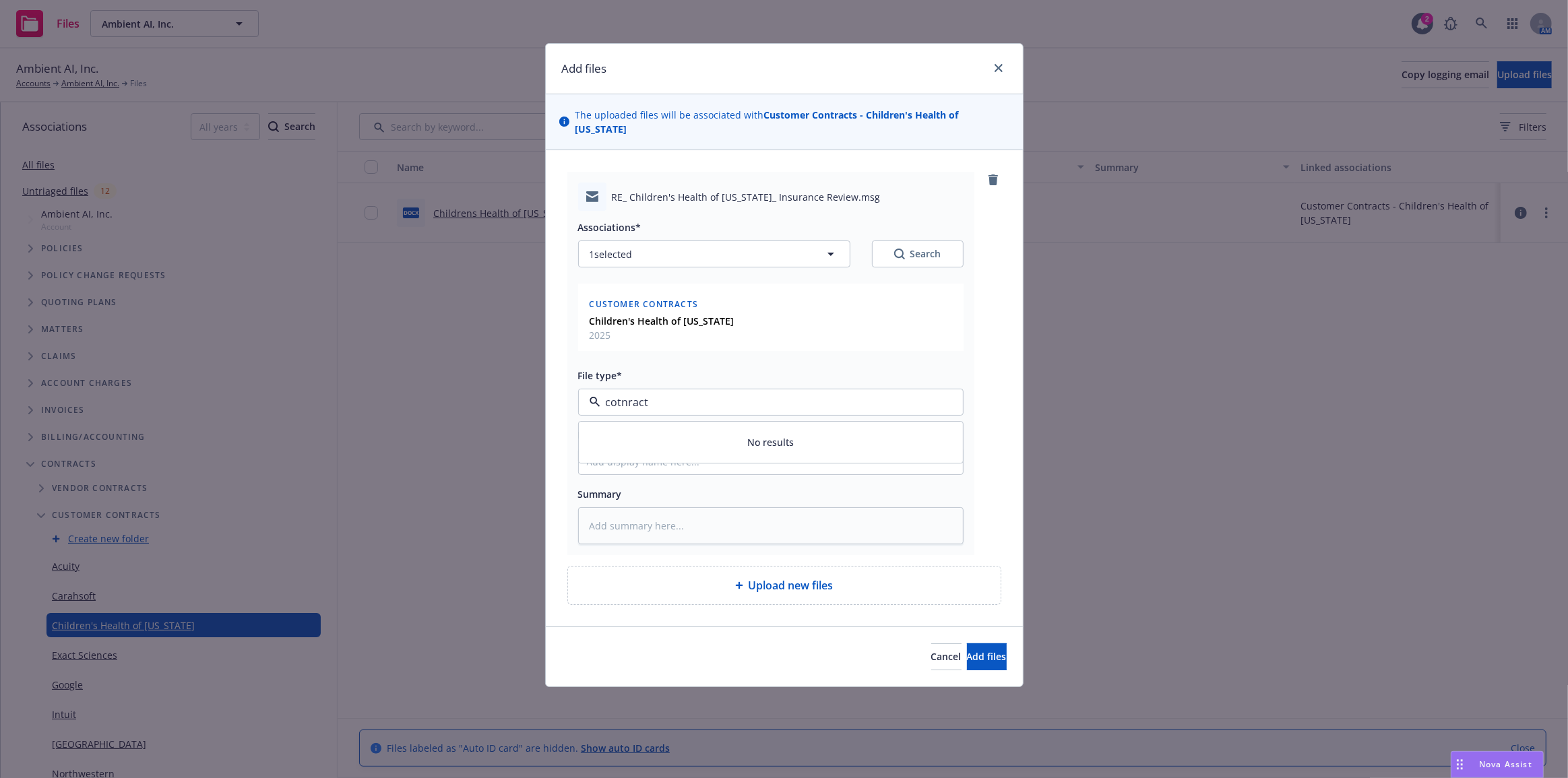
type input "cotnrac"
type input "Contract"
click button "Select an option" at bounding box center [771, 401] width 386 height 27
type input "contrac"
type textarea "x"
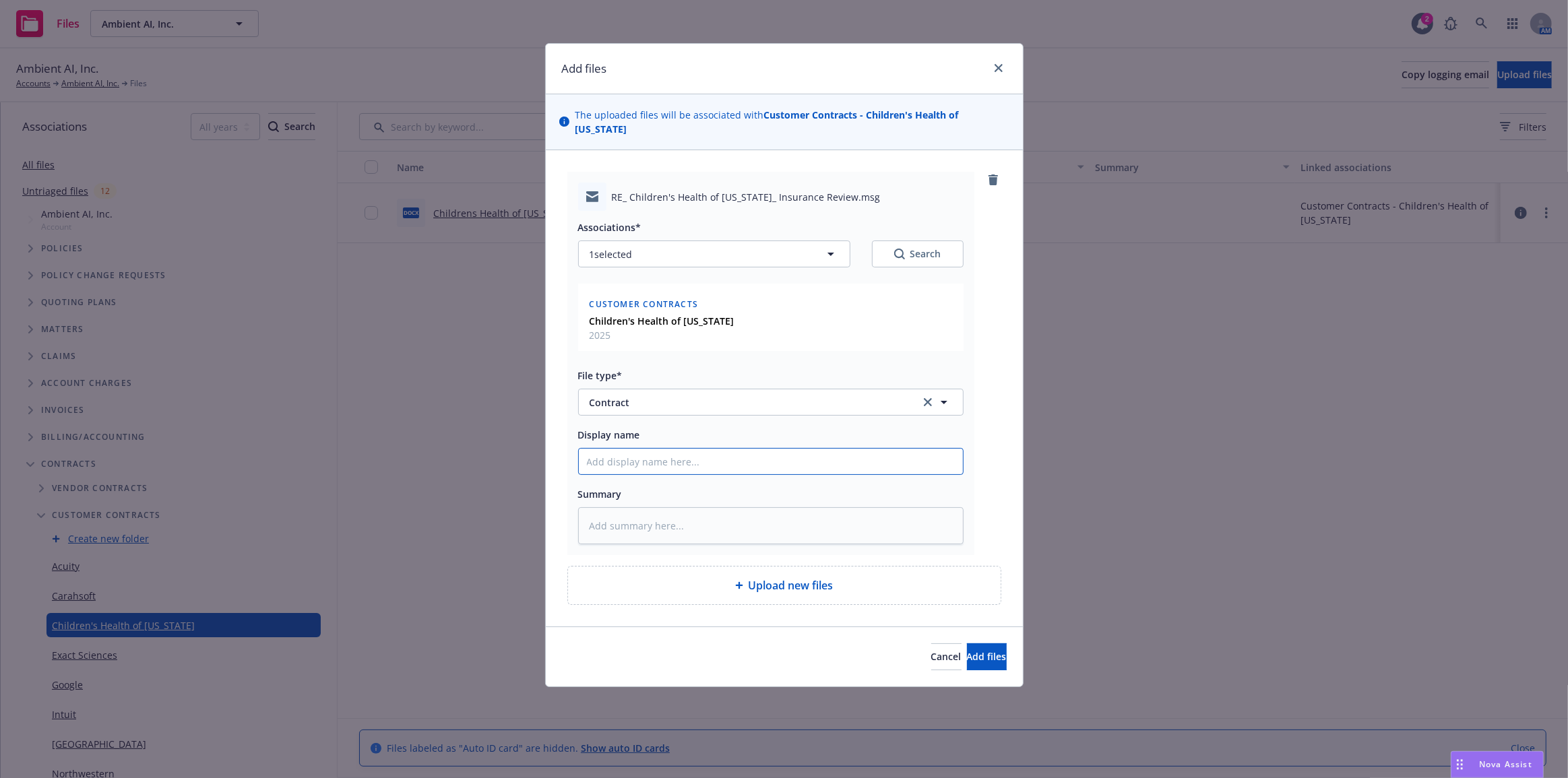
type textarea "x"
type input "T"
type textarea "x"
type input "Ch"
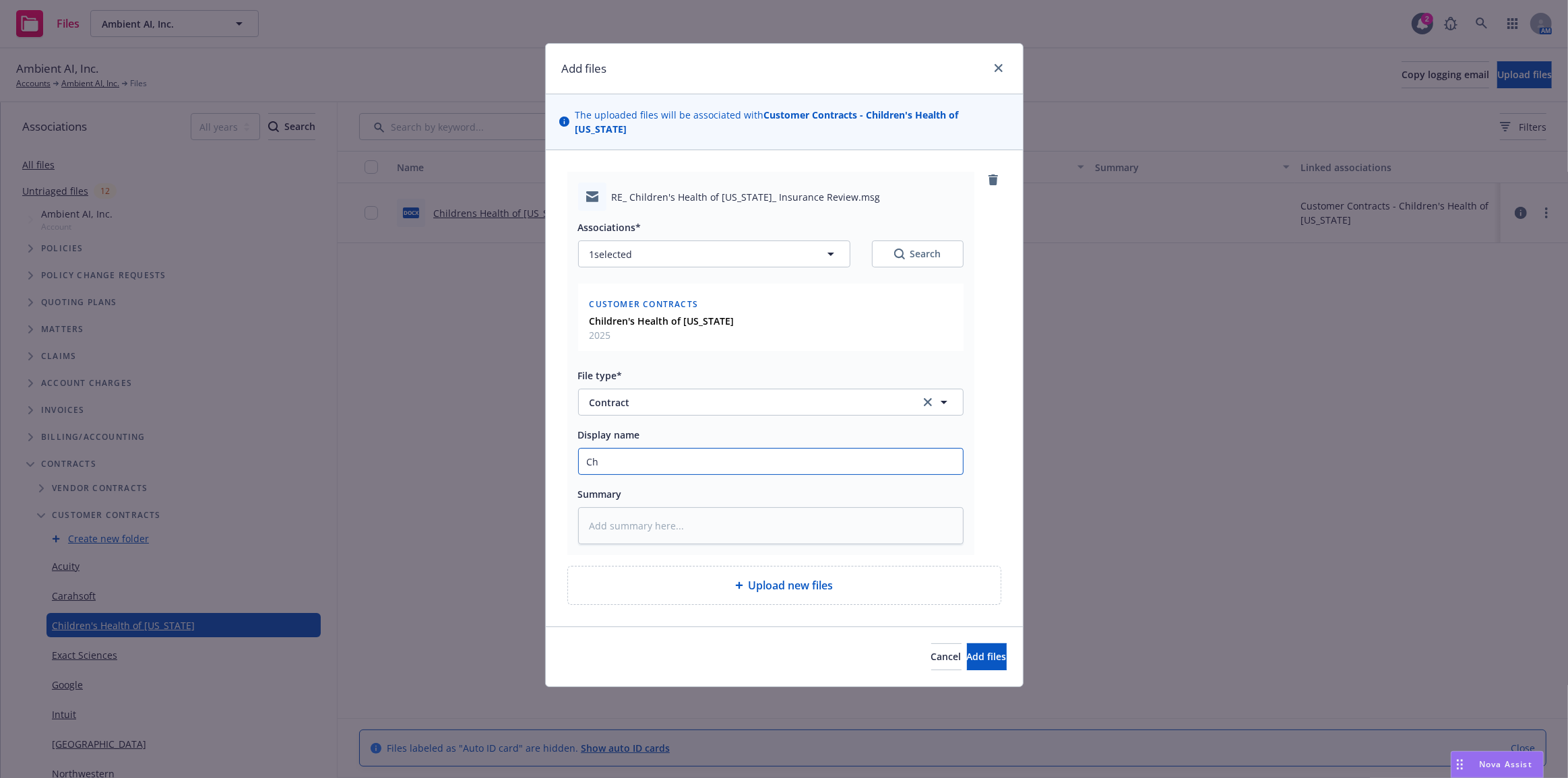
type textarea "x"
type input "Chi"
type textarea "x"
type input "Chil"
type textarea "x"
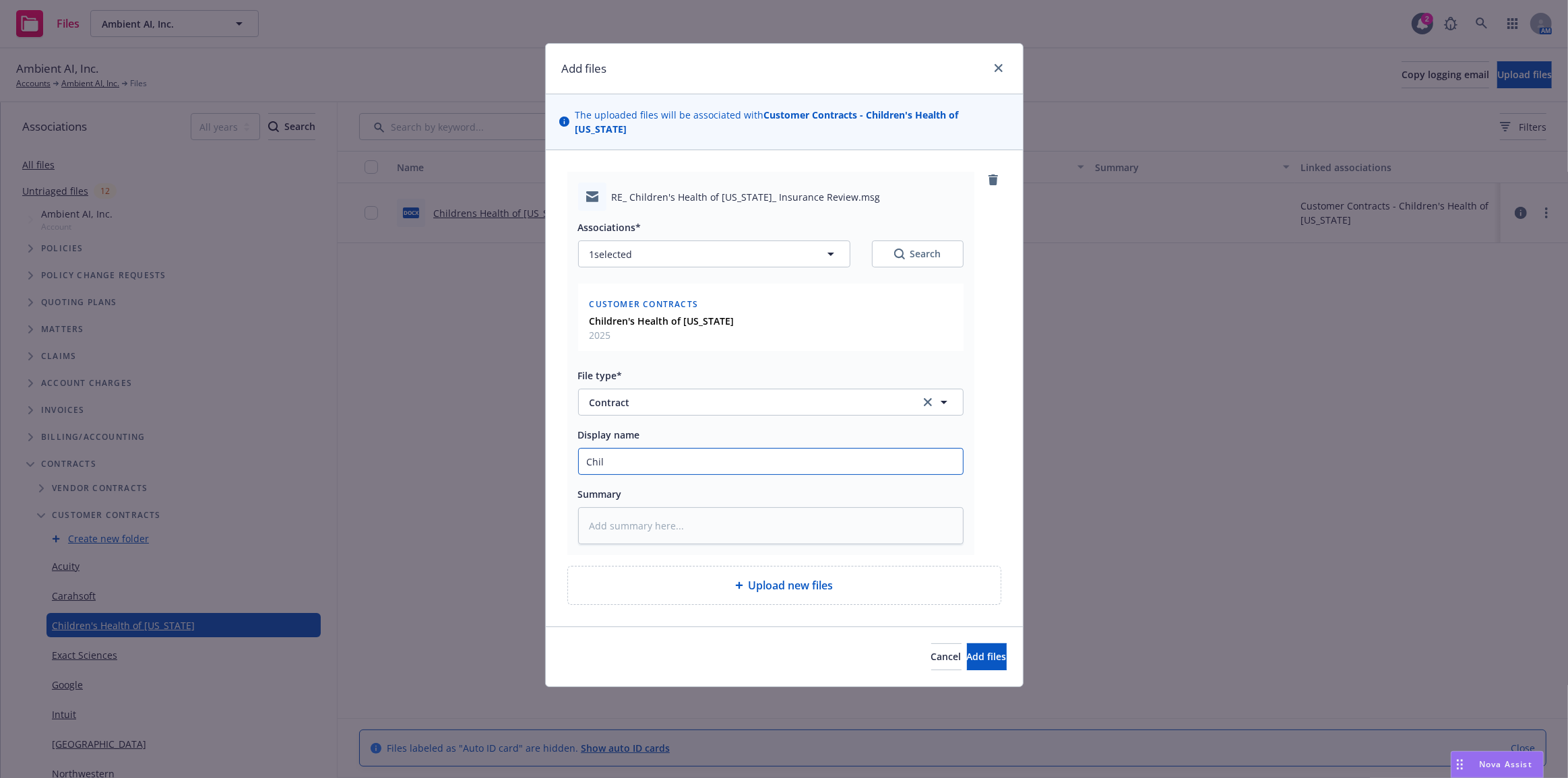
type input "Child"
type textarea "x"
type input "Childr"
type textarea "x"
type input "Childre"
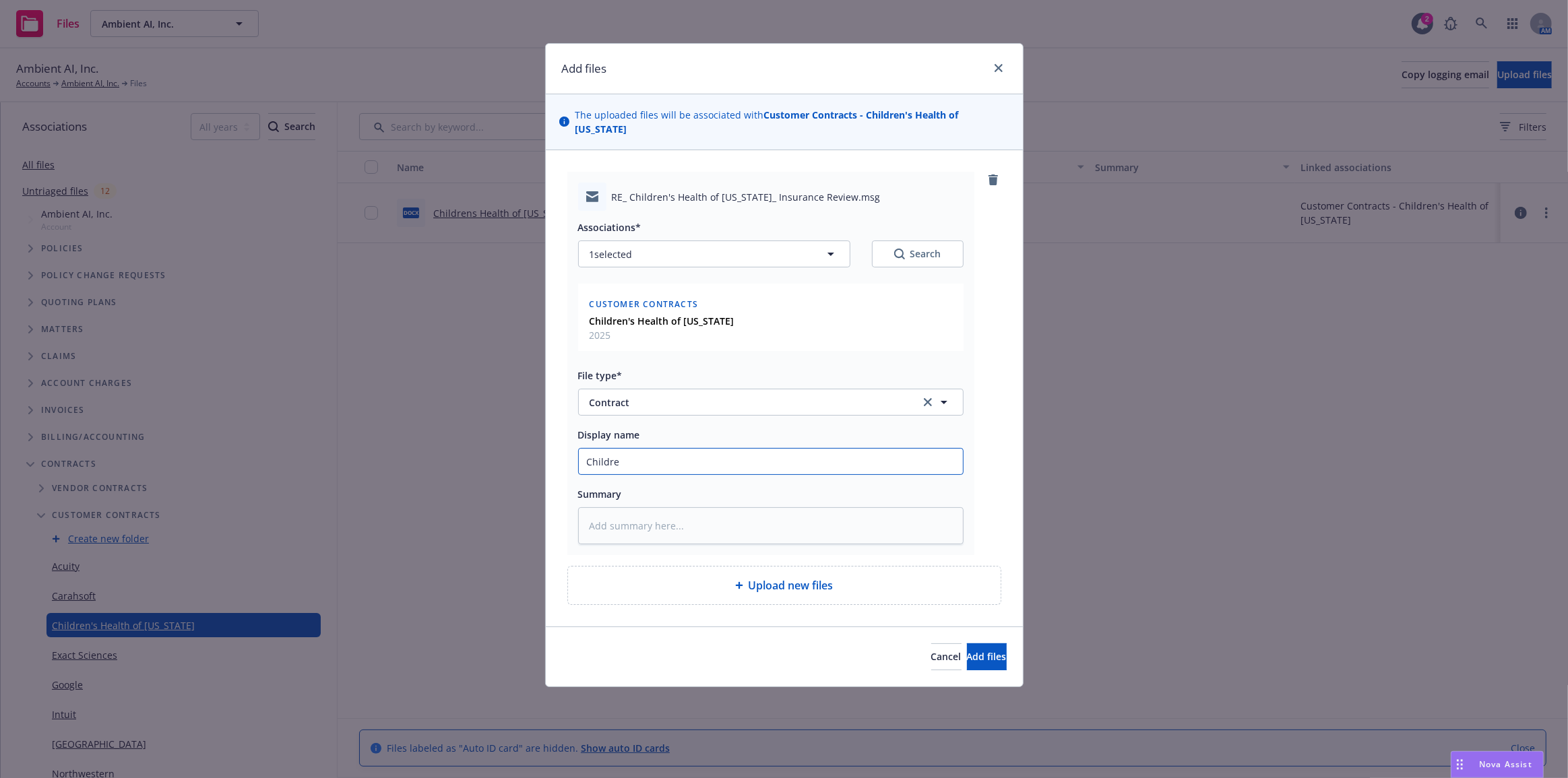
type textarea "x"
type input "Childrens Health of Texas Contract as of 8-18-25"
click at [756, 450] on input "Childrens Health of Texas Contract as of 8-18-25" at bounding box center [770, 461] width 384 height 26
drag, startPoint x: 762, startPoint y: 450, endPoint x: 742, endPoint y: 451, distance: 20.0
click at [742, 451] on input "Childrens Health of Texas Contract as of 8-18-25" at bounding box center [770, 461] width 384 height 26
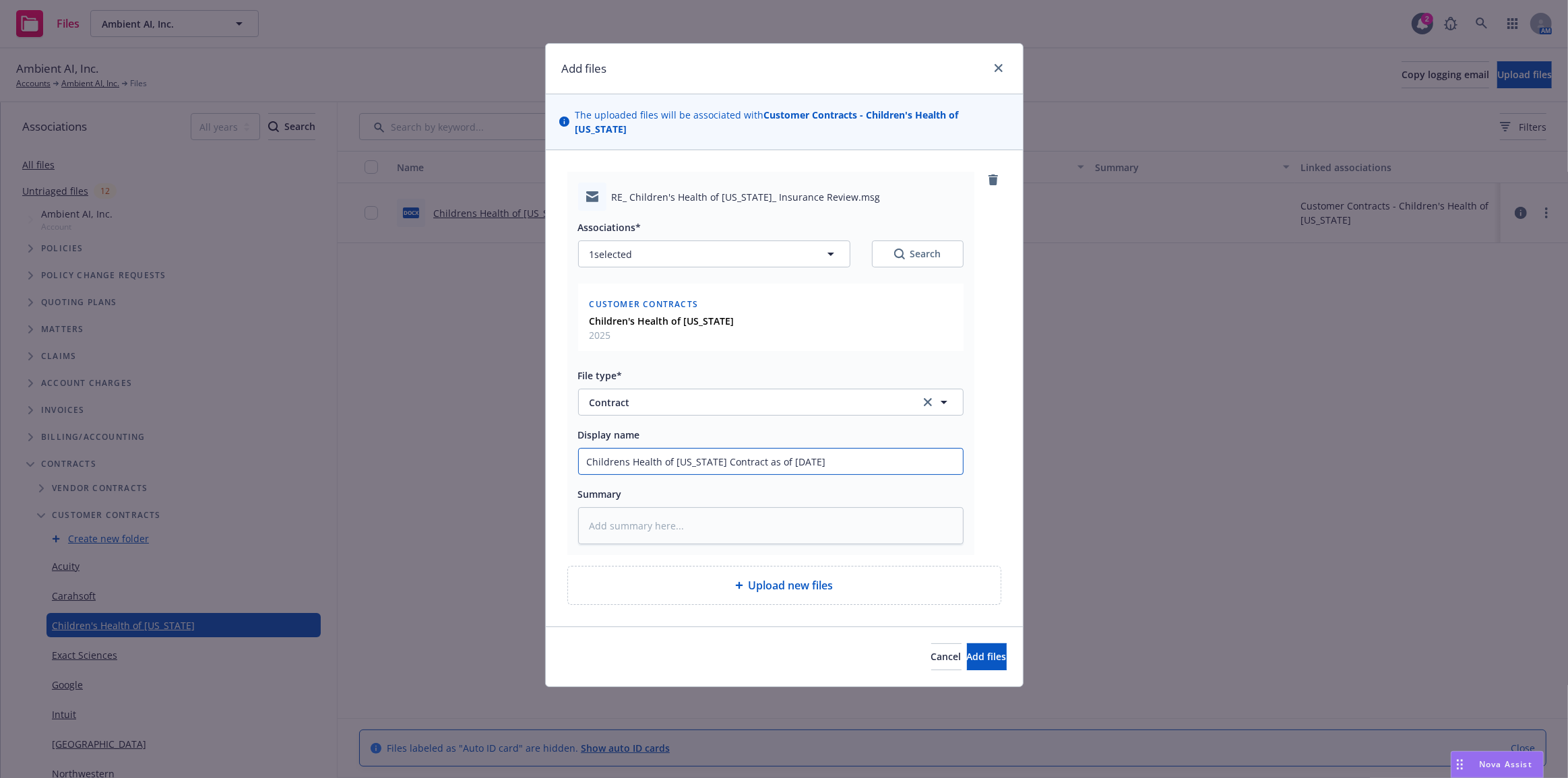
type textarea "x"
type input "Childrens Health of Texas Contract R 8-18-25"
type textarea "x"
type input "Childrens Health of Texas Contract Re 8-18-25"
type textarea "x"
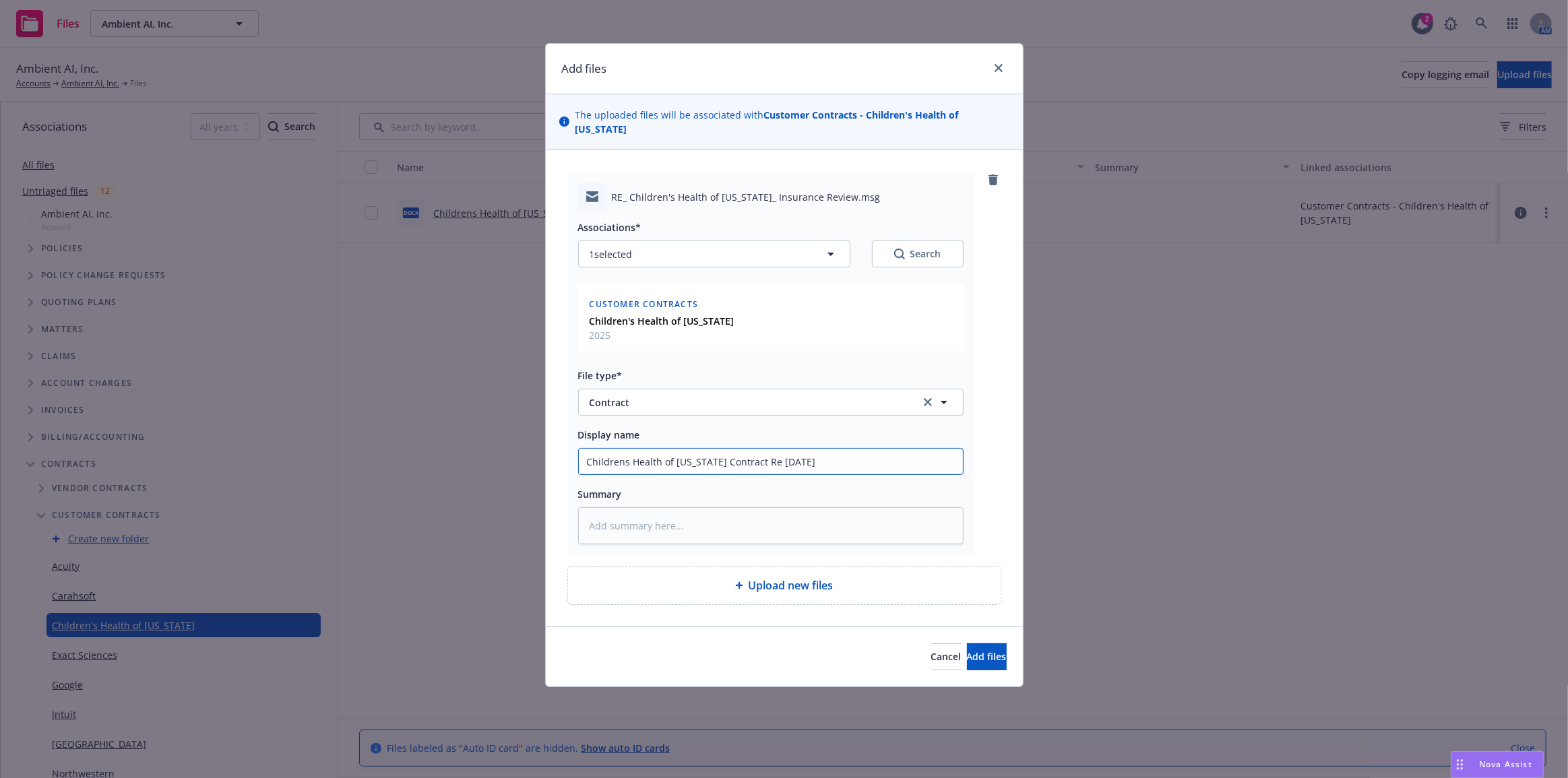
type input "Childrens Health of Texas Contract Rev 8-18-25"
type textarea "x"
type input "Childrens Health of Texas Contract Revi 8-18-25"
type textarea "x"
type input "Childrens Health of Texas Contract Revie 8-18-25"
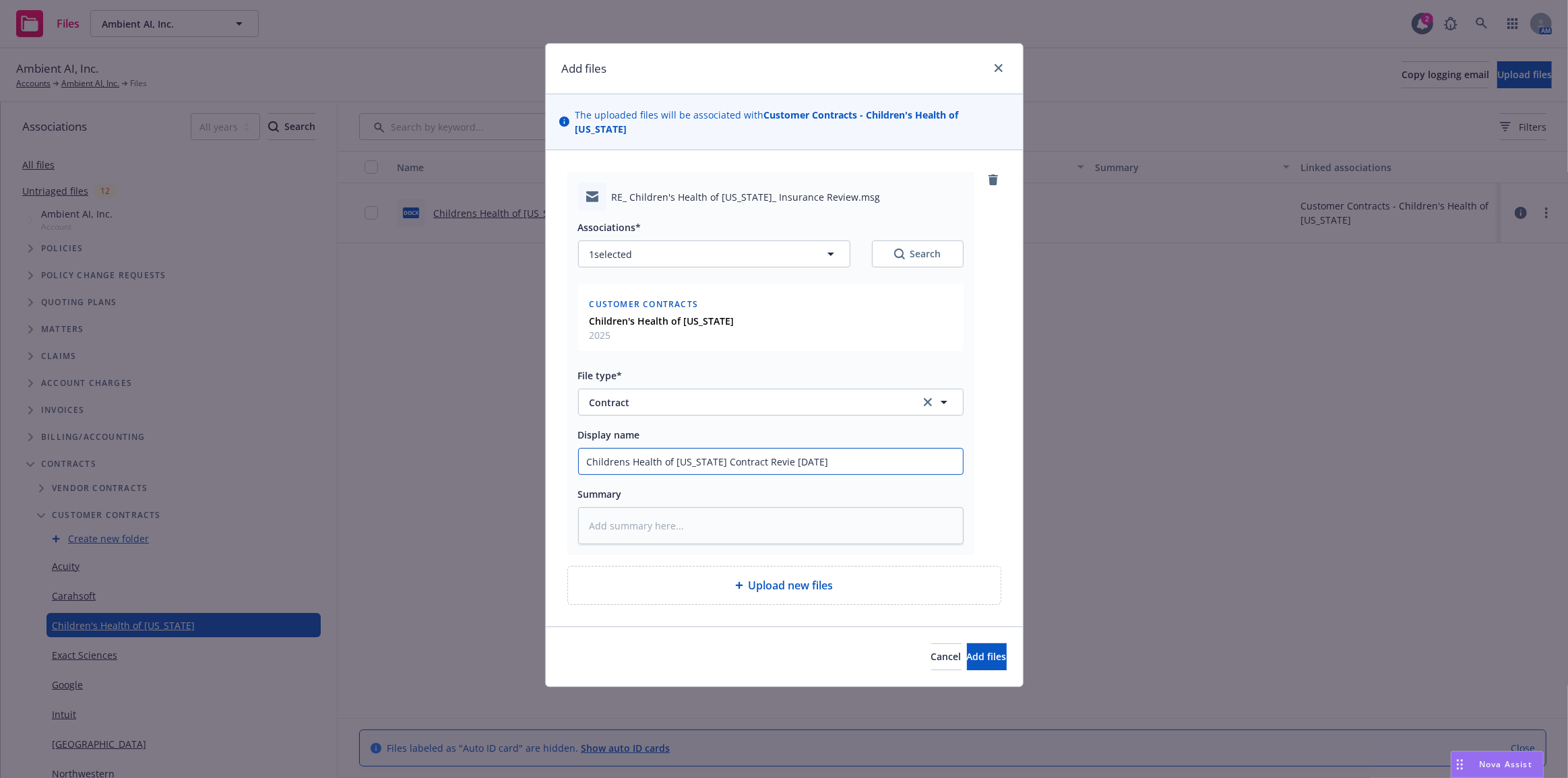
type textarea "x"
type input "Childrens Health of Texas Contract Review 8-18-25"
type textarea "x"
type input "Childrens Health of Texas Contract Review 8-18-25"
type textarea "x"
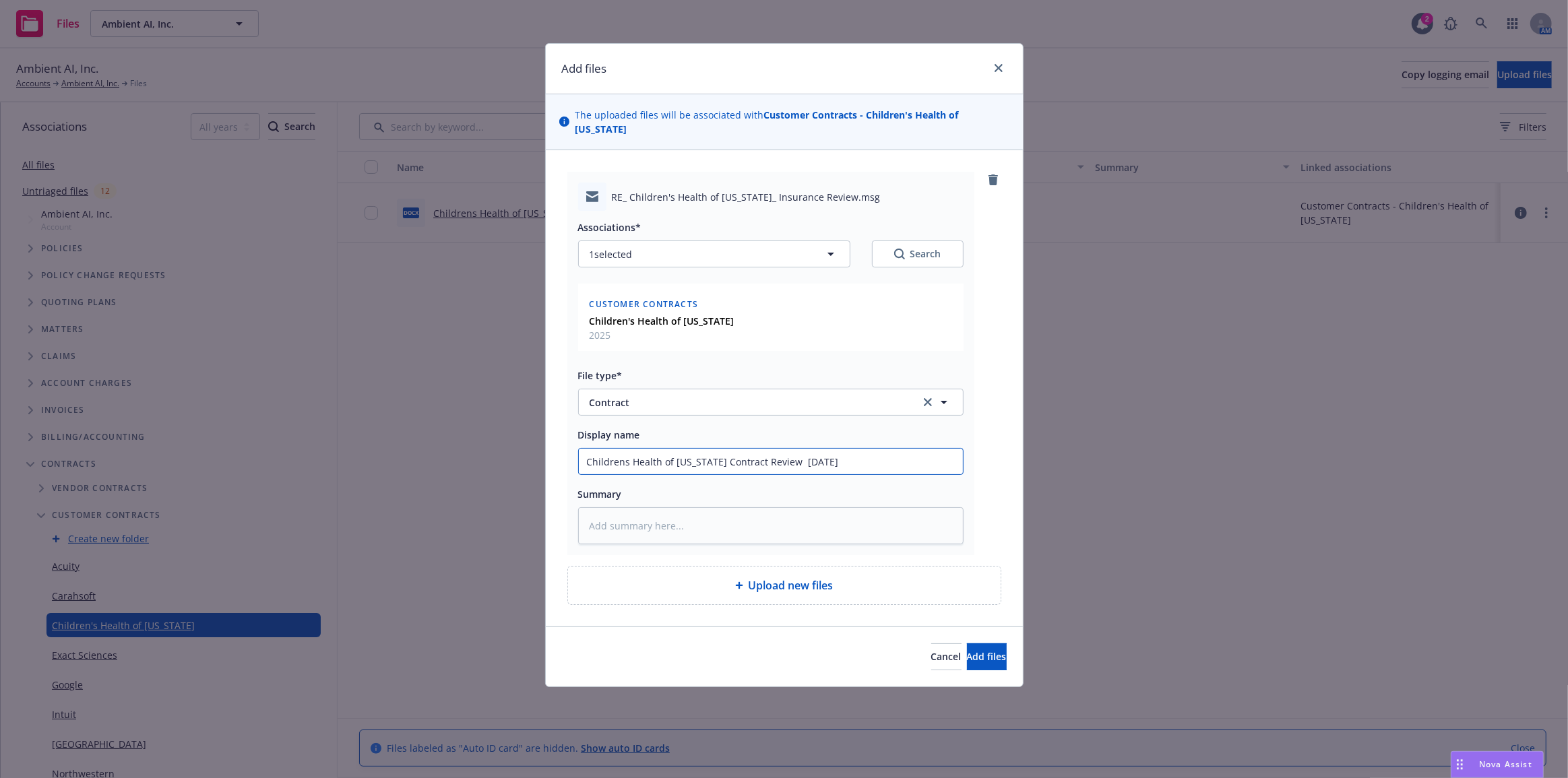
type input "Childrens Health of Texas Contract Review t 8-18-25"
type textarea "x"
type input "Childrens Health of Texas Contract Review to 8-18-25"
type textarea "x"
type input "Childrens Health of Texas Contract Review to 8-18-25"
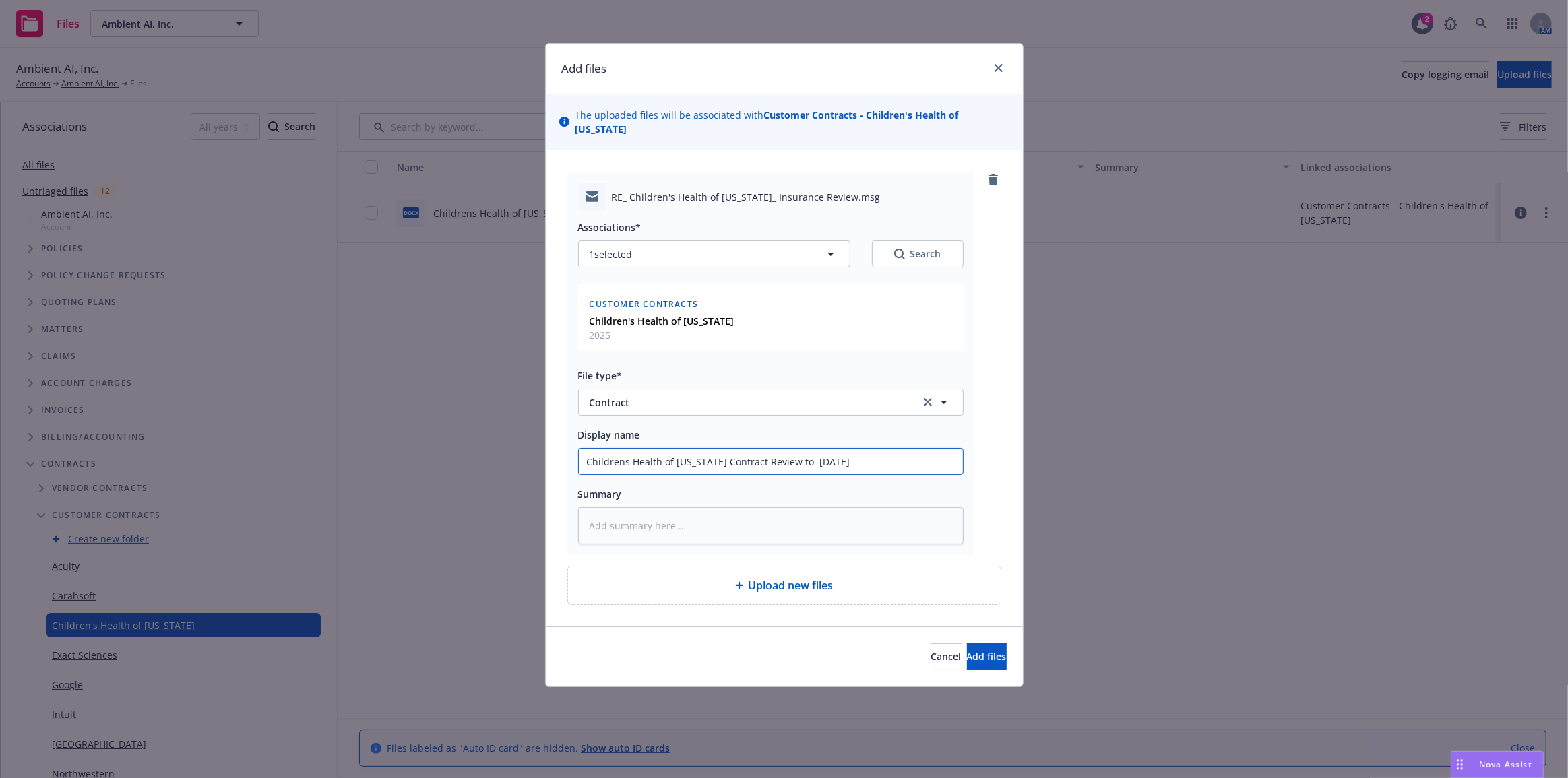
type textarea "x"
type input "Childrens Health of Texas Contract Review to I 8-18-25"
type textarea "x"
type input "Childrens Health of Texas Contract Review to IN 8-18-25"
type textarea "x"
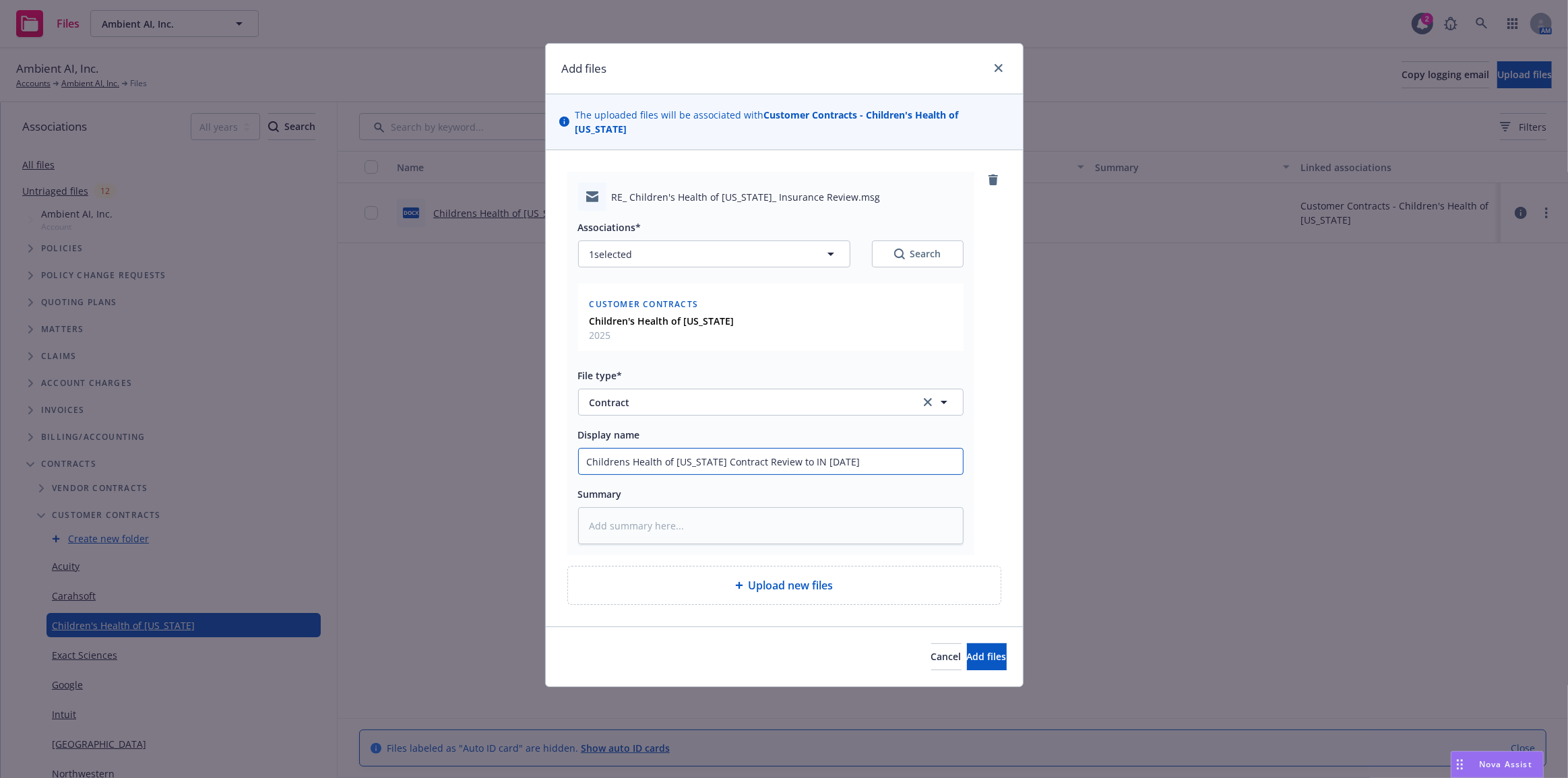
type input "Childrens Health of Texas Contract Review to INS 8-18-25"
type textarea "x"
type input "Childrens Health of Texas Contract Review to INSR 8-18-25"
type textarea "x"
type input "Childrens Health of Texas Contract Review to INSRD 8-18-25"
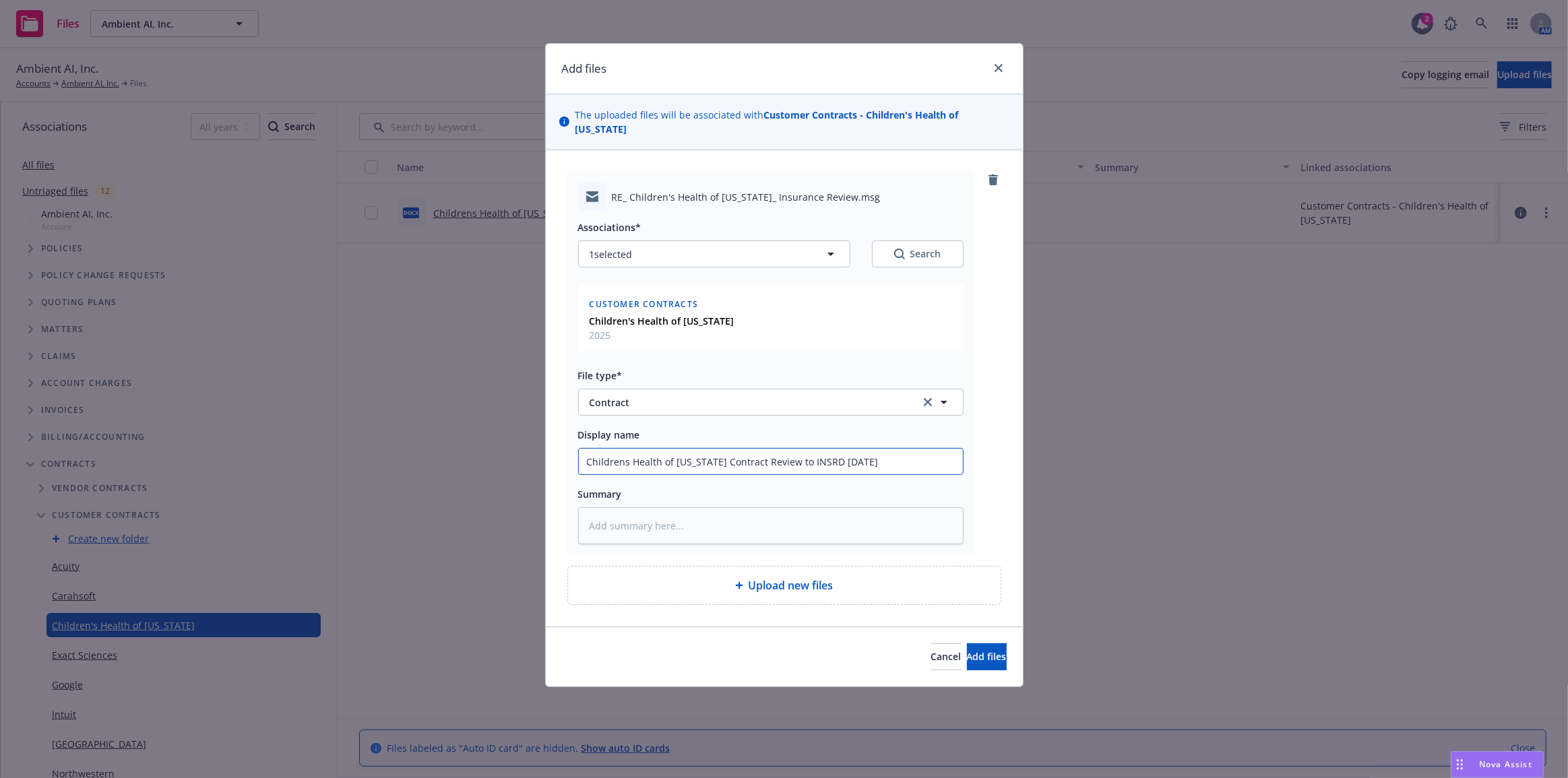
click at [967, 643] on button "Add files" at bounding box center [986, 656] width 39 height 27
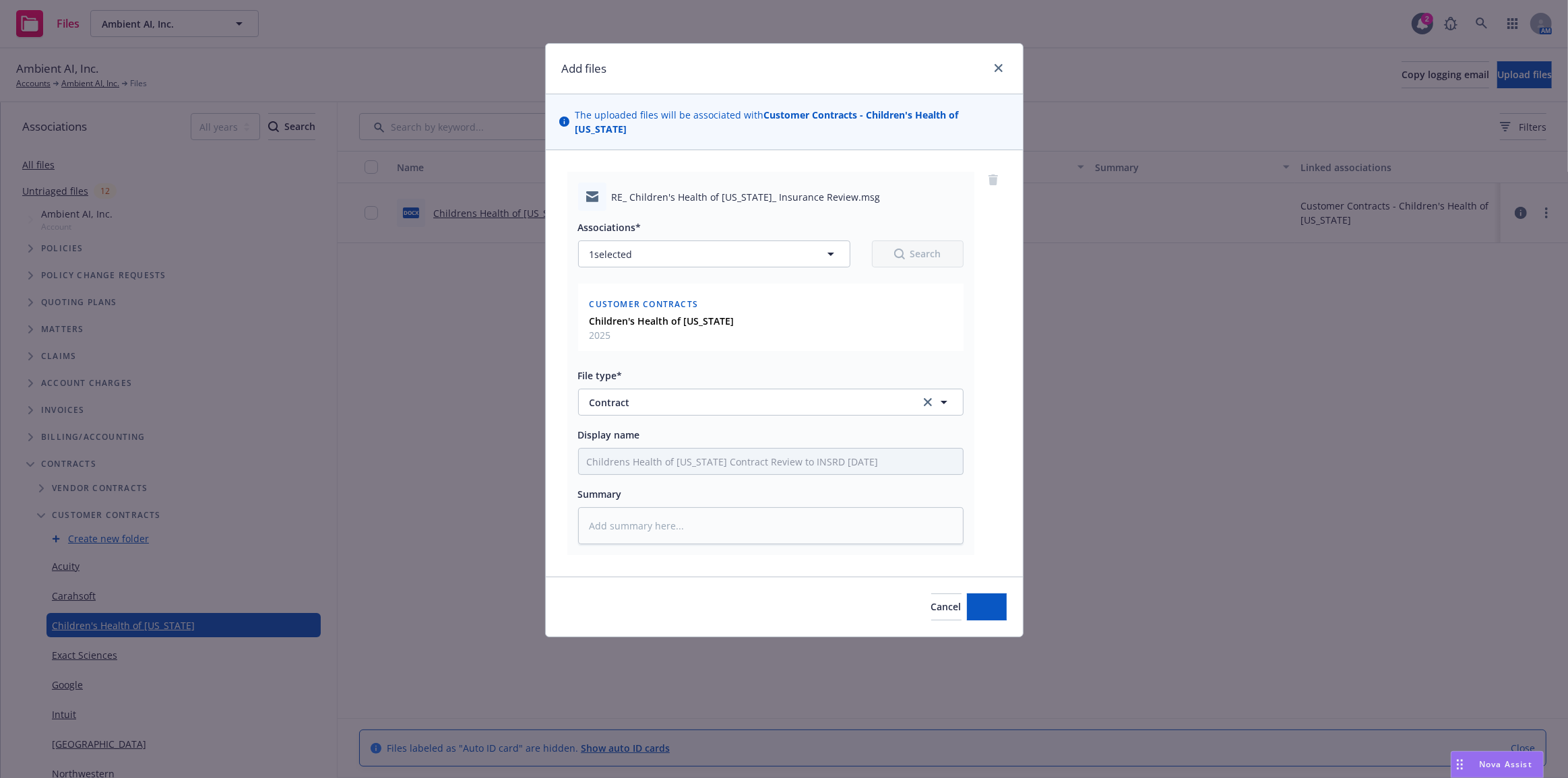
type textarea "x"
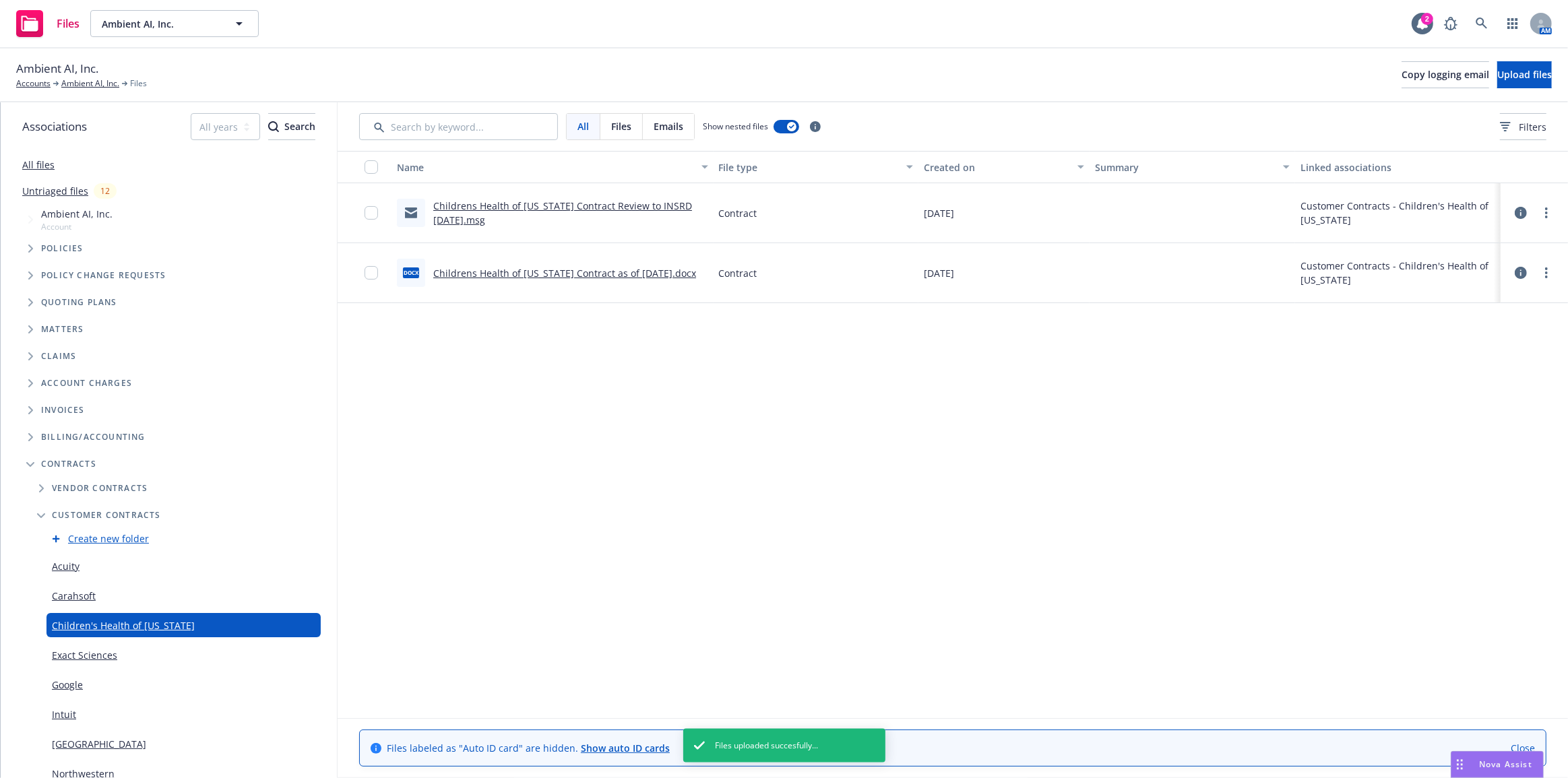
click at [1108, 431] on div "Name File type Created on Summary Linked associations Childrens Health of Texas…" at bounding box center [953, 416] width 1230 height 530
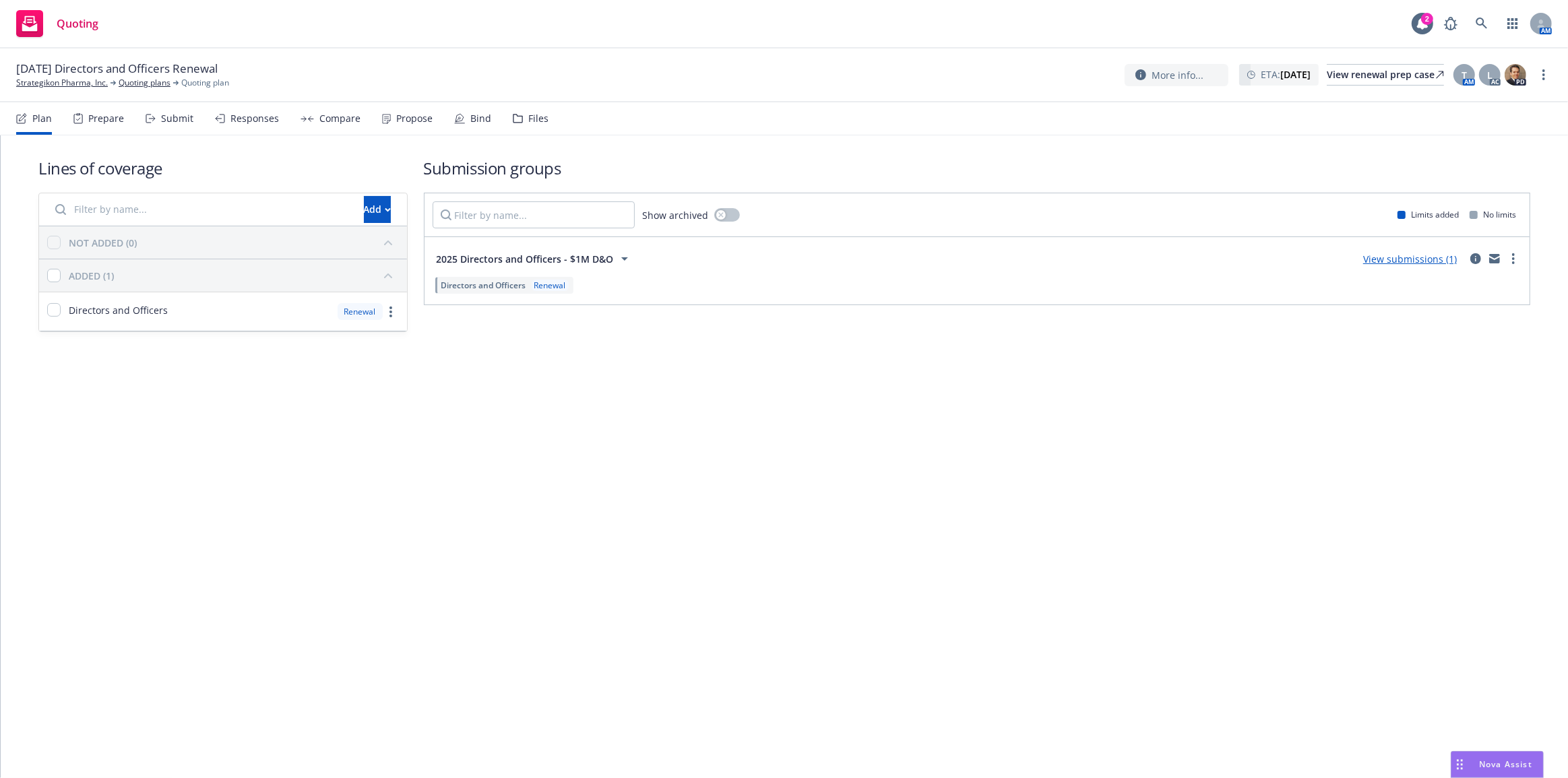
click at [1374, 263] on link "View submissions (1)" at bounding box center [1410, 259] width 94 height 13
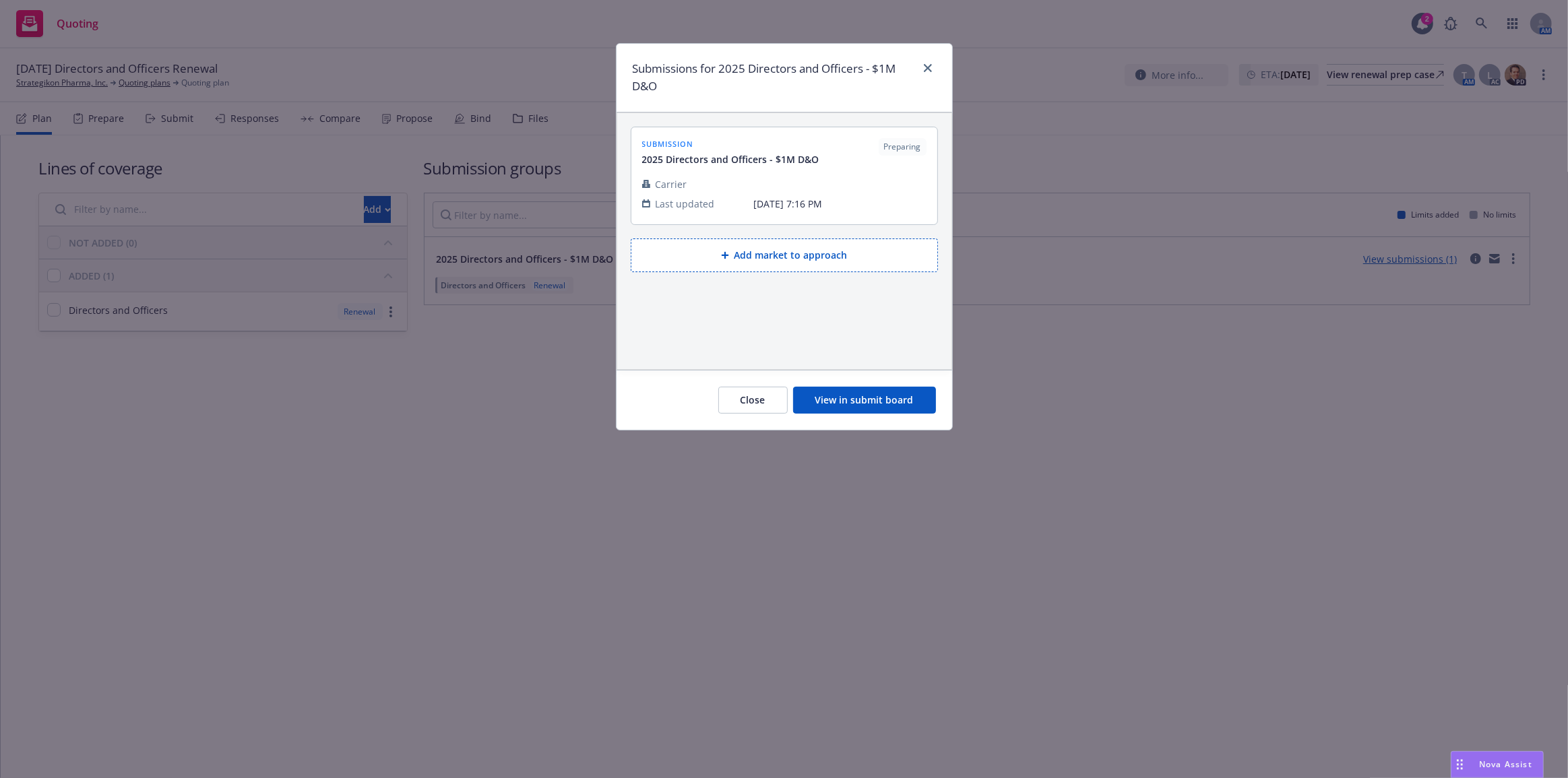
click at [913, 392] on button "View in submit board" at bounding box center [865, 399] width 143 height 27
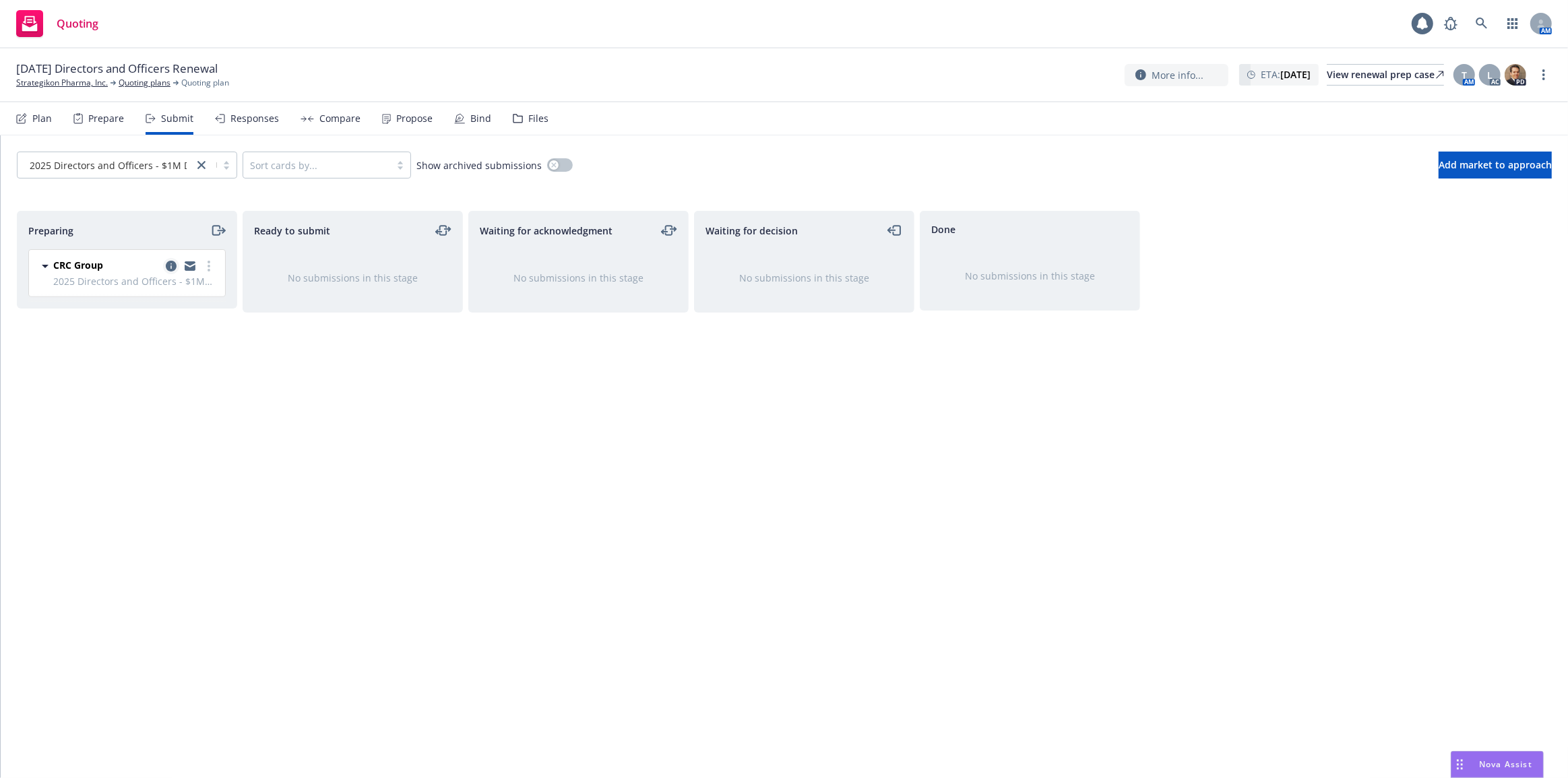
click at [172, 264] on icon "copy logging email" at bounding box center [172, 266] width 11 height 11
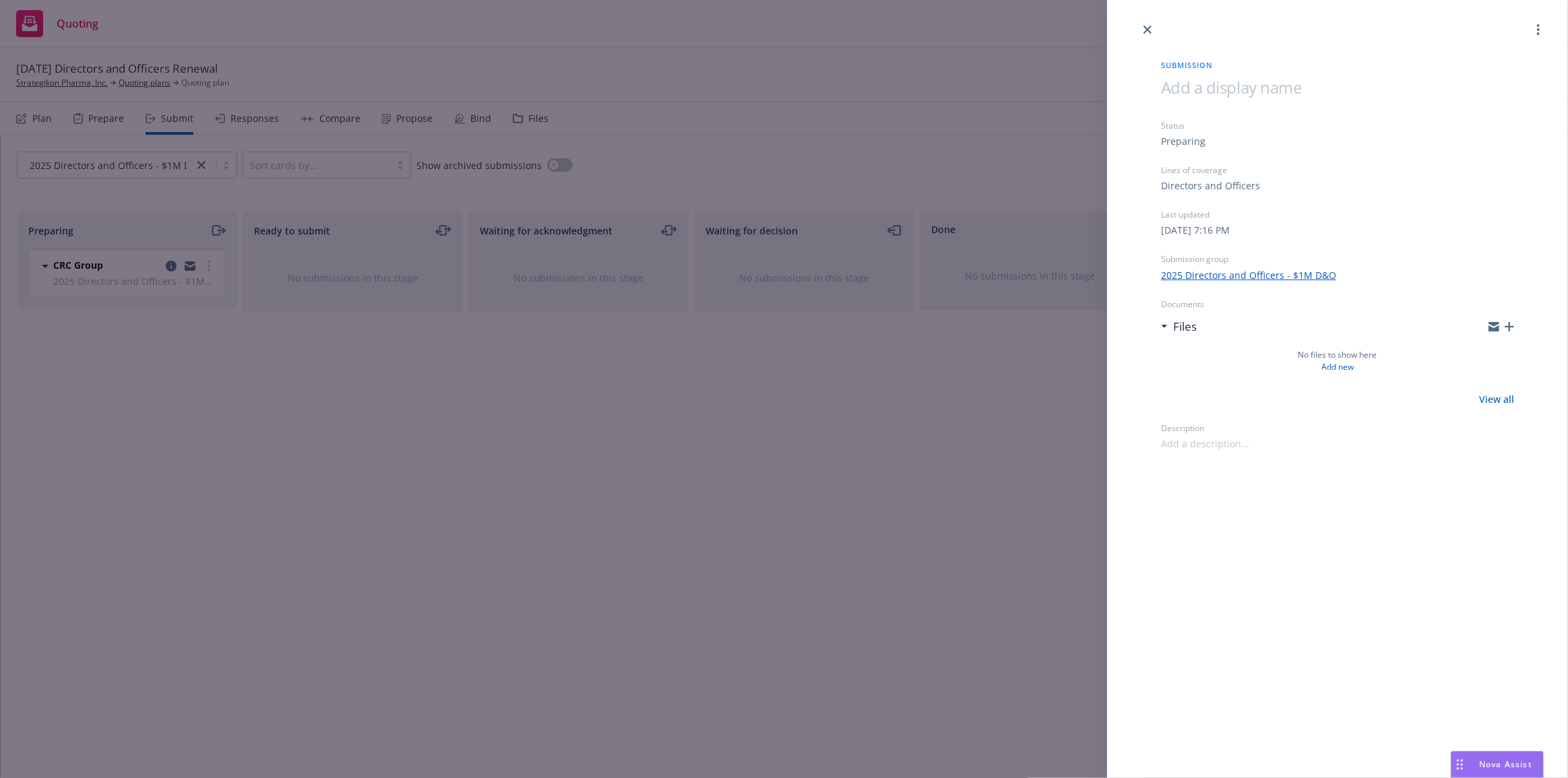
click at [1508, 324] on icon "button" at bounding box center [1509, 327] width 9 height 9
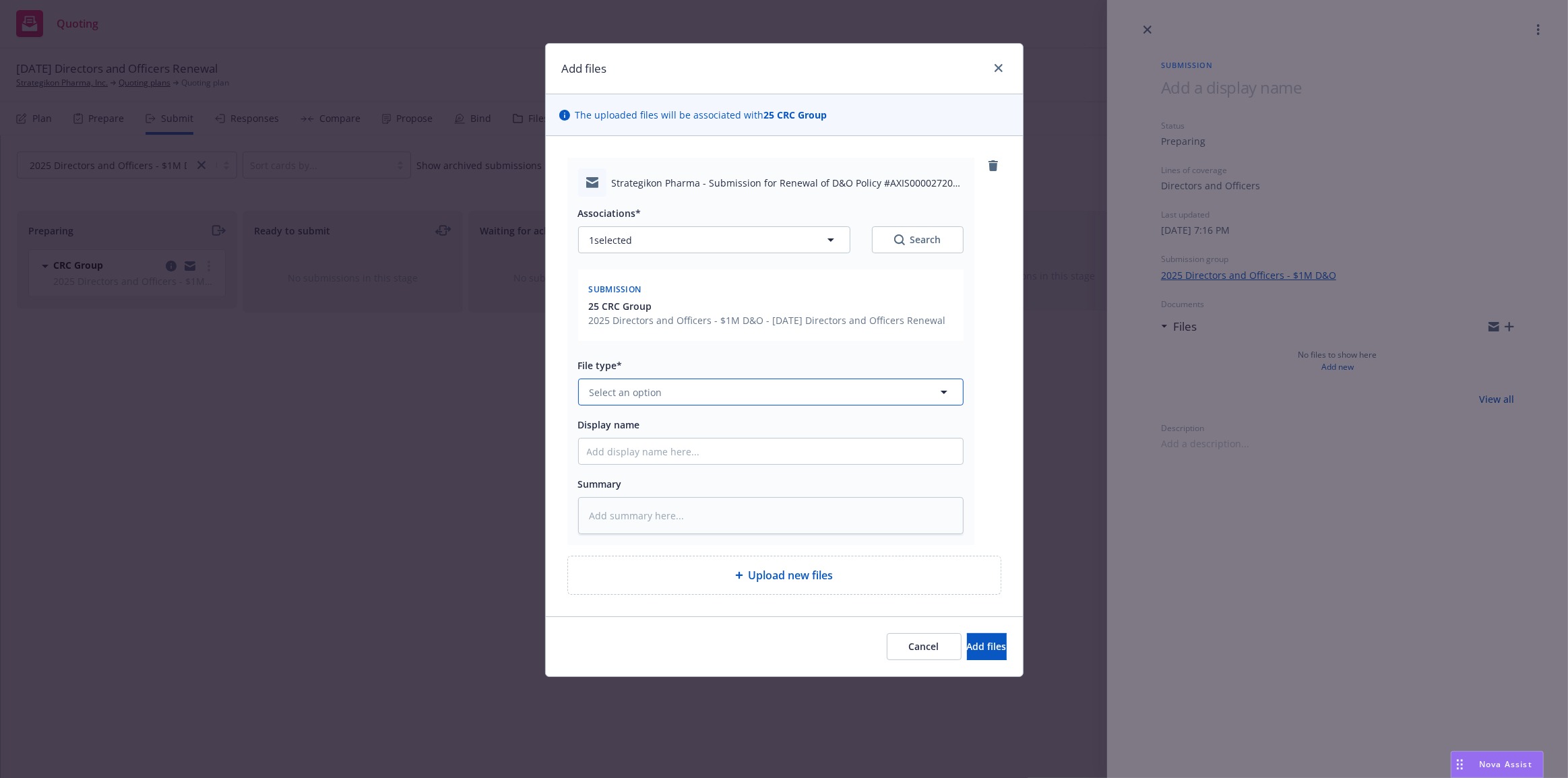
click at [751, 381] on button "Select an option" at bounding box center [771, 391] width 386 height 27
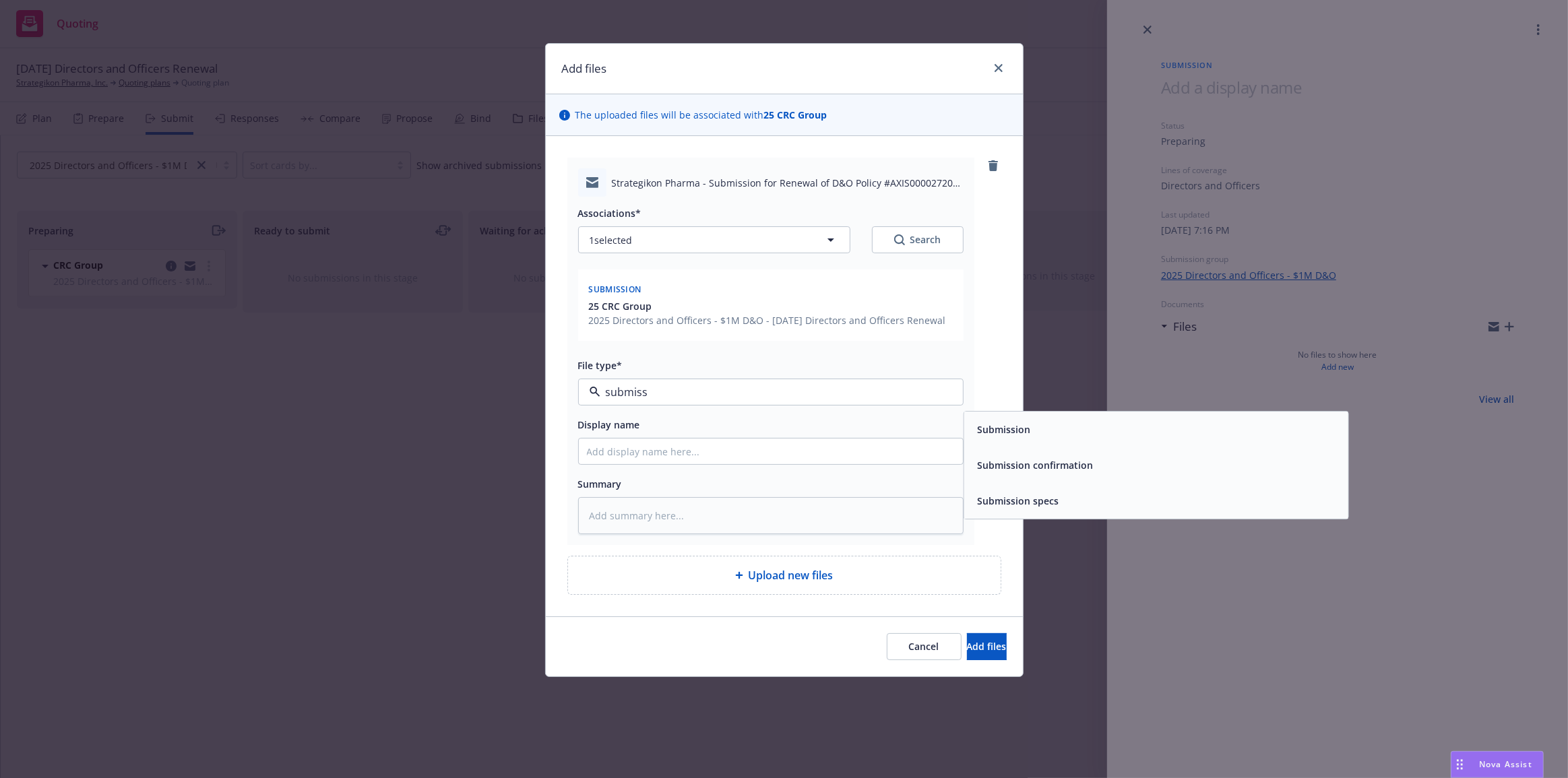
type input "submissi"
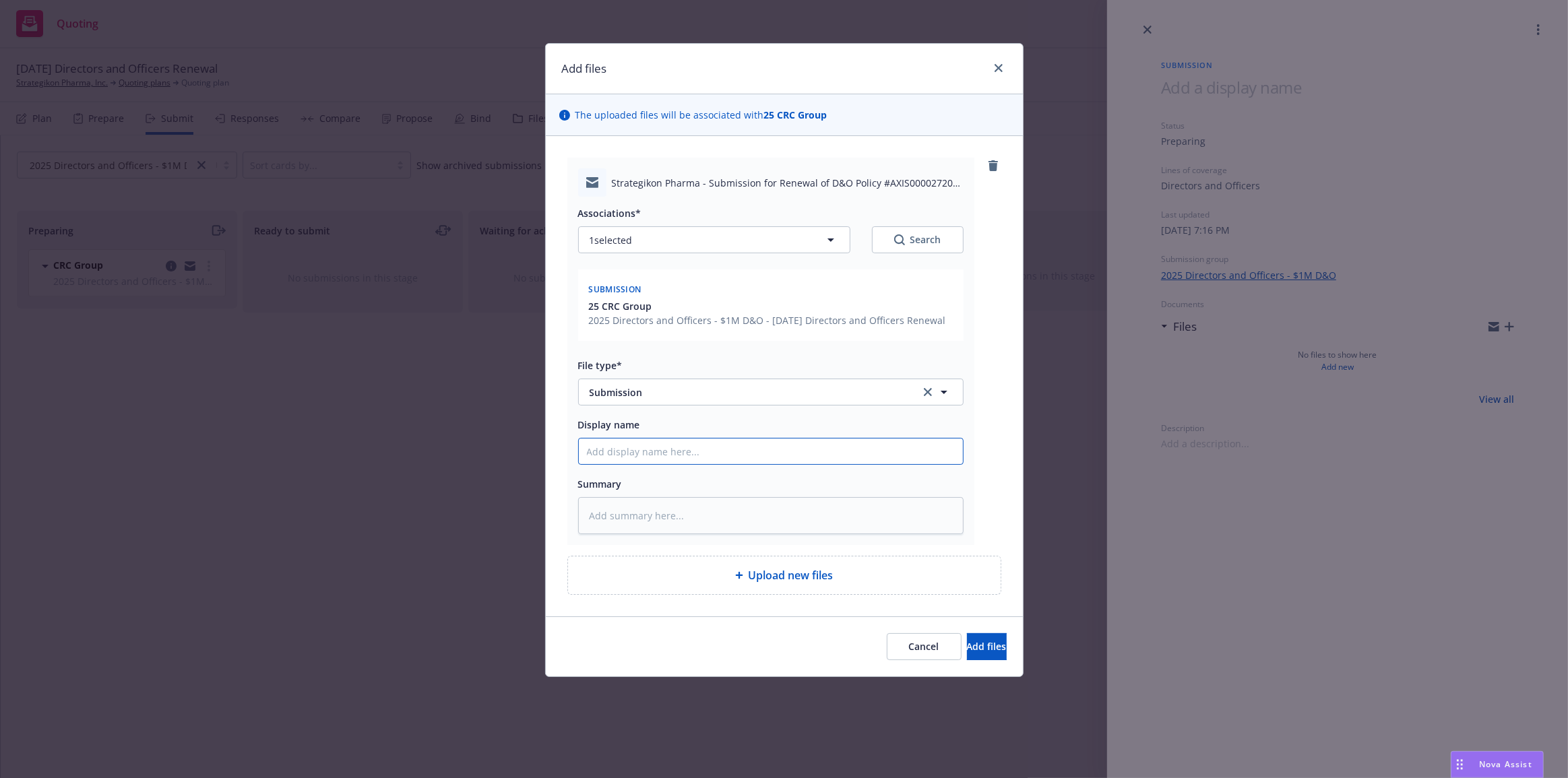
type textarea "x"
type input "C"
type textarea "x"
type input "Cha"
type textarea "x"
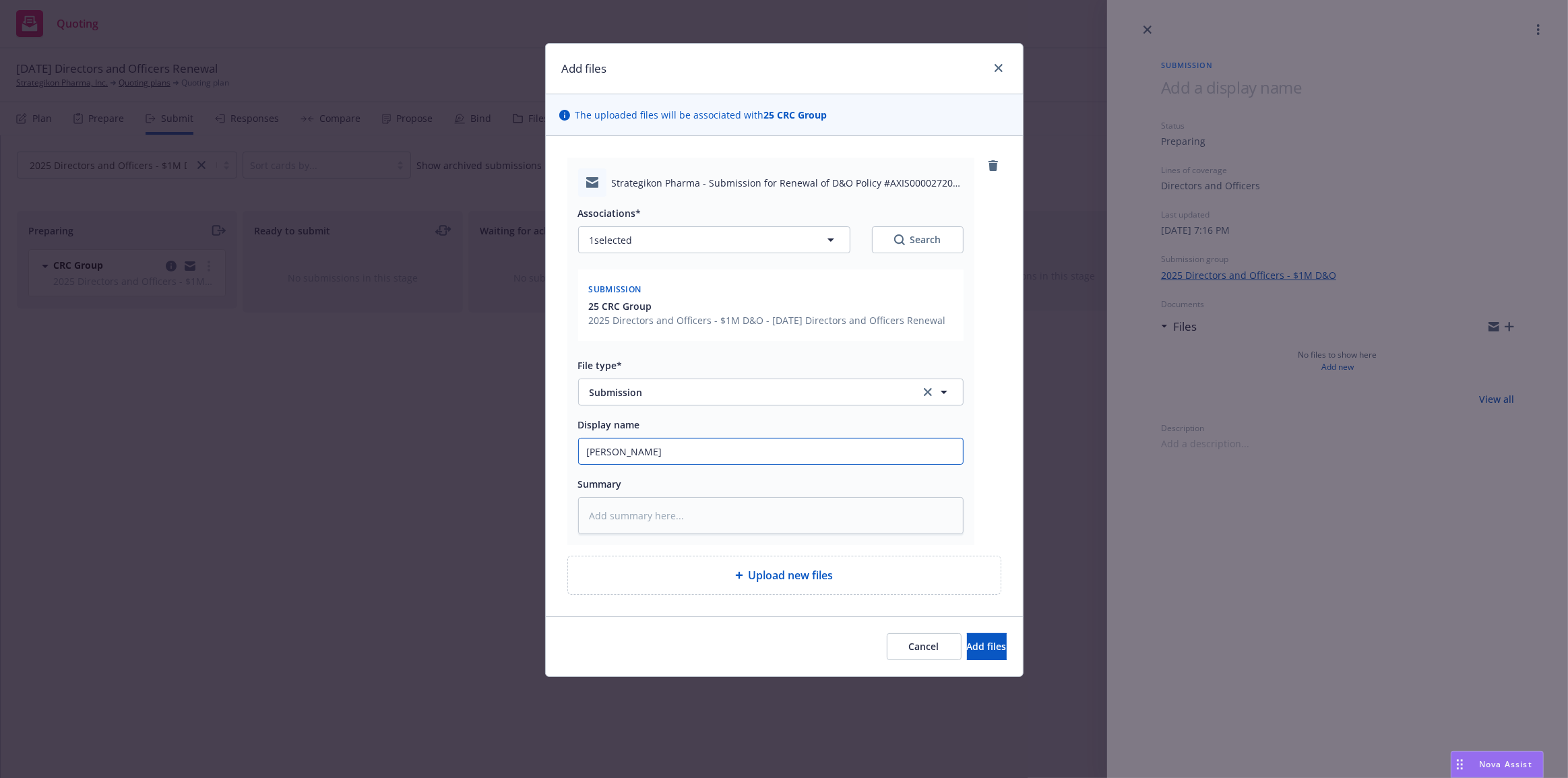
type input "Chase"
type textarea "x"
type input "Chase:"
type textarea "x"
type input "Chase: S"
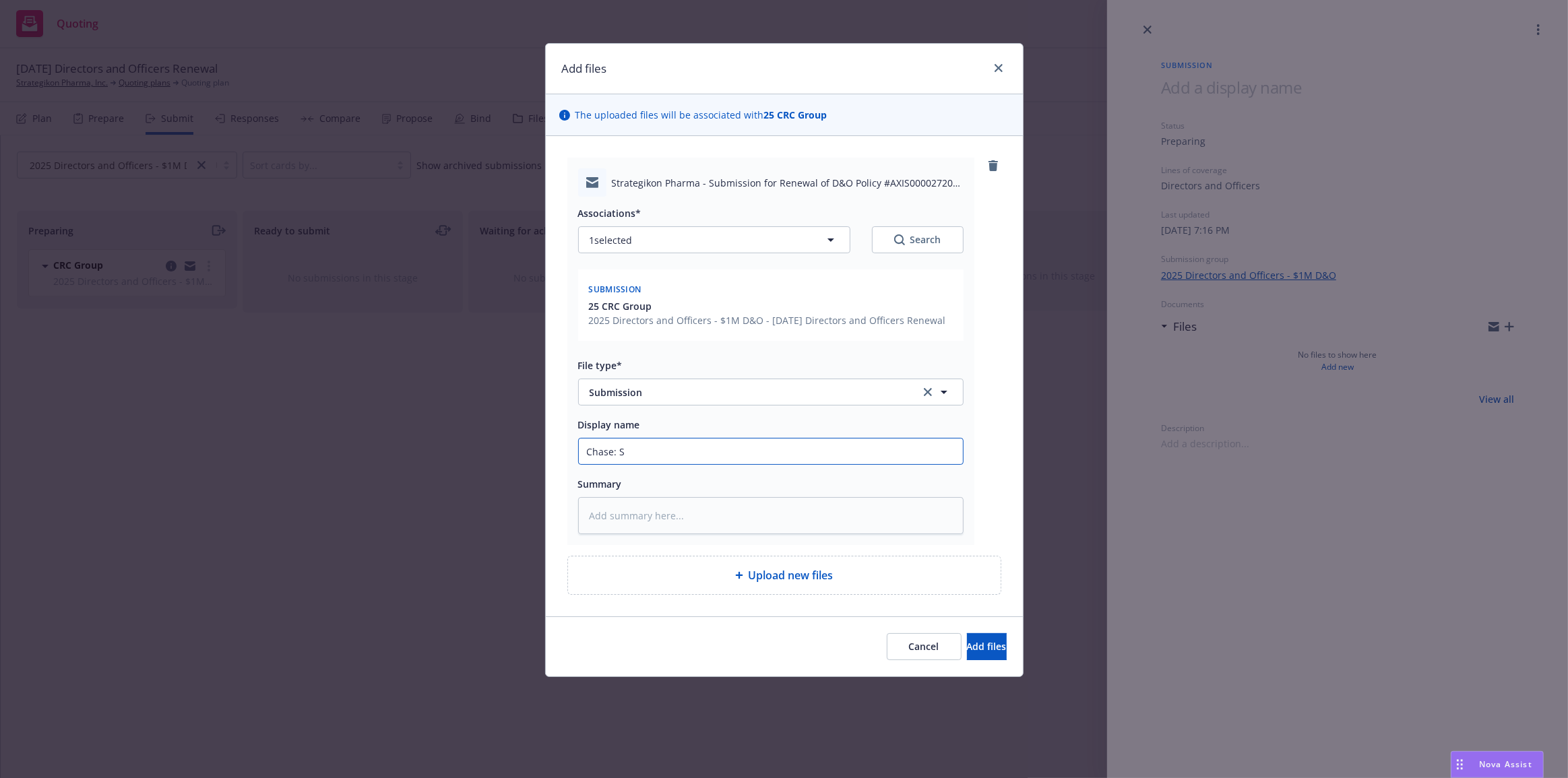
type textarea "x"
type input "Chase: Su"
type textarea "x"
type input "Chase: Sub"
type textarea "x"
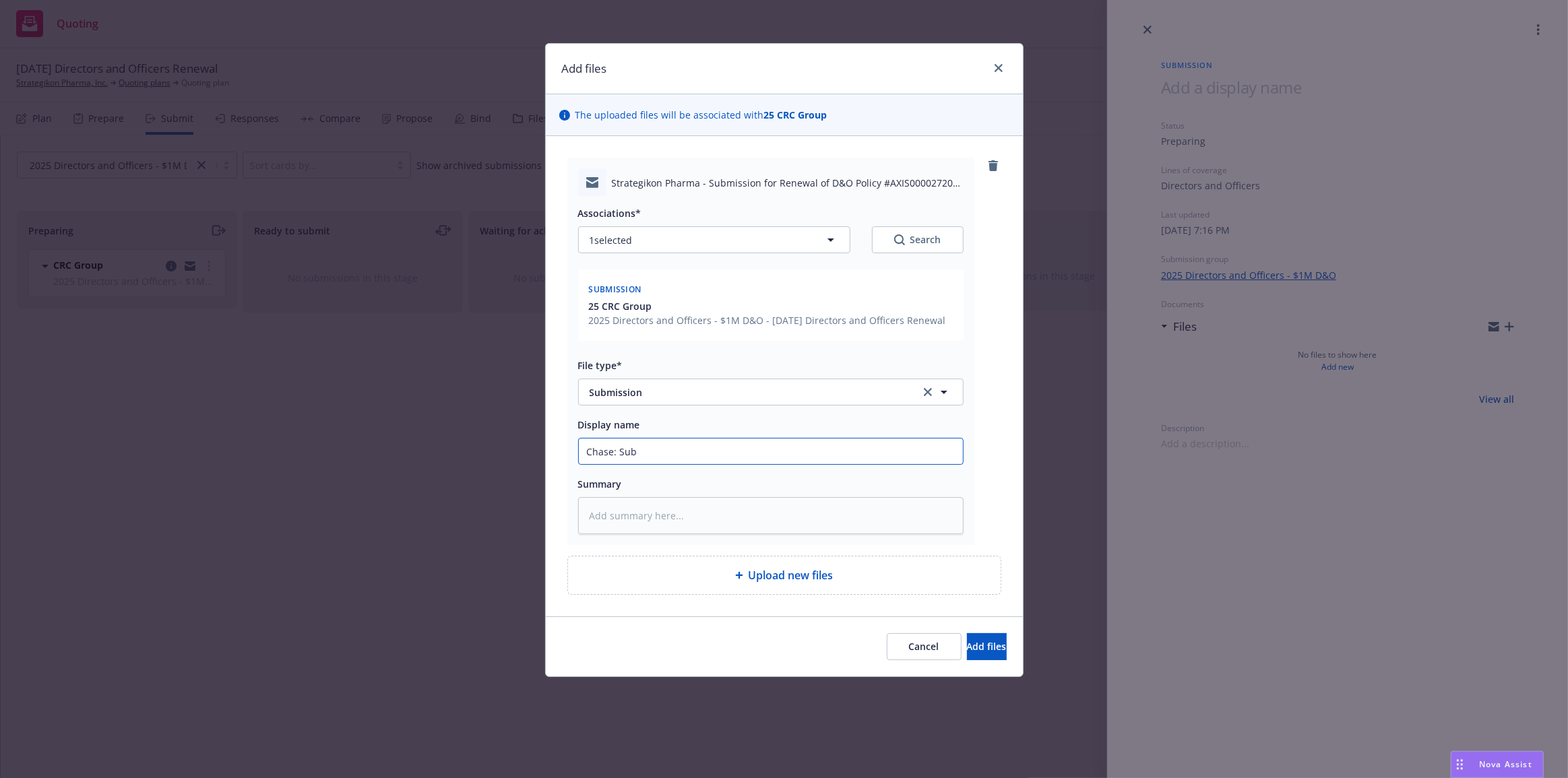
type input "Chase: Subm"
type textarea "x"
type input "Chase: Submi"
type textarea "x"
type input "Chase: Submis"
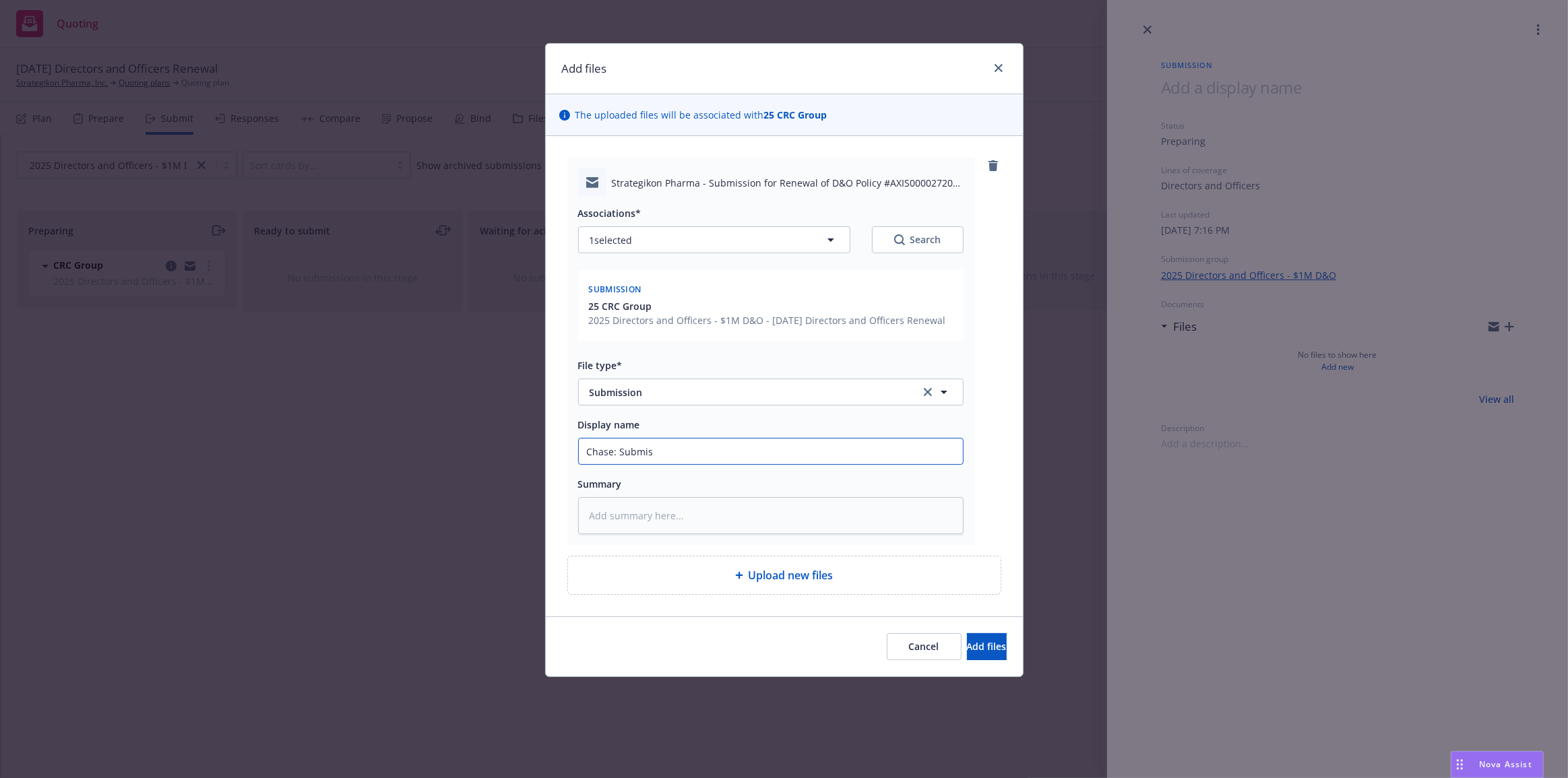
type textarea "x"
type input "Chase: Submiss"
type textarea "x"
type input "Chase: Submissi"
type textarea "x"
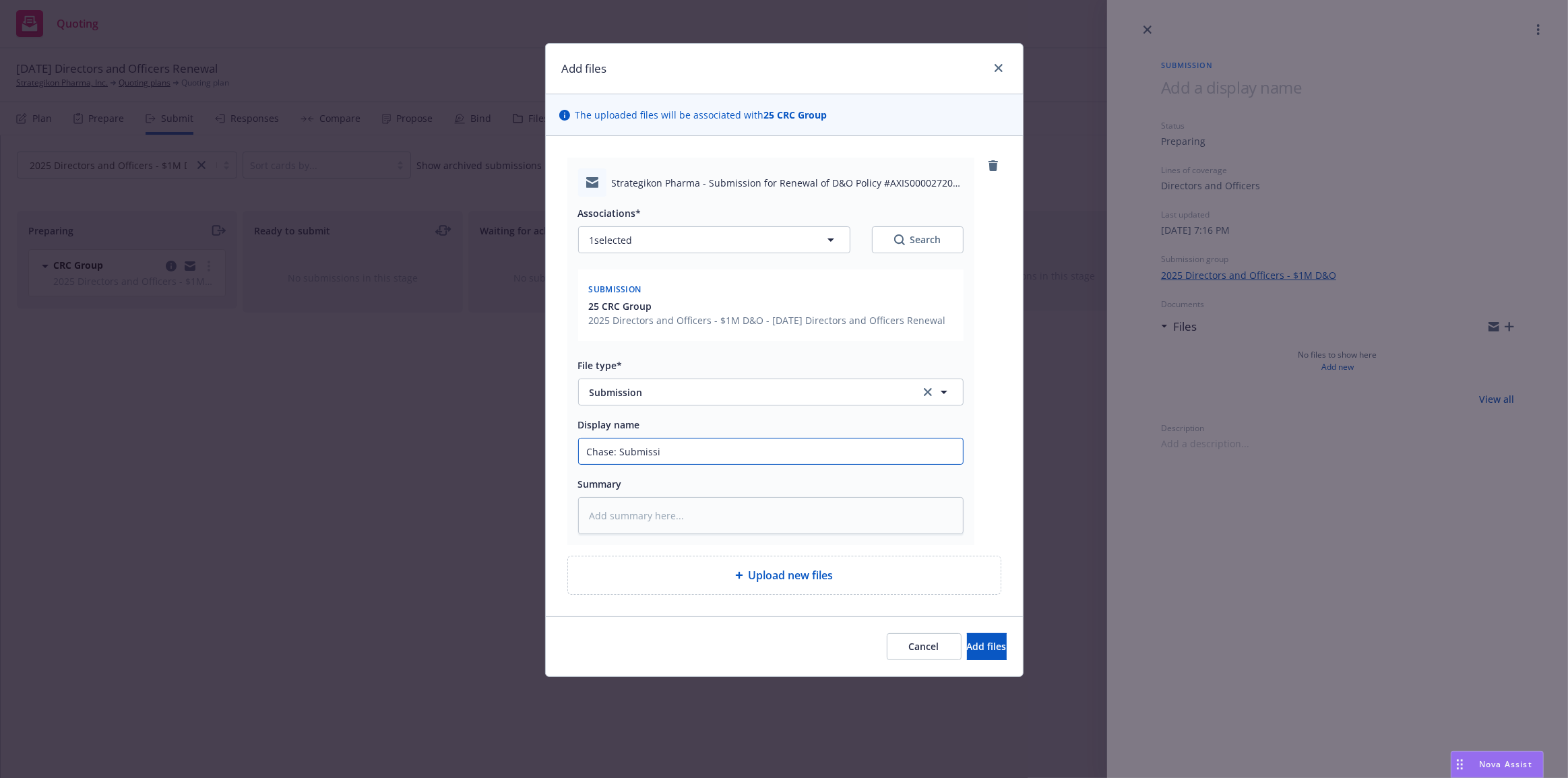
type input "Chase: Submissio"
type textarea "x"
type input "Chase: Submission"
type textarea "x"
type input "Chase: Submission"
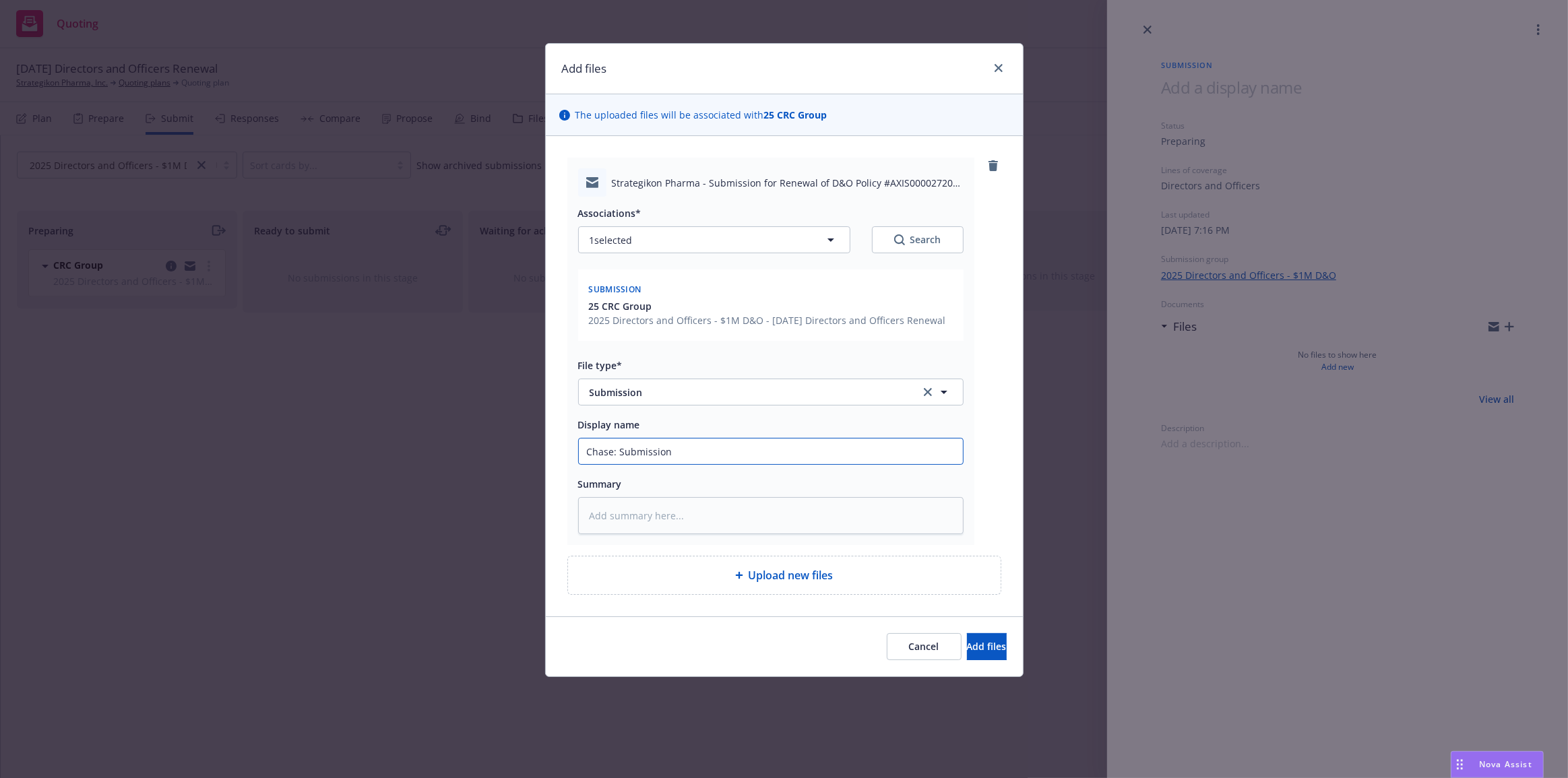
type textarea "x"
type input "Chase: Submission s"
type textarea "x"
type input "Chase: Submission se"
type textarea "x"
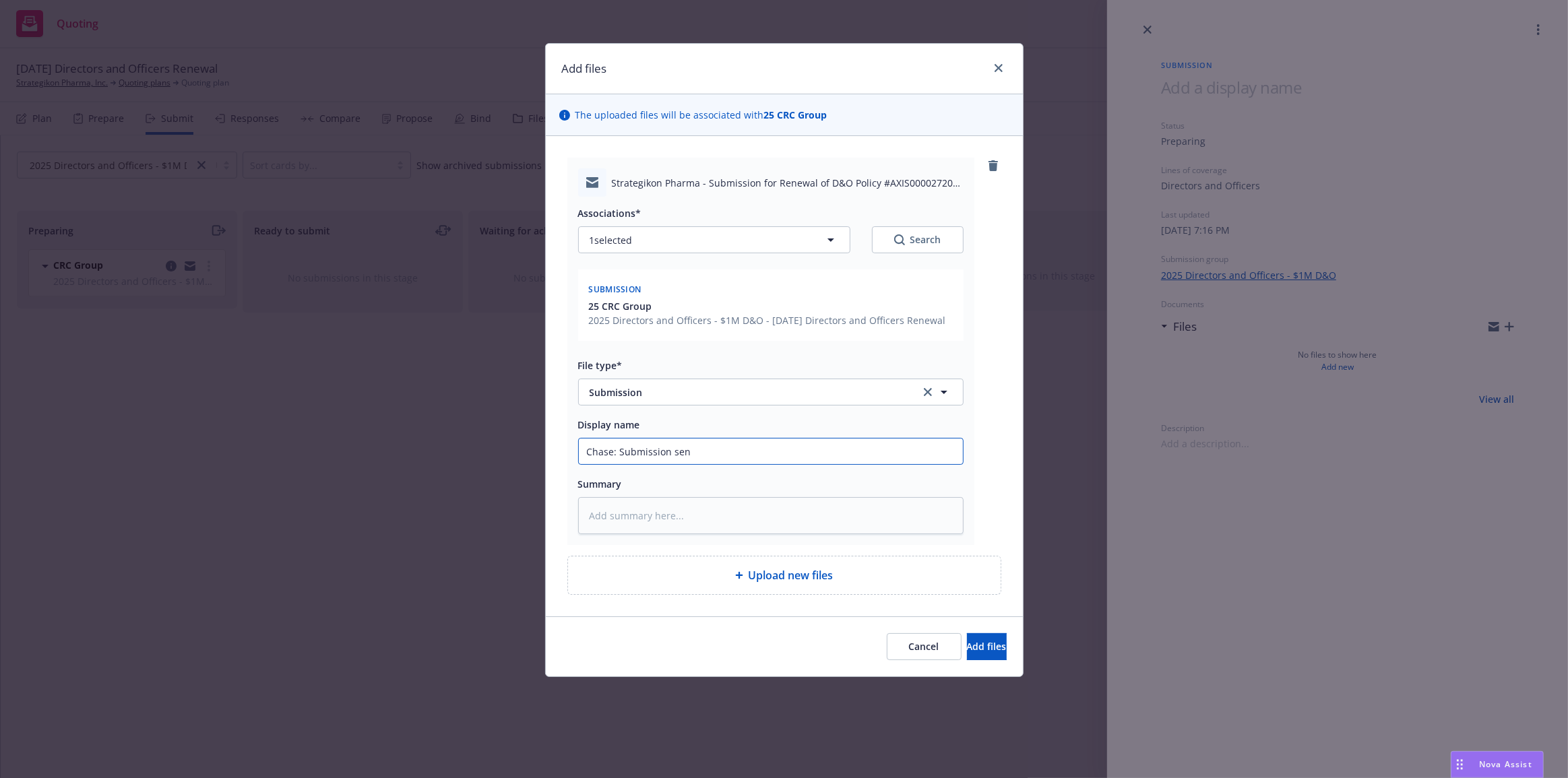
type input "Chase: Submission sent"
type textarea "x"
type input "Chase: Submission sent"
type textarea "x"
type input "Chase: Submission sent t"
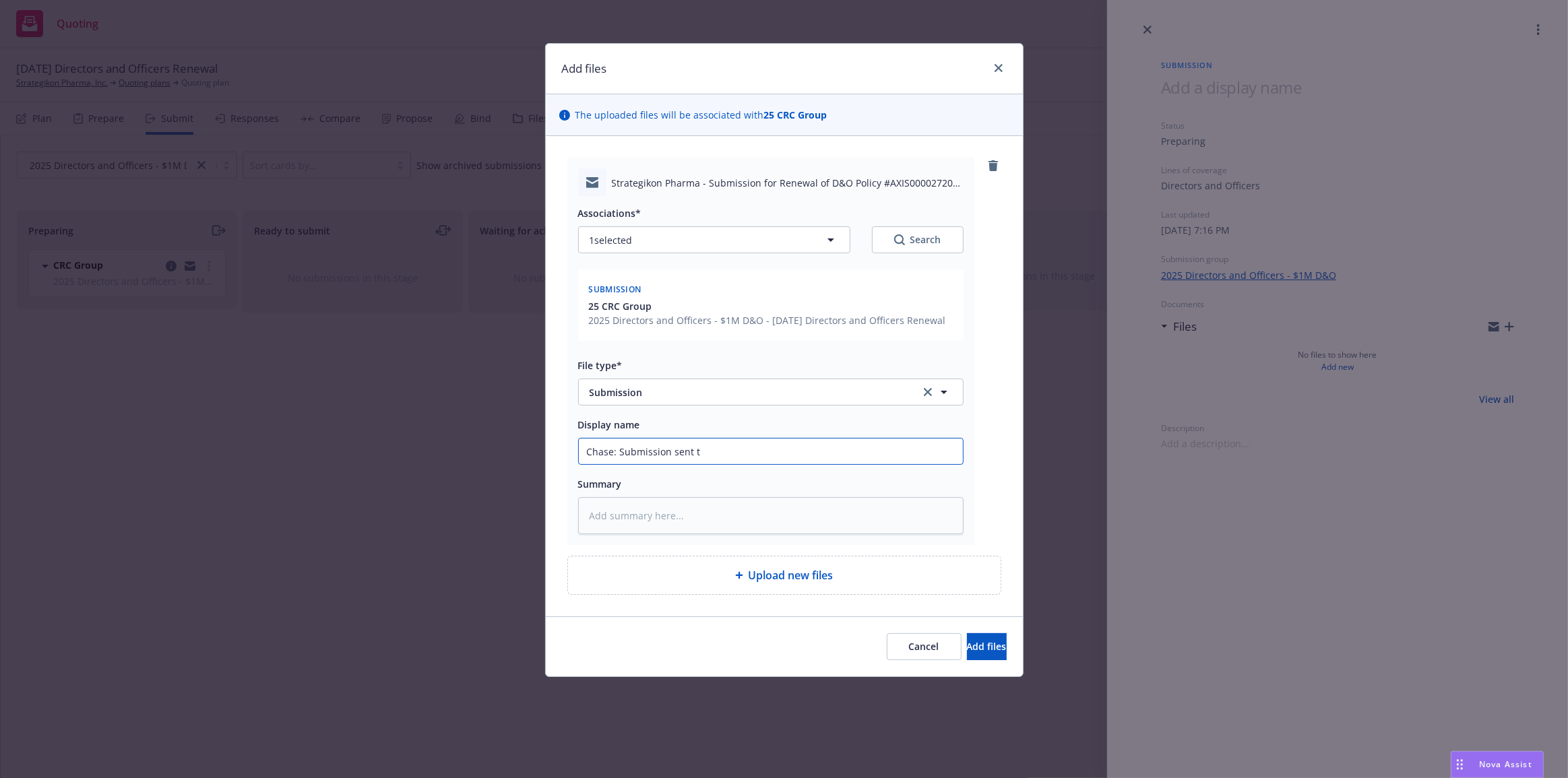
type textarea "x"
type input "Chase: Submission sent to"
type textarea "x"
type input "Chase: Submission sent to"
type textarea "x"
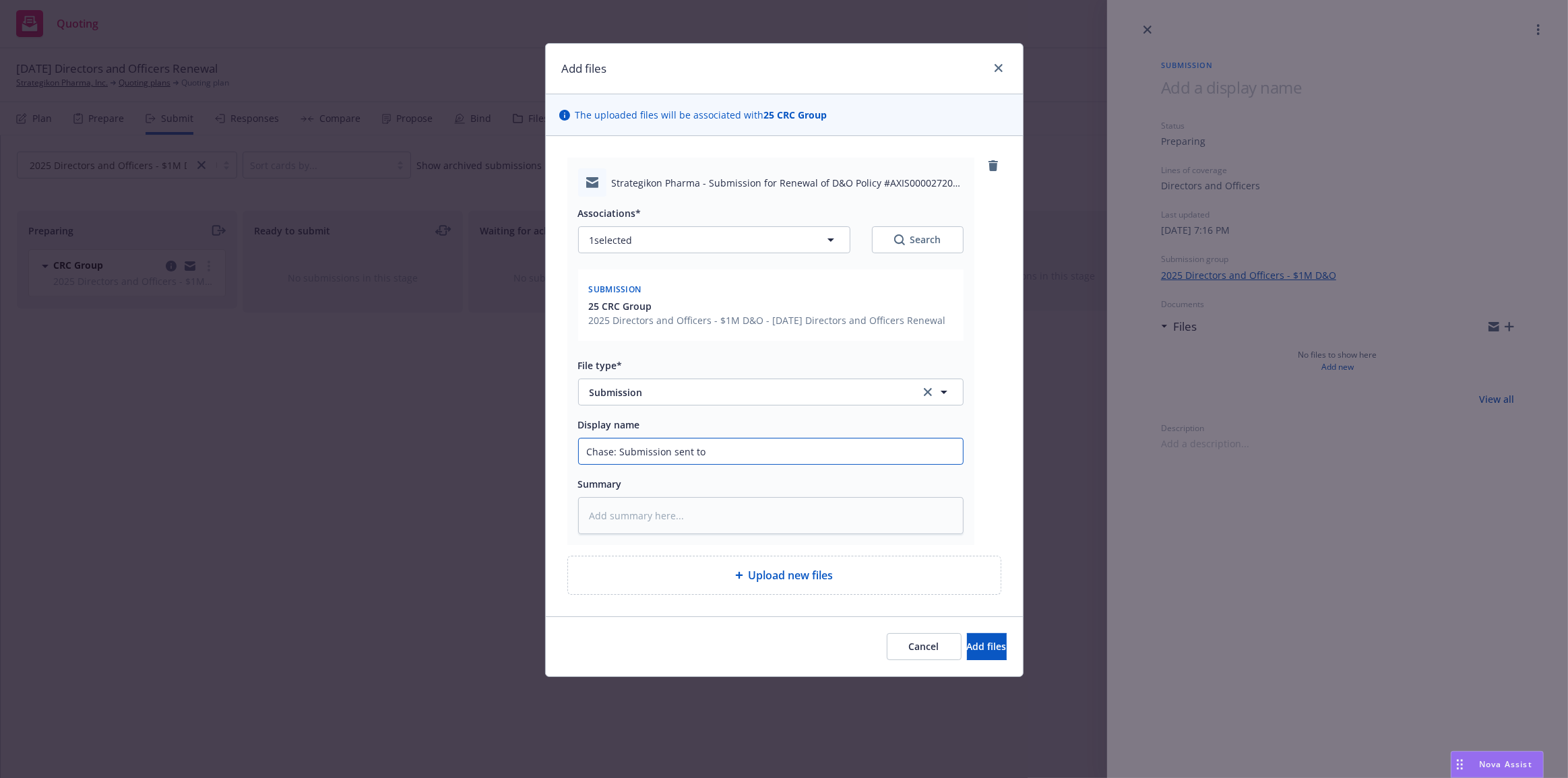
type input "Chase: Submission sent to C"
type textarea "x"
type input "Chase: Submission sent to CR"
type textarea "x"
type input "Chase: Submission sent to CRC"
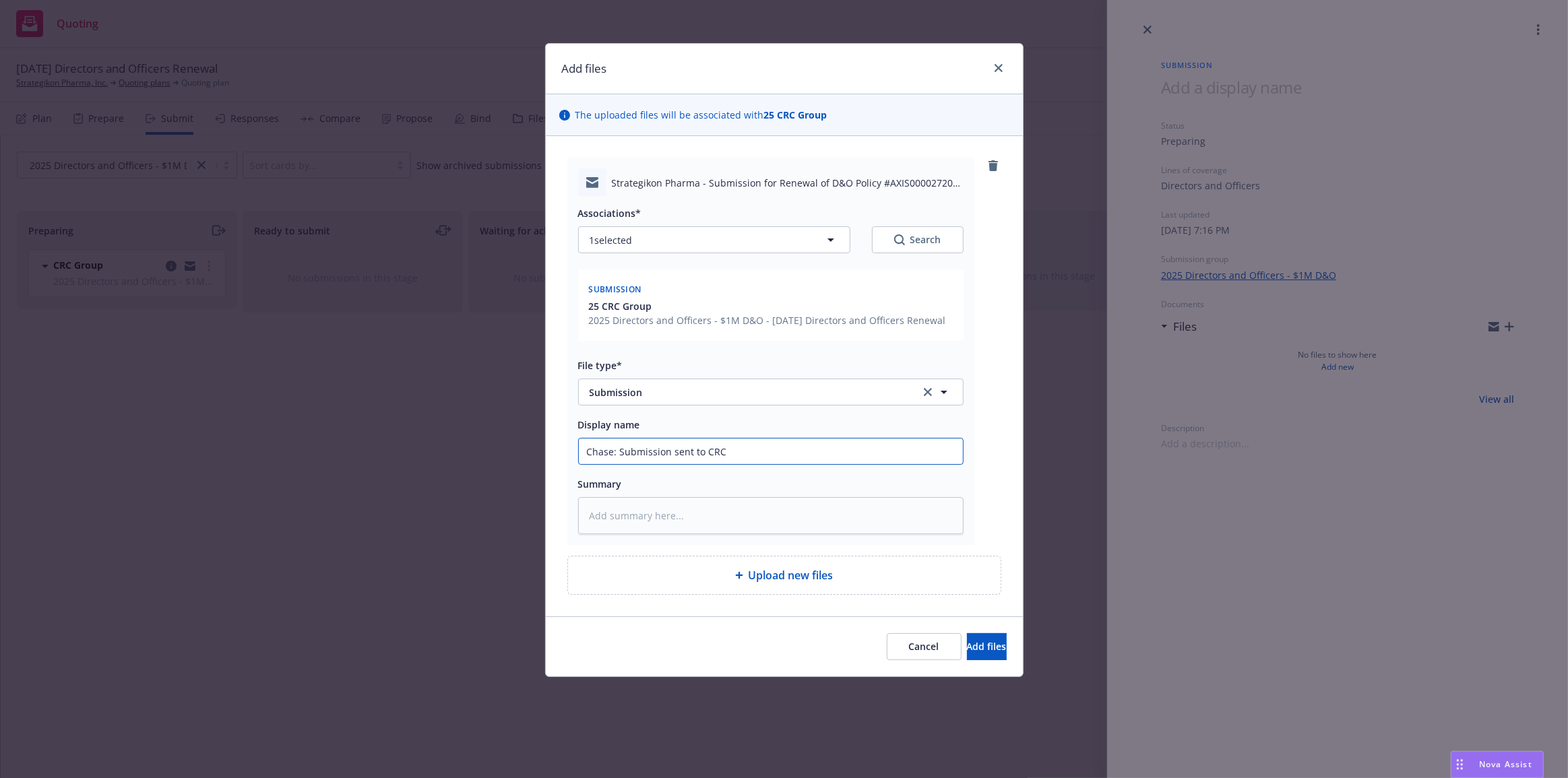
click at [967, 633] on button "Add files" at bounding box center [986, 646] width 39 height 27
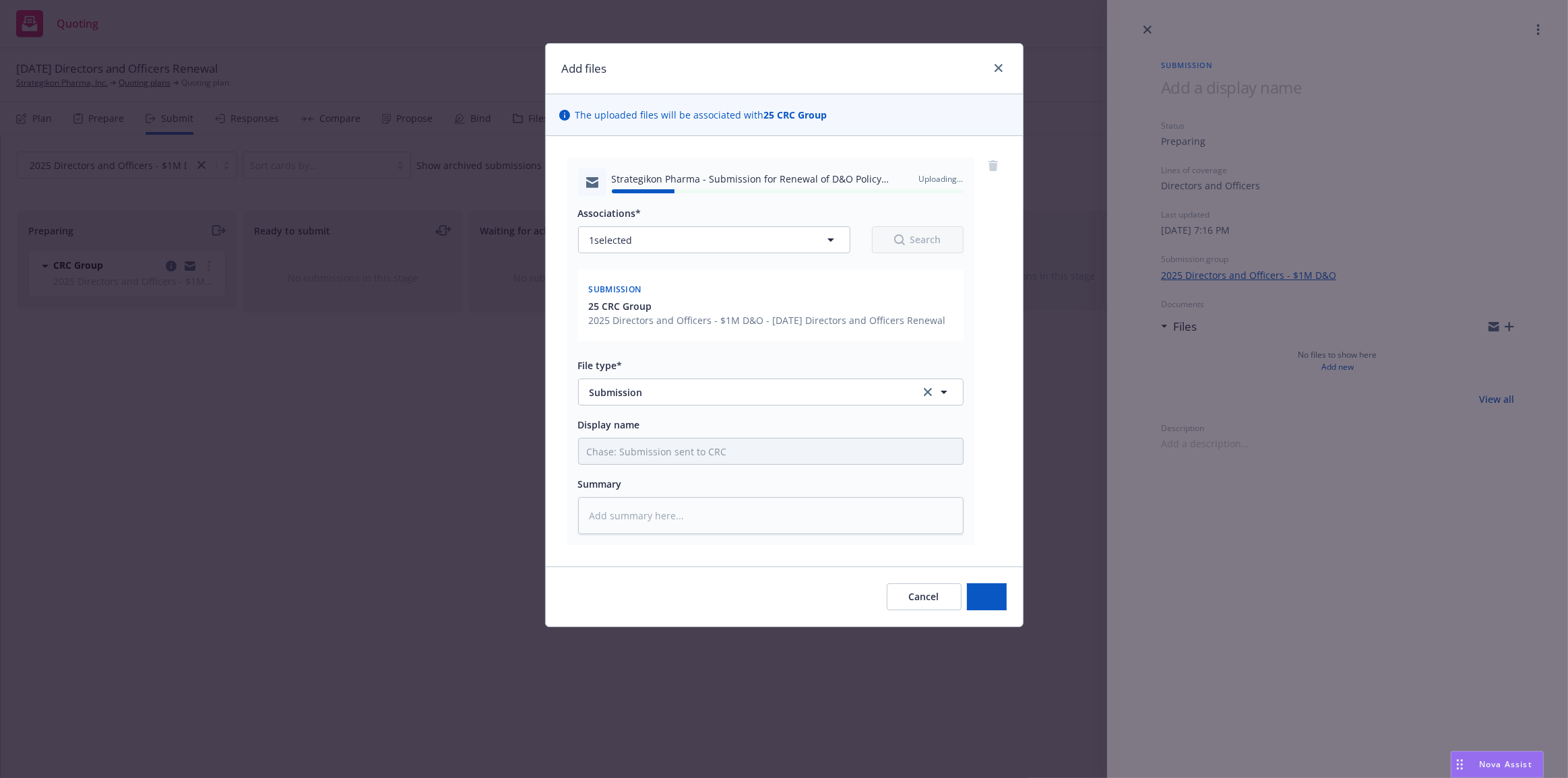
type textarea "x"
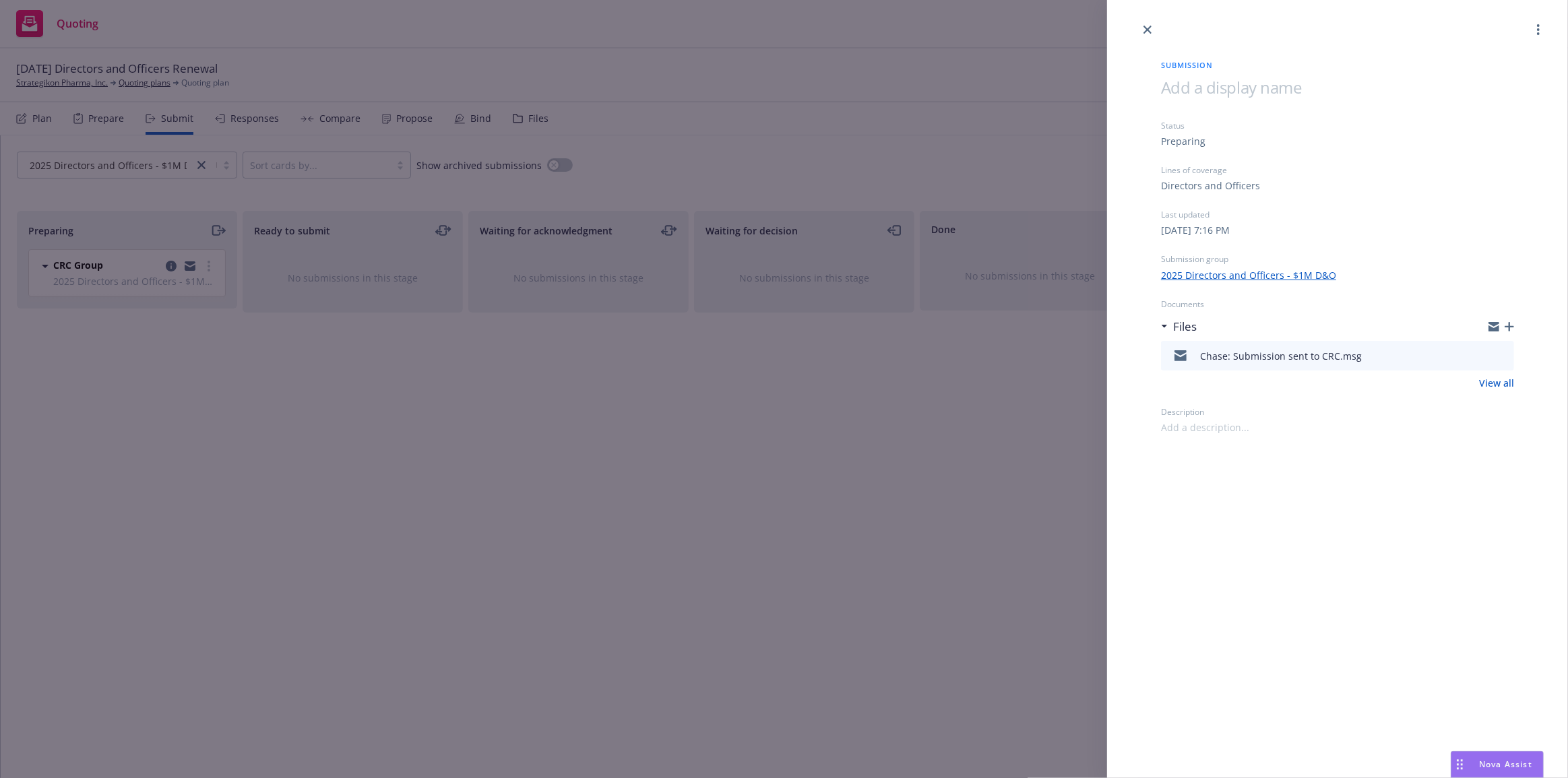
click at [819, 438] on div "Submission Status Preparing Lines of coverage Directors and Officers Last updat…" at bounding box center [784, 389] width 1568 height 778
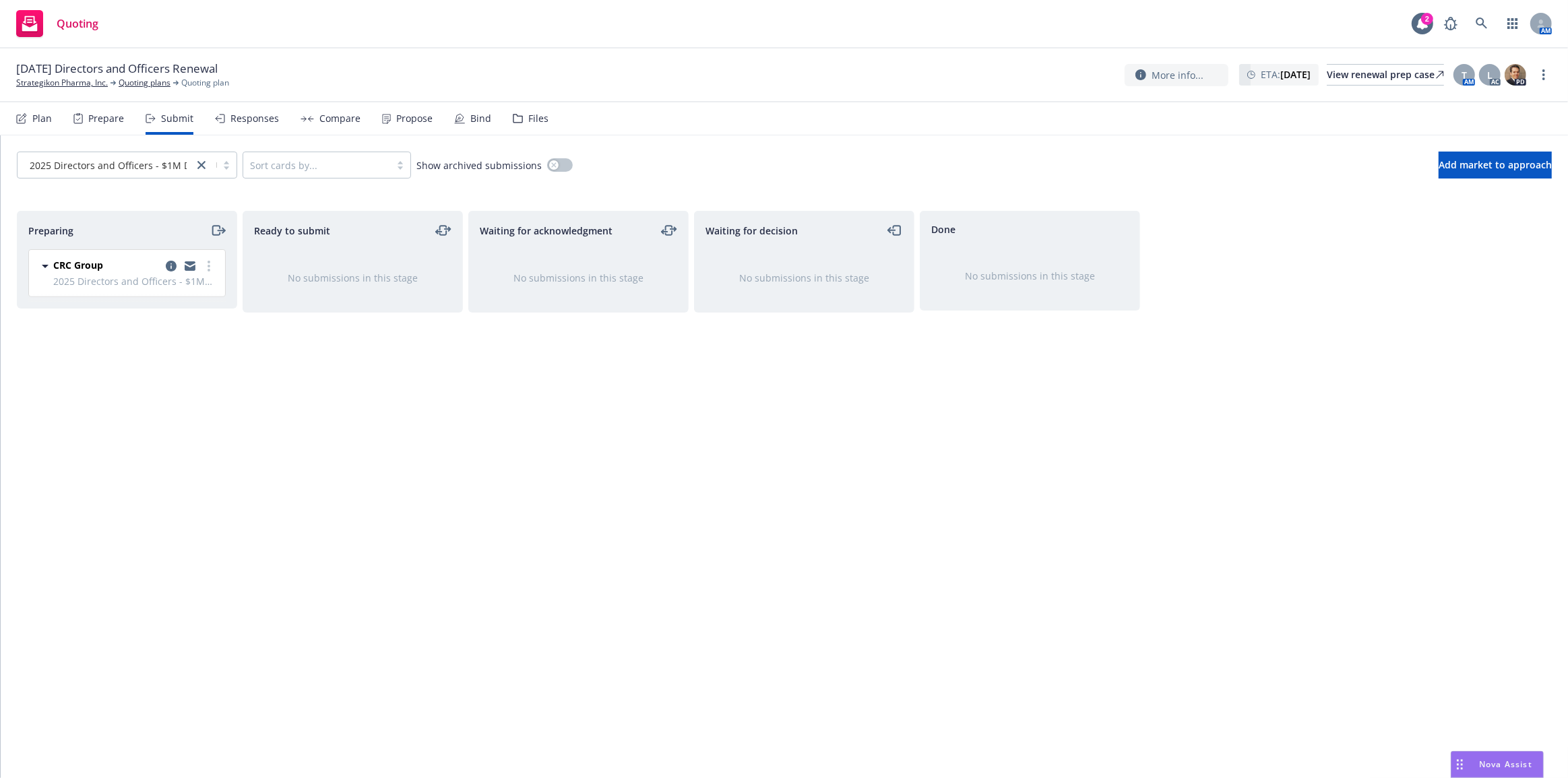
click at [1032, 490] on div "Done No submissions in this stage" at bounding box center [1030, 480] width 220 height 539
click at [1478, 21] on icon at bounding box center [1481, 23] width 12 height 12
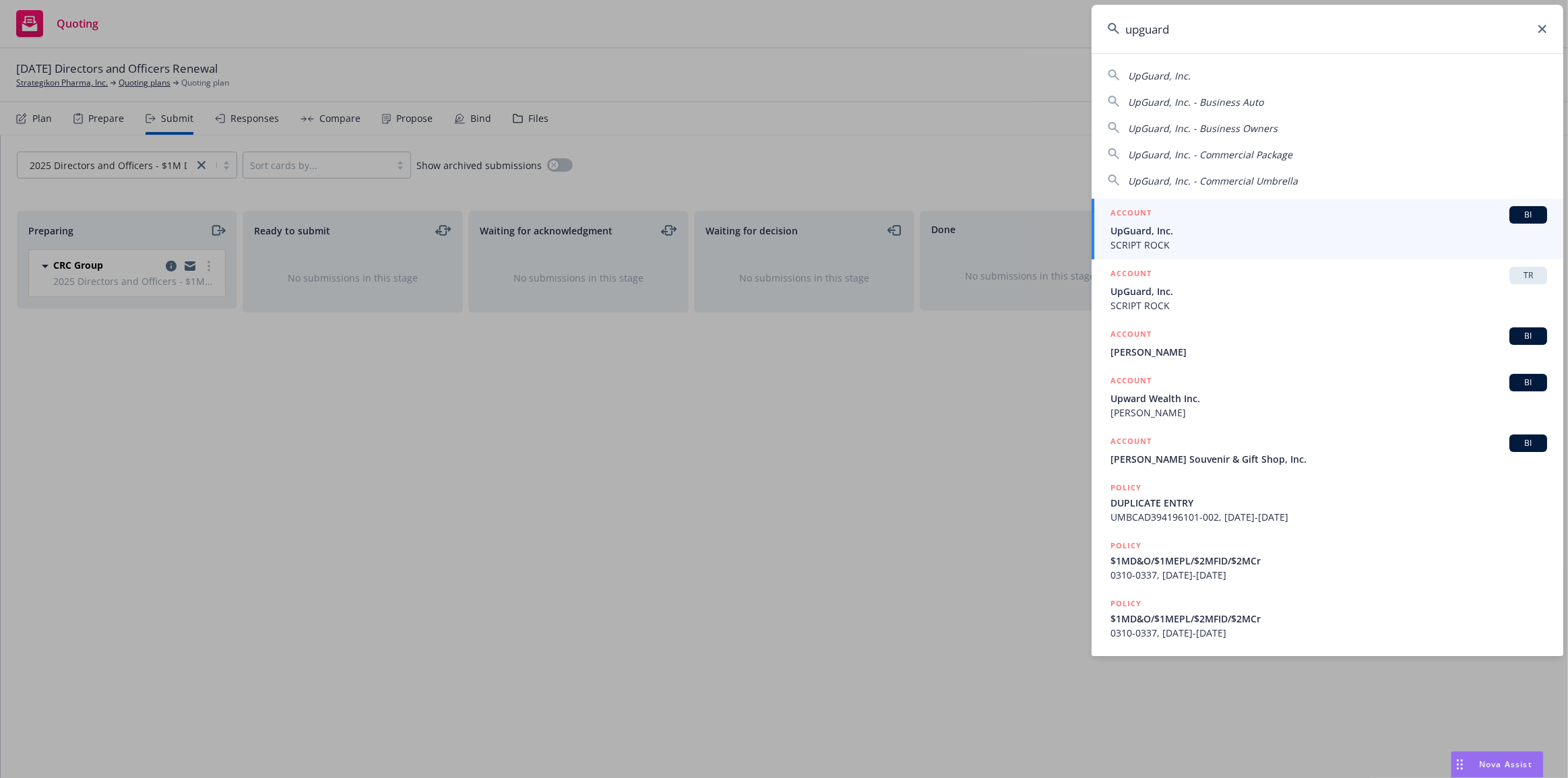
type input "upguard"
click at [1399, 217] on div "ACCOUNT BI" at bounding box center [1329, 215] width 437 height 17
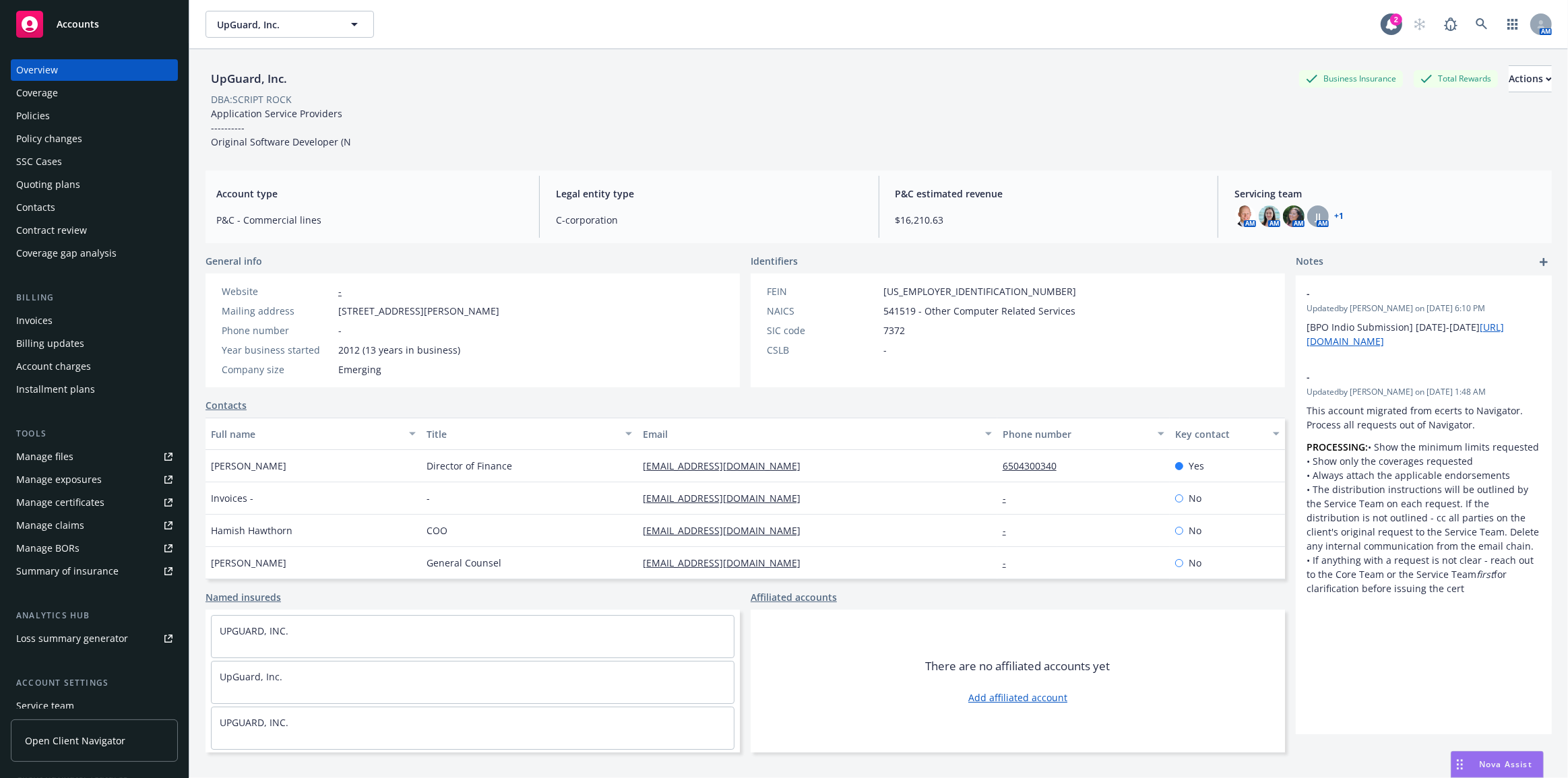
click at [995, 122] on div "UpGuard, Inc. Business Insurance Total Rewards Actions DBA: SCRIPT ROCK Applica…" at bounding box center [879, 106] width 1346 height 83
click at [119, 130] on div "Policy changes" at bounding box center [95, 138] width 156 height 21
click at [121, 116] on div "Policies" at bounding box center [95, 115] width 156 height 21
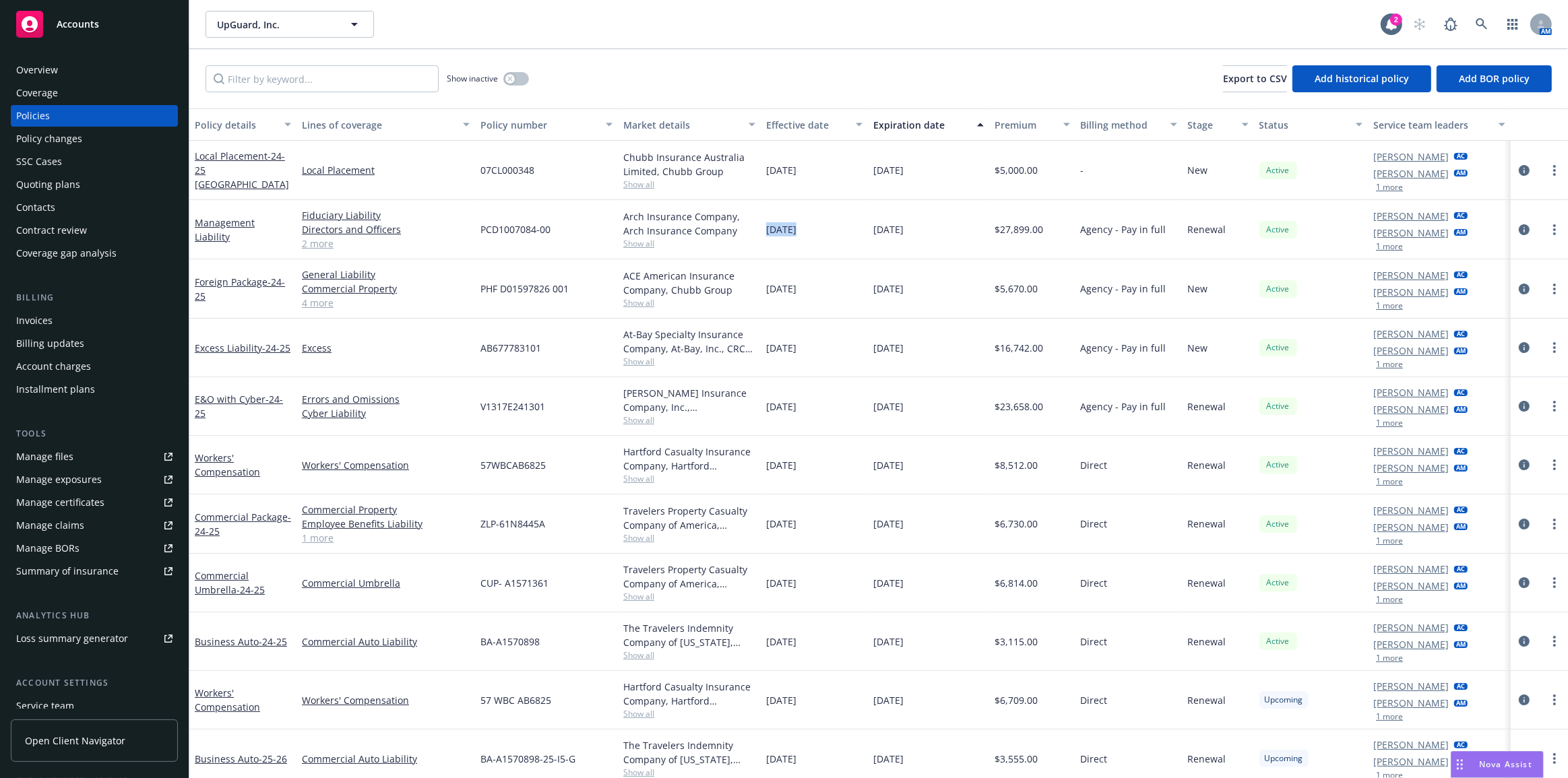
drag, startPoint x: 769, startPoint y: 229, endPoint x: 834, endPoint y: 229, distance: 65.0
click at [835, 229] on div "[DATE]" at bounding box center [814, 229] width 107 height 60
click at [797, 232] on span "[DATE]" at bounding box center [780, 228] width 30 height 14
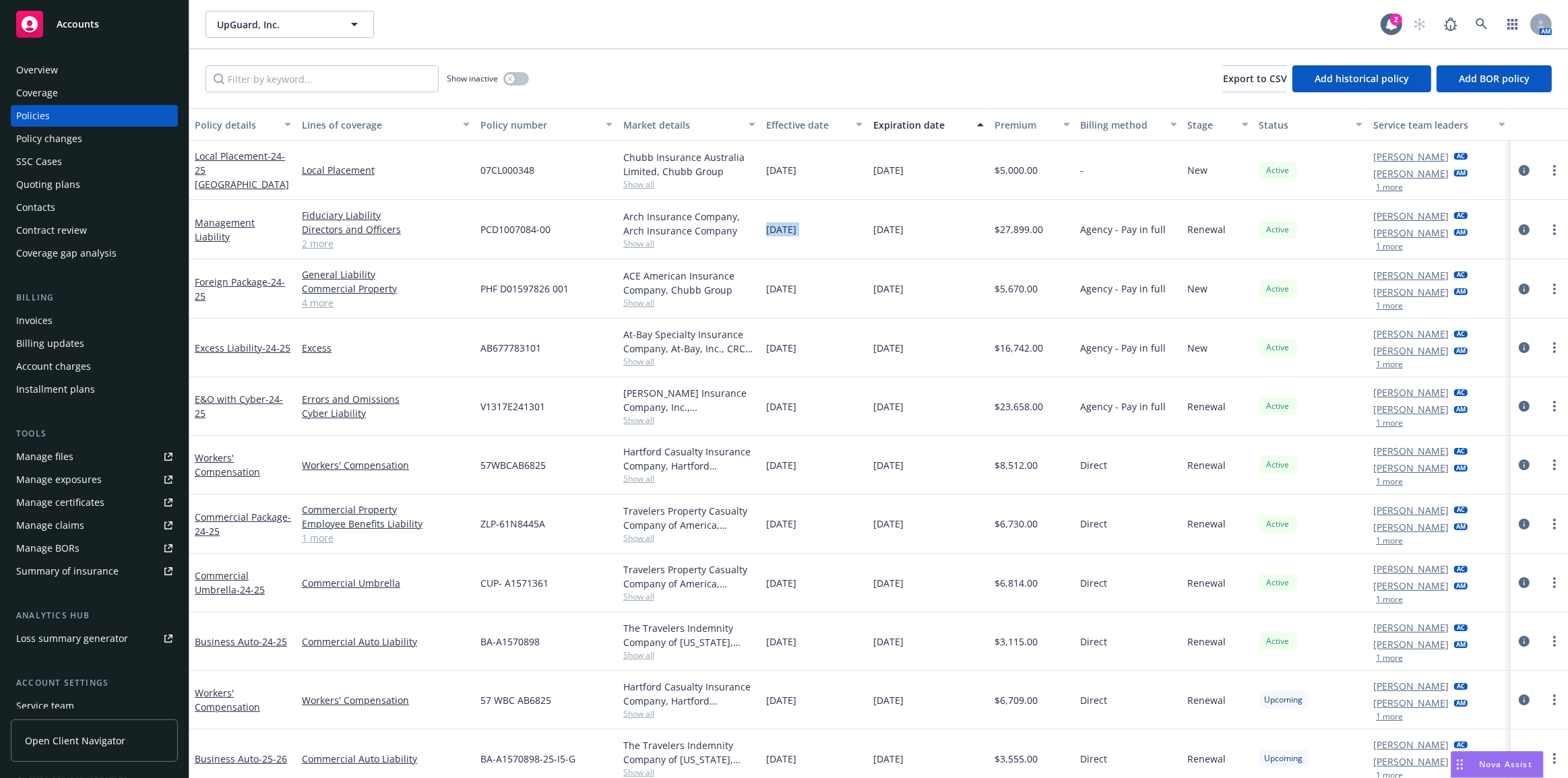
click at [787, 244] on div "[DATE]" at bounding box center [814, 229] width 107 height 60
click at [847, 222] on div "Management Liability Fiduciary Liability Directors and Officers Crime Employmen…" at bounding box center [879, 229] width 1379 height 60
click at [890, 229] on span "[DATE]" at bounding box center [888, 228] width 30 height 14
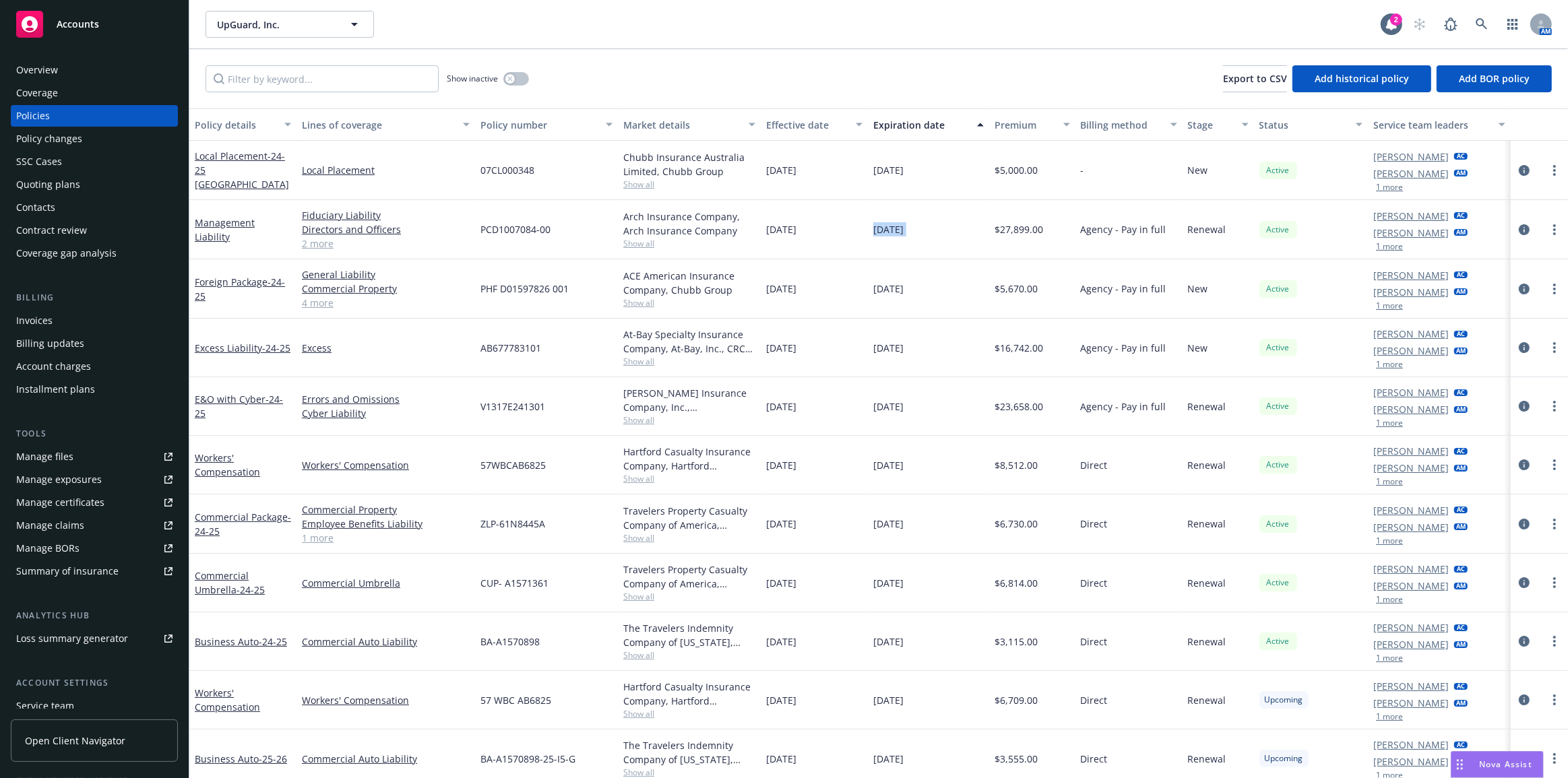
click at [890, 229] on span "[DATE]" at bounding box center [888, 228] width 30 height 14
click at [883, 526] on span "[DATE]" at bounding box center [888, 523] width 30 height 14
click at [884, 526] on span "[DATE]" at bounding box center [888, 523] width 30 height 14
click at [879, 523] on span "[DATE]" at bounding box center [888, 523] width 30 height 14
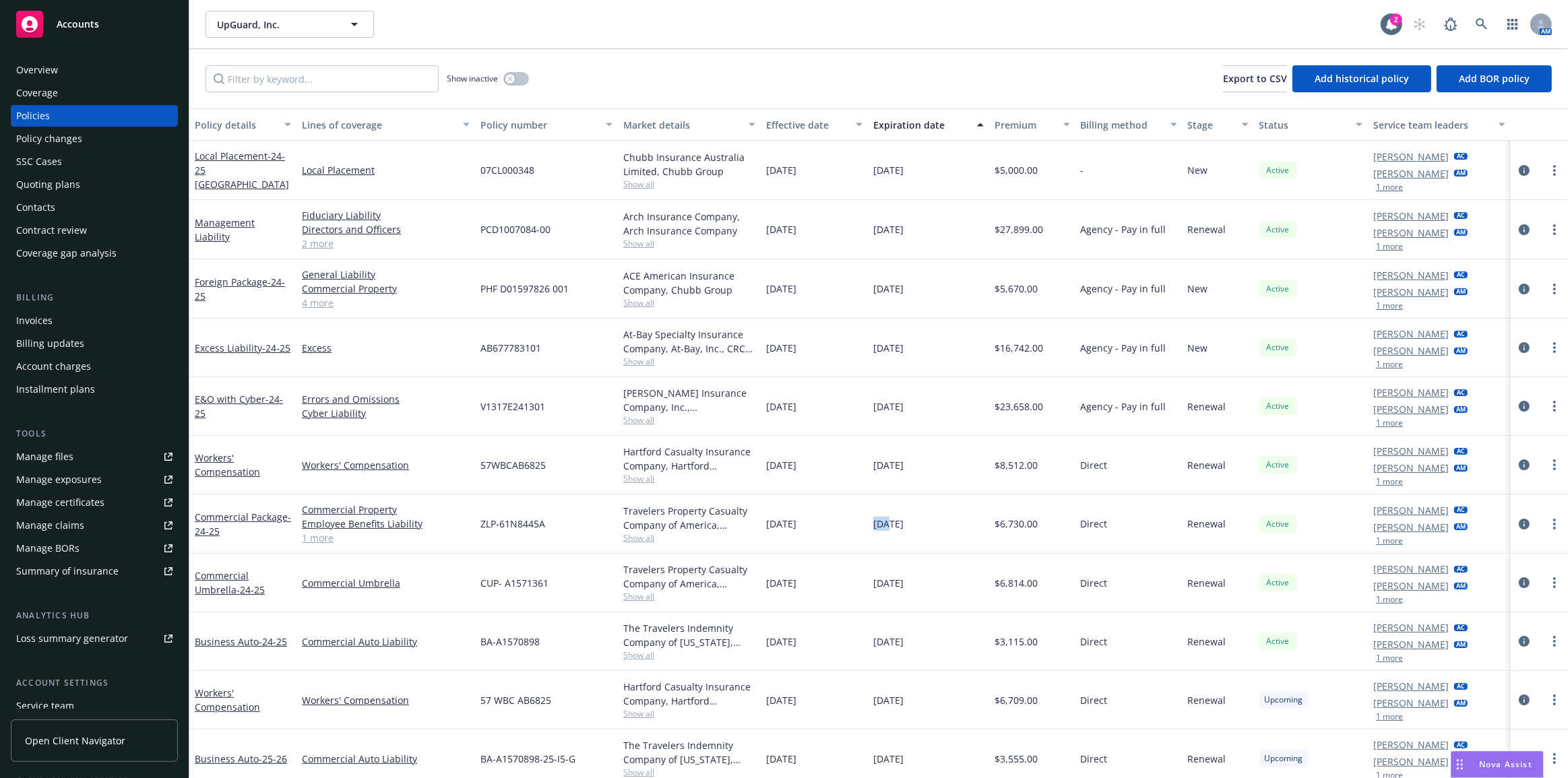
drag, startPoint x: 868, startPoint y: 520, endPoint x: 913, endPoint y: 524, distance: 45.2
click at [903, 523] on span "[DATE]" at bounding box center [888, 523] width 30 height 14
